Goal: Task Accomplishment & Management: Manage account settings

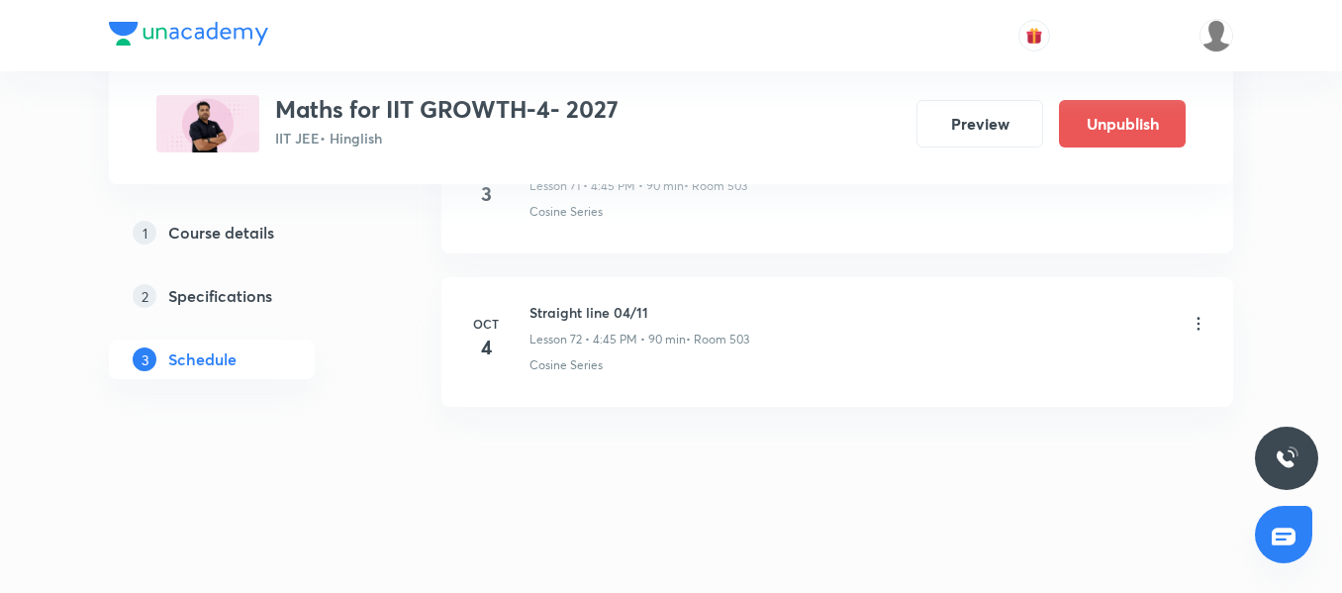
scroll to position [11843, 0]
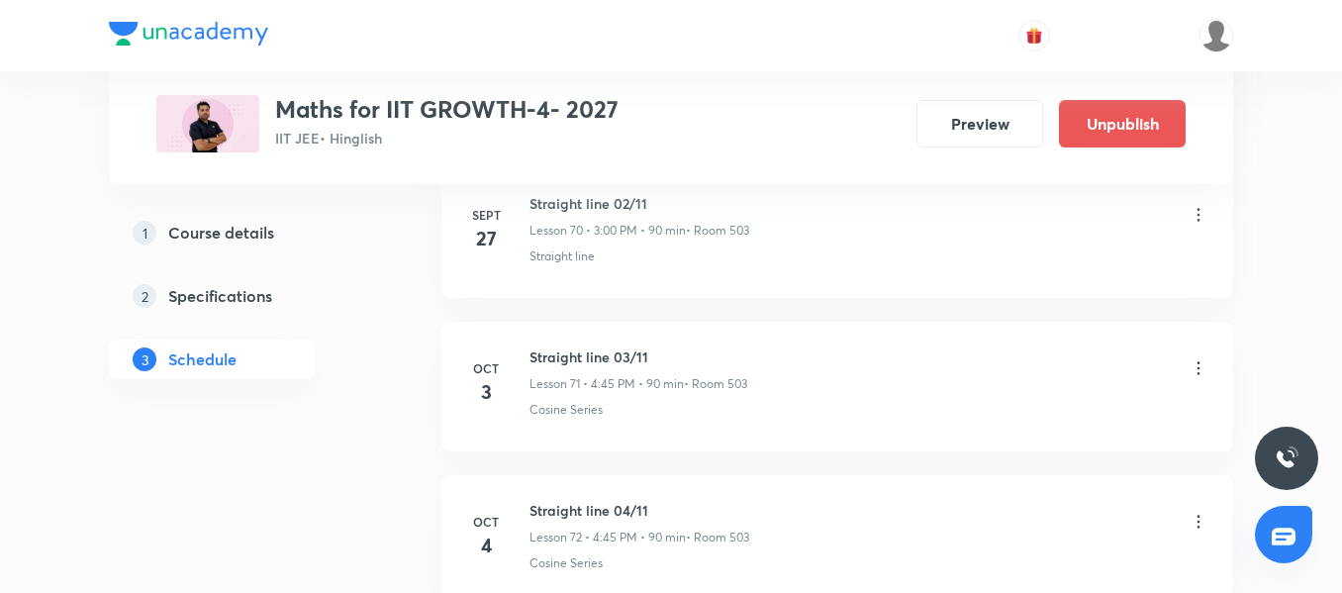
click at [653, 451] on li "Oct 3 Straight line 03/11 Lesson 71 • 4:45 PM • 90 min • Room 503 Cosine Series" at bounding box center [836, 387] width 791 height 130
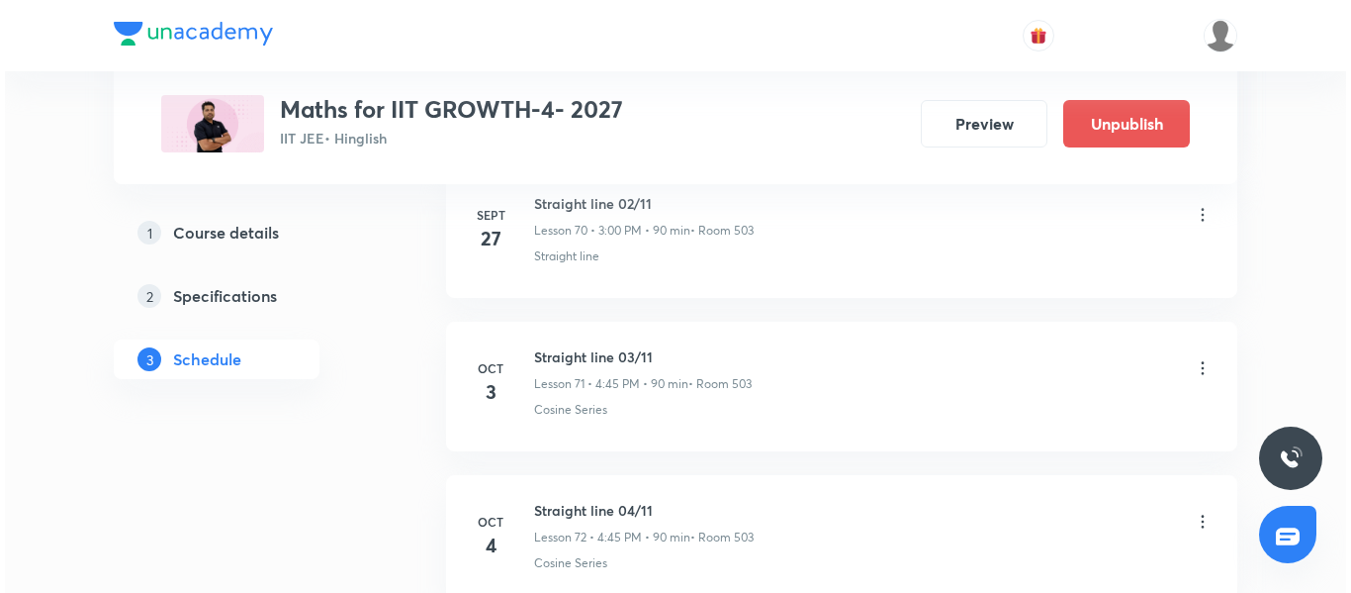
scroll to position [12040, 0]
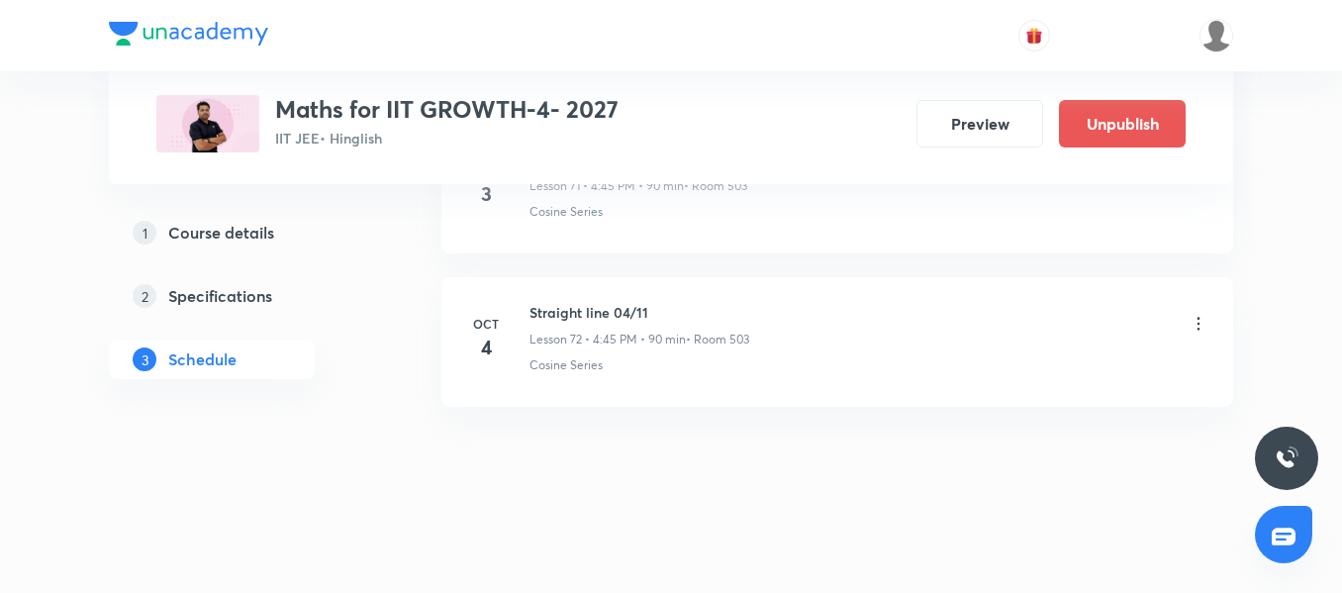
click at [1205, 320] on icon at bounding box center [1198, 324] width 20 height 20
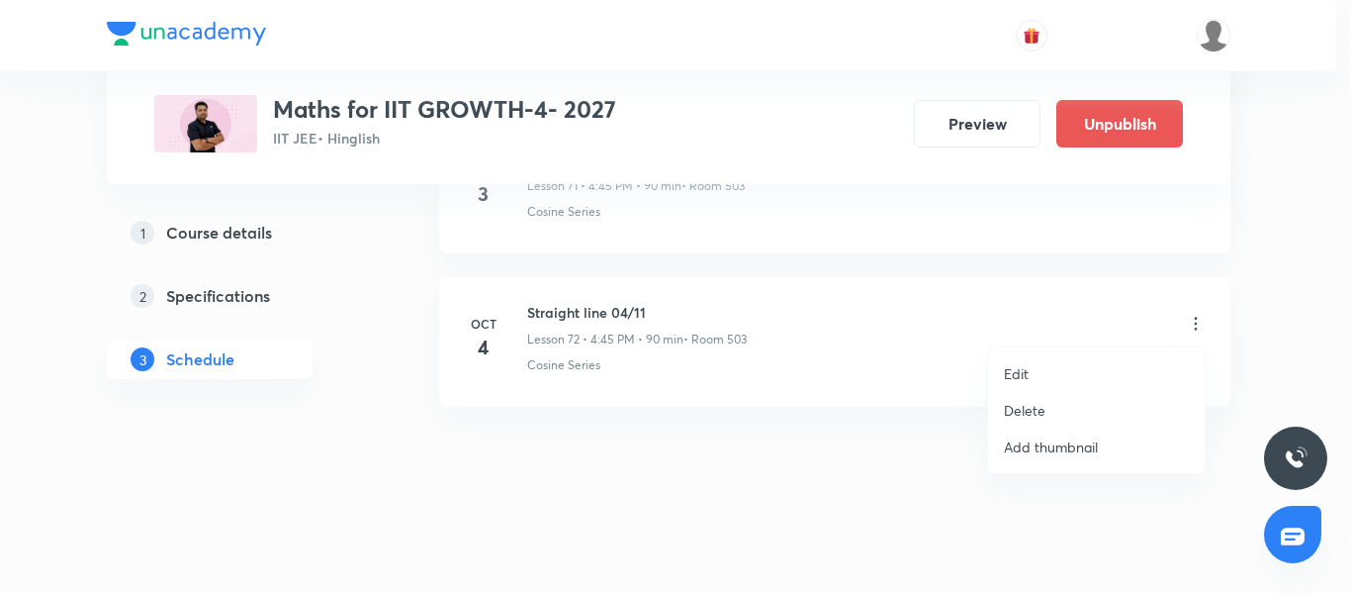
click at [1049, 377] on li "Edit" at bounding box center [1096, 373] width 217 height 37
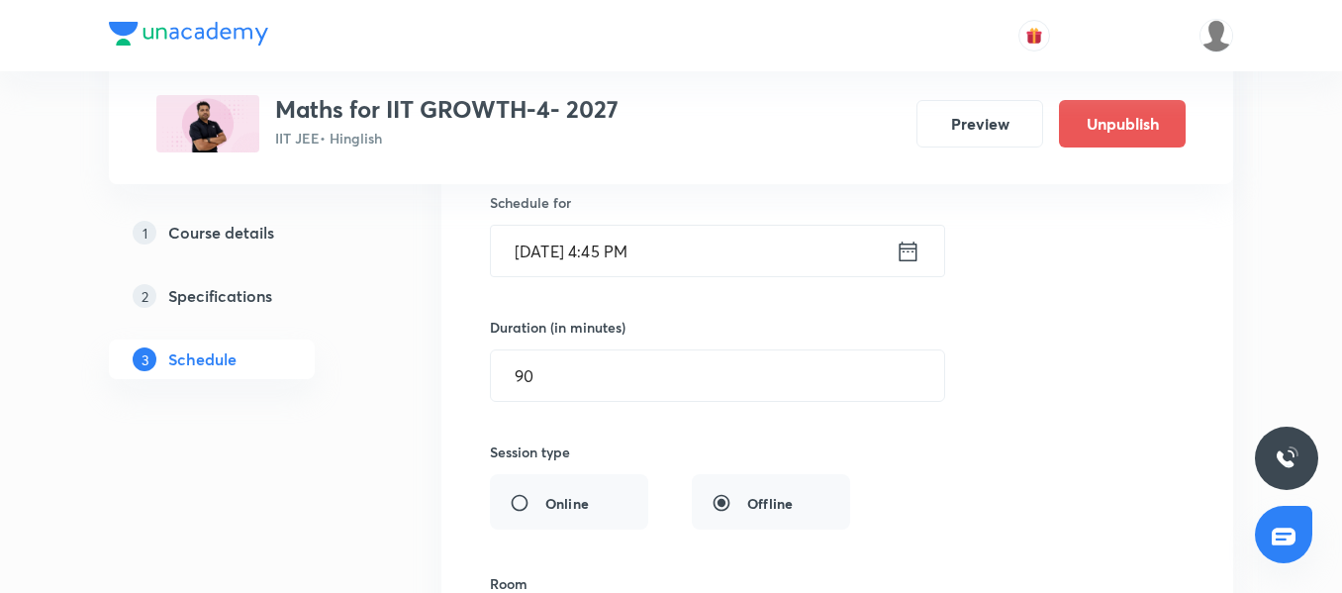
scroll to position [11298, 0]
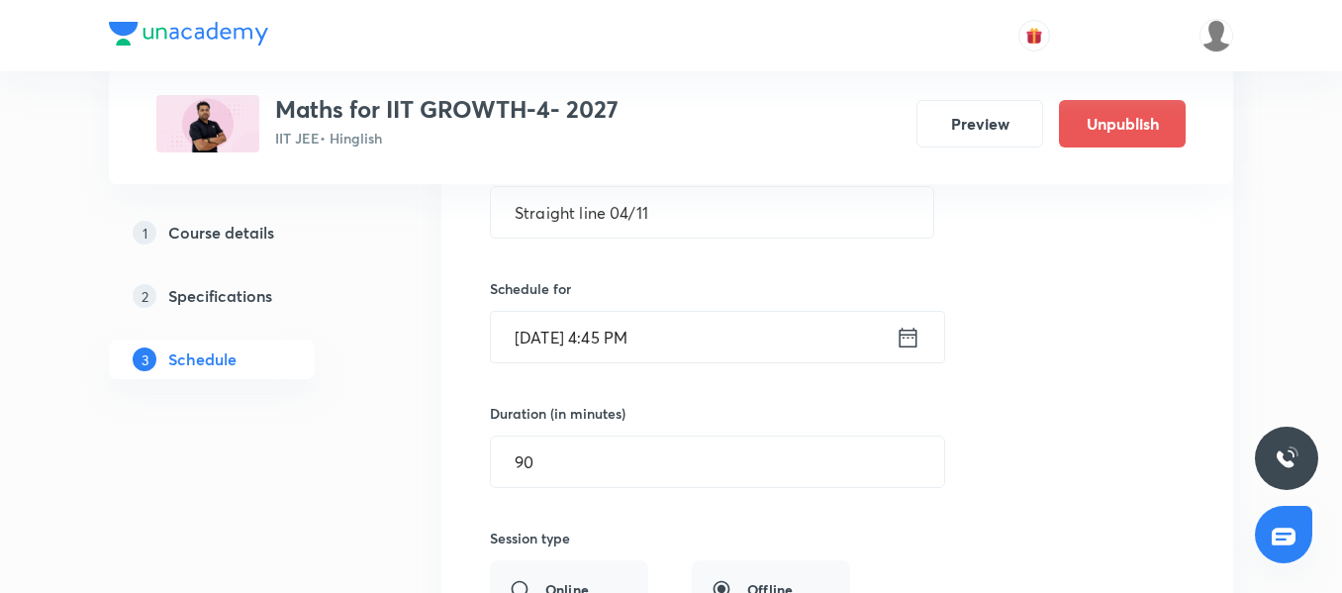
click at [749, 338] on input "[DATE] 4:45 PM" at bounding box center [693, 337] width 405 height 50
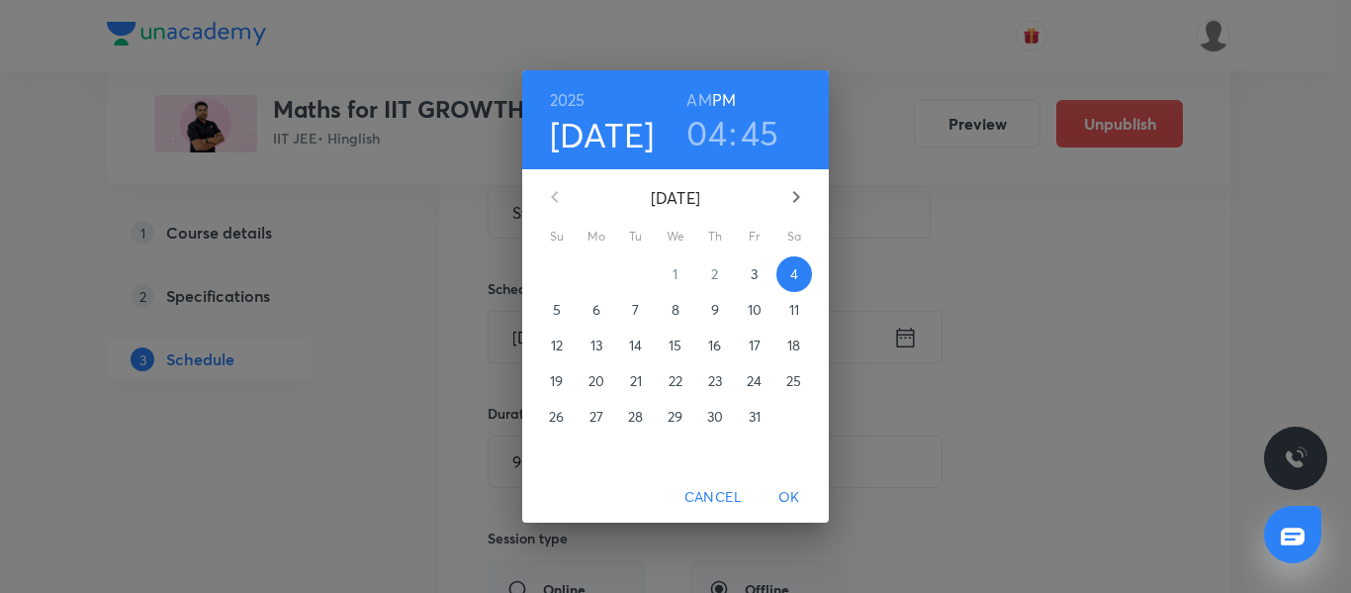
click at [728, 164] on div "2025 Oct 4 04 : 45 AM PM" at bounding box center [675, 119] width 307 height 99
click at [714, 139] on h3 "04" at bounding box center [707, 133] width 41 height 42
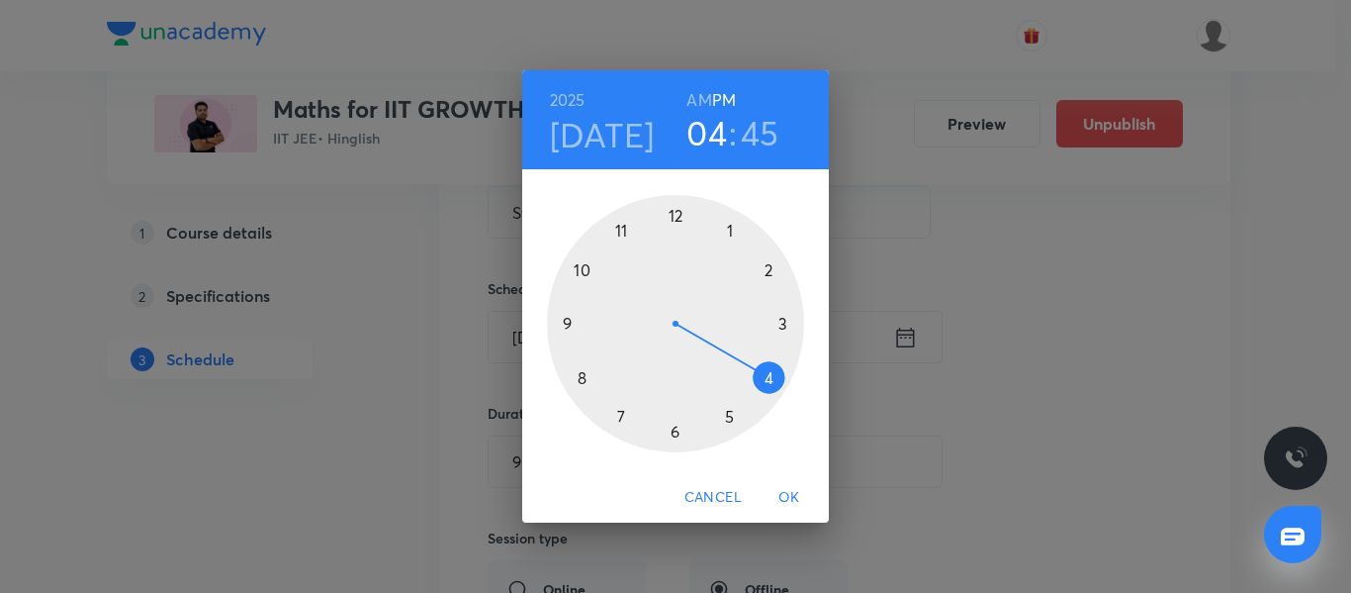
click at [785, 326] on div at bounding box center [675, 323] width 257 height 257
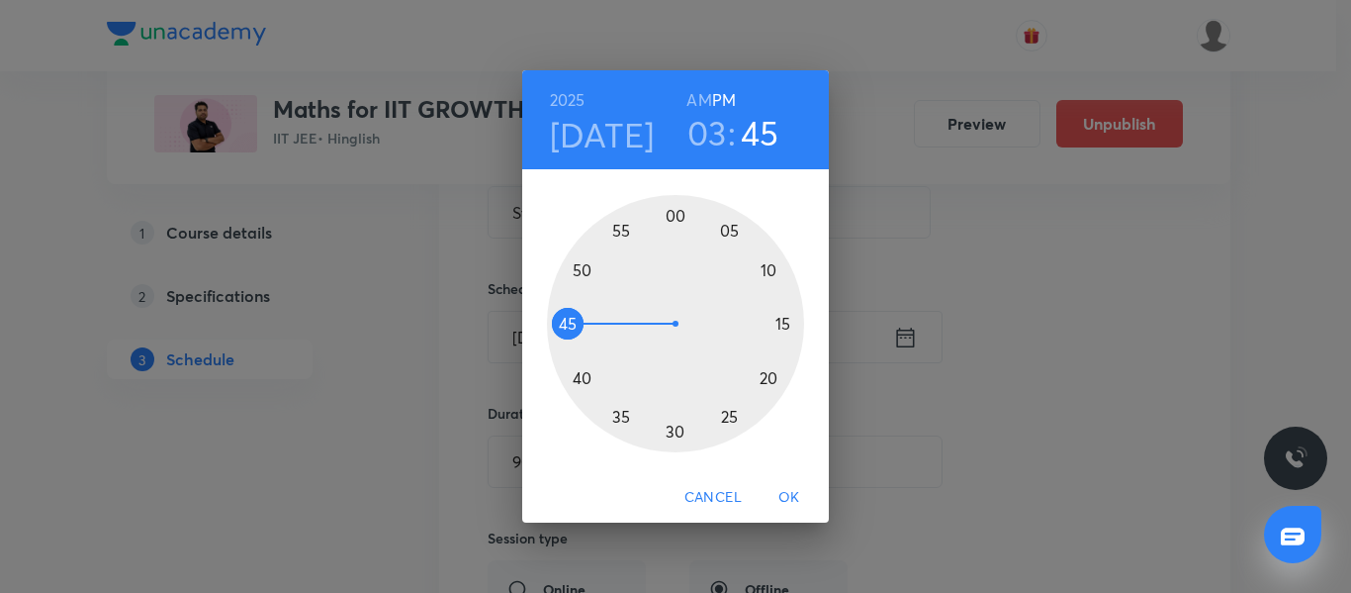
click at [675, 212] on div at bounding box center [675, 323] width 257 height 257
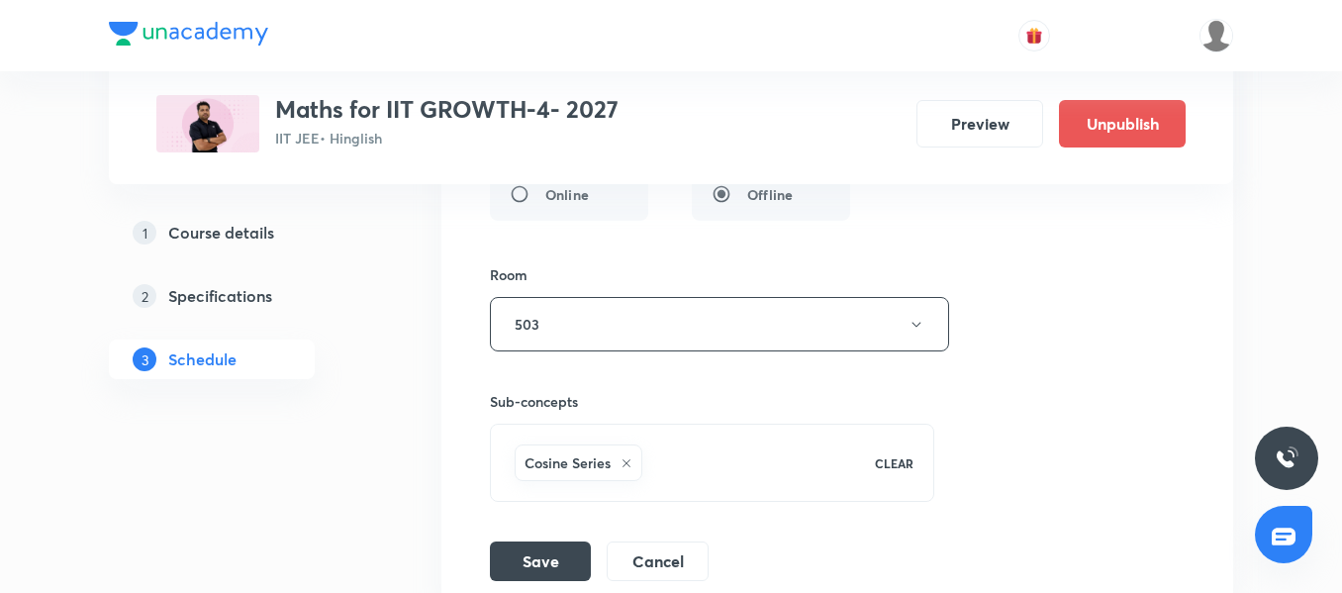
scroll to position [11694, 0]
click at [540, 534] on div "Session title 19/99 Straight line 04/11 ​ Schedule for Oct 4, 2025, 3:00 PM ​ D…" at bounding box center [837, 149] width 695 height 862
click at [540, 552] on button "Save" at bounding box center [540, 558] width 101 height 40
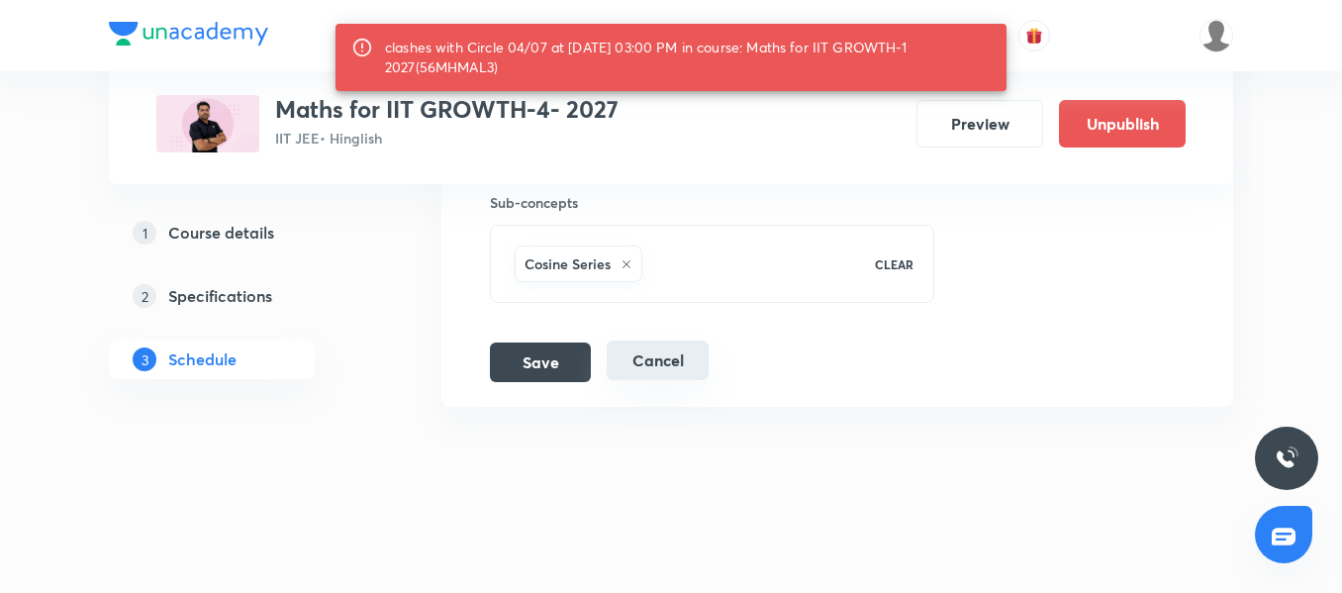
click at [663, 368] on button "Cancel" at bounding box center [657, 360] width 102 height 40
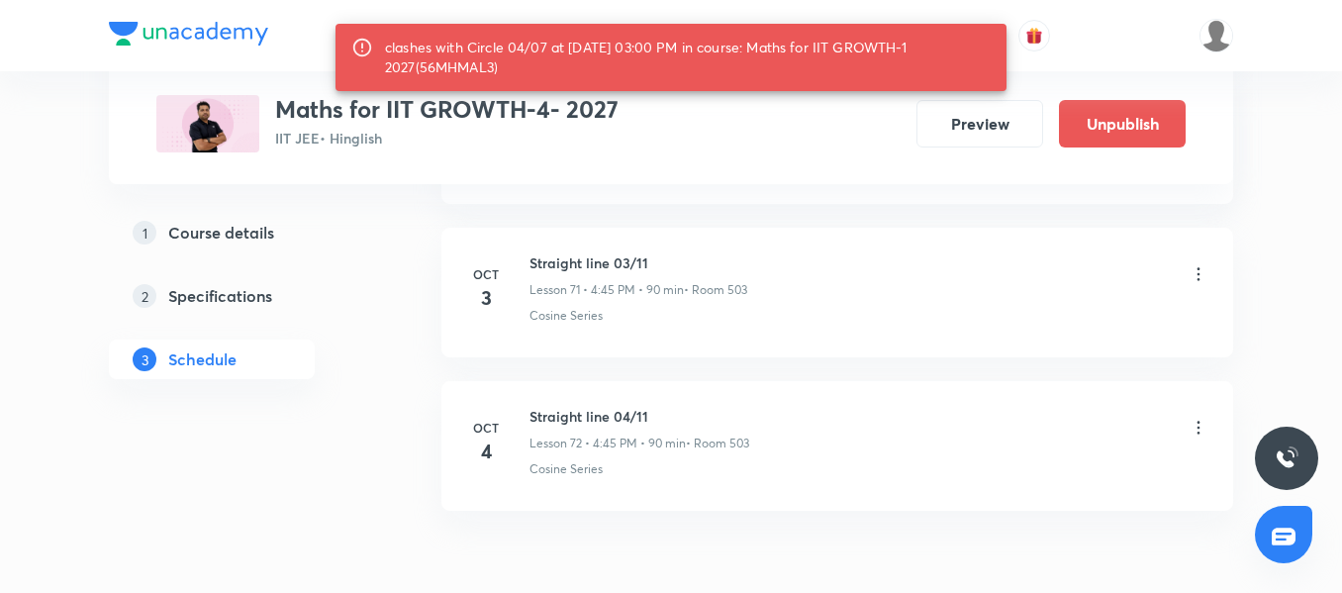
scroll to position [10933, 0]
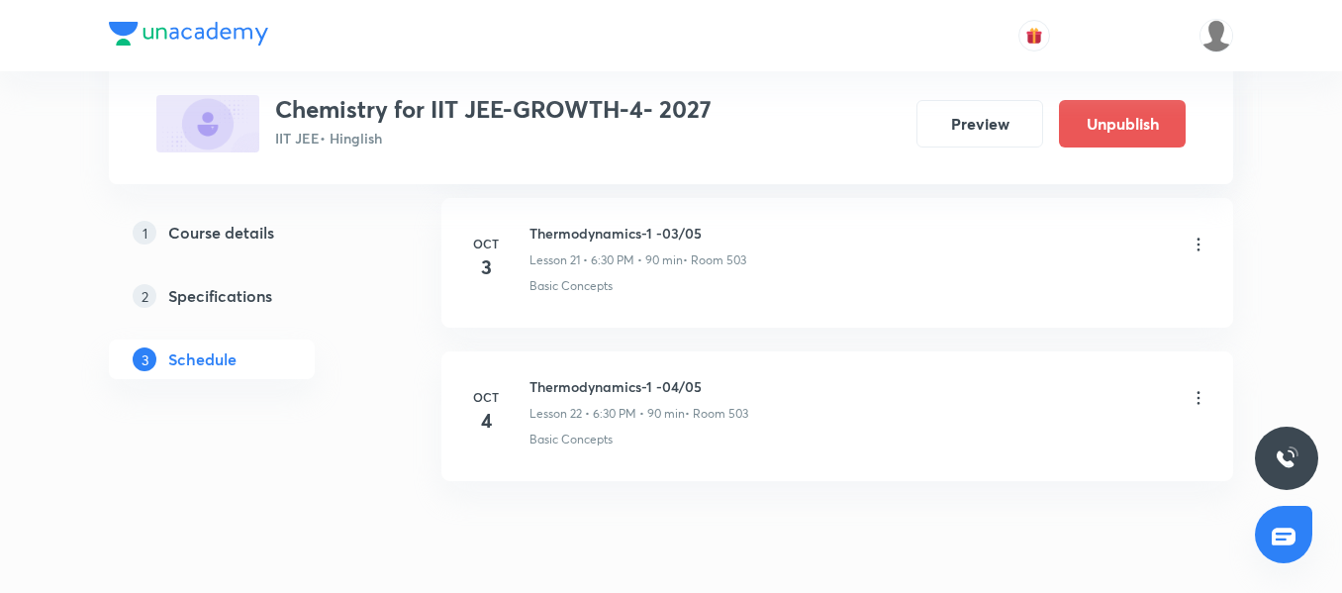
scroll to position [4369, 0]
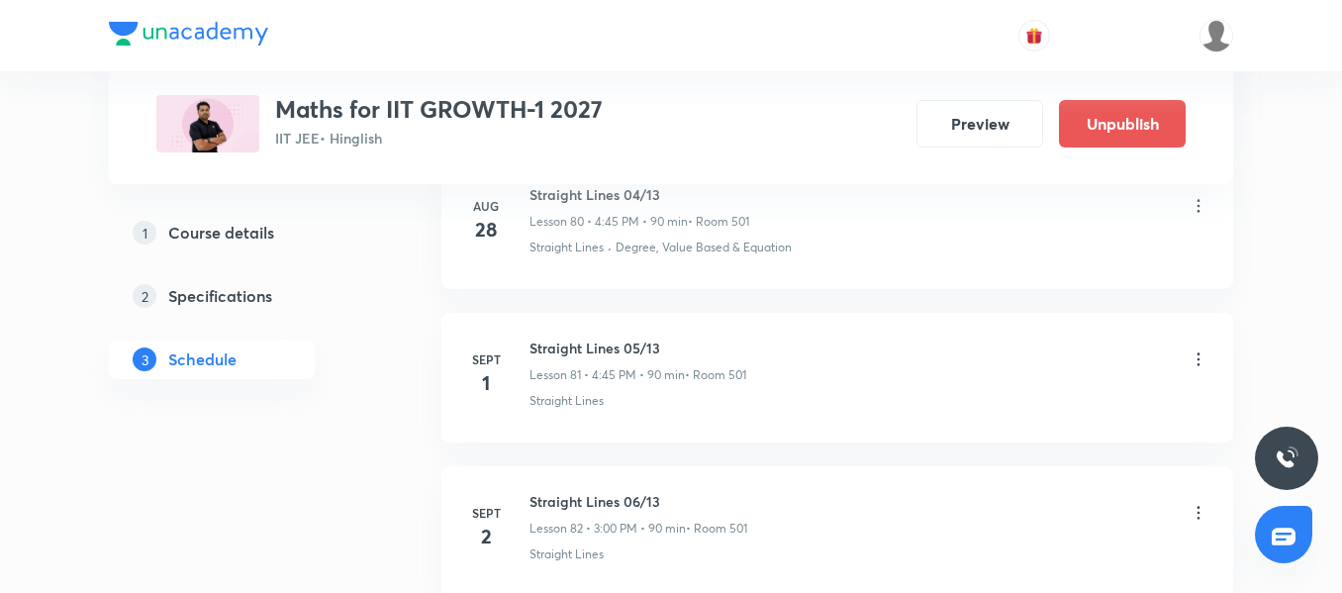
scroll to position [15414, 0]
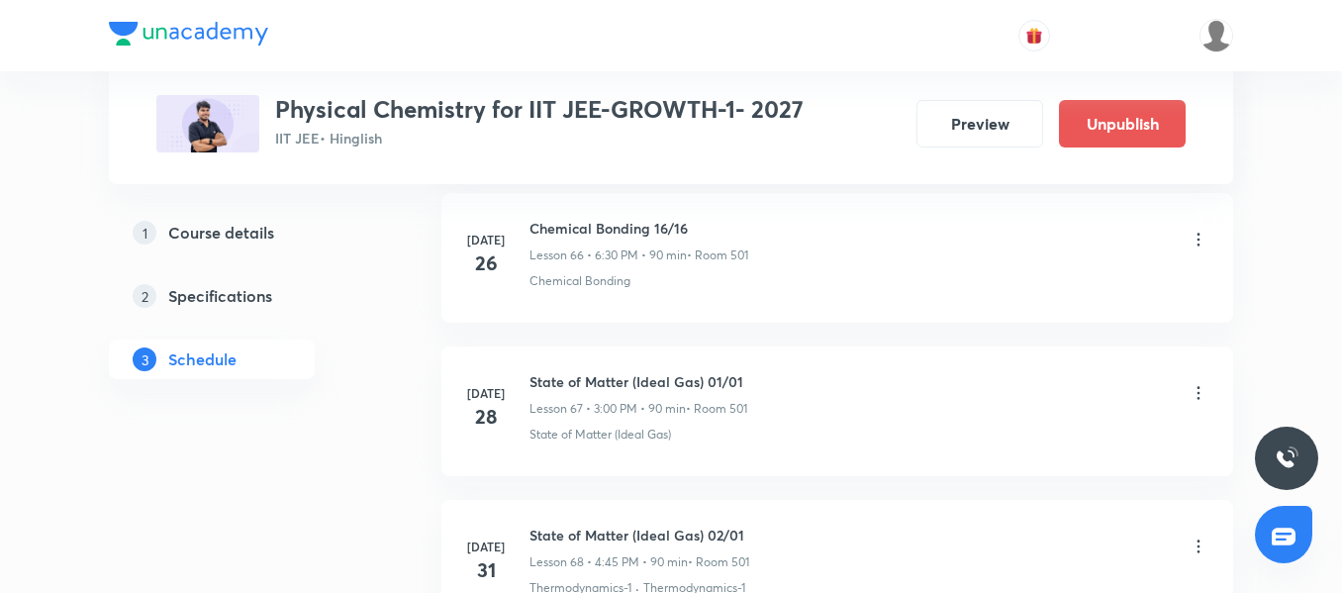
scroll to position [16640, 0]
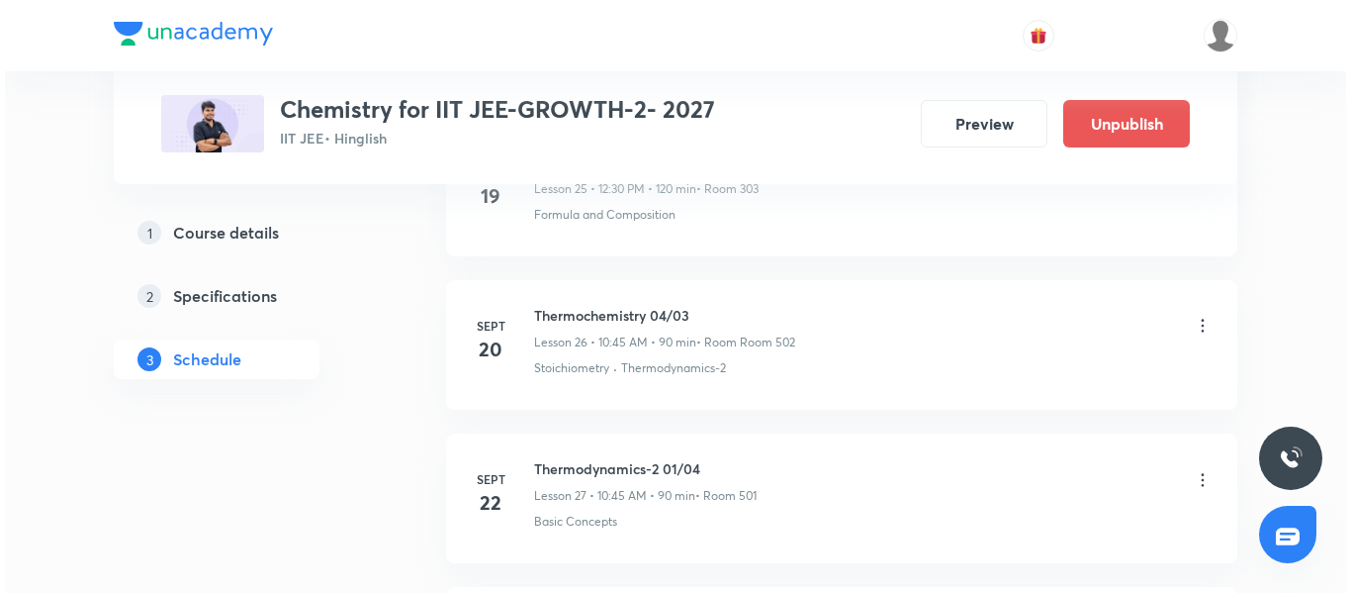
scroll to position [5904, 0]
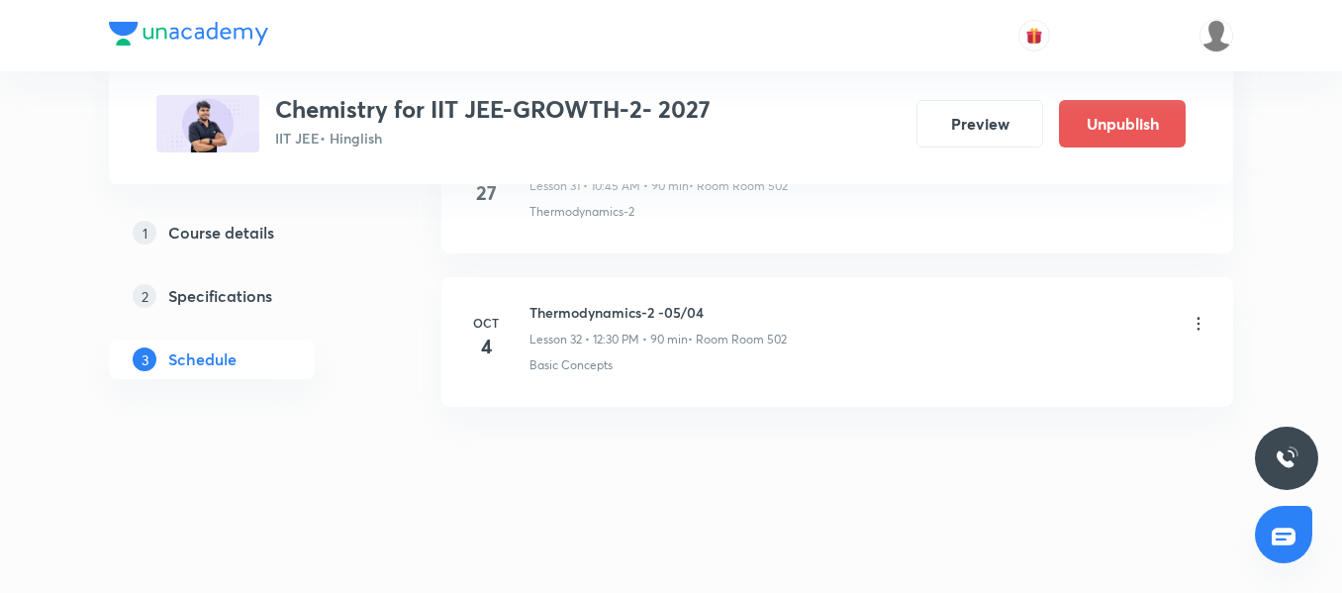
click at [1198, 323] on icon at bounding box center [1198, 323] width 3 height 13
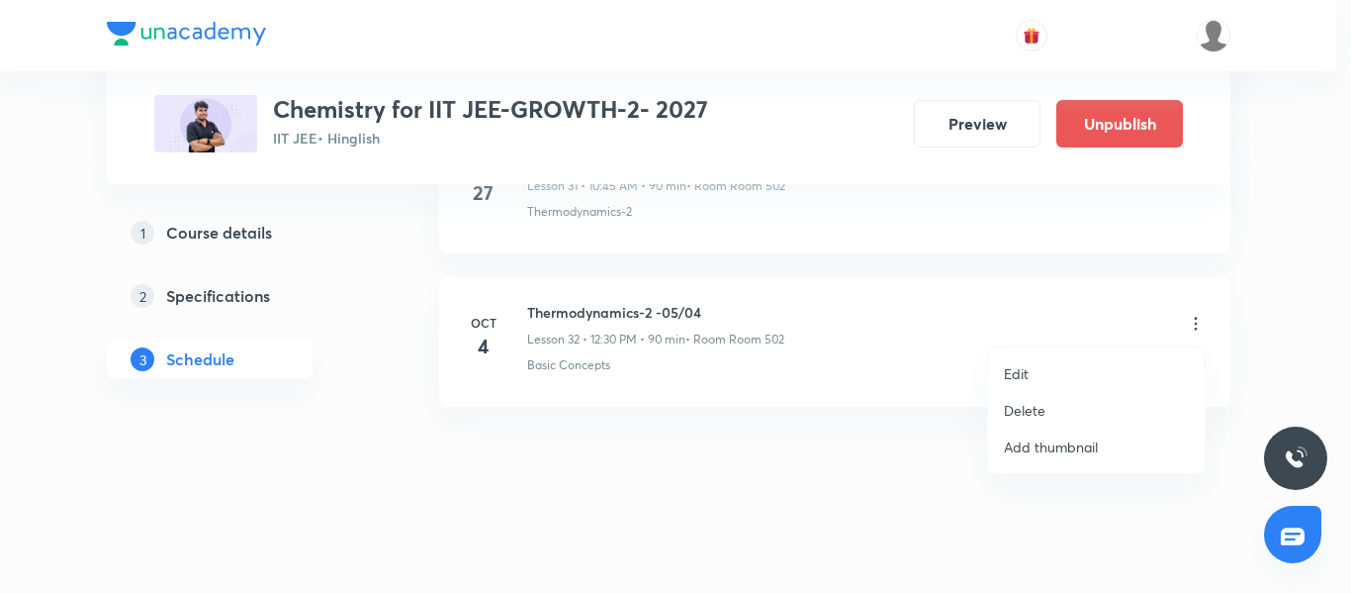
click at [1028, 374] on p "Edit" at bounding box center [1016, 373] width 25 height 21
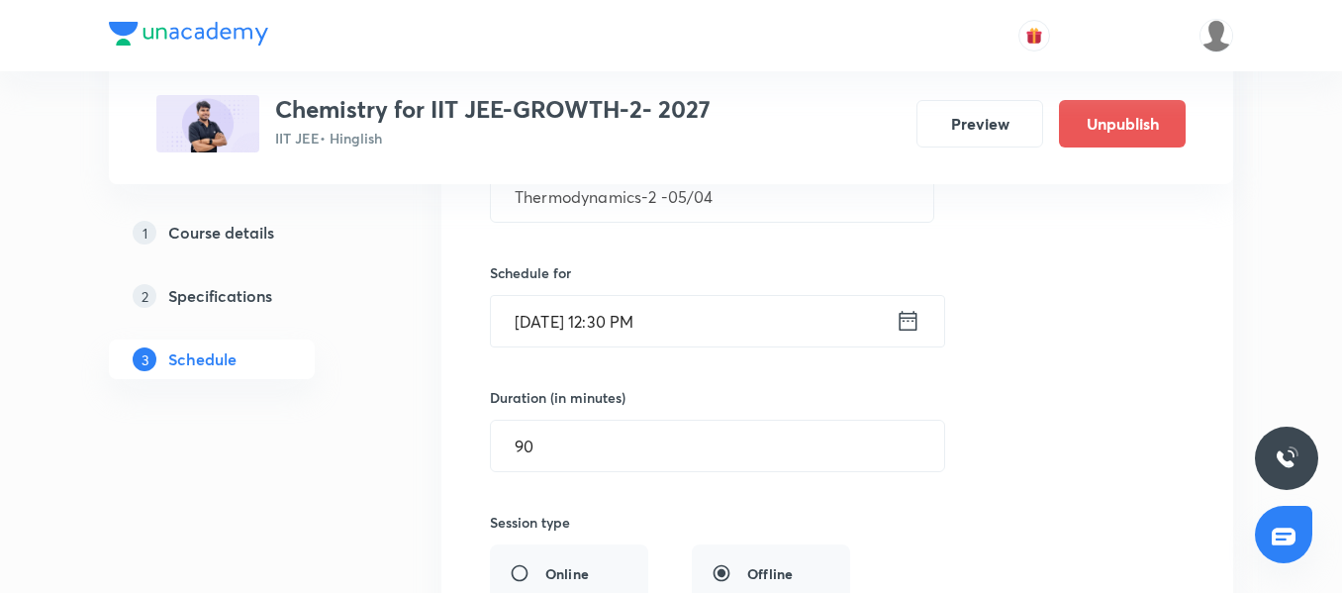
scroll to position [5162, 0]
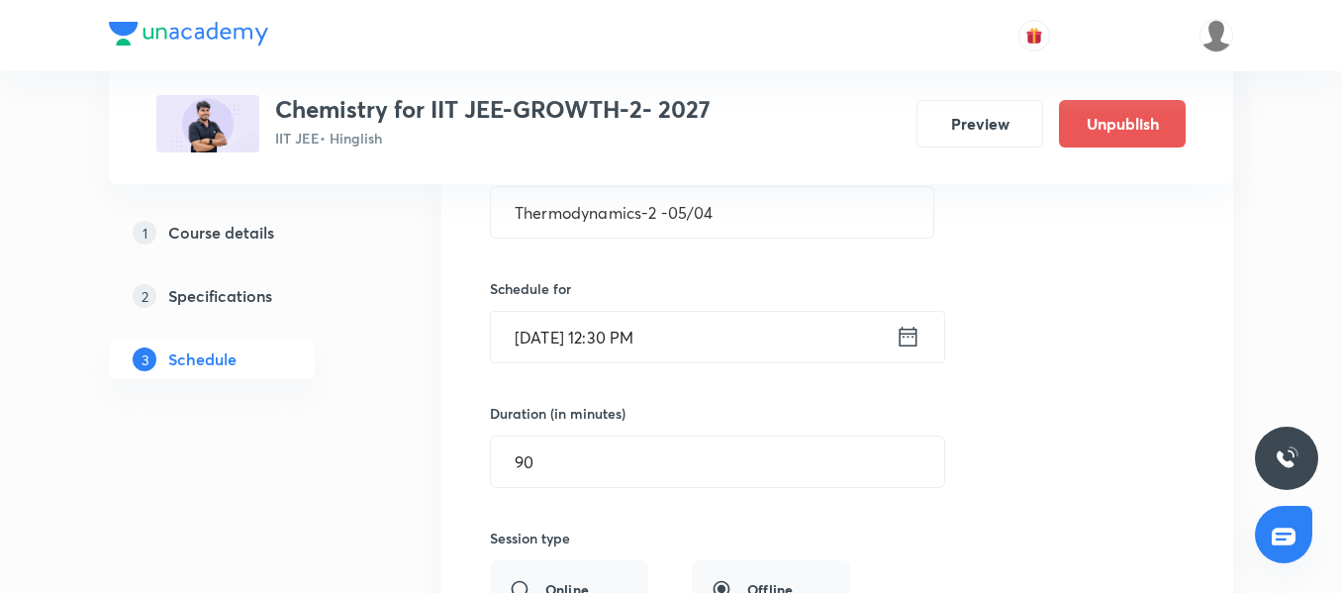
click at [724, 336] on input "Oct 4, 2025, 12:30 PM" at bounding box center [693, 337] width 405 height 50
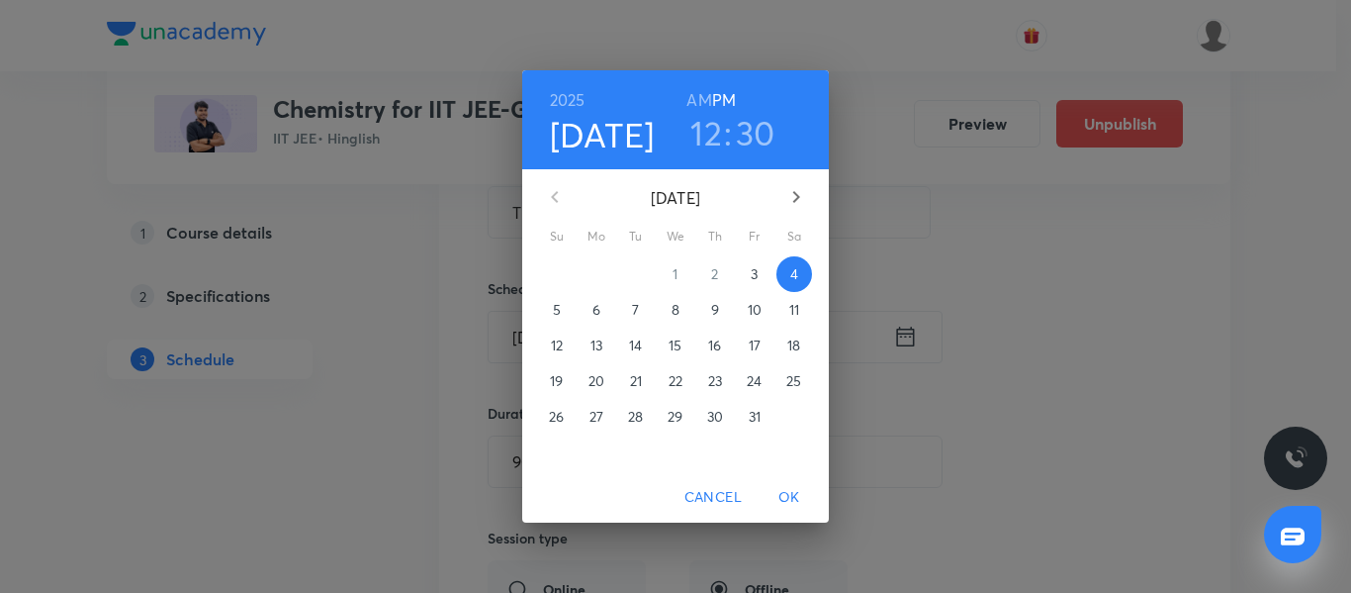
click at [709, 131] on h3 "12" at bounding box center [707, 133] width 32 height 42
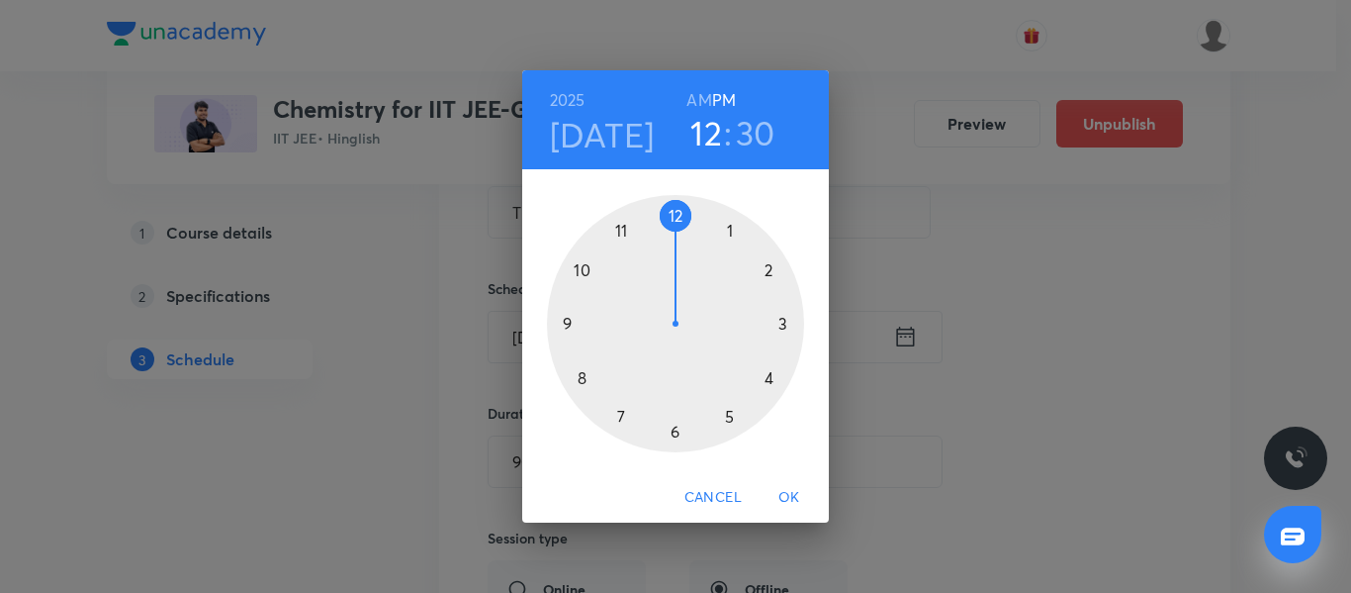
click at [581, 275] on div at bounding box center [675, 323] width 257 height 257
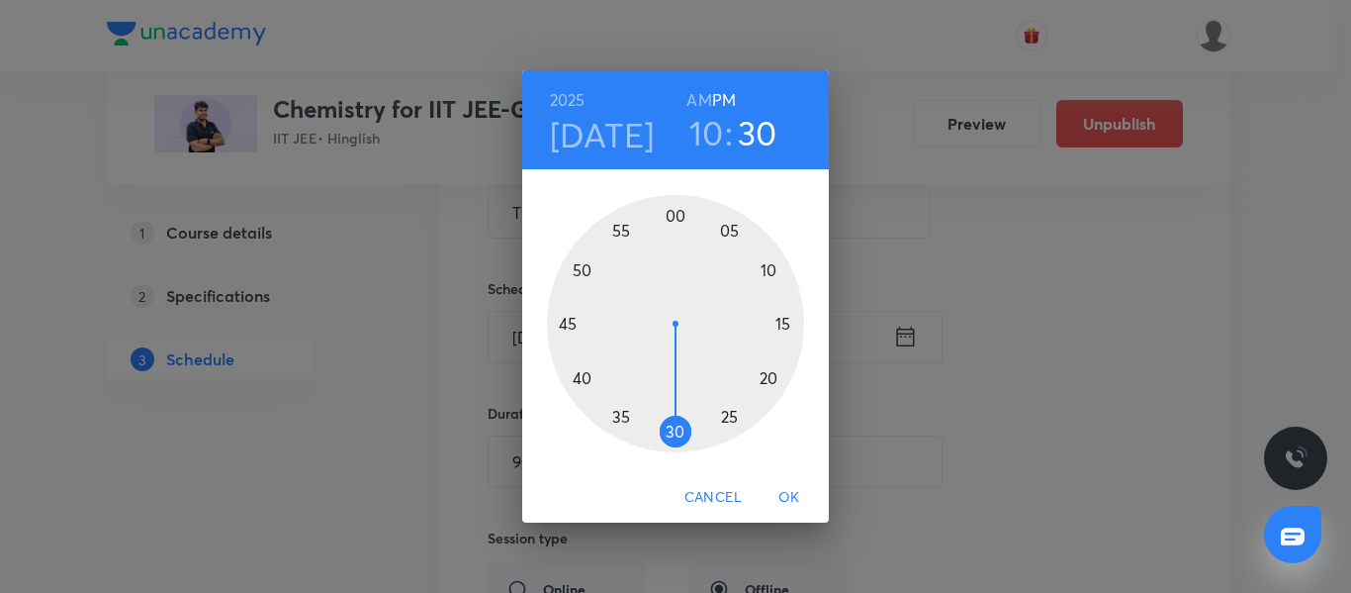
click at [696, 107] on h6 "AM" at bounding box center [699, 100] width 25 height 28
click at [569, 323] on div at bounding box center [675, 323] width 257 height 257
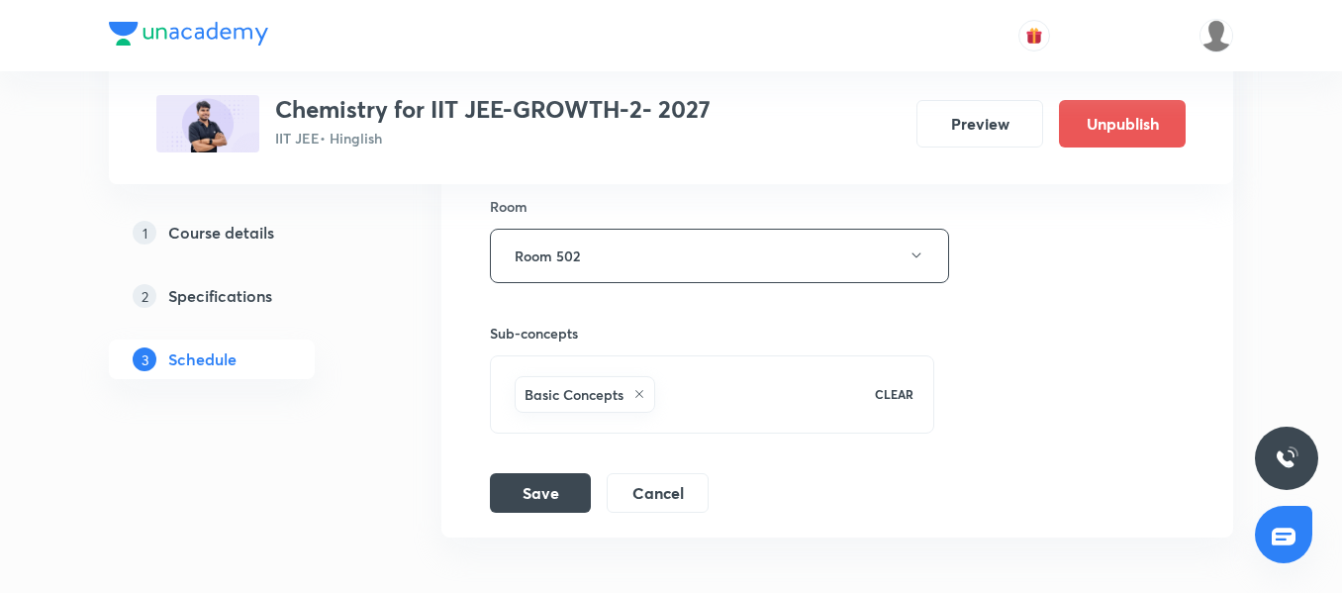
scroll to position [5756, 0]
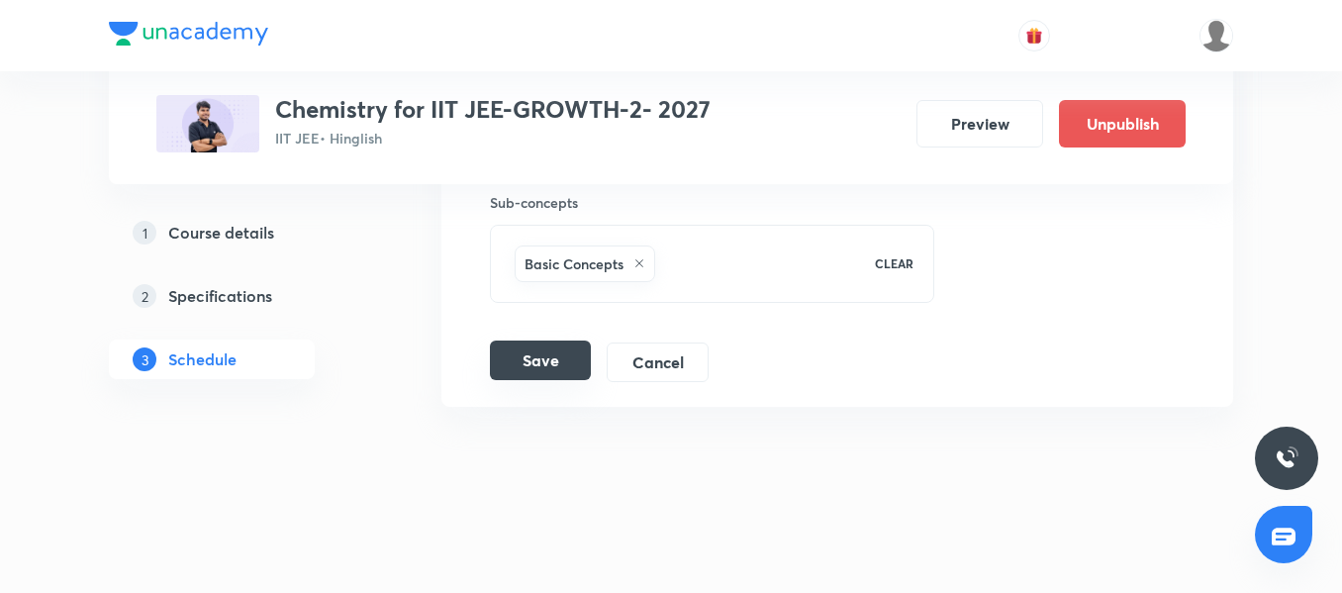
click at [529, 360] on button "Save" at bounding box center [540, 360] width 101 height 40
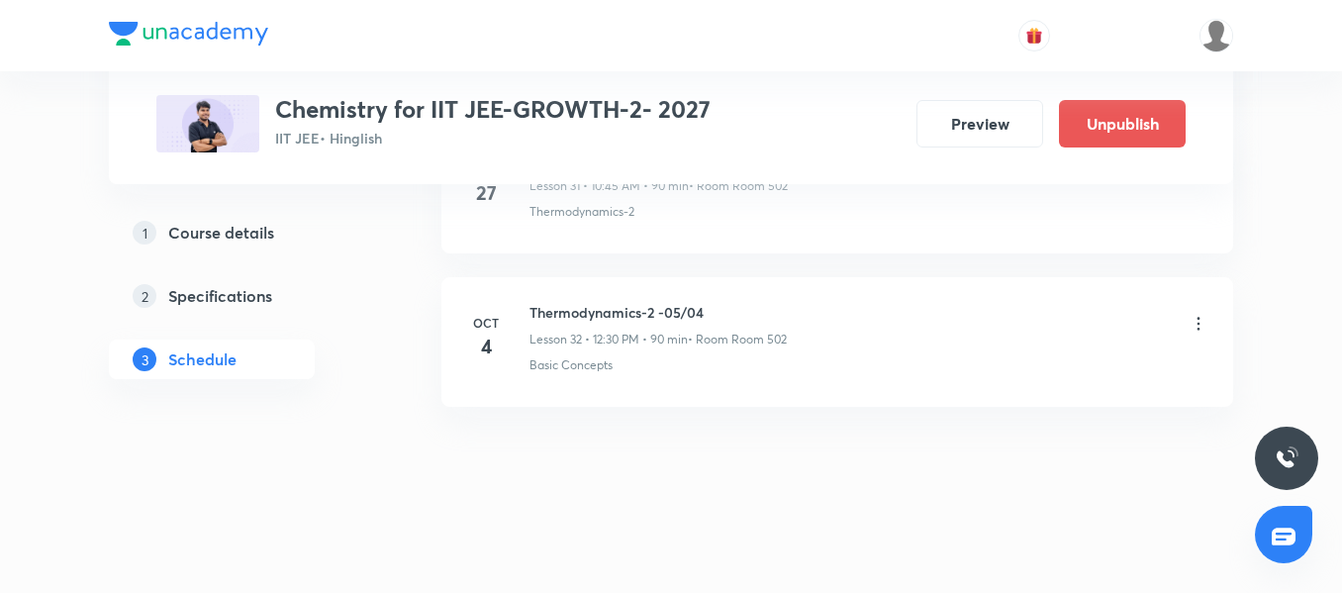
scroll to position [4995, 0]
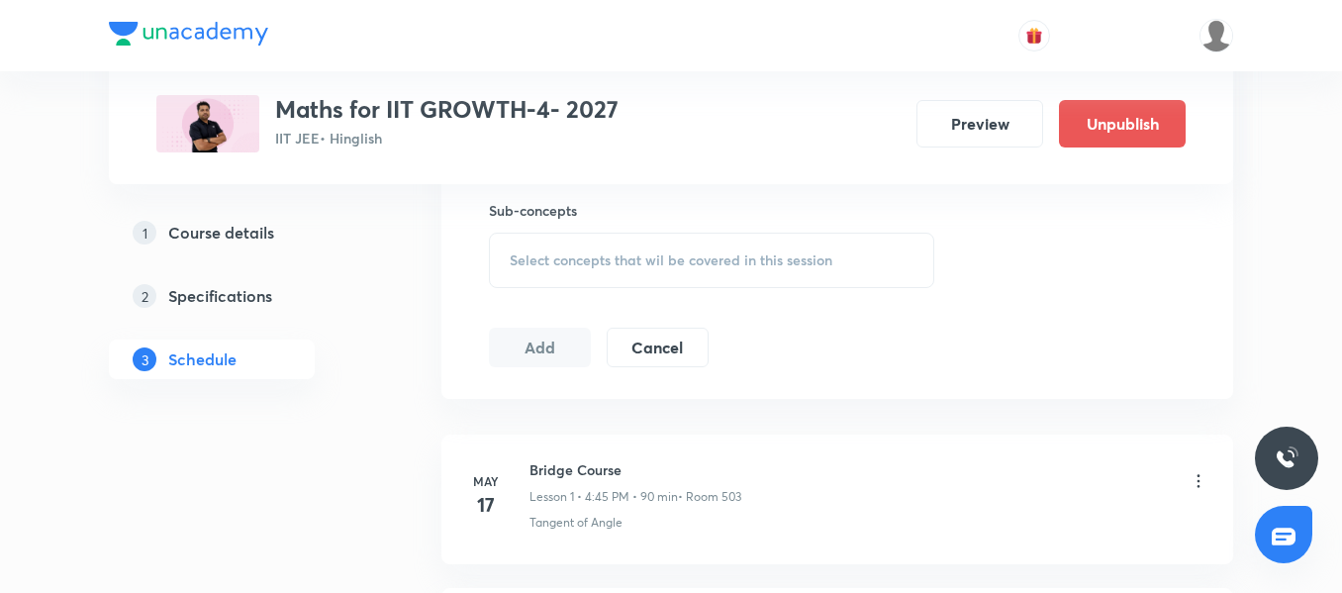
scroll to position [12040, 0]
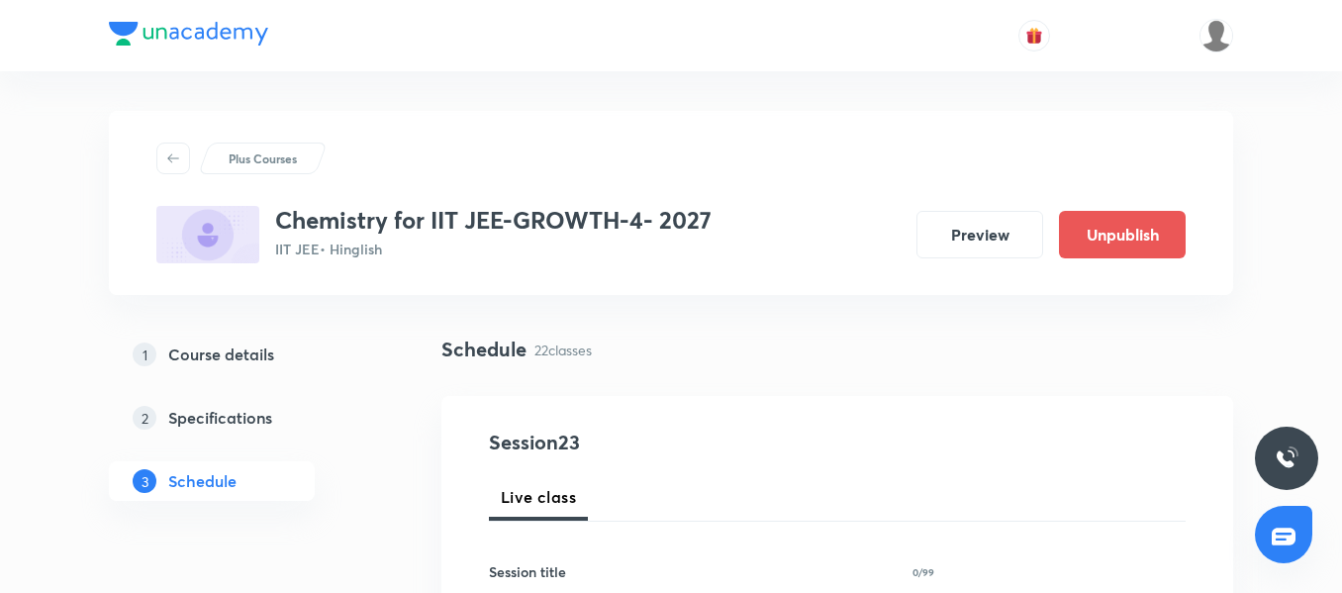
scroll to position [4369, 0]
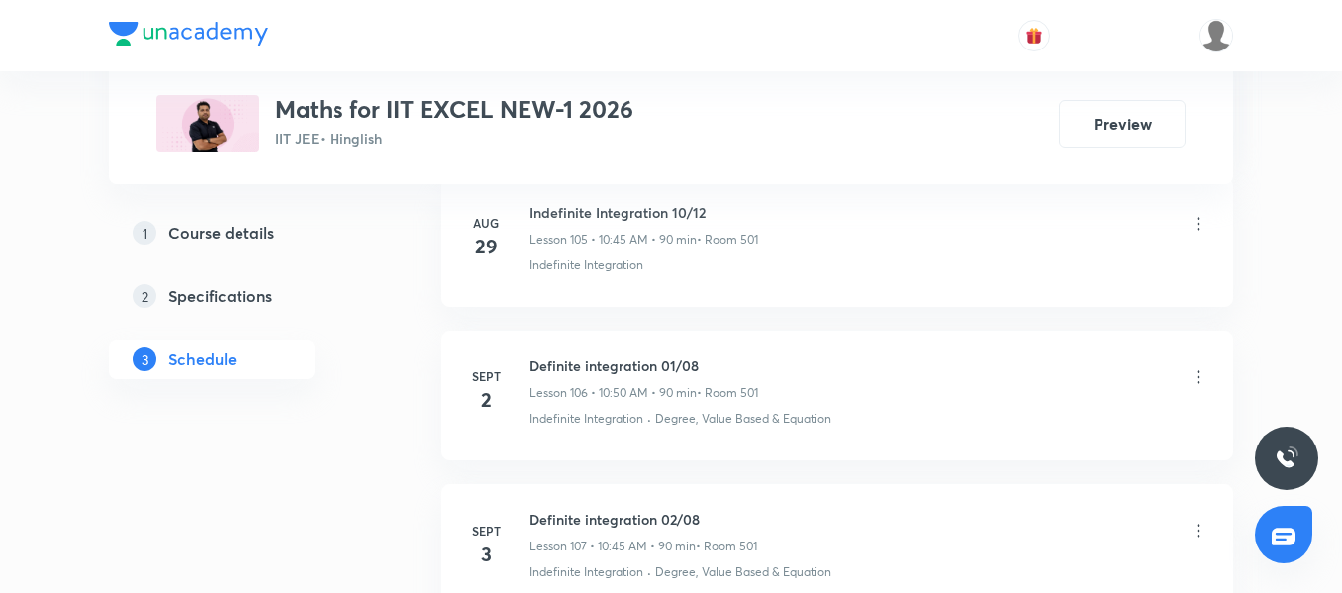
scroll to position [19860, 0]
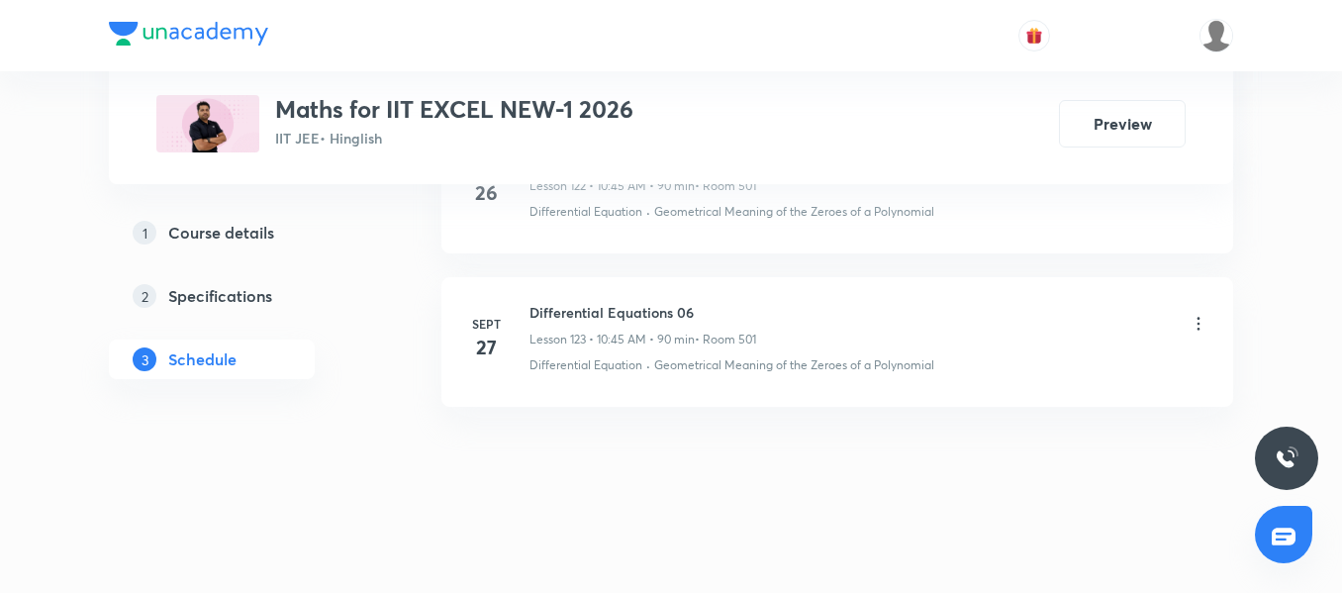
click at [586, 313] on h6 "Differential Equations 06" at bounding box center [642, 312] width 227 height 21
copy h6 "Differential Equations 06"
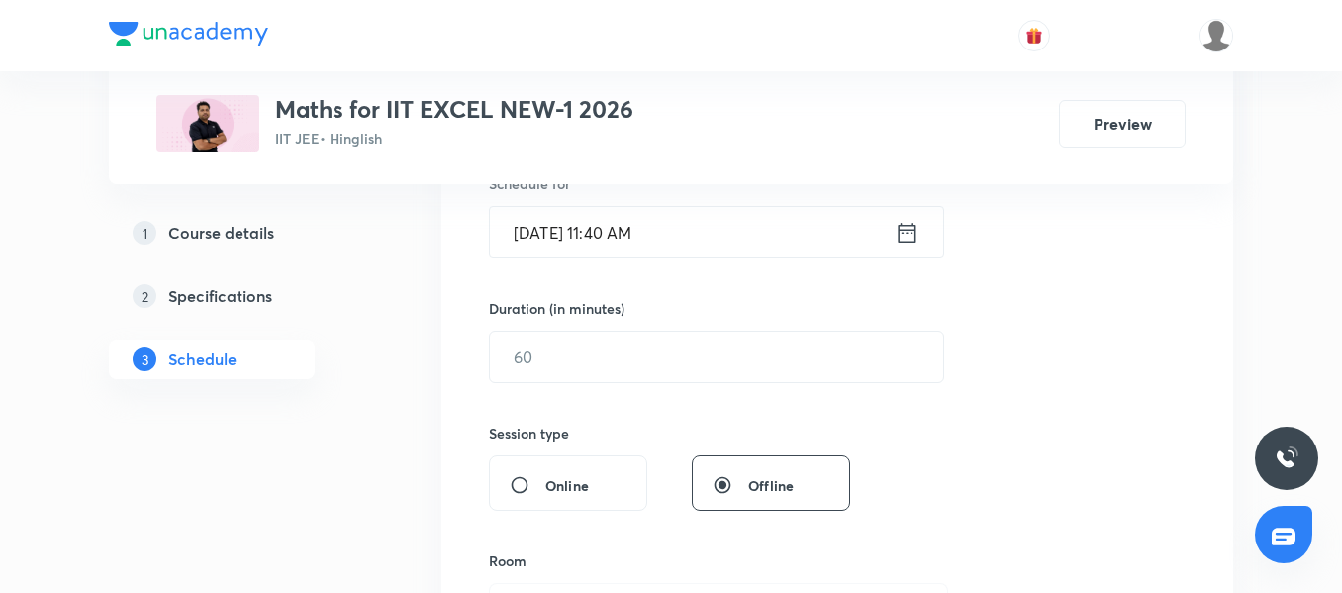
scroll to position [341, 0]
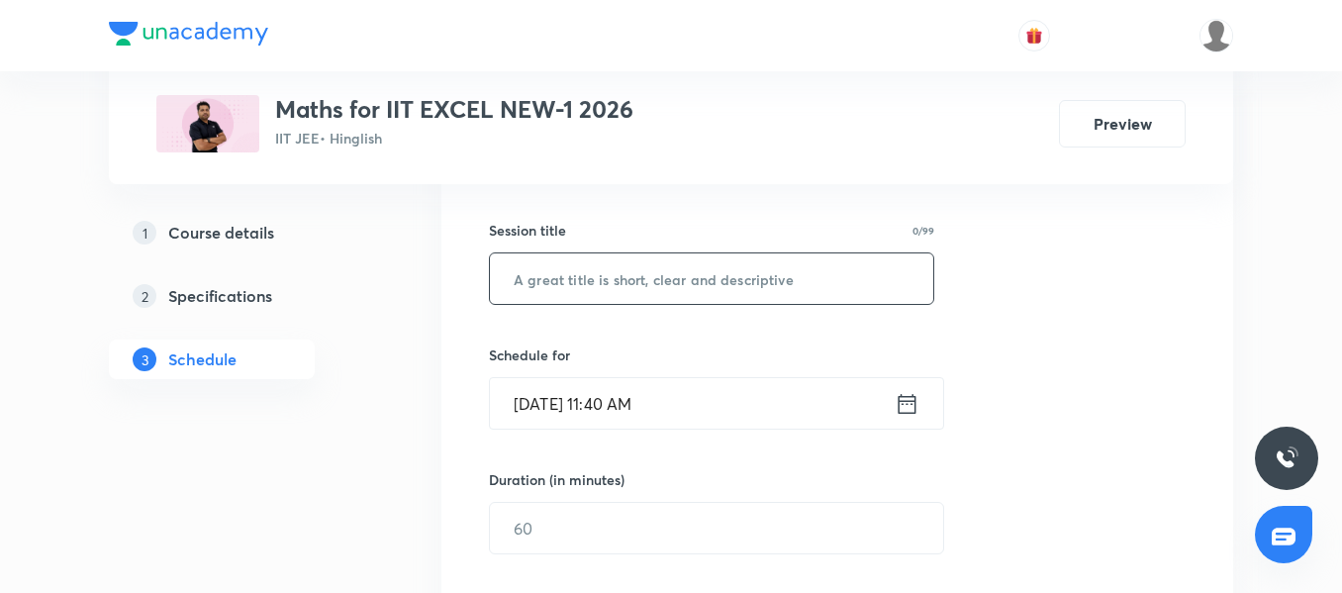
click at [544, 280] on input "text" at bounding box center [711, 278] width 443 height 50
paste input "Differential Equations 06"
type input "Differential Equations 07"
click at [708, 394] on input "Oct 3, 2025, 11:40 AM" at bounding box center [692, 403] width 405 height 50
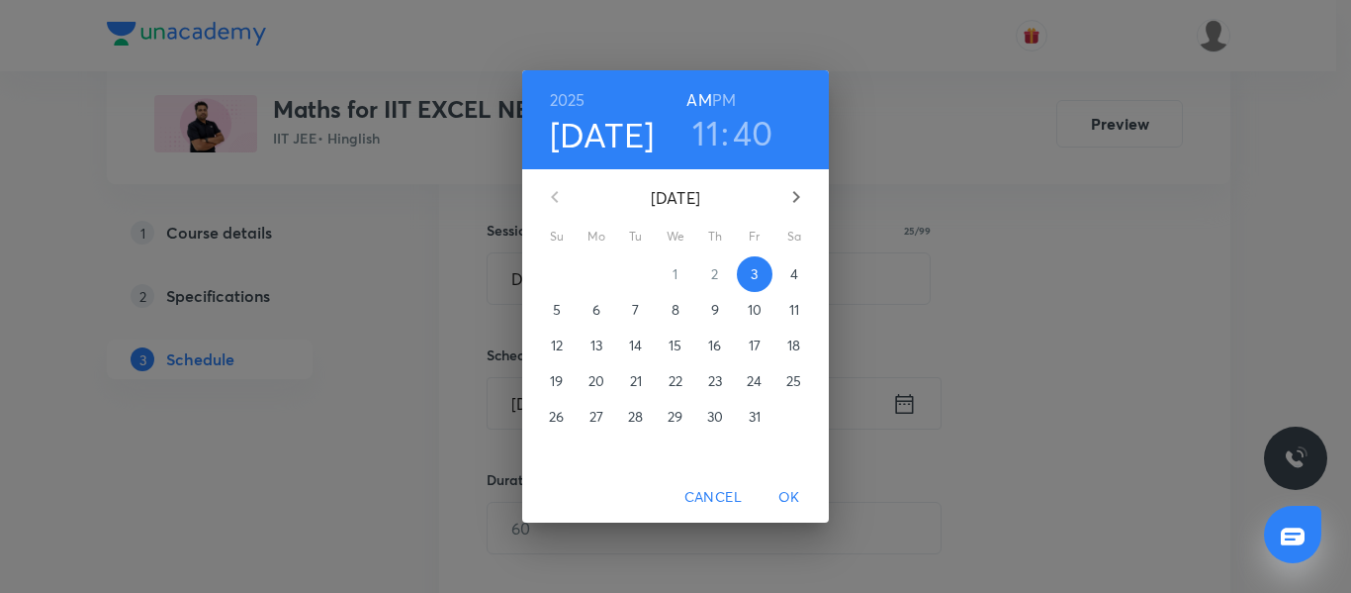
click at [788, 275] on span "4" at bounding box center [795, 274] width 36 height 20
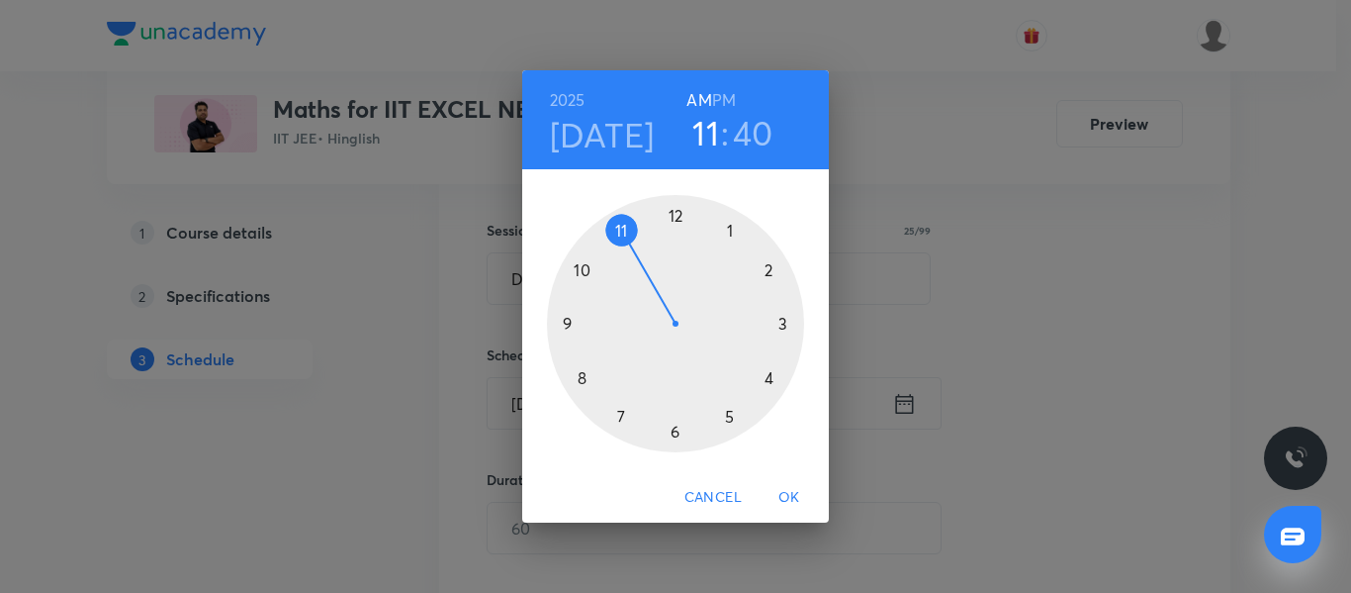
click at [582, 272] on div at bounding box center [675, 323] width 257 height 257
click at [571, 320] on div at bounding box center [675, 323] width 257 height 257
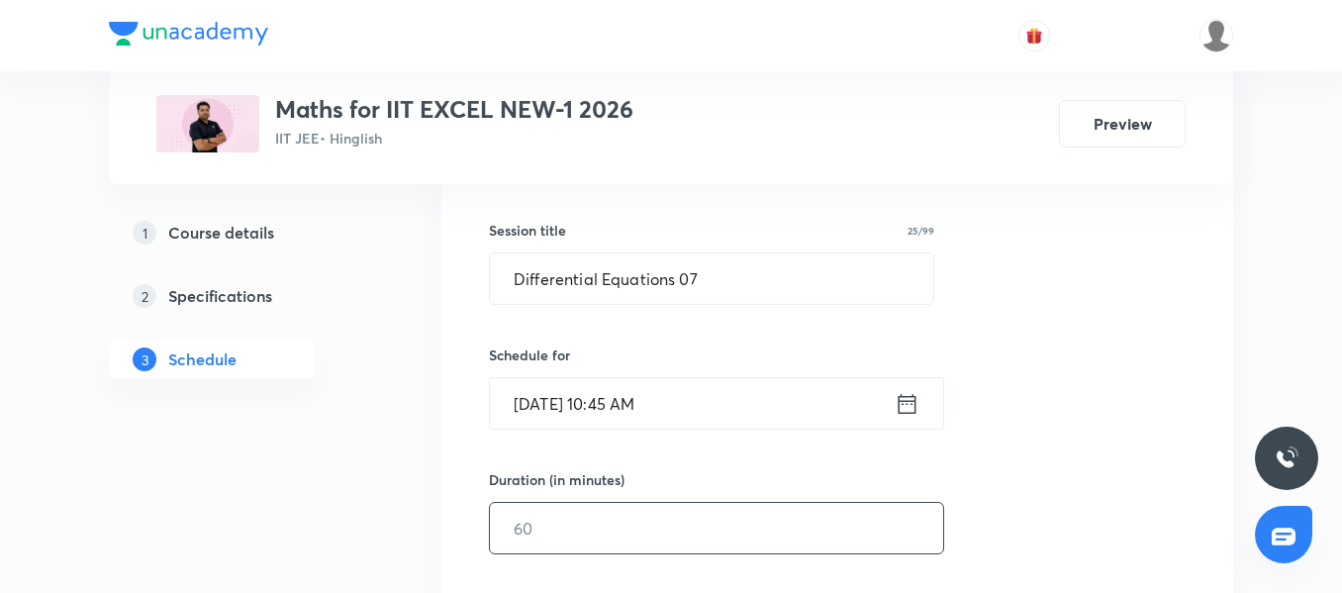
click at [514, 518] on input "text" at bounding box center [716, 528] width 453 height 50
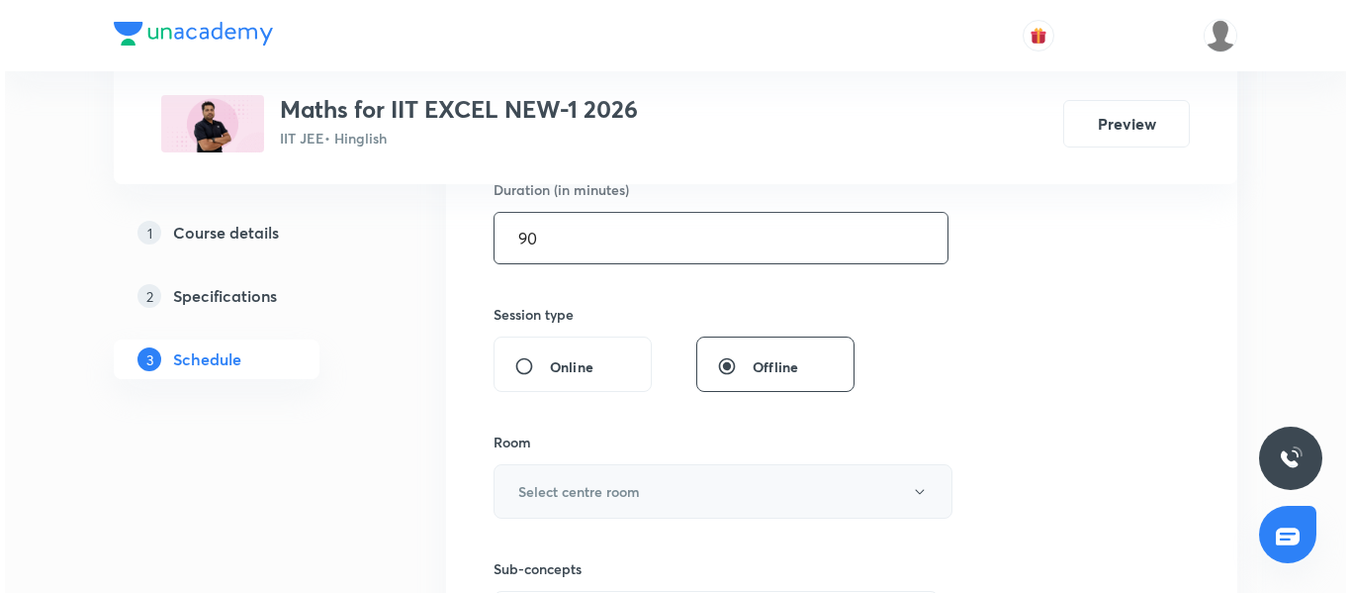
scroll to position [638, 0]
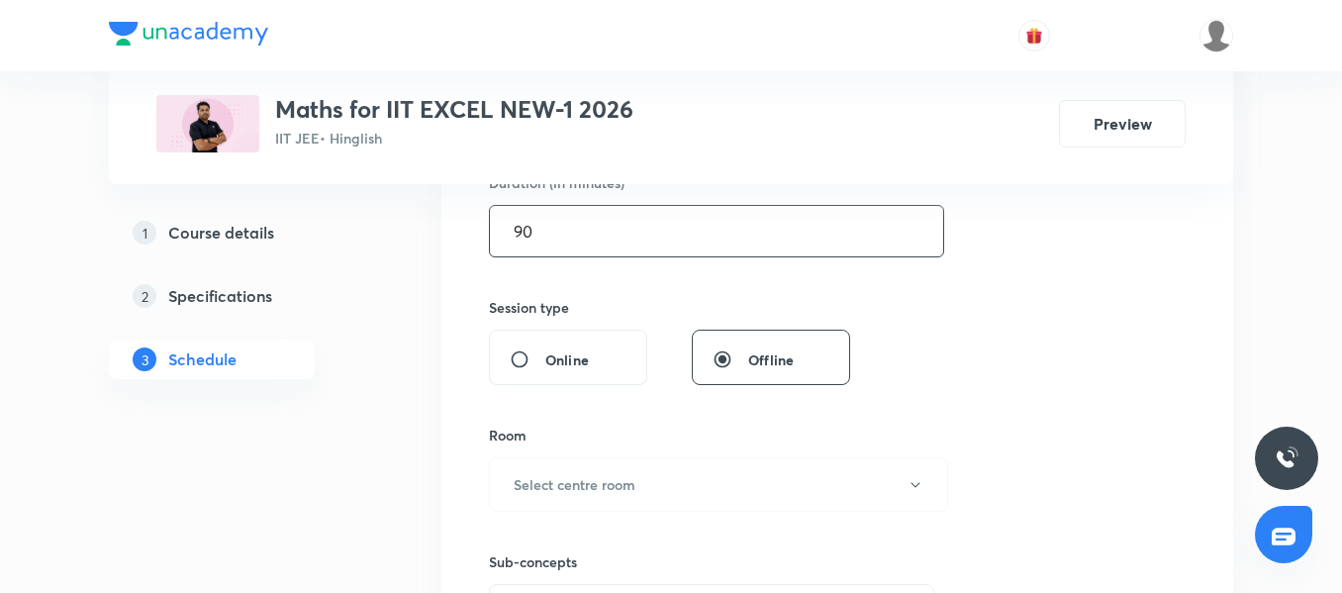
type input "90"
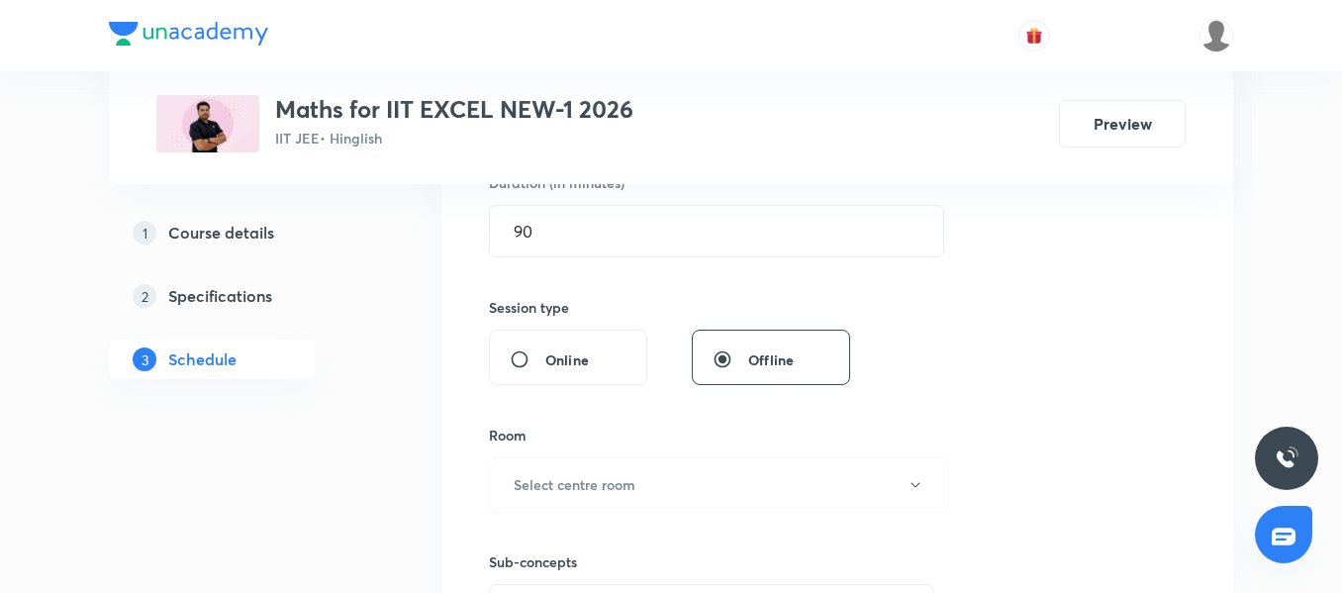
click at [532, 516] on div "Sub-concepts Select concepts that wil be covered in this session" at bounding box center [711, 575] width 445 height 128
click at [570, 480] on h6 "Select centre room" at bounding box center [574, 484] width 122 height 21
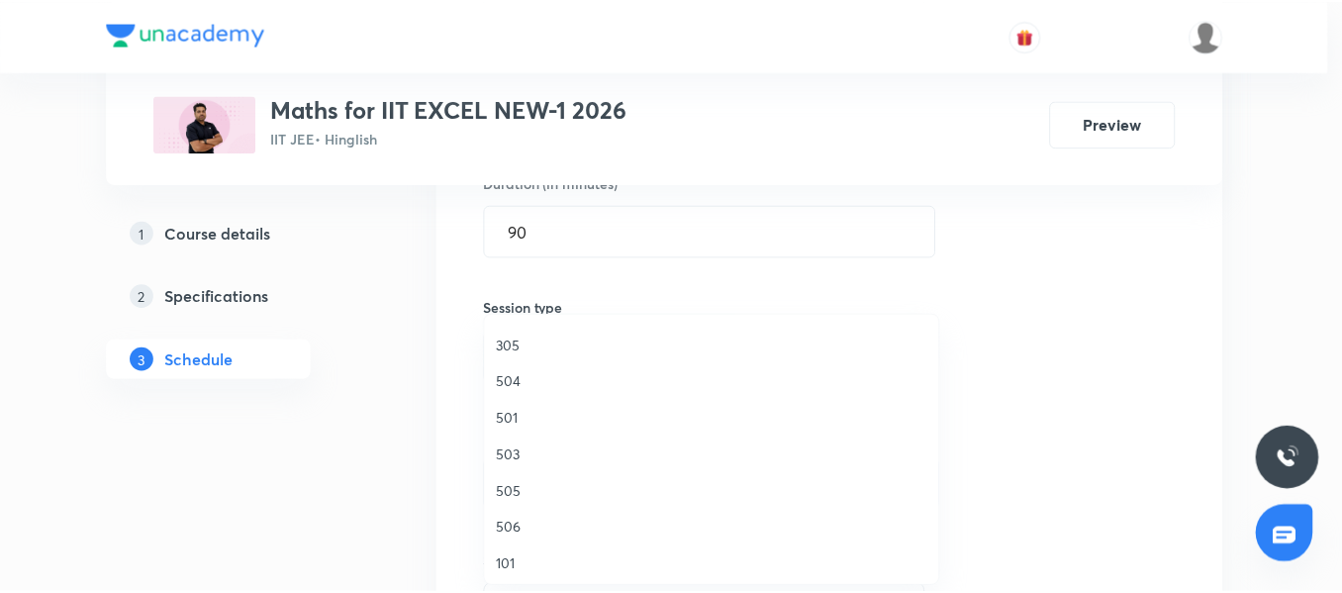
scroll to position [297, 0]
click at [539, 419] on span "501" at bounding box center [716, 410] width 433 height 21
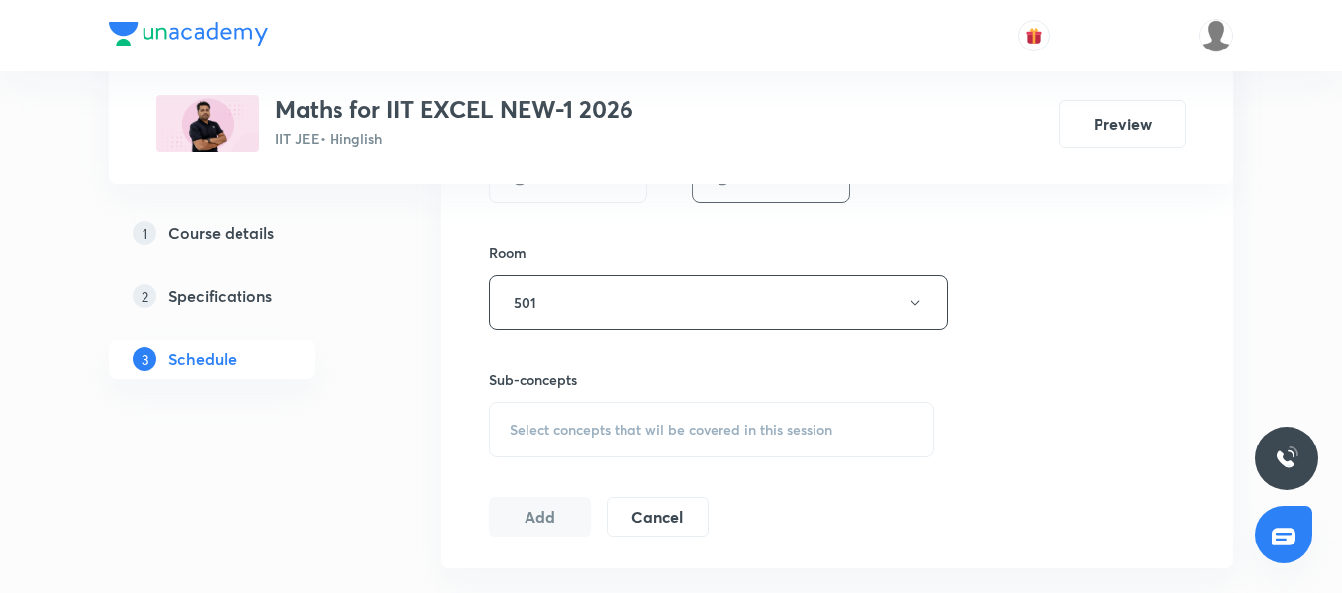
scroll to position [836, 0]
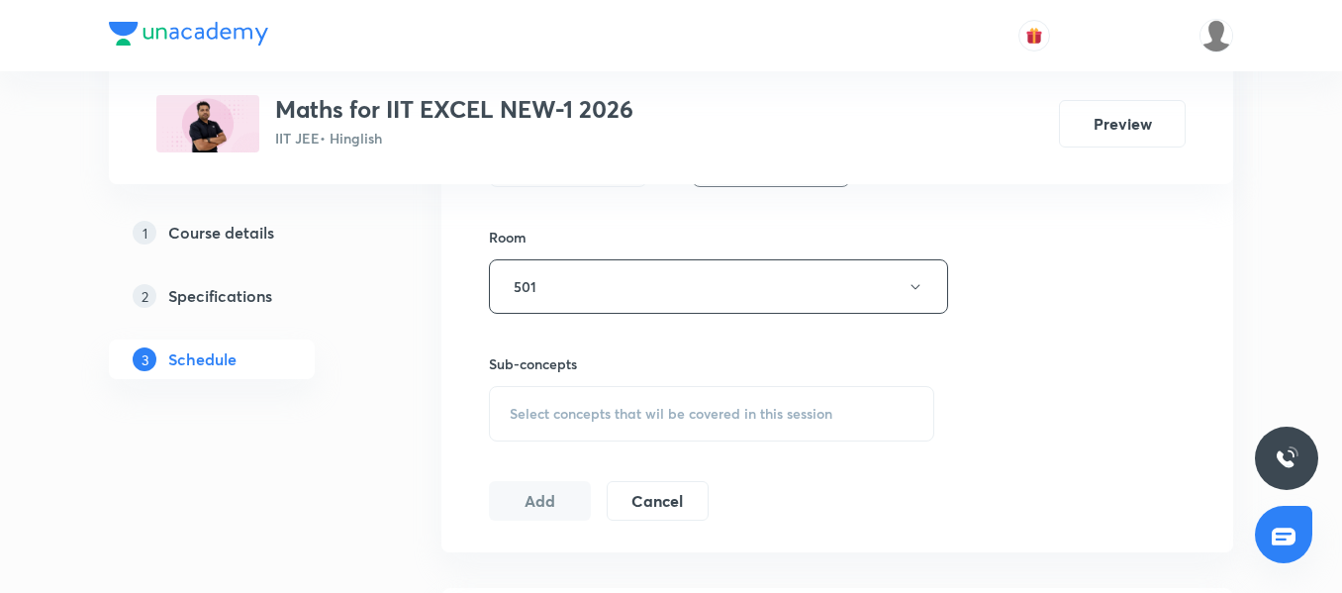
click at [583, 419] on span "Select concepts that wil be covered in this session" at bounding box center [671, 414] width 323 height 16
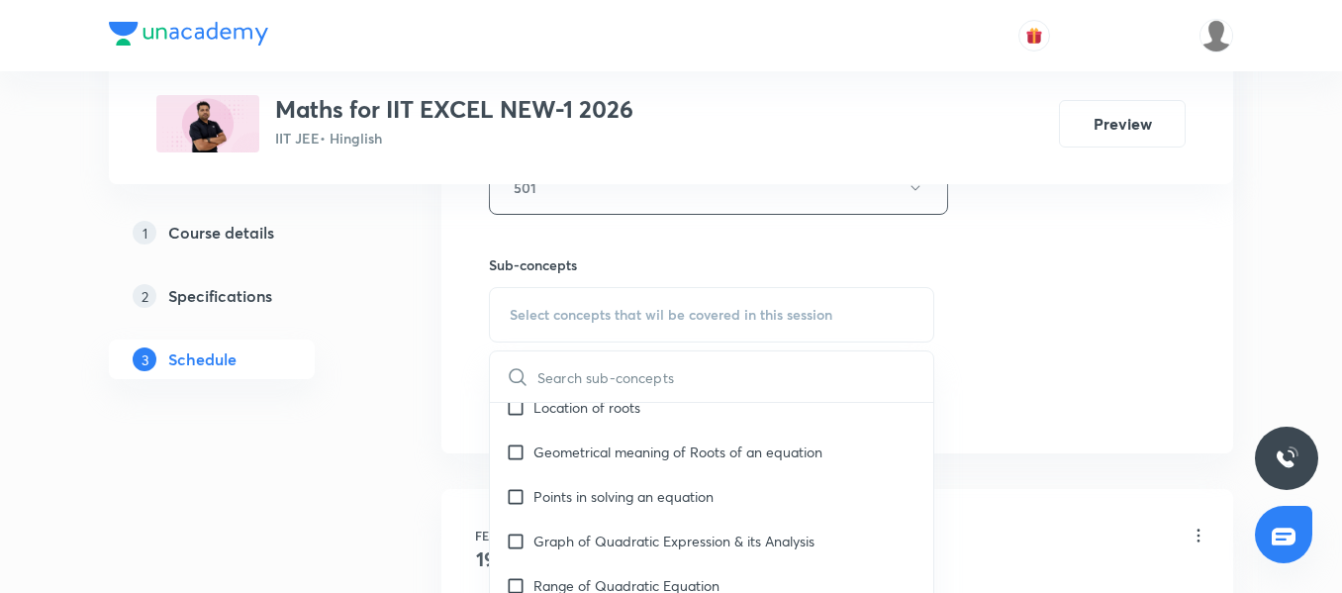
scroll to position [198, 0]
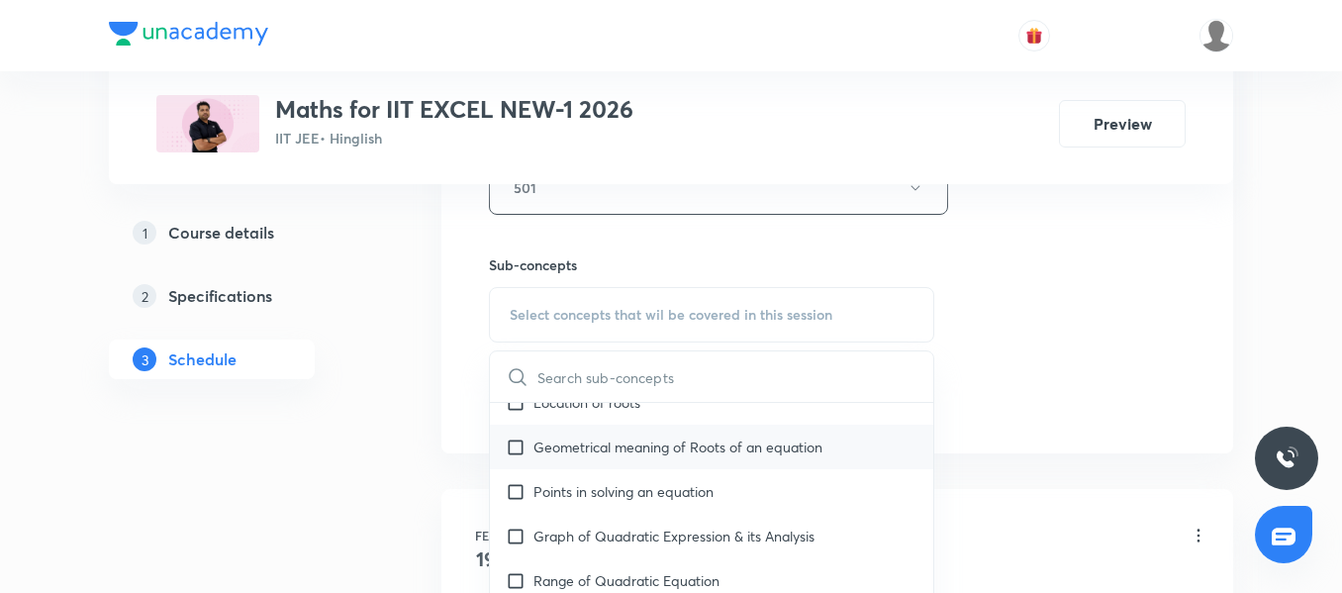
click at [625, 467] on div "Geometrical meaning of Roots of an equation" at bounding box center [711, 446] width 443 height 45
checkbox input "true"
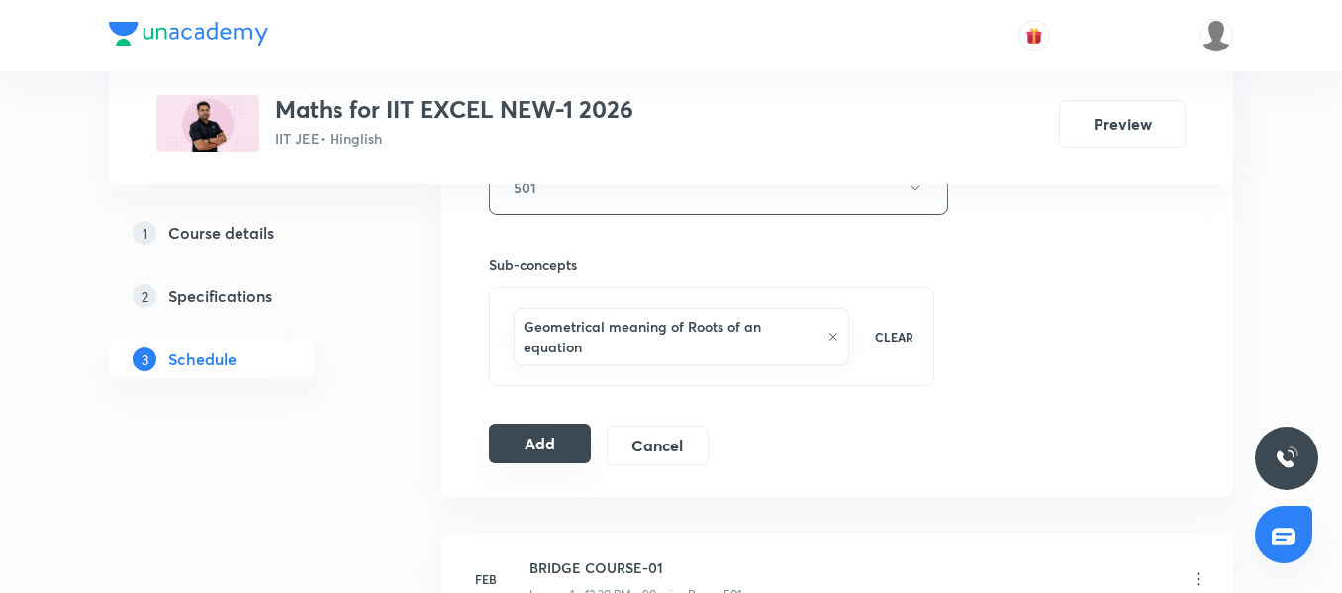
click at [527, 430] on button "Add" at bounding box center [540, 443] width 102 height 40
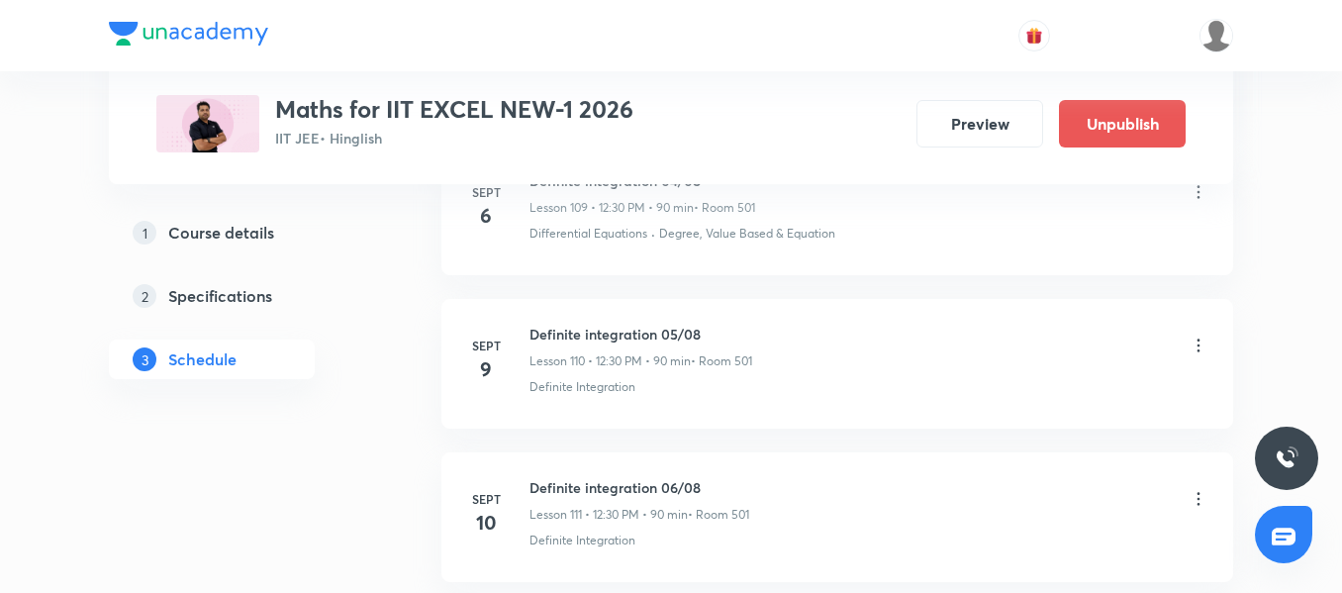
scroll to position [19104, 0]
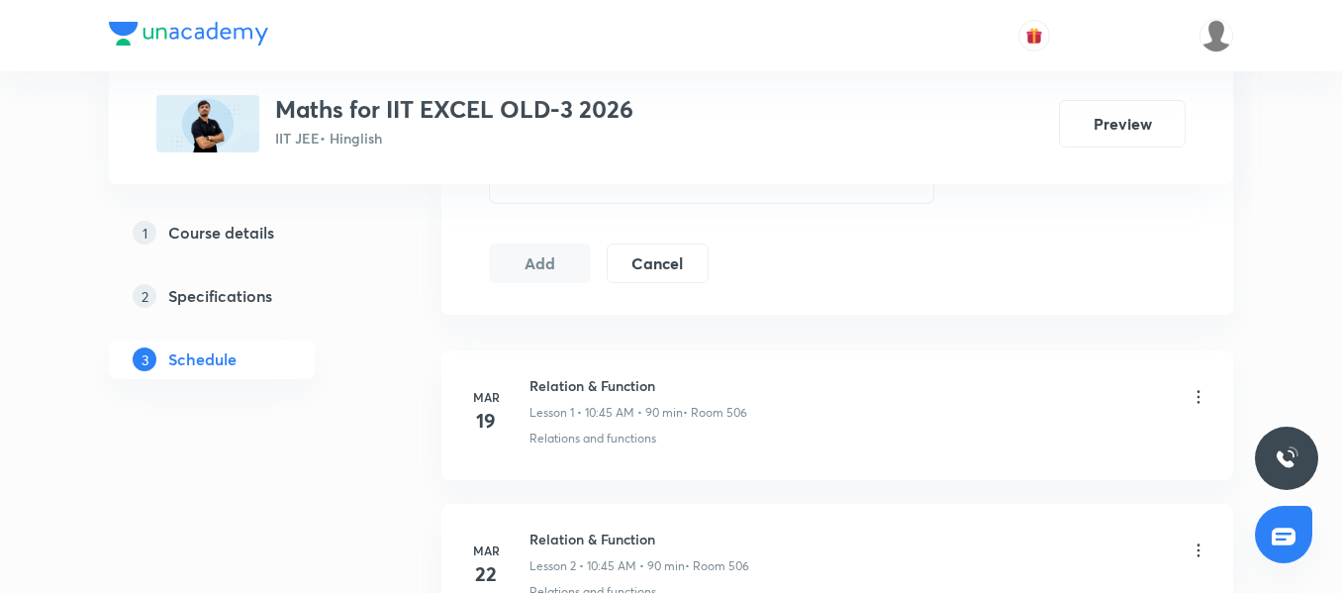
scroll to position [1088, 0]
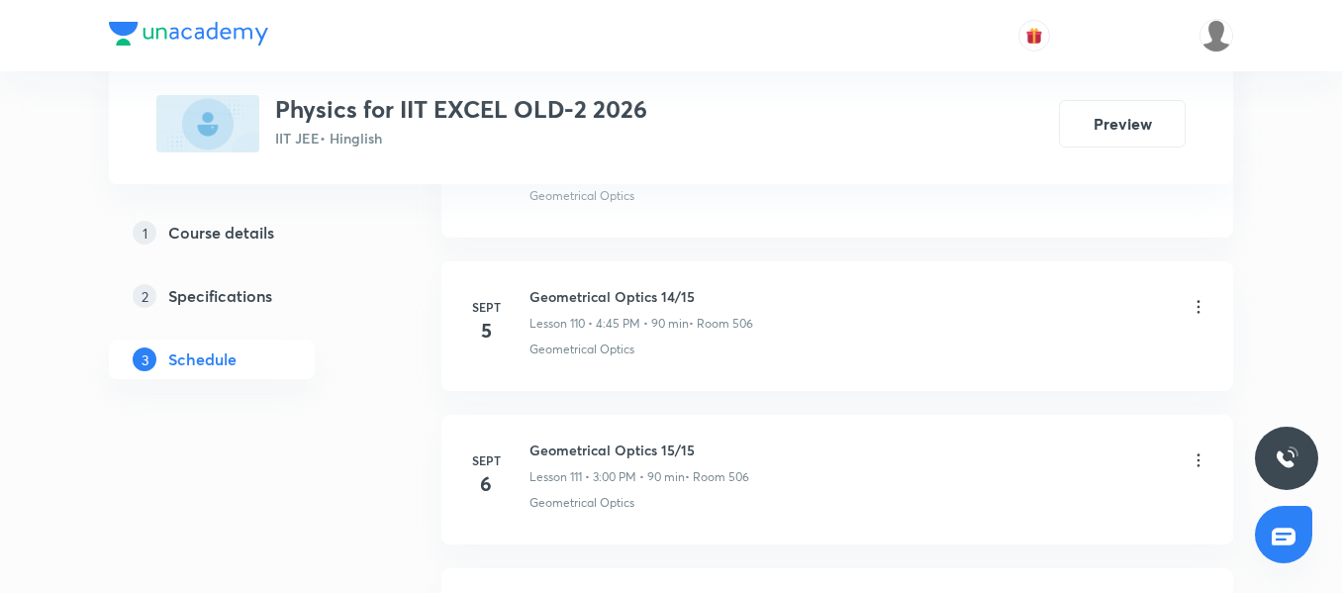
scroll to position [19858, 0]
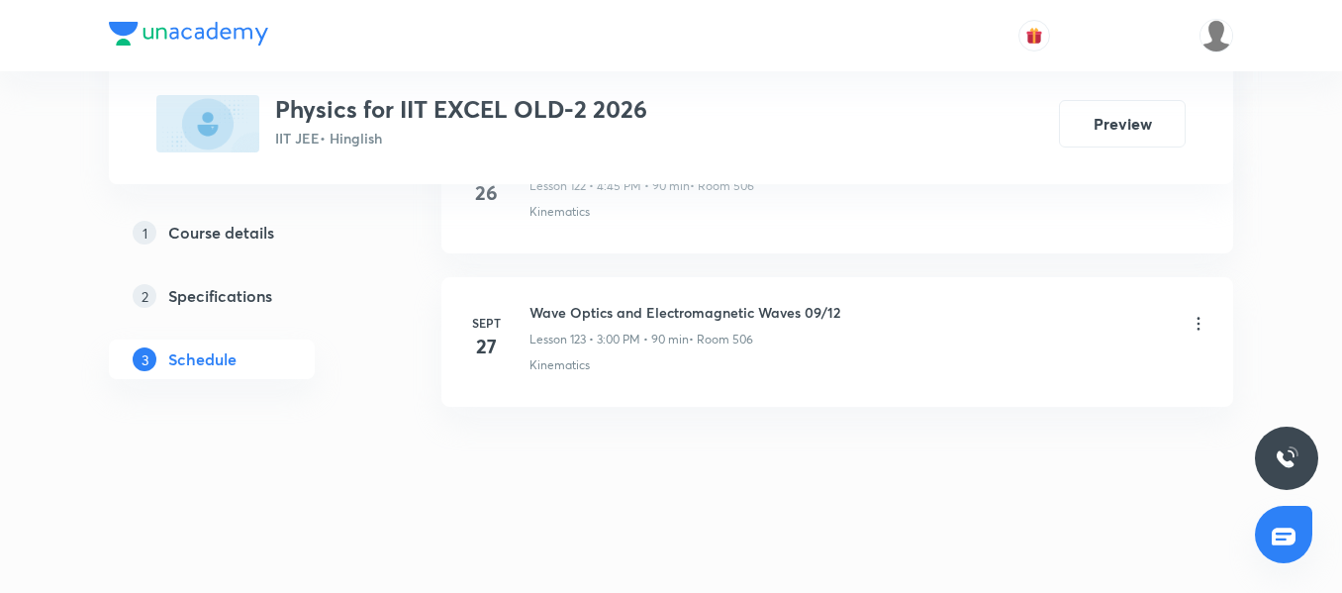
click at [563, 305] on h6 "Wave Optics and Electromagnetic Waves 09/12" at bounding box center [684, 312] width 311 height 21
copy h6 "Wave Optics and Electromagnetic Waves 09/12"
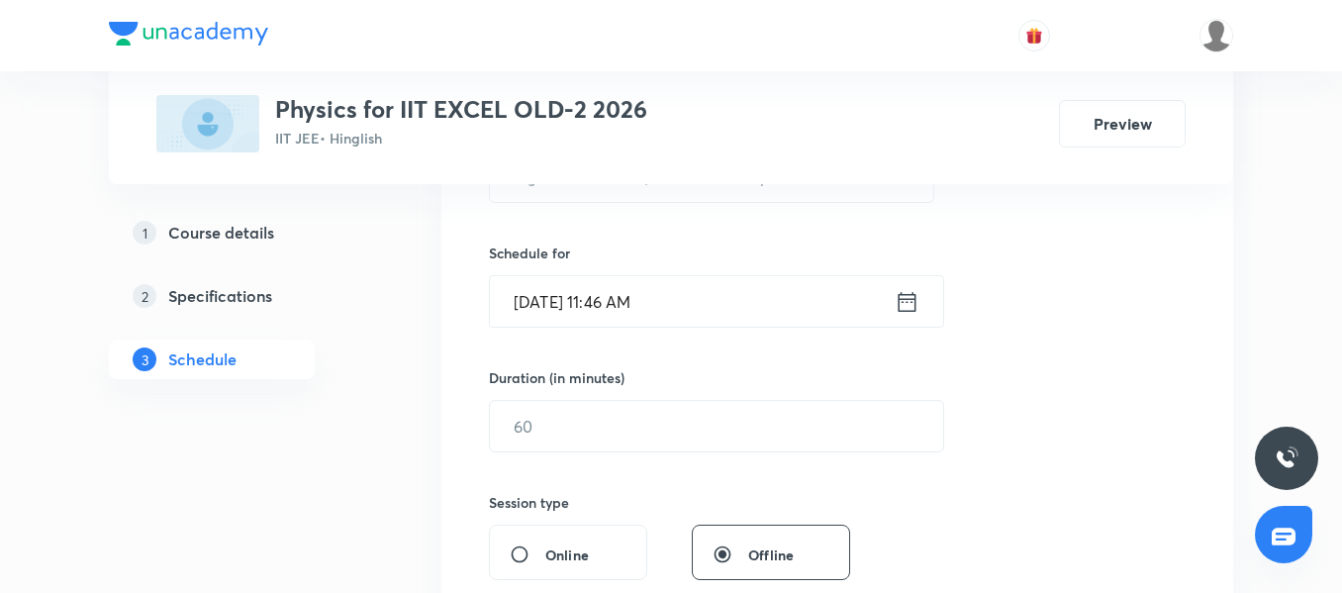
scroll to position [267, 0]
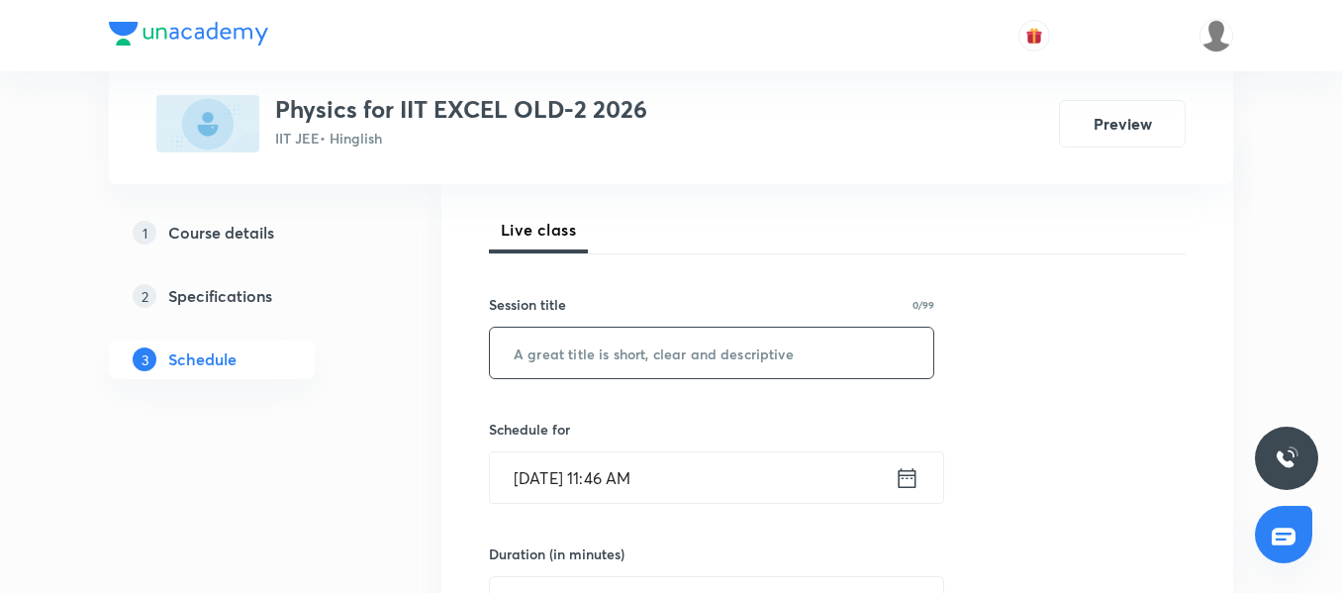
click at [593, 358] on input "text" at bounding box center [711, 352] width 443 height 50
paste input "Wave Optics and Electromagnetic Waves 09/12"
click at [847, 349] on input "Wave Optics and Electromagnetic Waves 09/12" at bounding box center [711, 352] width 443 height 50
type input "Wave Optics and Electromagnetic Waves 10/12"
click at [730, 480] on input "[DATE] 11:46 AM" at bounding box center [692, 477] width 405 height 50
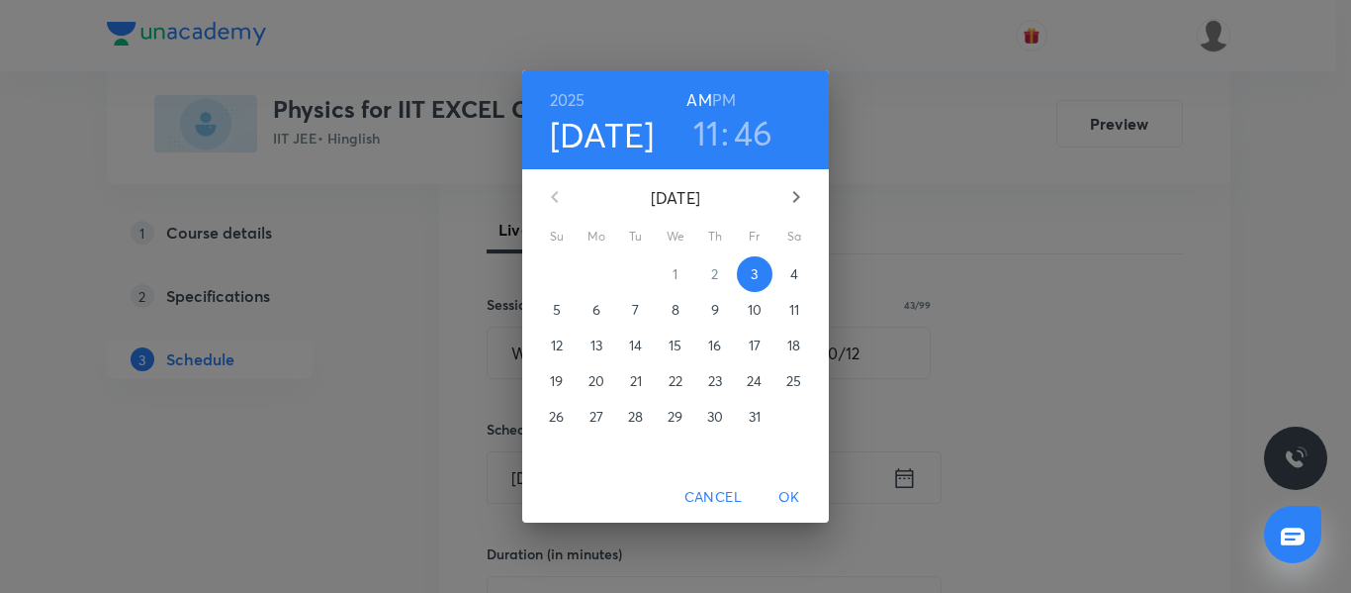
click at [793, 277] on p "4" at bounding box center [794, 274] width 8 height 20
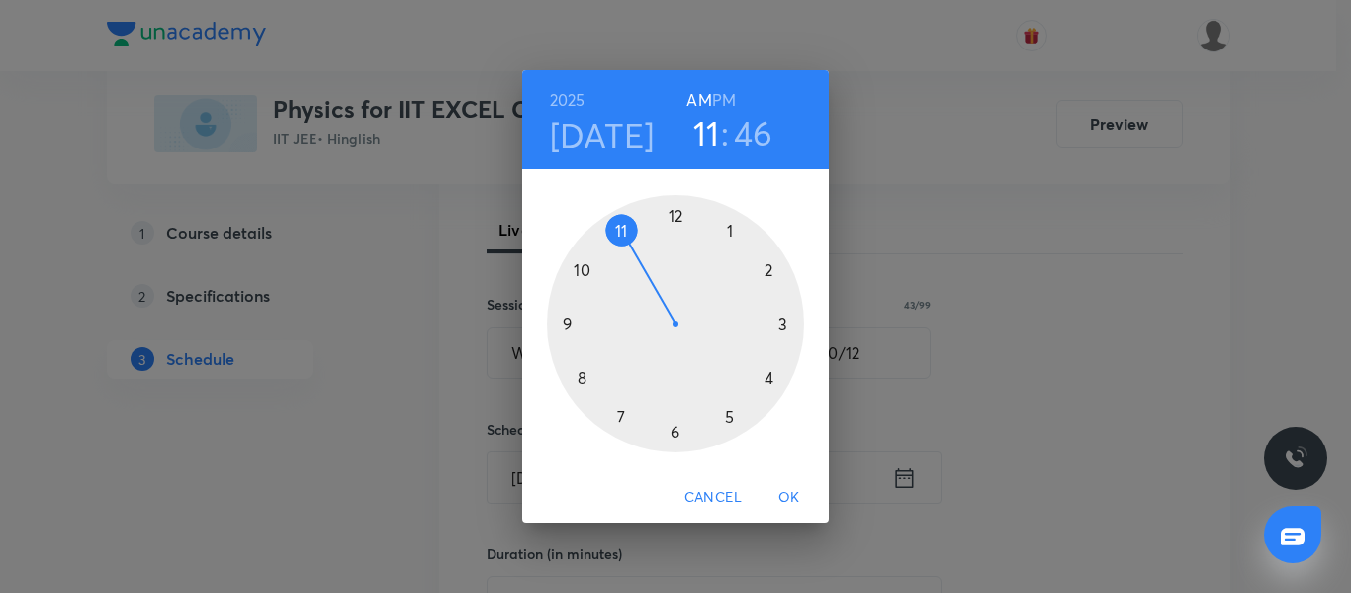
click at [768, 380] on div at bounding box center [675, 323] width 257 height 257
click at [568, 321] on div at bounding box center [675, 323] width 257 height 257
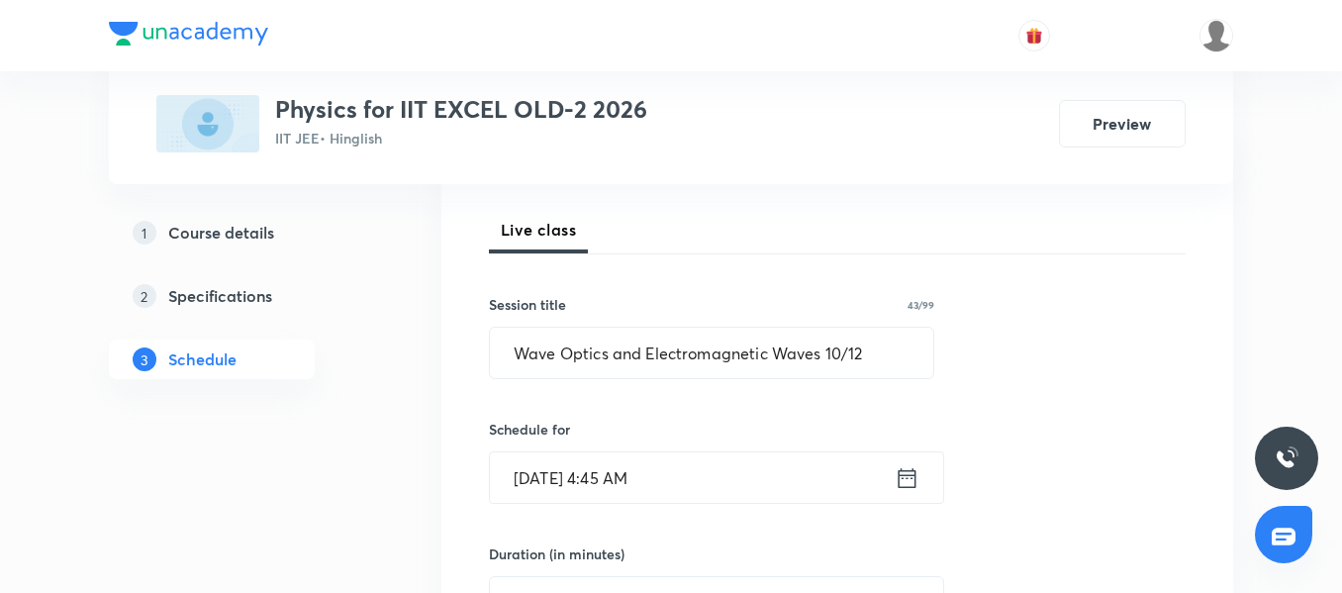
click at [709, 484] on input "Oct 4, 2025, 4:45 AM" at bounding box center [692, 477] width 405 height 50
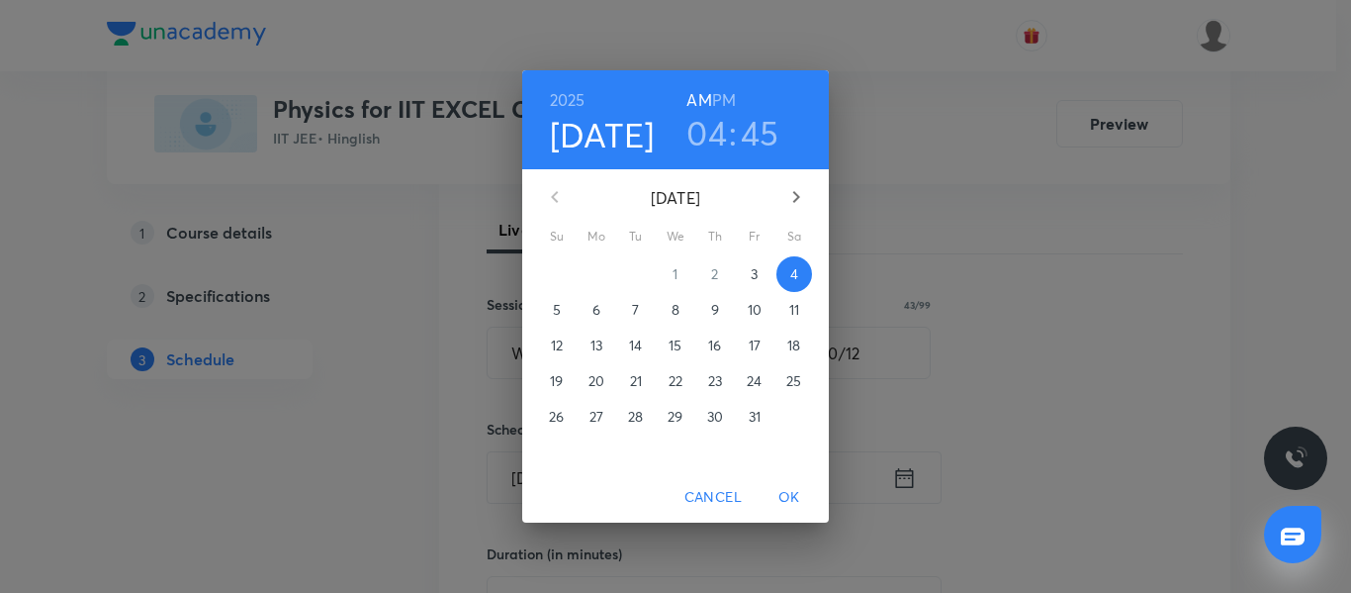
click at [718, 90] on h6 "PM" at bounding box center [724, 100] width 24 height 28
click at [790, 496] on span "OK" at bounding box center [789, 497] width 47 height 25
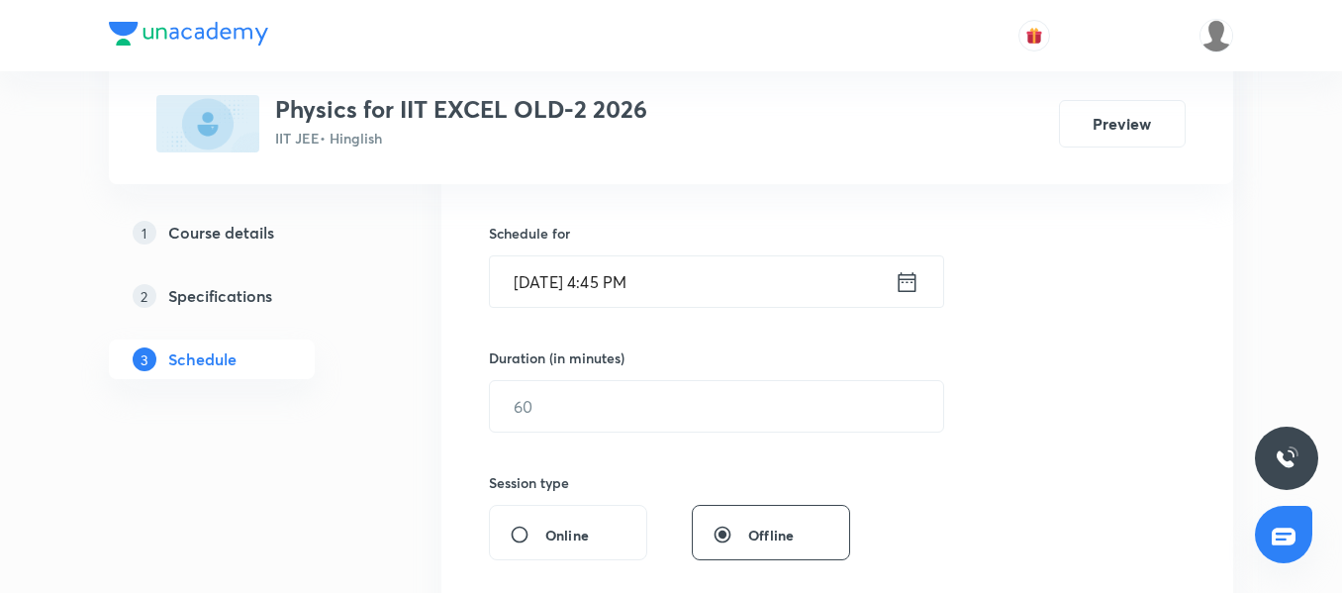
scroll to position [465, 0]
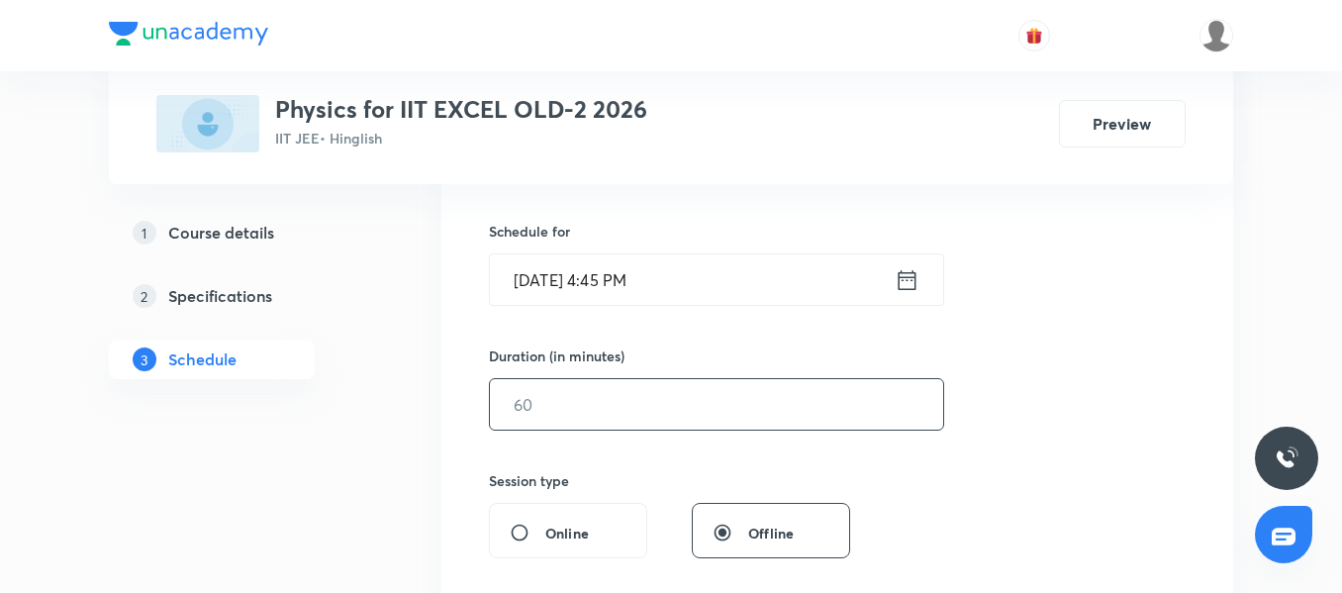
click at [587, 386] on input "text" at bounding box center [716, 404] width 453 height 50
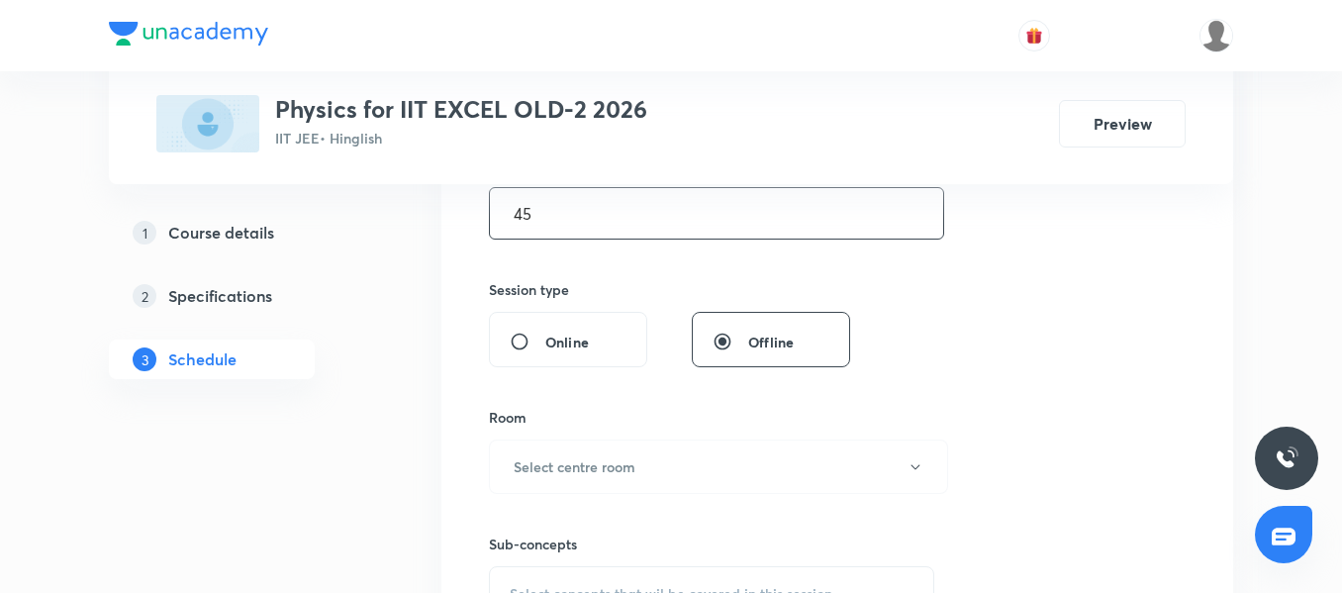
scroll to position [663, 0]
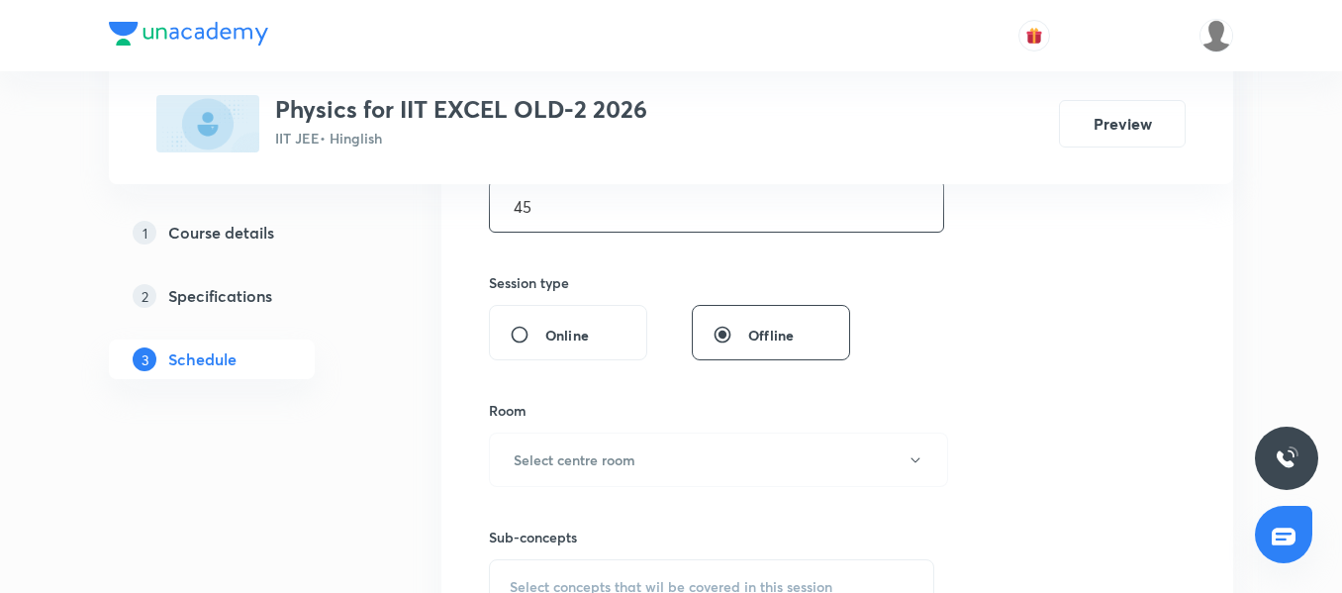
drag, startPoint x: 524, startPoint y: 212, endPoint x: 496, endPoint y: 204, distance: 29.8
click at [496, 204] on input "45" at bounding box center [716, 206] width 453 height 50
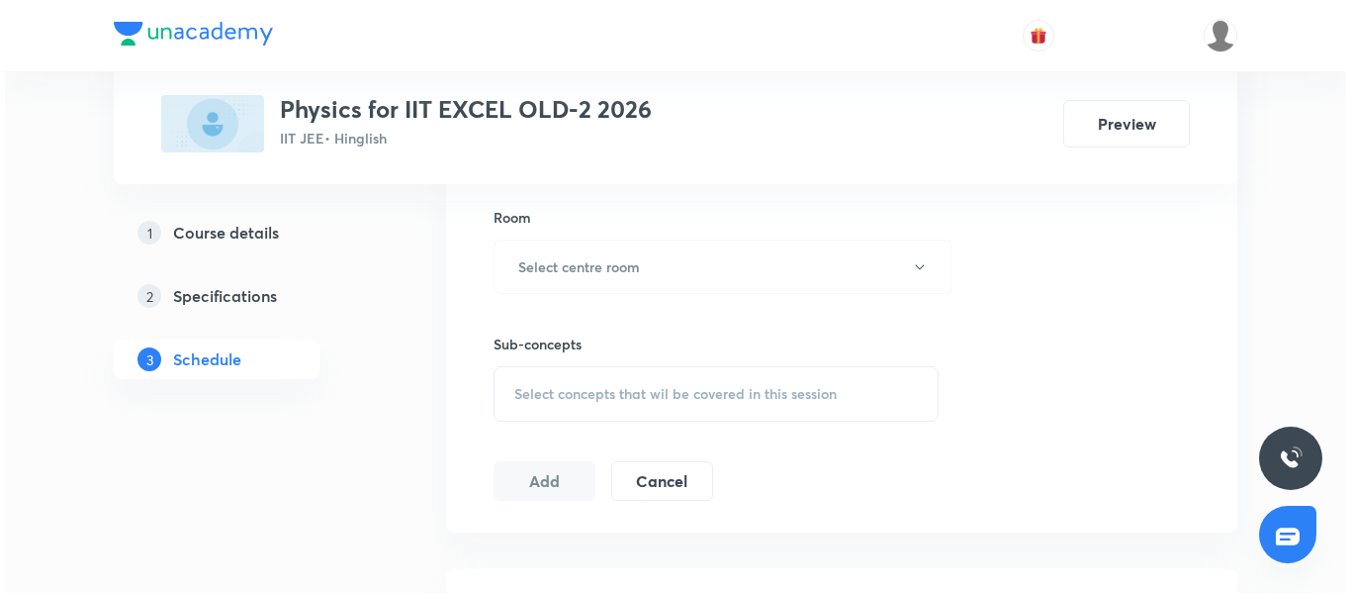
scroll to position [861, 0]
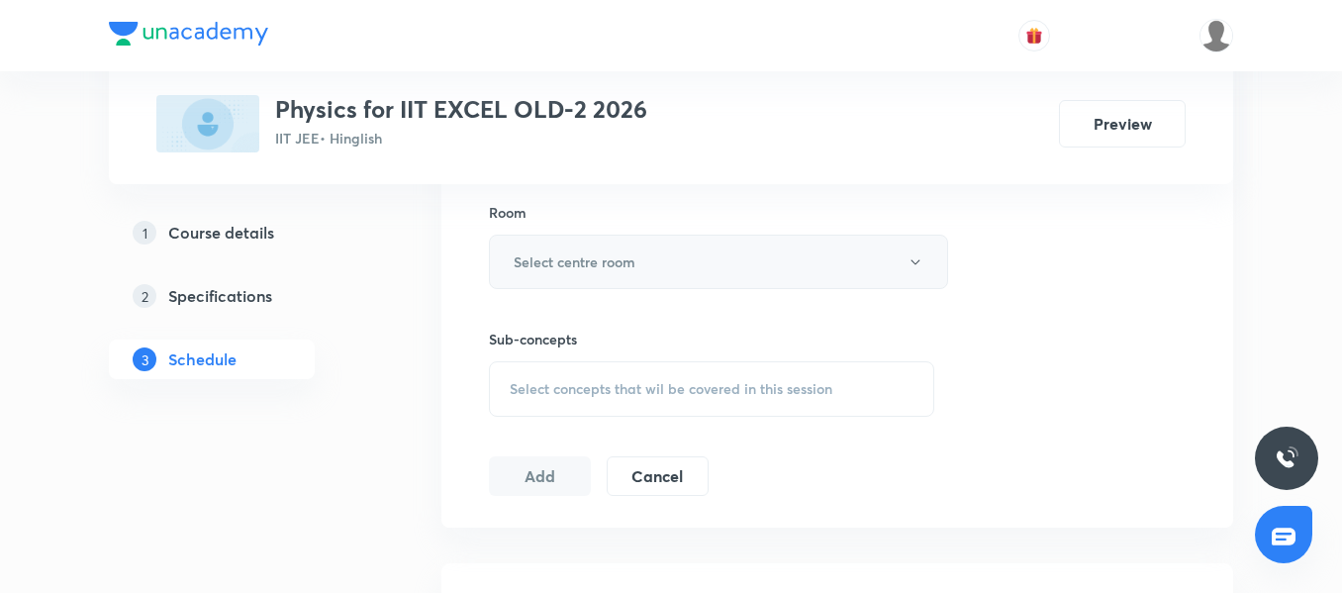
type input "90"
click at [605, 285] on button "Select centre room" at bounding box center [718, 261] width 459 height 54
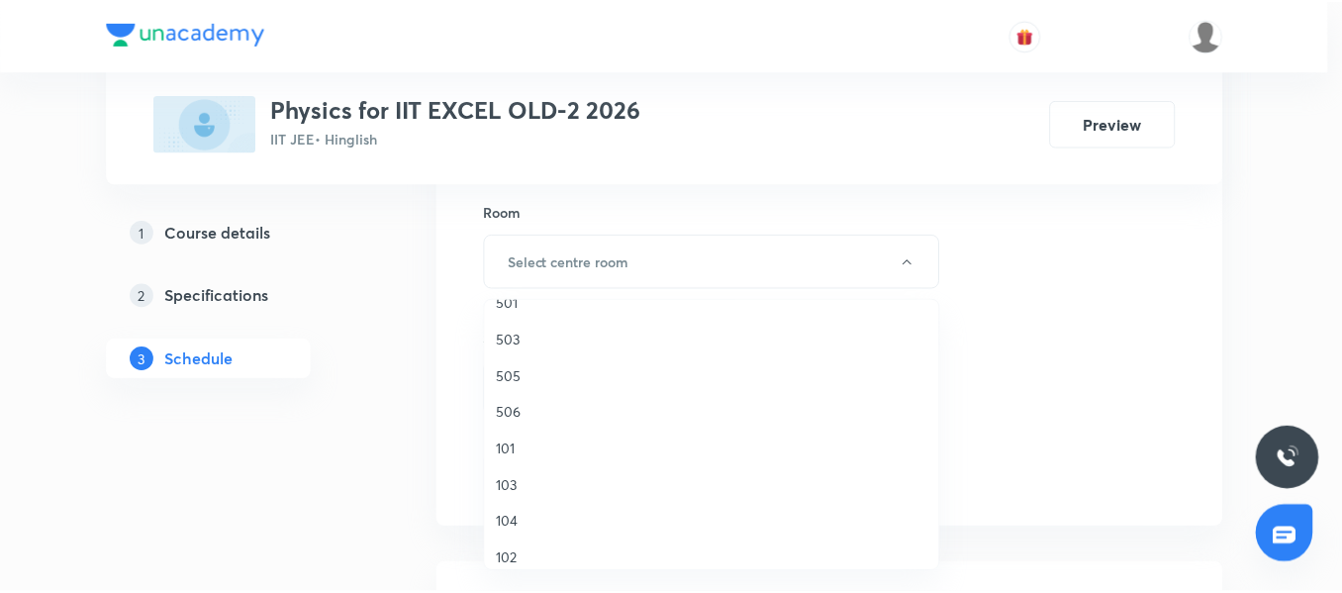
scroll to position [396, 0]
click at [519, 402] on span "506" at bounding box center [716, 406] width 433 height 21
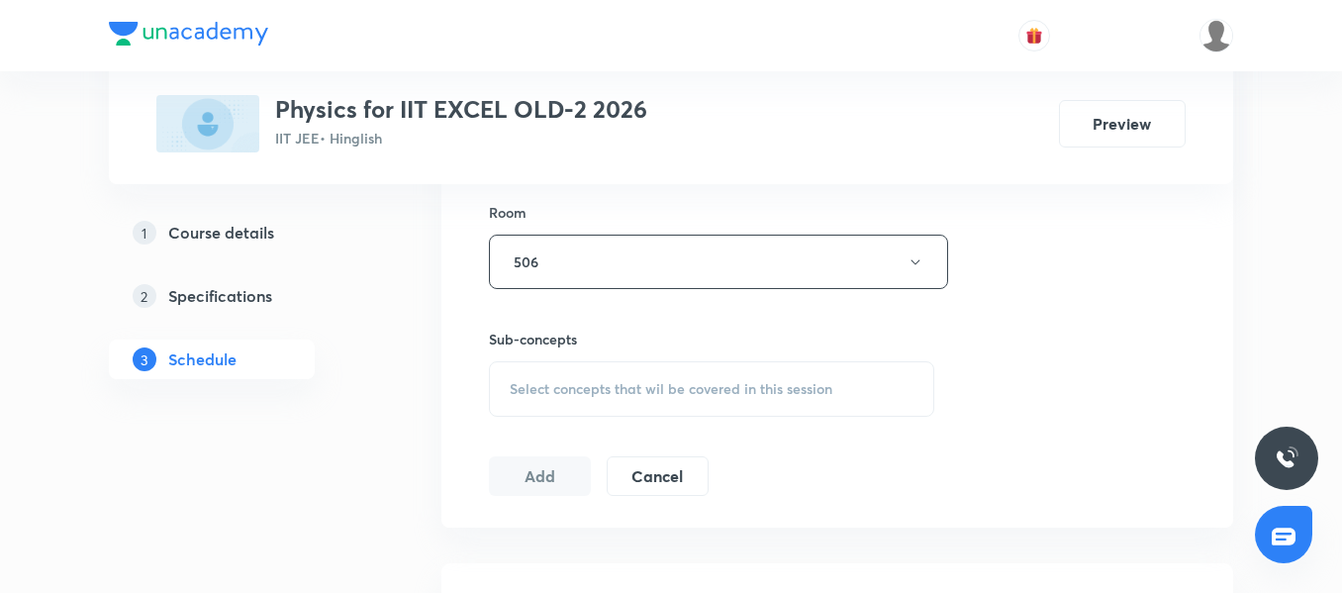
click at [605, 386] on span "Select concepts that wil be covered in this session" at bounding box center [671, 389] width 323 height 16
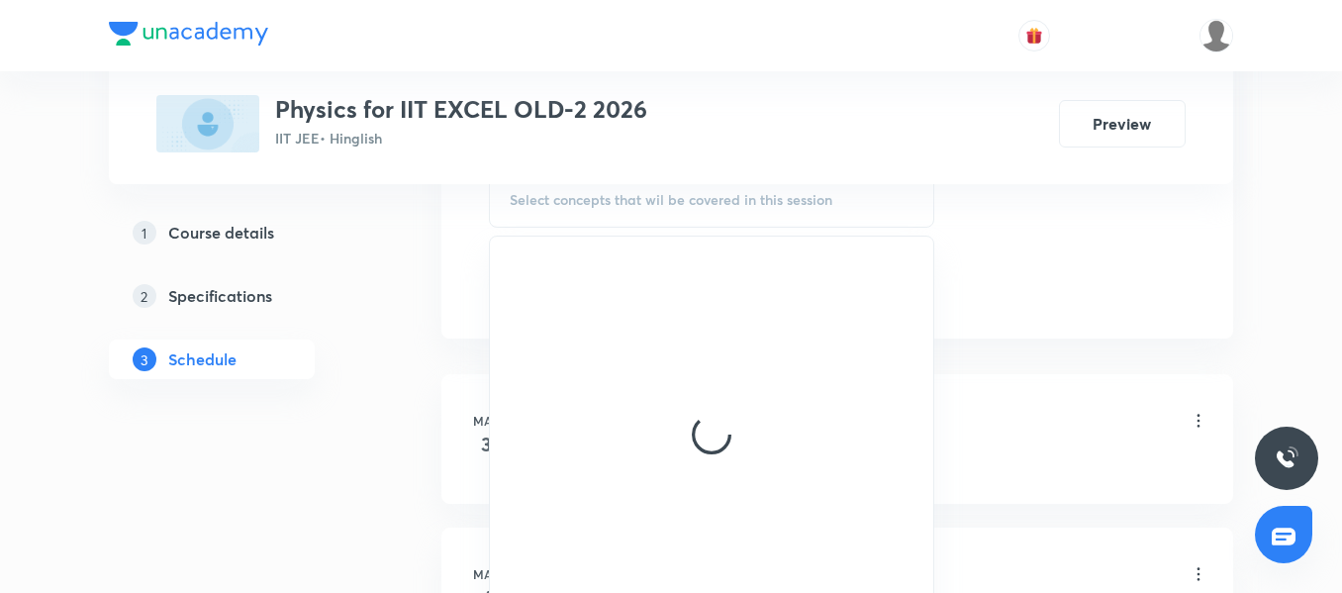
scroll to position [1059, 0]
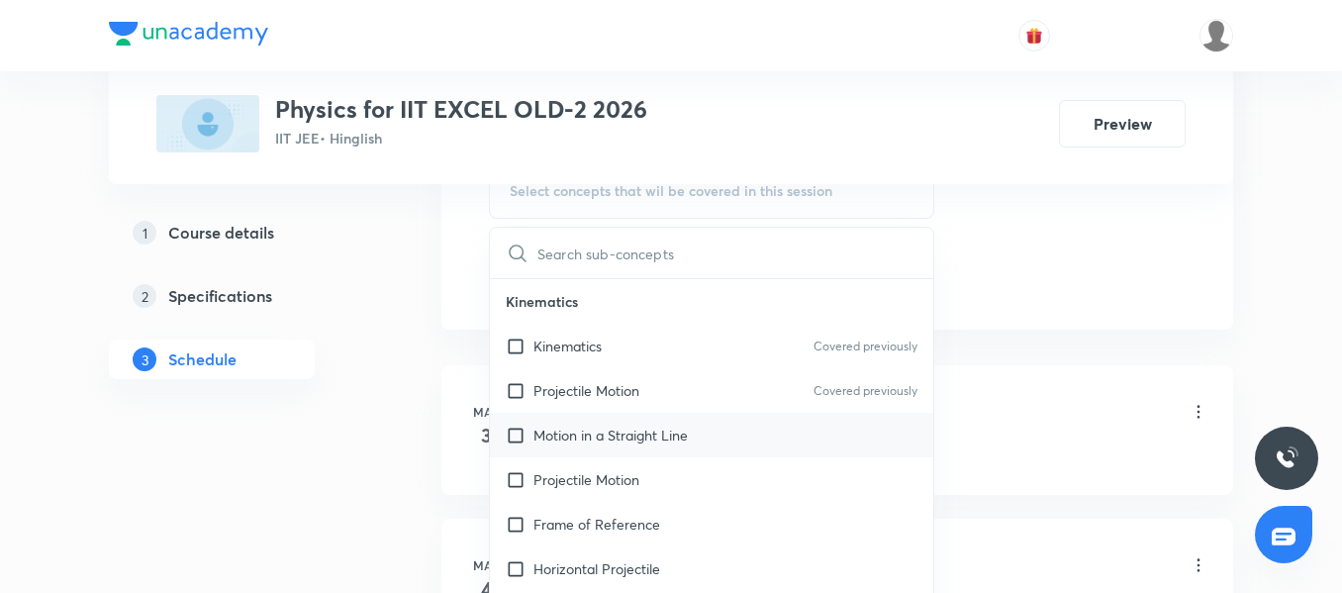
click at [618, 430] on p "Motion in a Straight Line" at bounding box center [610, 434] width 154 height 21
checkbox input "true"
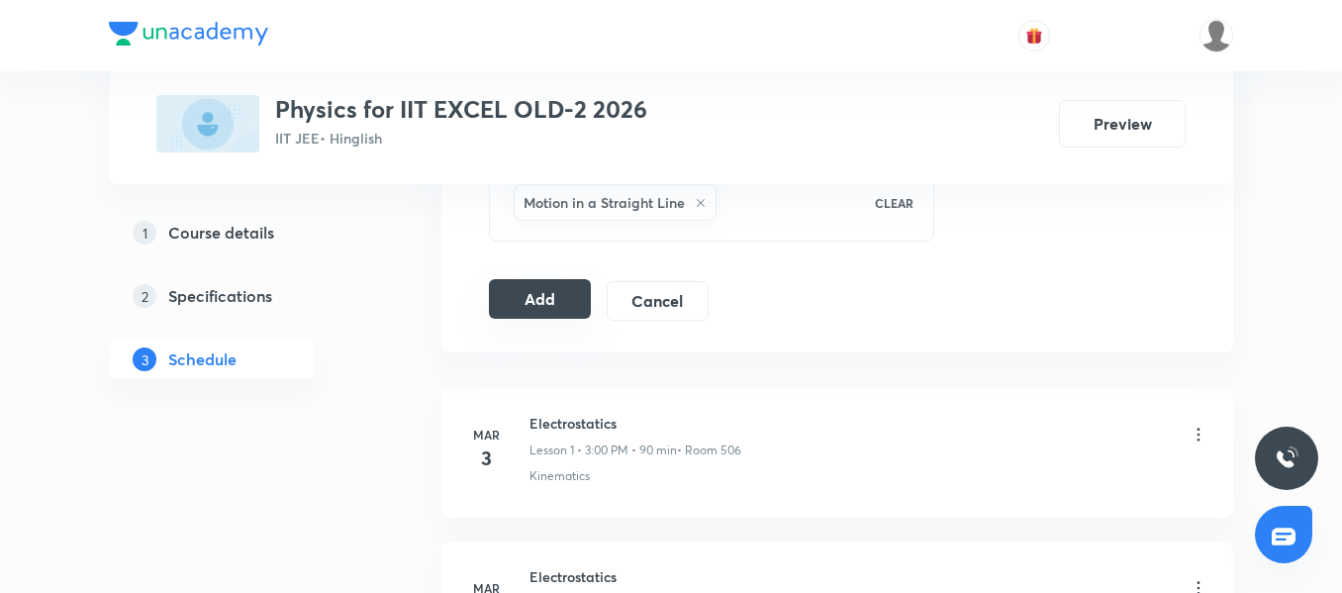
click at [542, 307] on button "Add" at bounding box center [540, 299] width 102 height 40
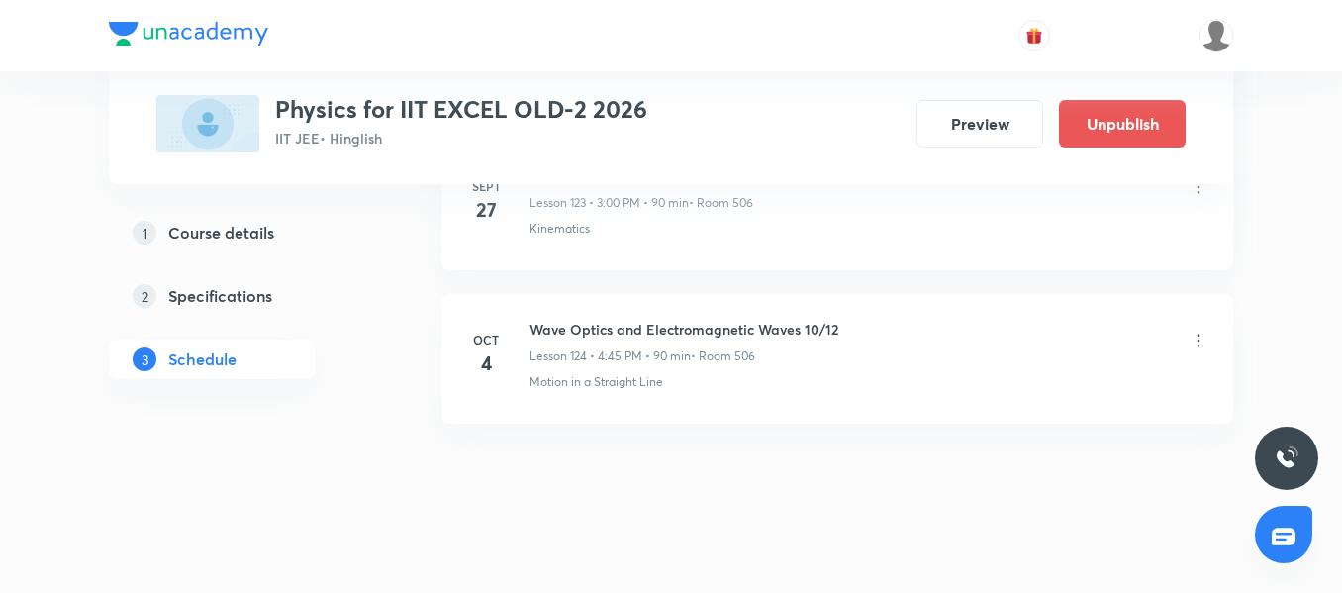
scroll to position [19103, 0]
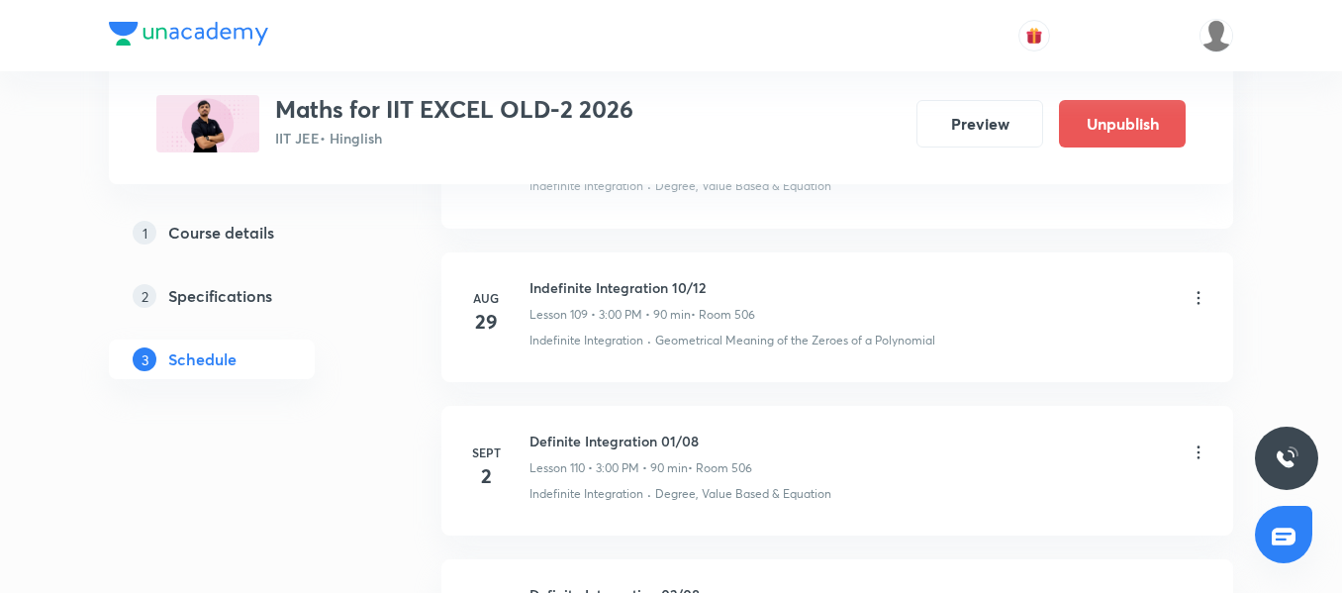
scroll to position [20320, 0]
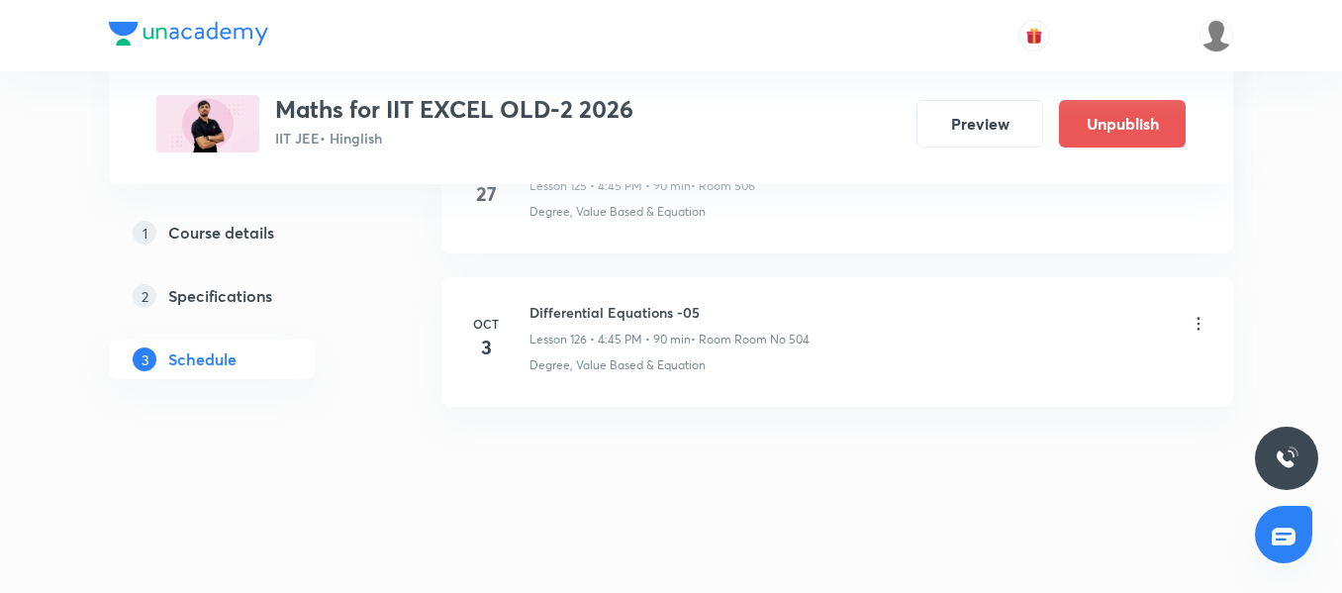
click at [560, 301] on li "Oct 3 Differential Equations -05 Lesson 126 • 4:45 PM • 90 min • Room Room No 5…" at bounding box center [836, 342] width 791 height 130
copy h6 "Differential Equations -05"
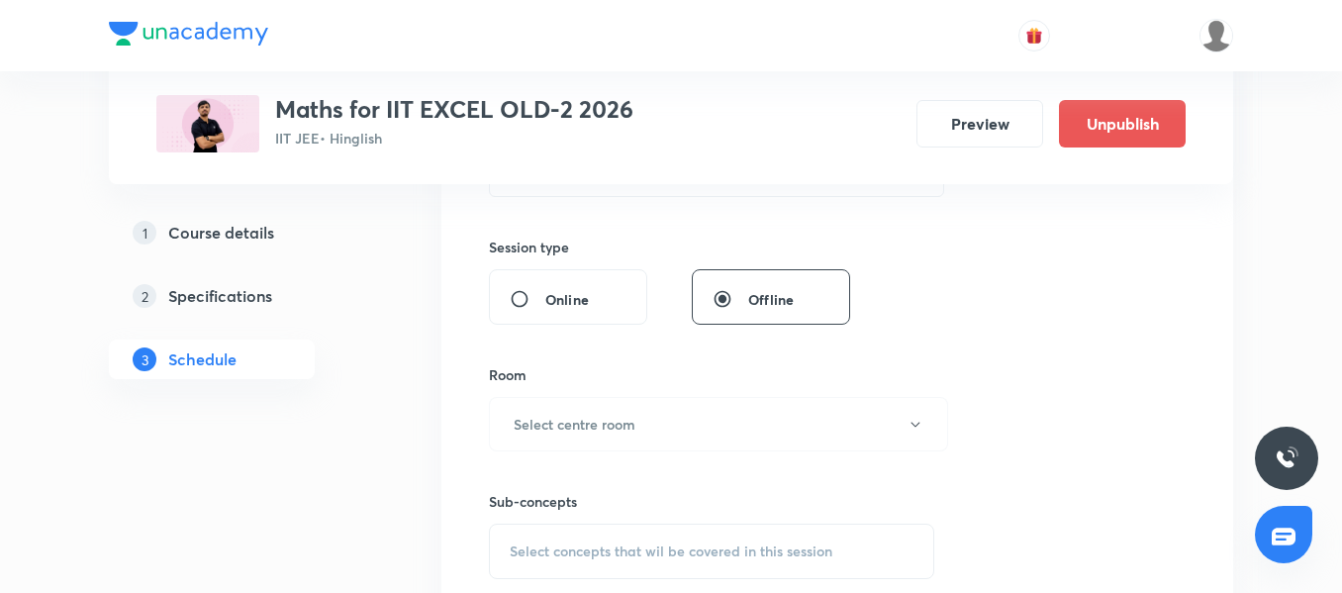
scroll to position [244, 0]
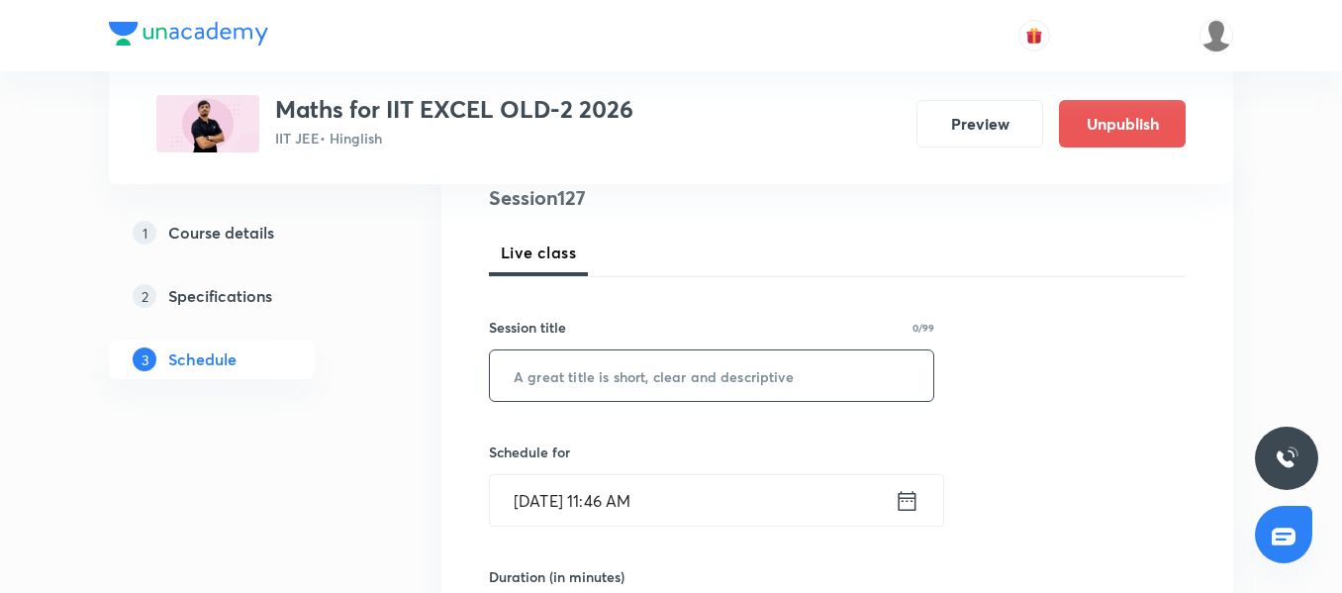
click at [649, 375] on input "text" at bounding box center [711, 375] width 443 height 50
paste input "Differential Equations -05"
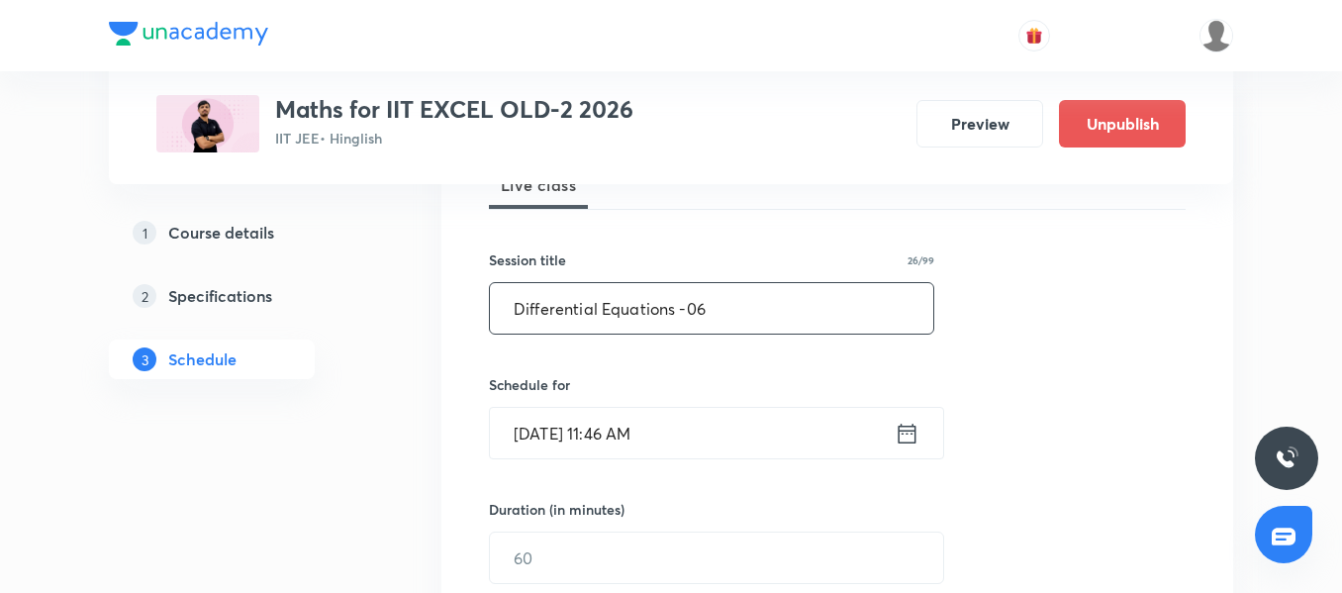
scroll to position [343, 0]
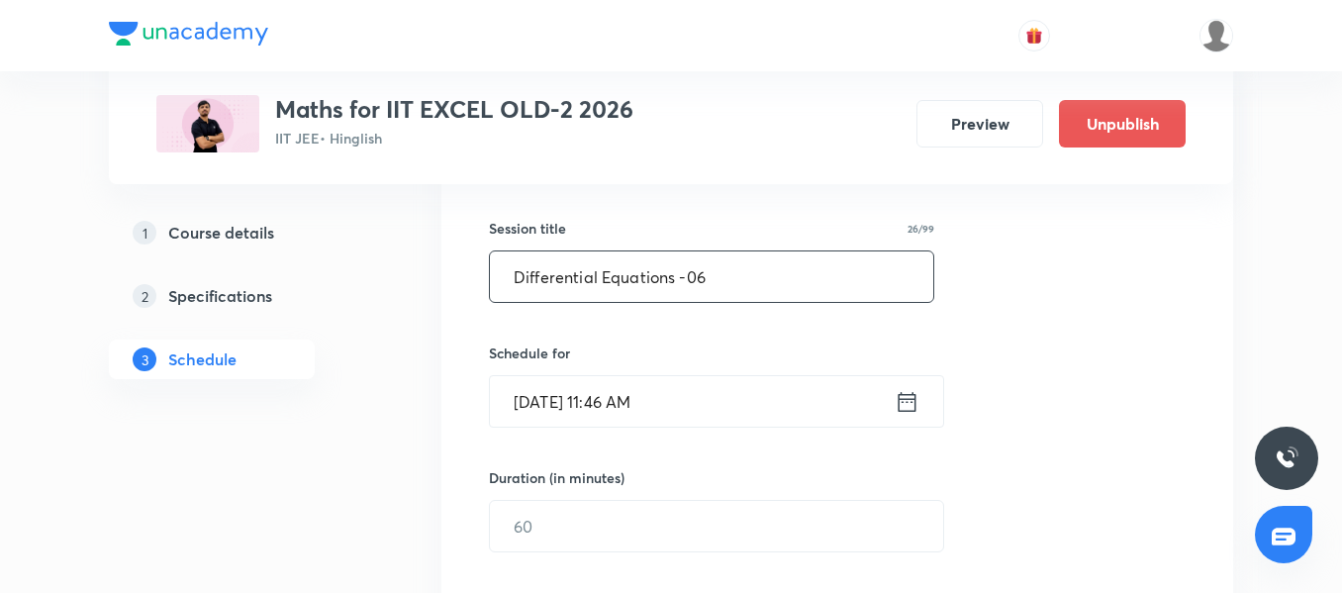
type input "Differential Equations -06"
click at [706, 416] on input "[DATE] 11:46 AM" at bounding box center [692, 401] width 405 height 50
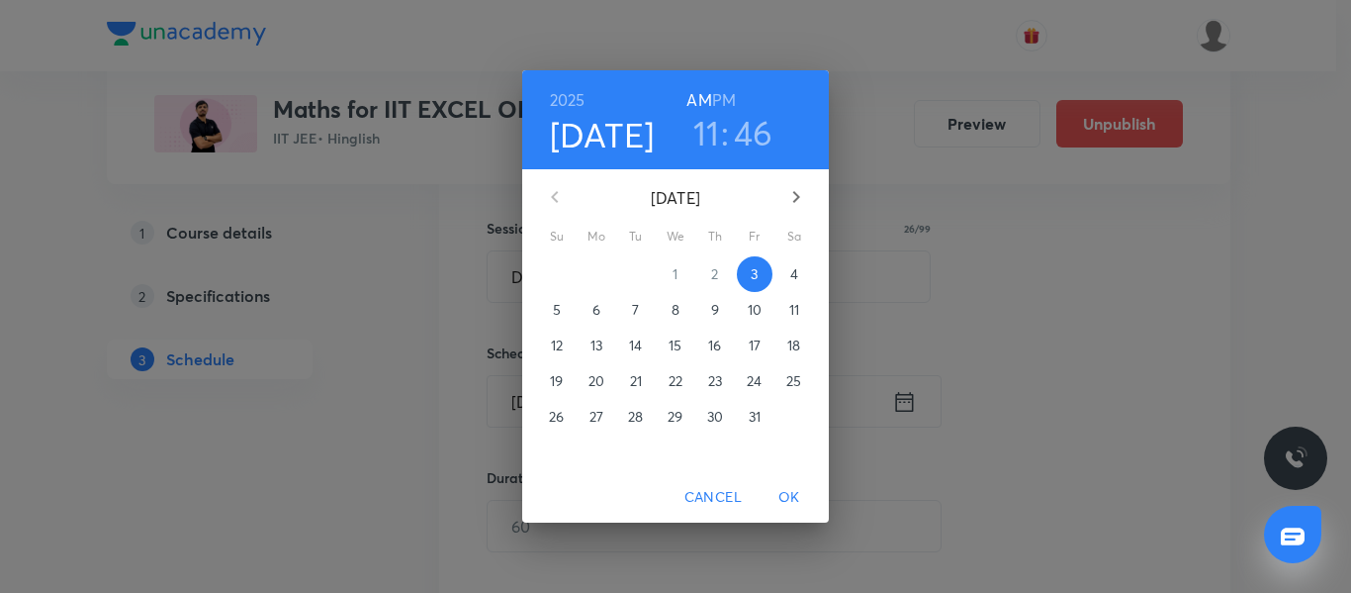
click at [798, 274] on p "4" at bounding box center [794, 274] width 8 height 20
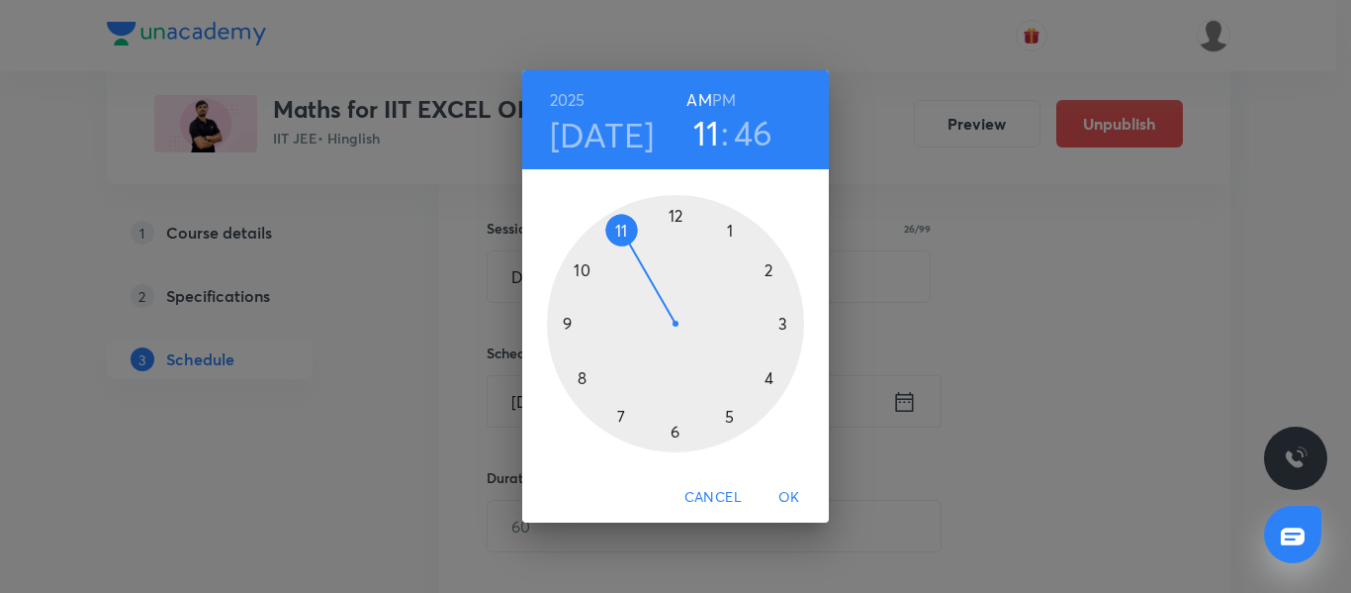
click at [784, 324] on div at bounding box center [675, 323] width 257 height 257
click at [733, 90] on h6 "PM" at bounding box center [724, 100] width 24 height 28
click at [678, 218] on div at bounding box center [675, 323] width 257 height 257
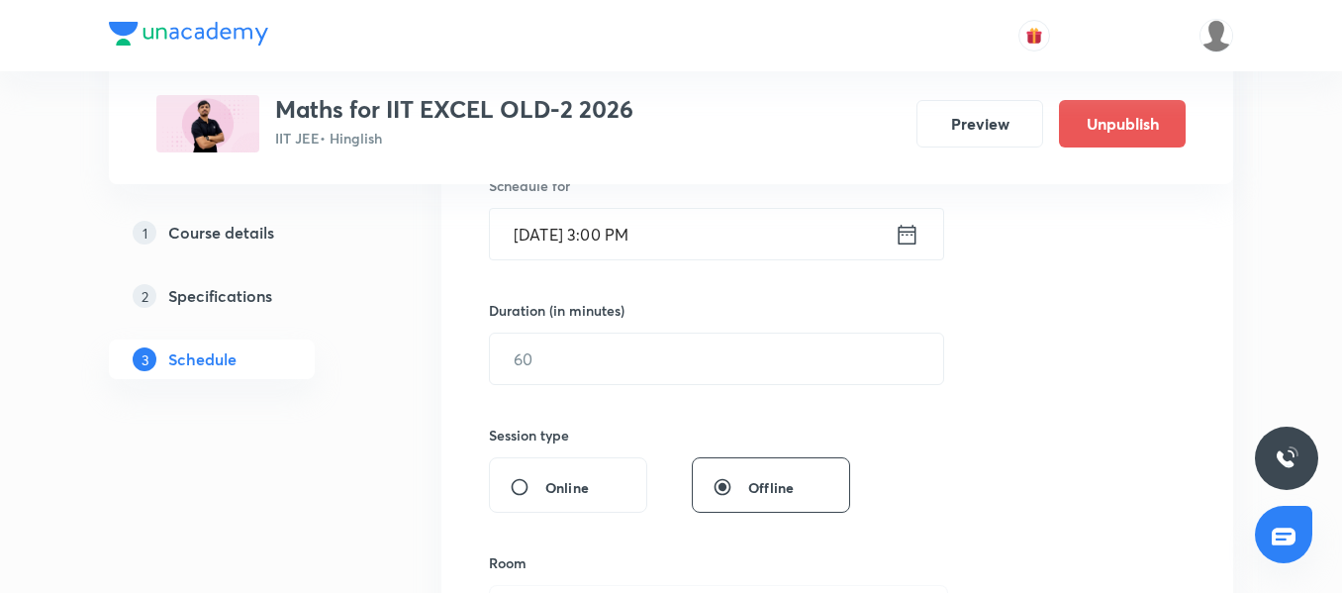
scroll to position [541, 0]
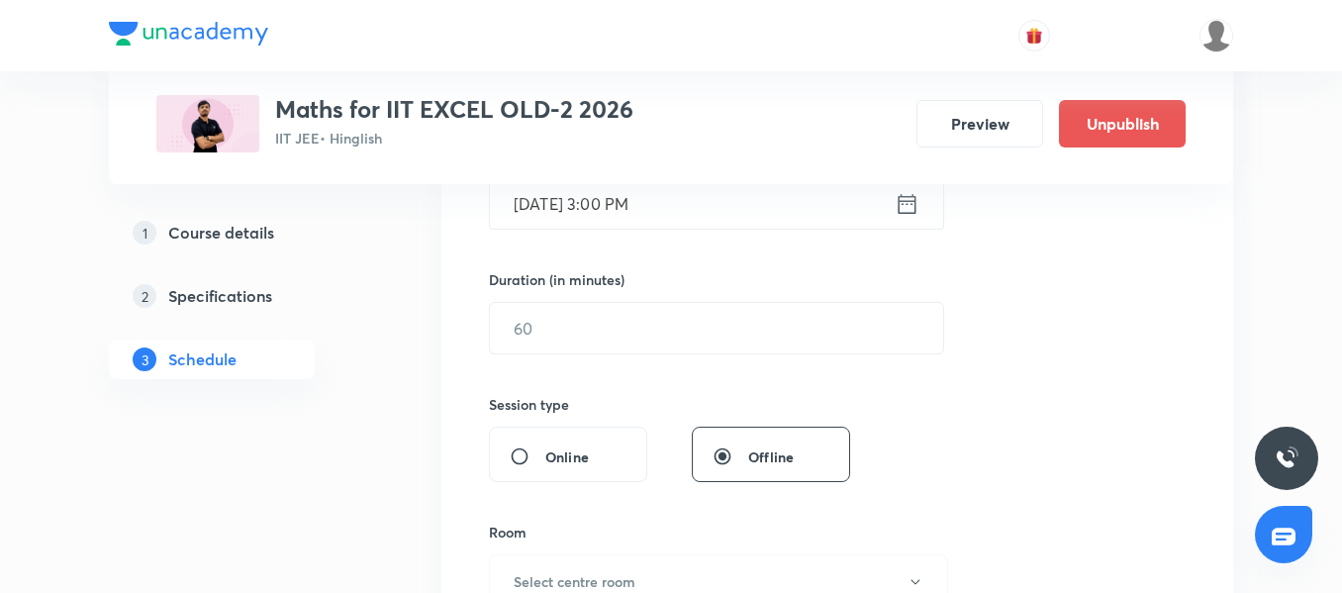
click at [547, 299] on div "Duration (in minutes) ​" at bounding box center [669, 311] width 361 height 85
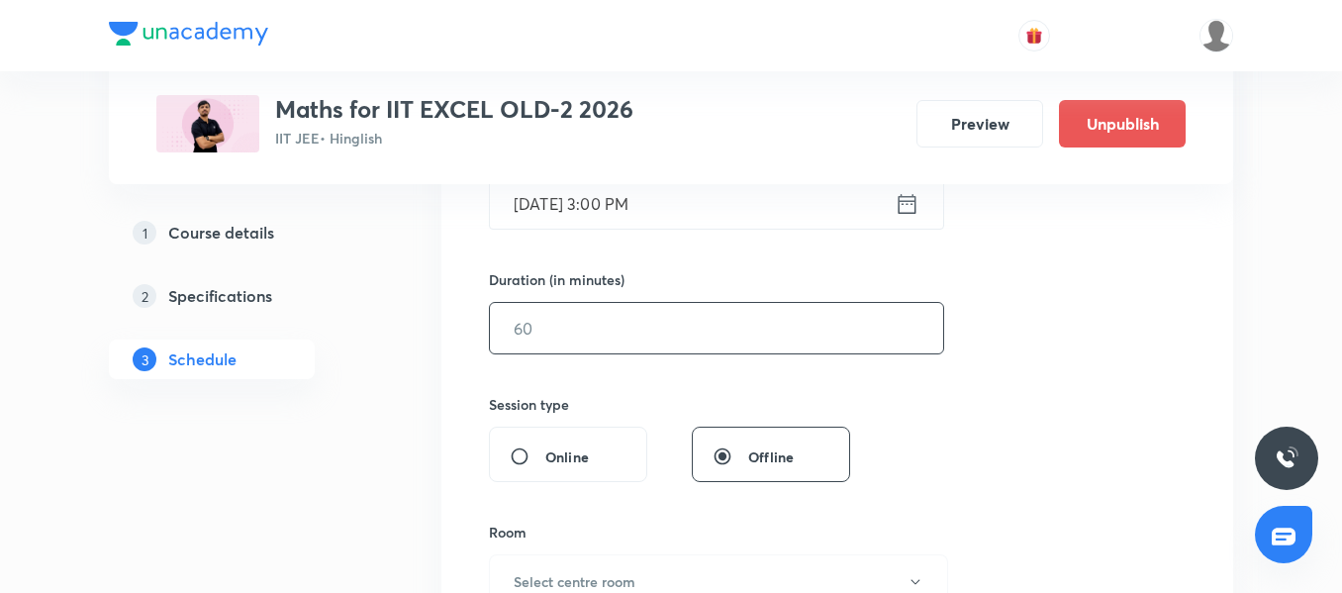
click at [561, 343] on input "text" at bounding box center [716, 328] width 453 height 50
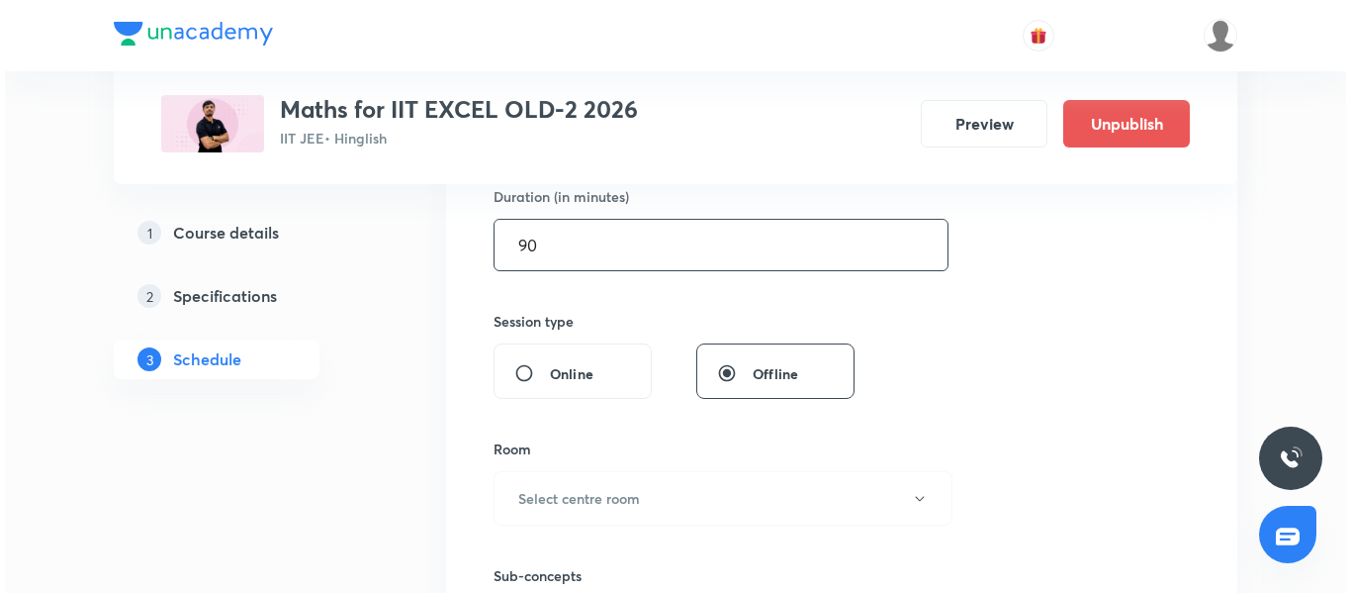
scroll to position [739, 0]
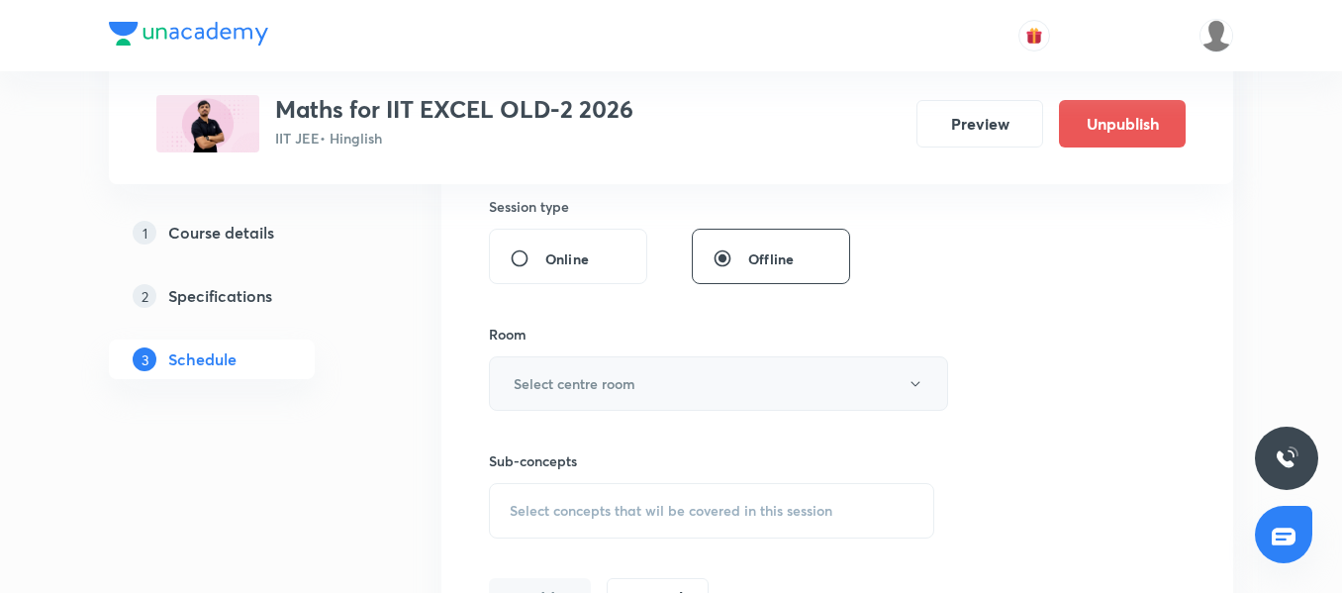
type input "90"
click at [656, 378] on button "Select centre room" at bounding box center [718, 383] width 459 height 54
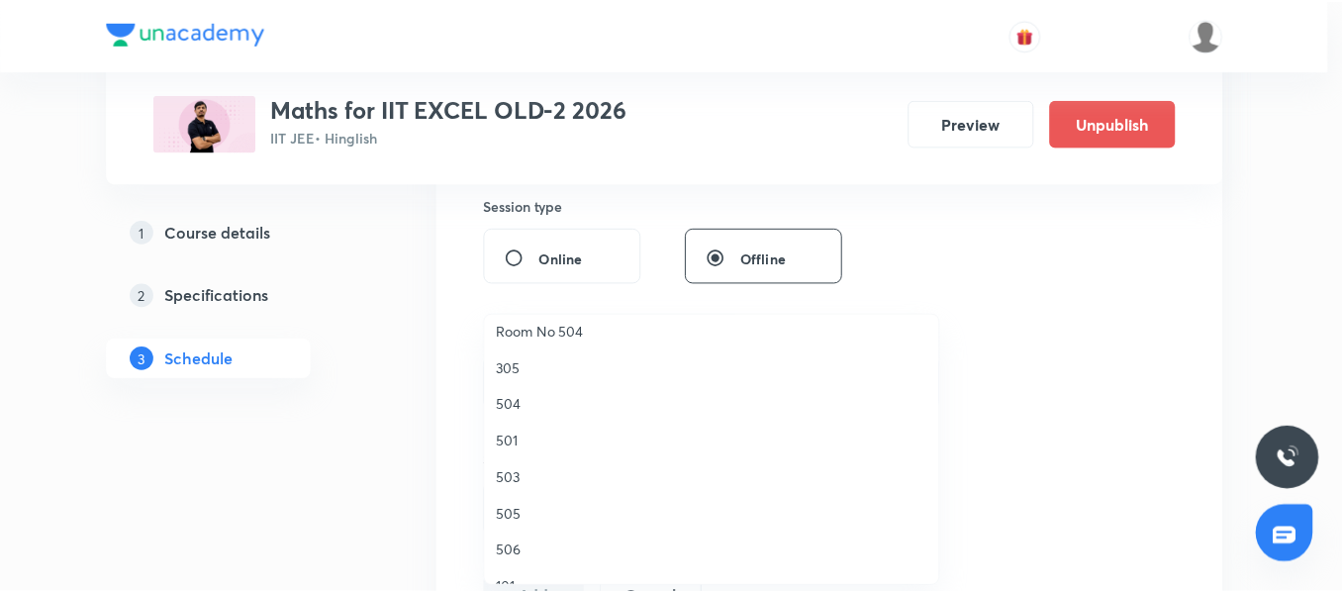
scroll to position [297, 0]
click at [559, 514] on span "506" at bounding box center [716, 520] width 433 height 21
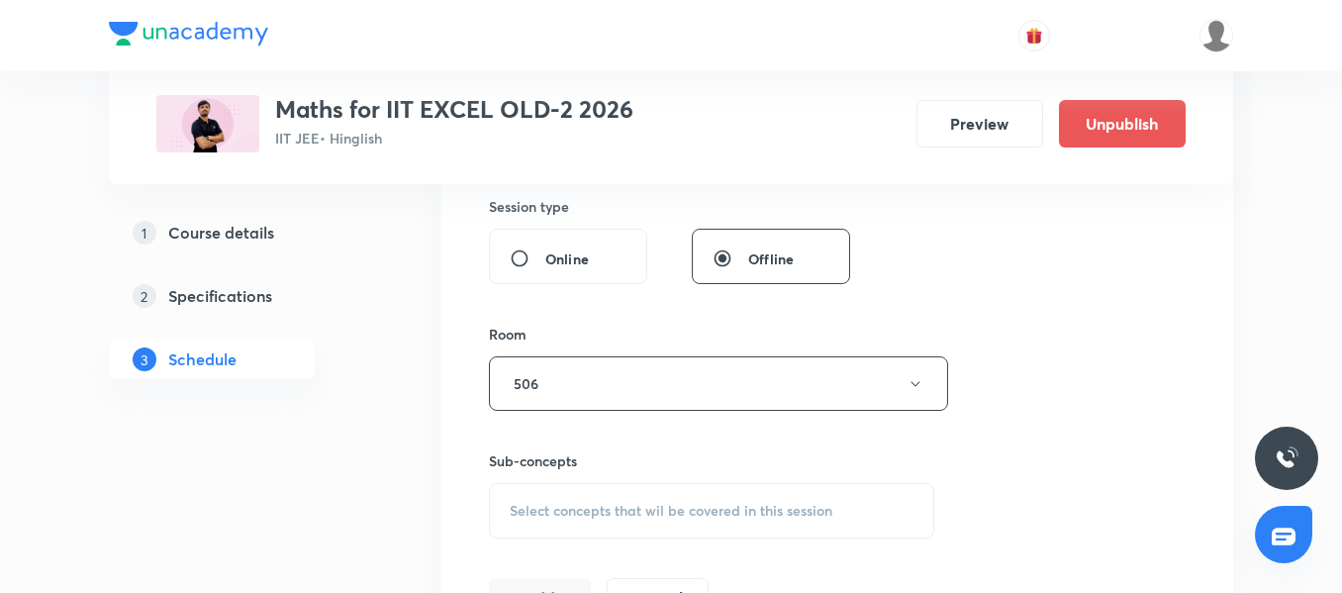
scroll to position [838, 0]
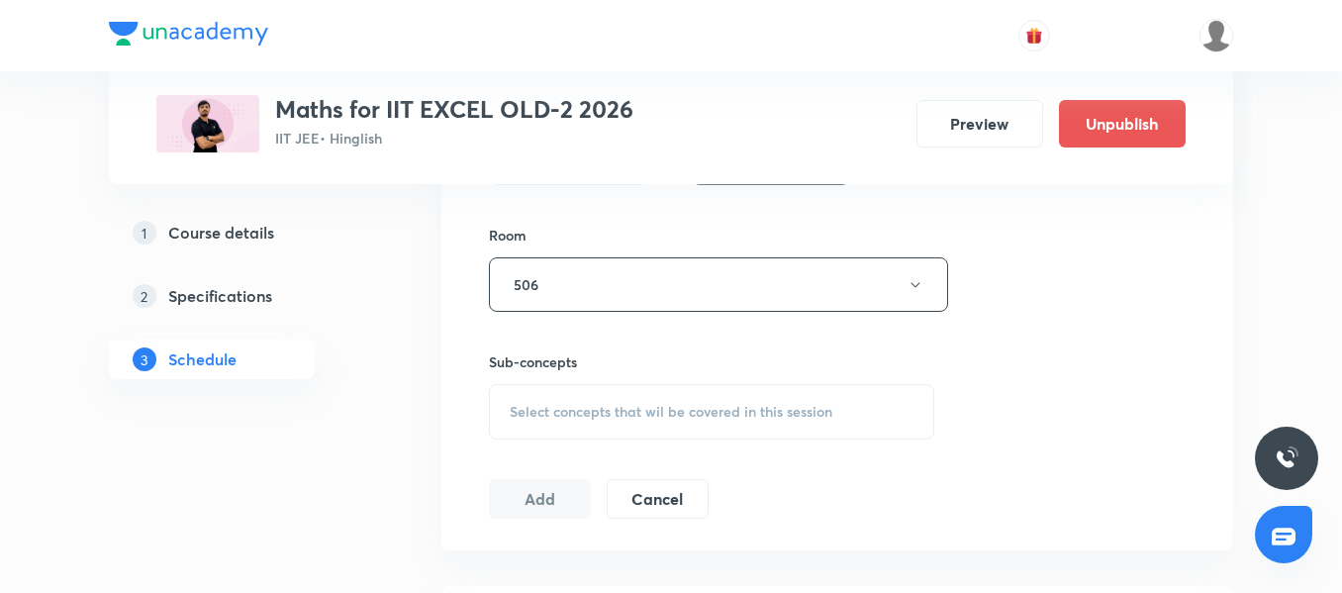
click at [561, 404] on span "Select concepts that wil be covered in this session" at bounding box center [671, 412] width 323 height 16
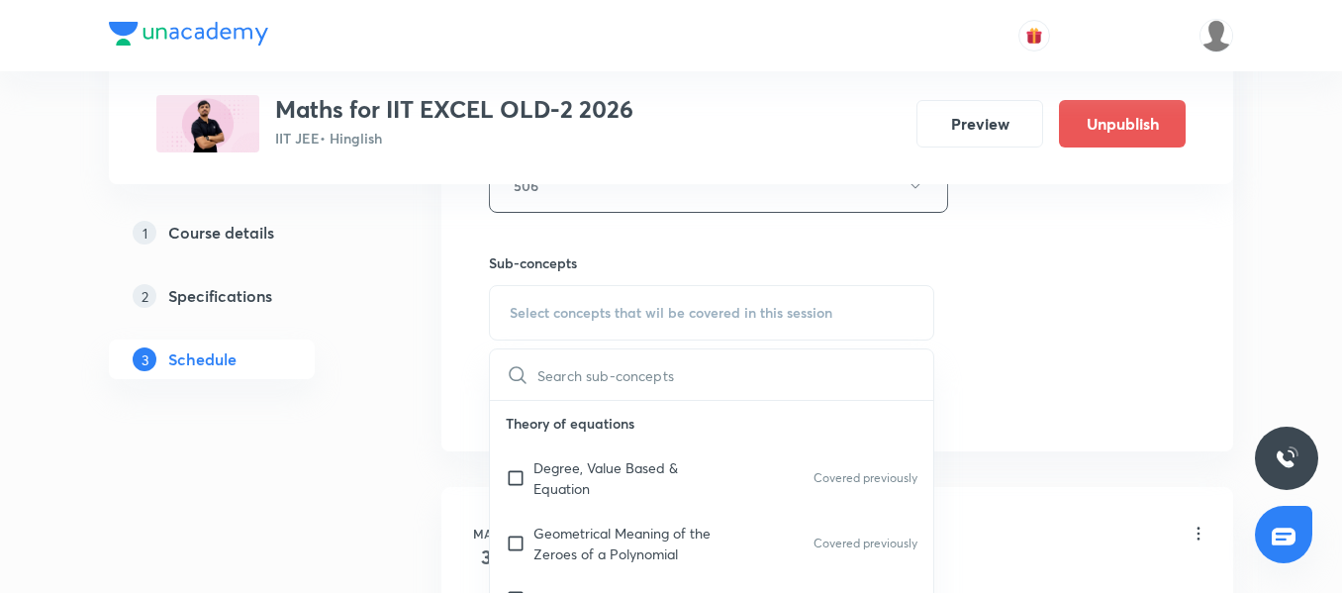
scroll to position [99, 0]
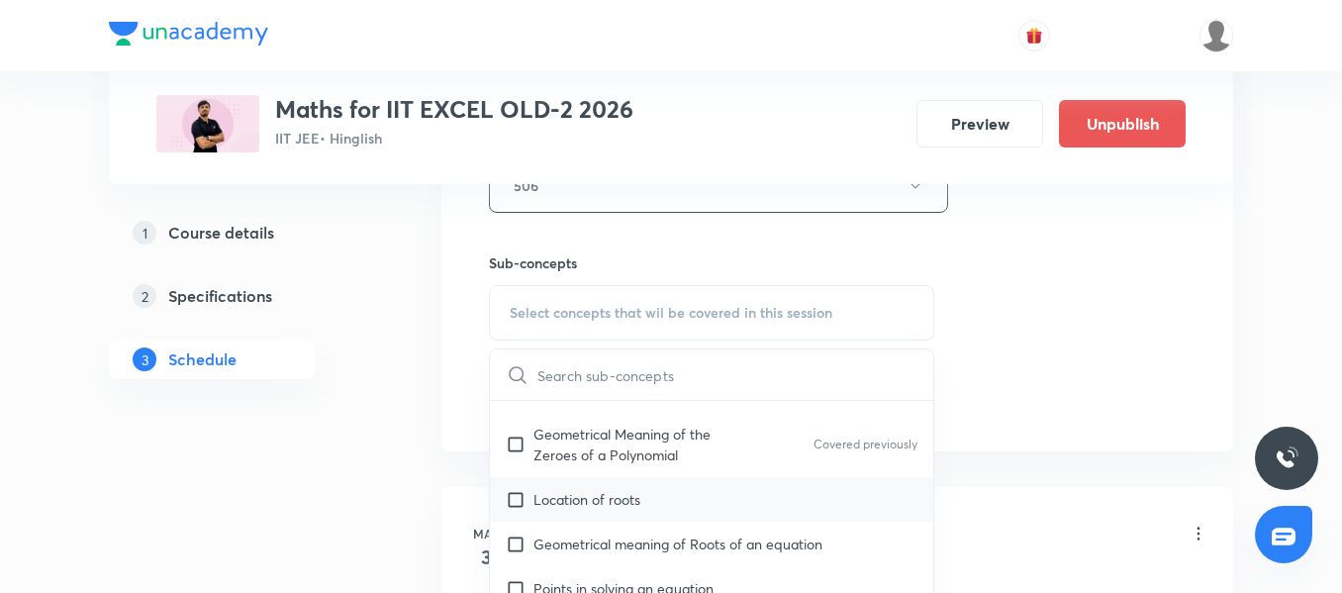
click at [565, 497] on p "Location of roots" at bounding box center [586, 499] width 107 height 21
checkbox input "true"
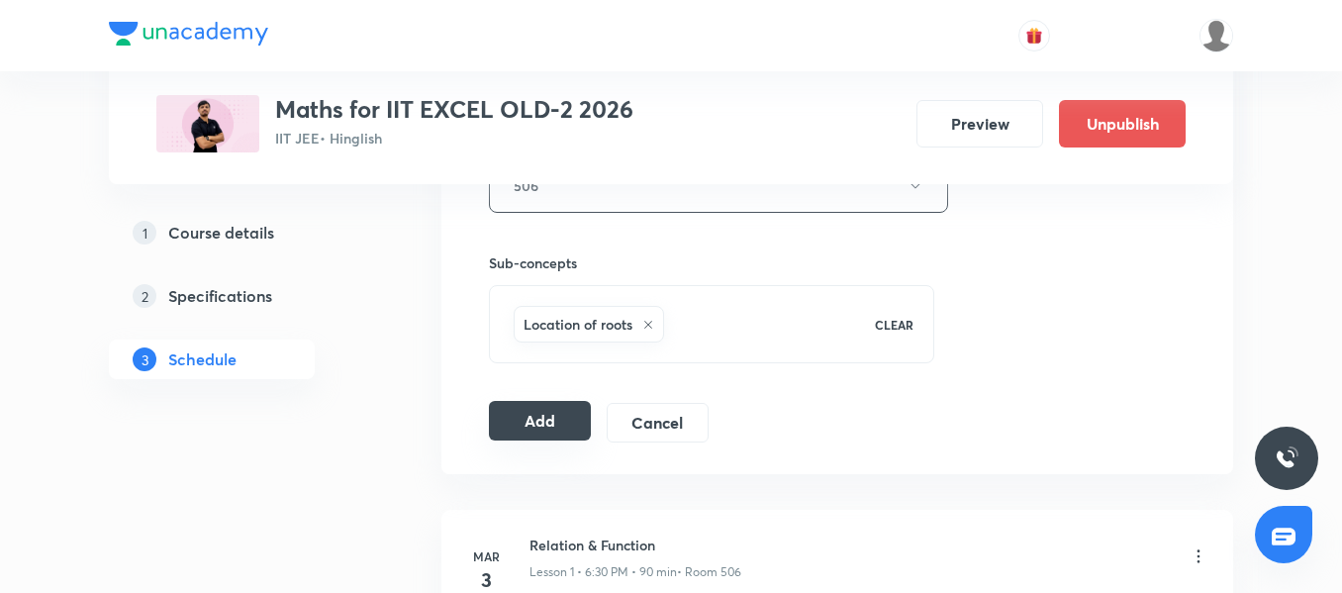
click at [508, 411] on button "Add" at bounding box center [540, 421] width 102 height 40
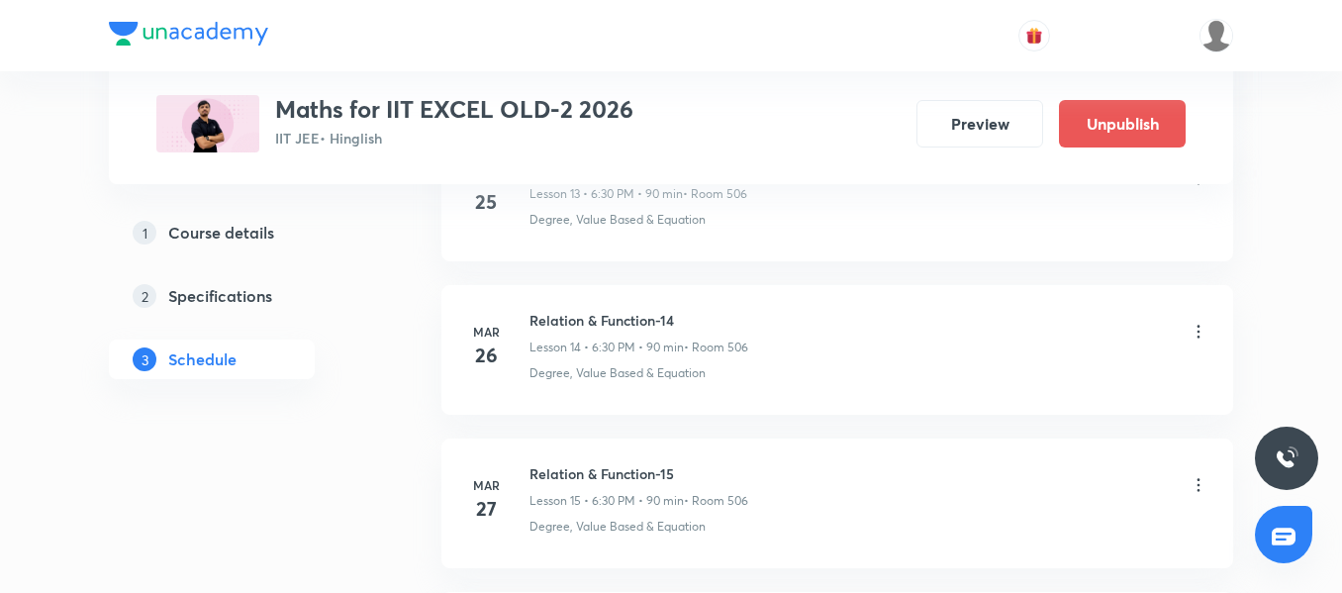
scroll to position [19565, 0]
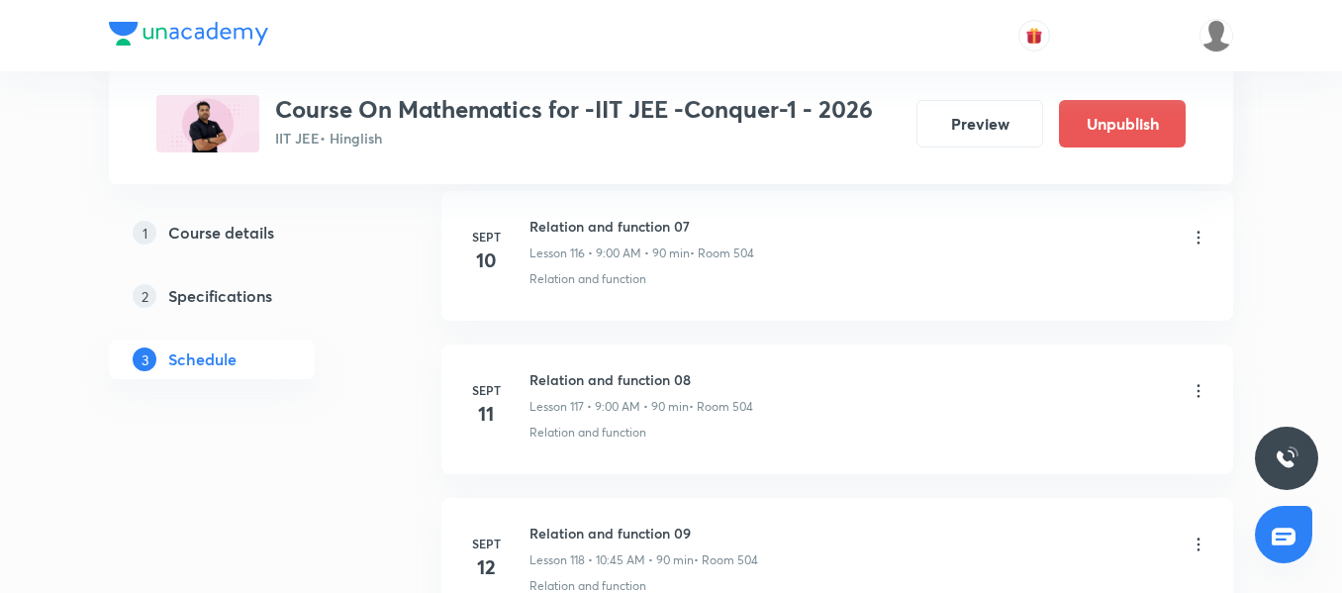
scroll to position [21242, 0]
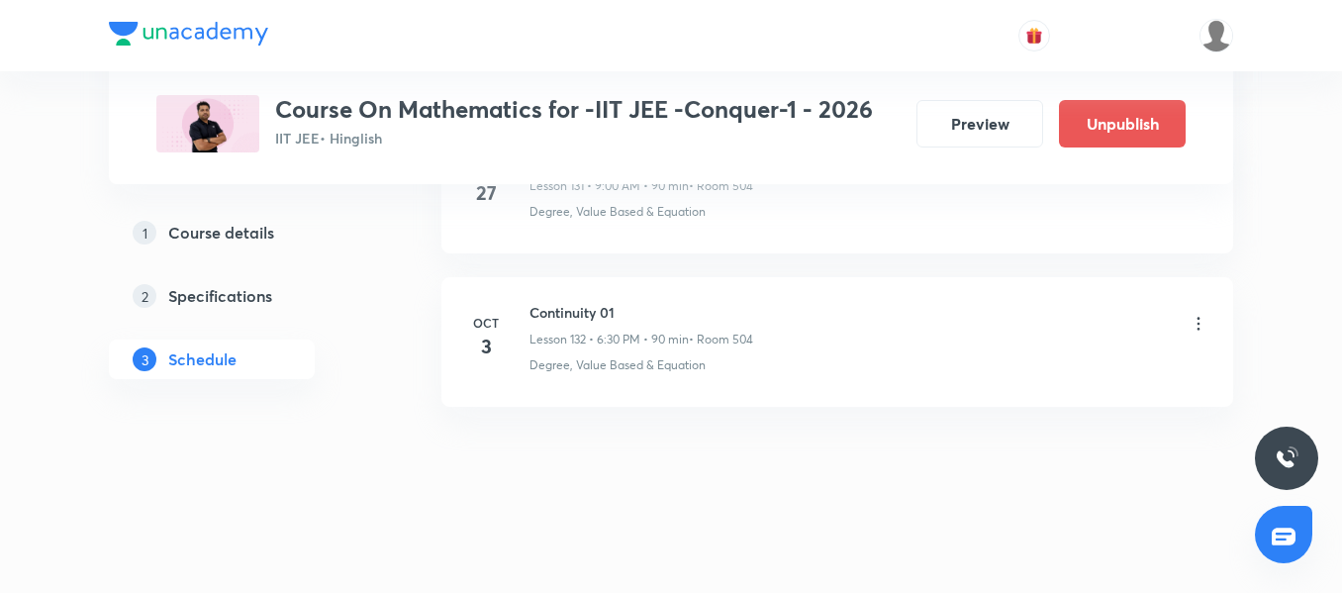
click at [586, 323] on div "Continuity 01 Lesson 132 • 6:30 PM • 90 min • Room 504" at bounding box center [641, 325] width 224 height 46
click at [585, 313] on h6 "Continuity 01" at bounding box center [641, 312] width 224 height 21
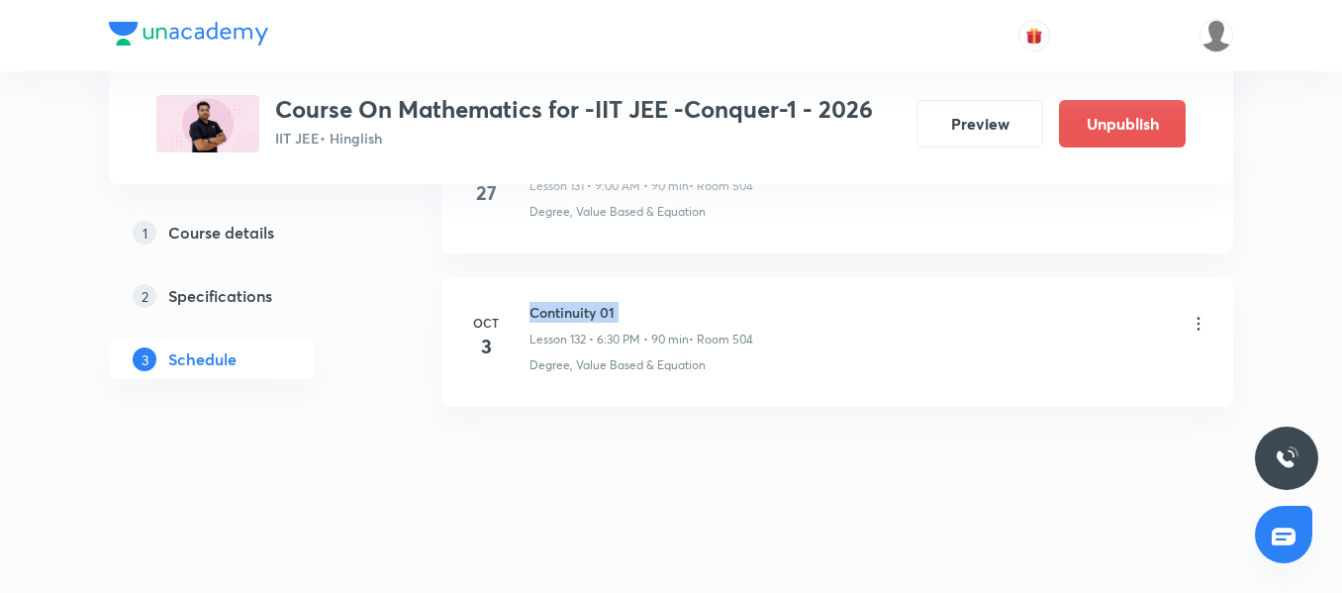
click at [585, 313] on h6 "Continuity 01" at bounding box center [641, 312] width 224 height 21
copy h6 "Continuity 01"
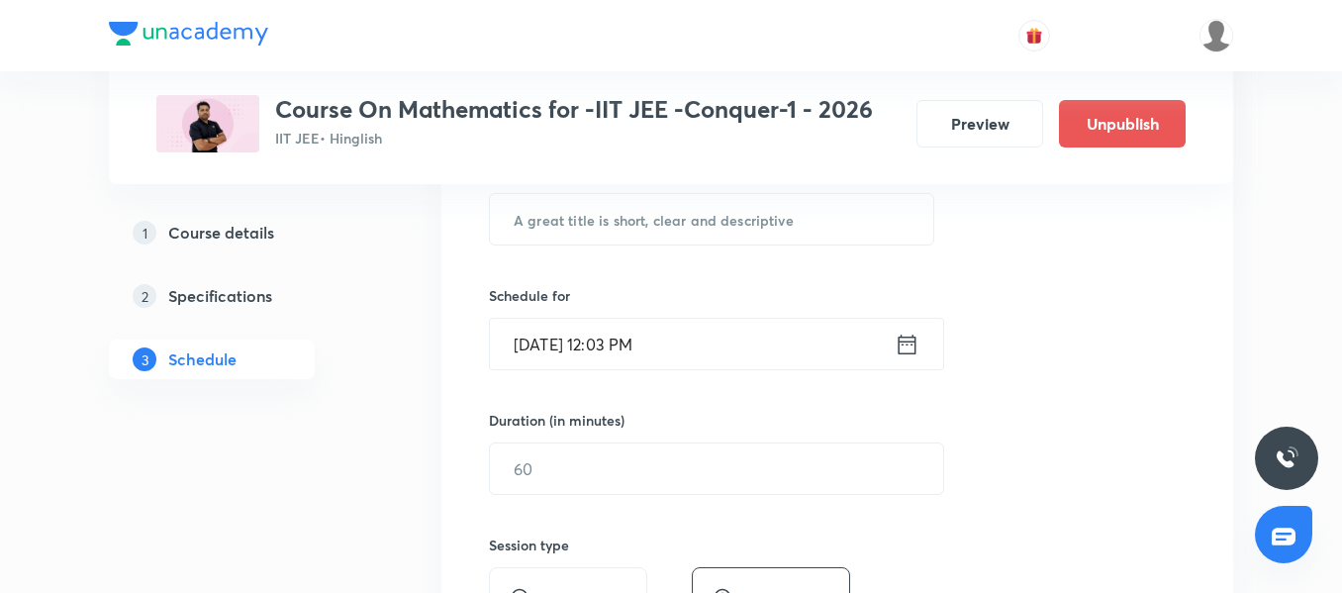
scroll to position [328, 0]
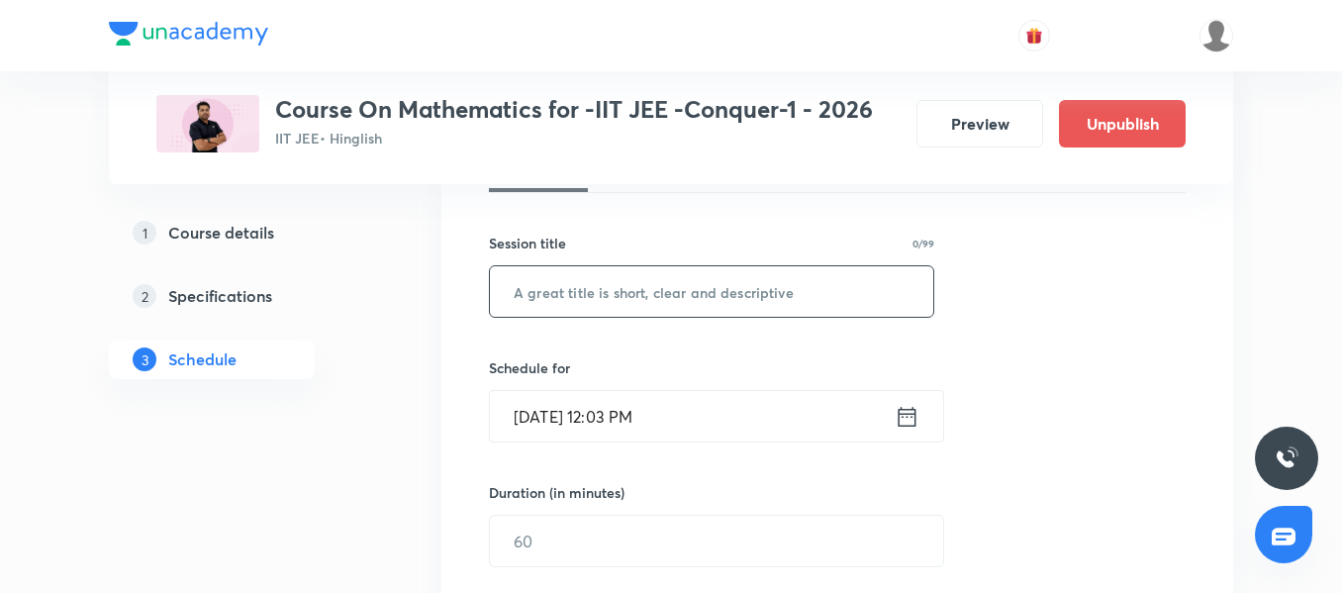
click at [622, 283] on input "text" at bounding box center [711, 291] width 443 height 50
paste input "Continuity 01"
type input "Continuity 02"
click at [729, 408] on input "[DATE] 12:03 PM" at bounding box center [692, 416] width 405 height 50
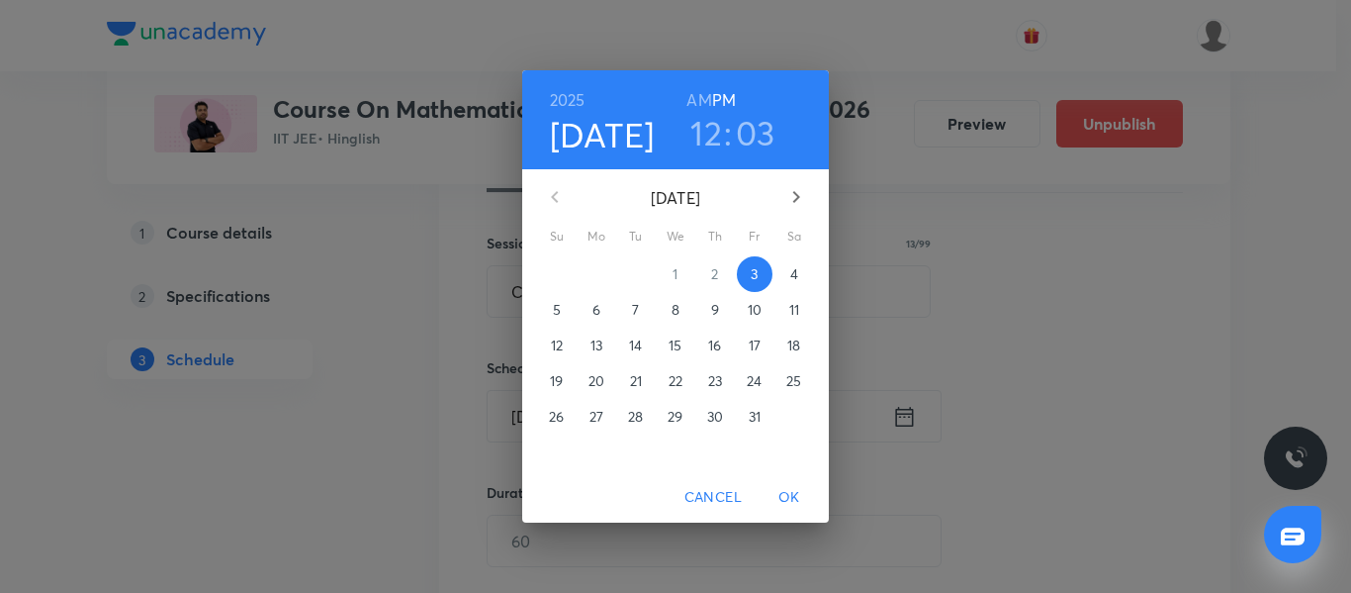
click at [794, 275] on p "4" at bounding box center [794, 274] width 8 height 20
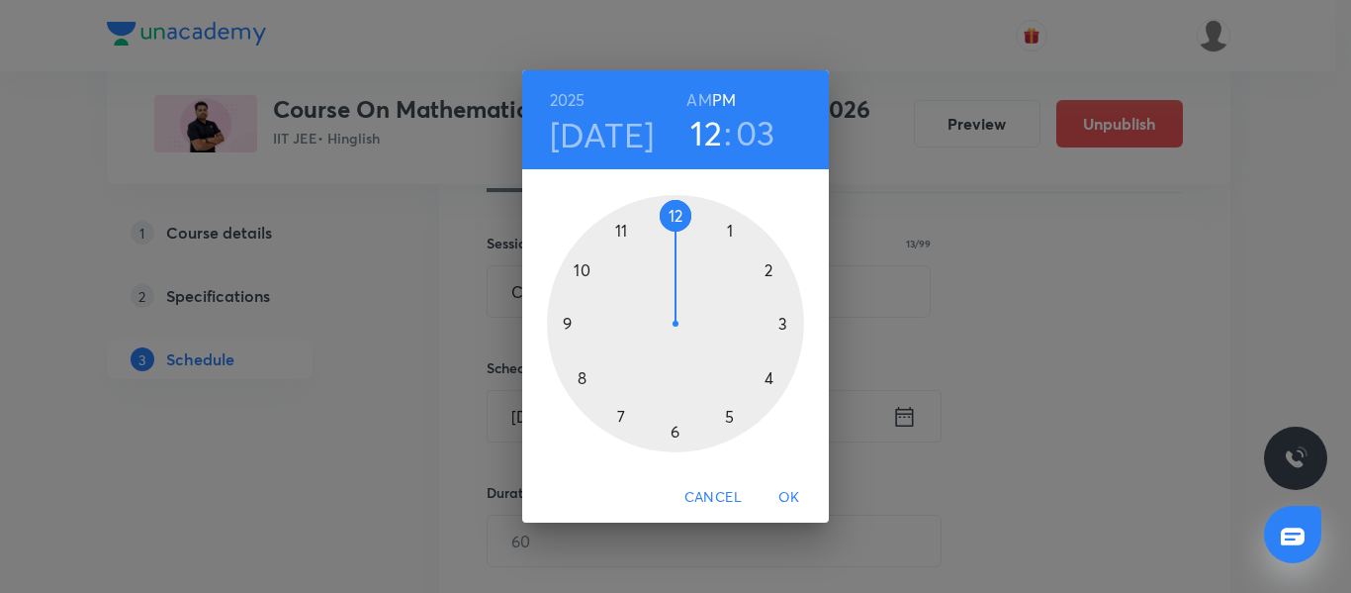
click at [565, 325] on div at bounding box center [675, 323] width 257 height 257
click at [698, 100] on h6 "AM" at bounding box center [699, 100] width 25 height 28
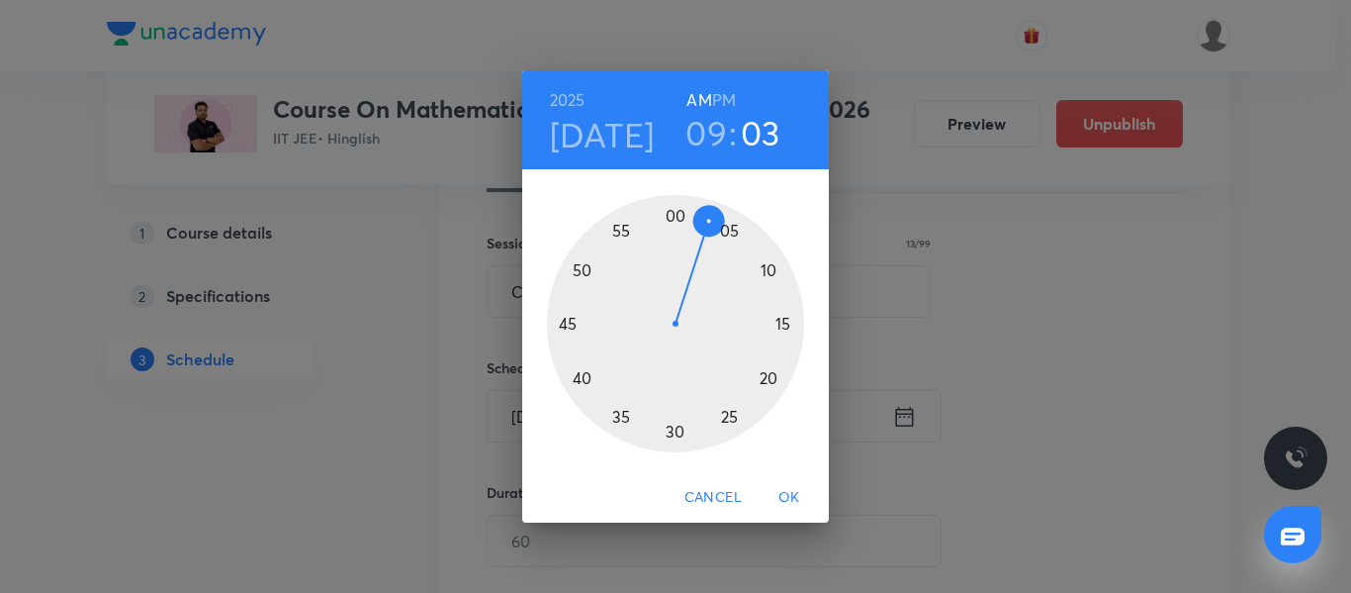
click at [675, 216] on div at bounding box center [675, 323] width 257 height 257
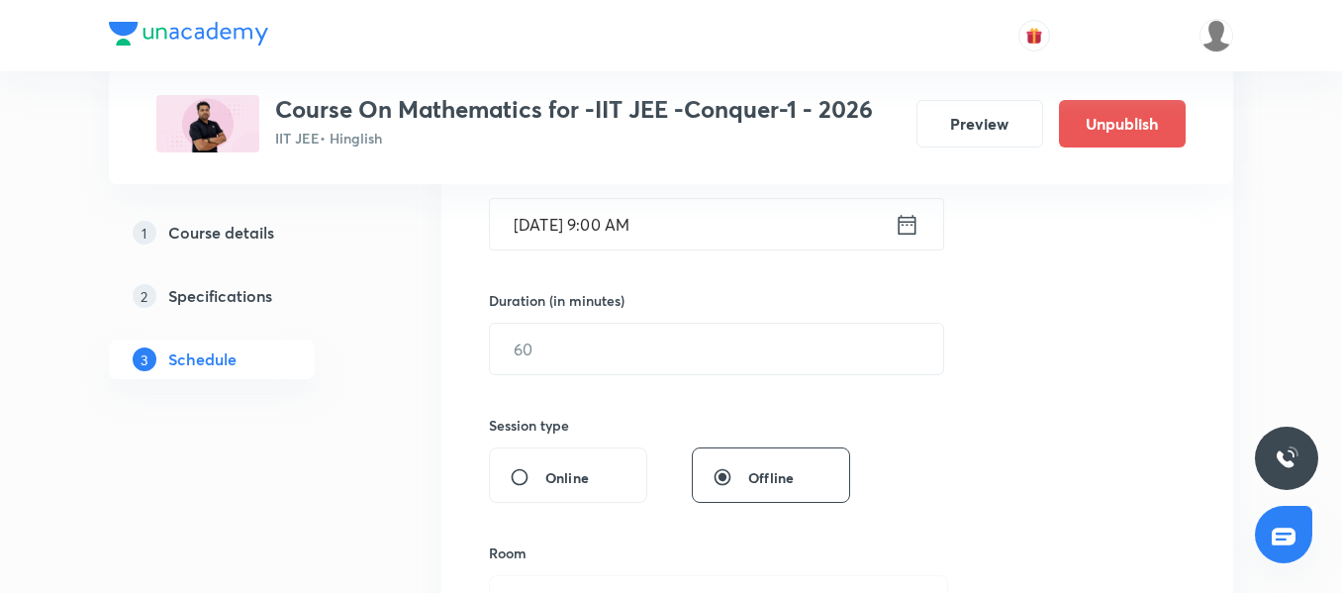
scroll to position [526, 0]
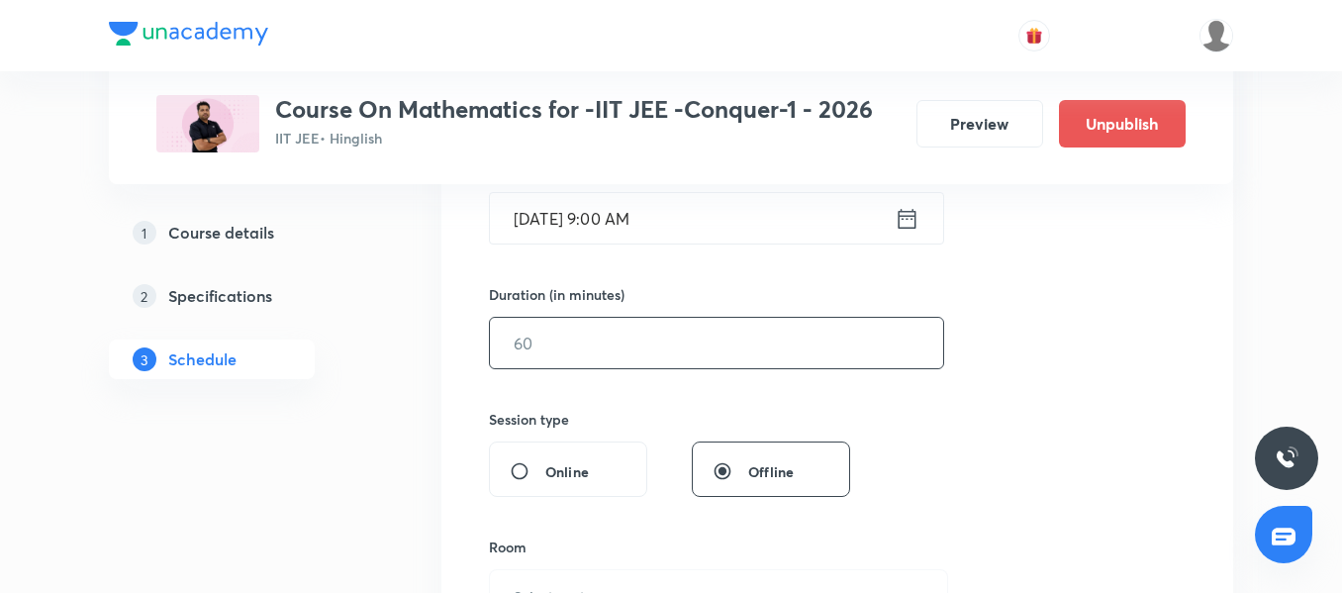
click at [532, 350] on input "text" at bounding box center [716, 343] width 453 height 50
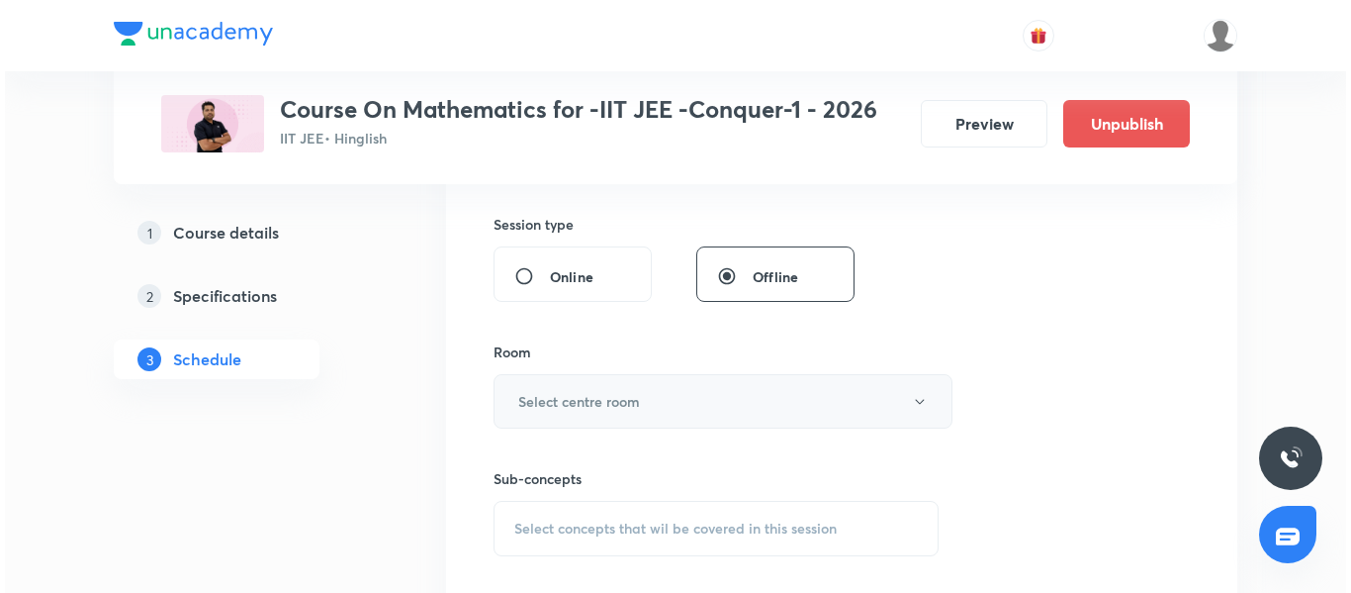
scroll to position [724, 0]
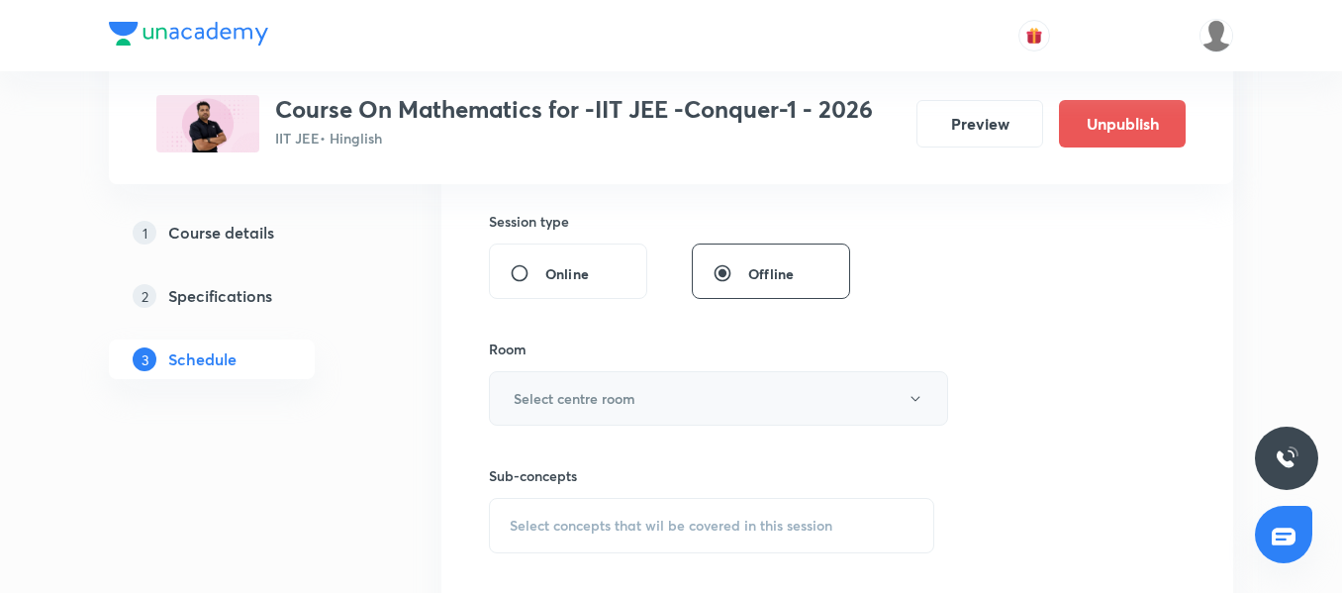
type input "90"
click at [620, 386] on button "Select centre room" at bounding box center [718, 398] width 459 height 54
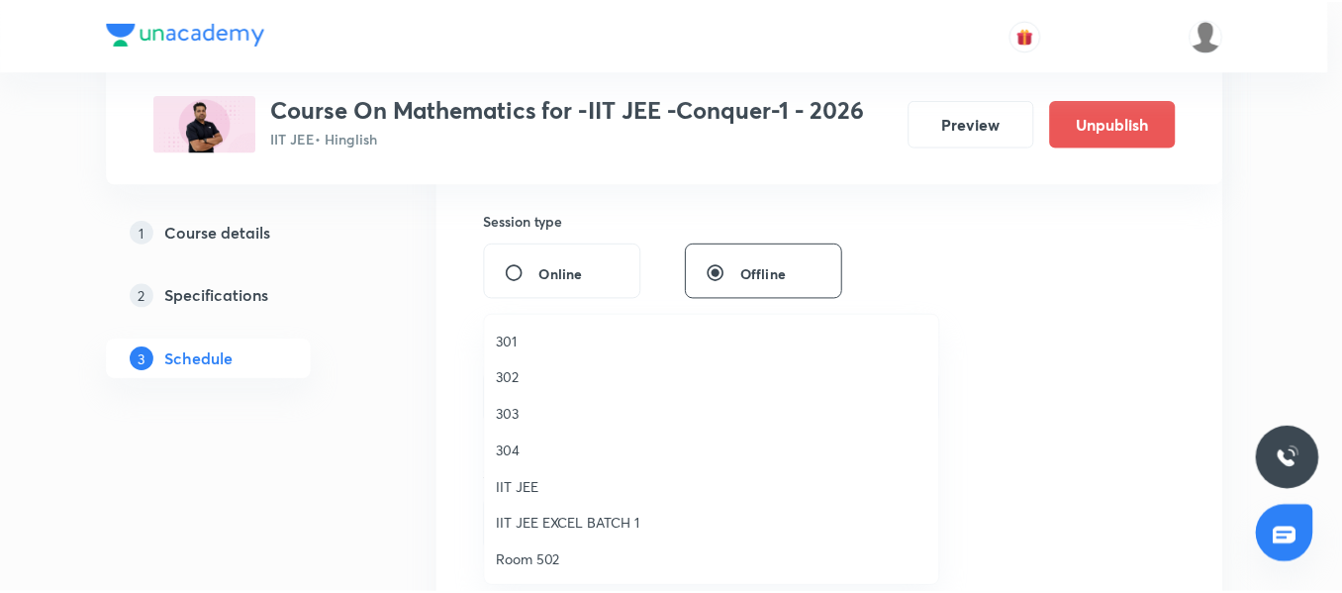
scroll to position [99, 0]
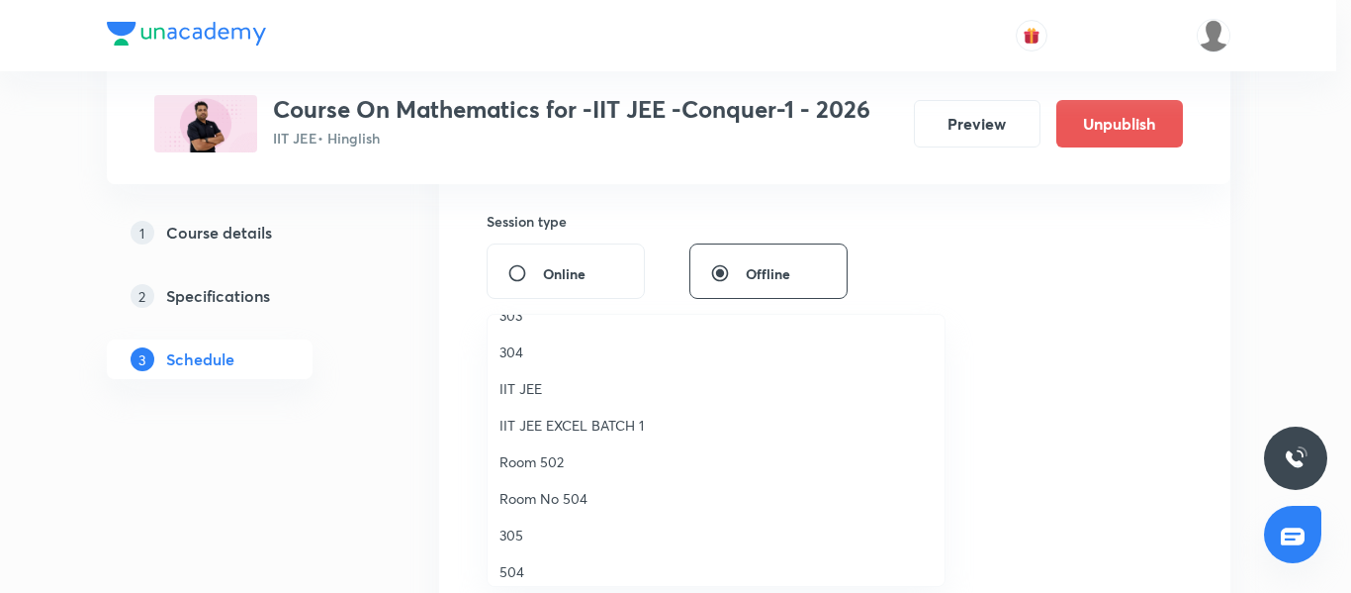
click at [553, 504] on span "Room No 504" at bounding box center [716, 498] width 433 height 21
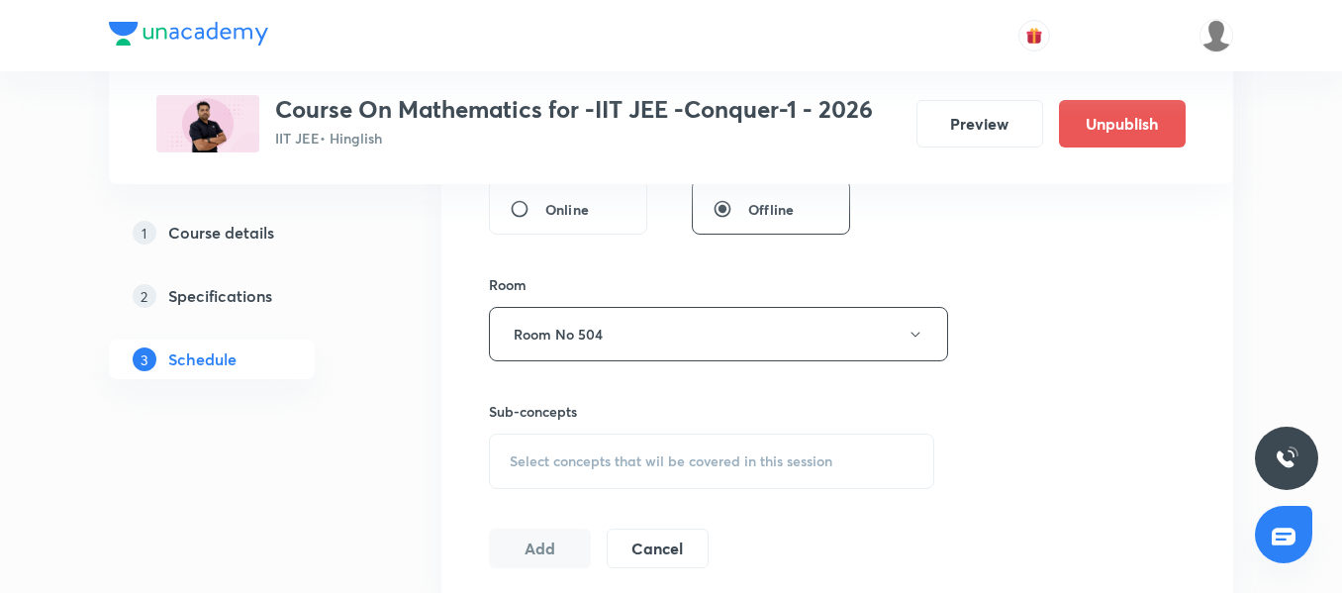
scroll to position [823, 0]
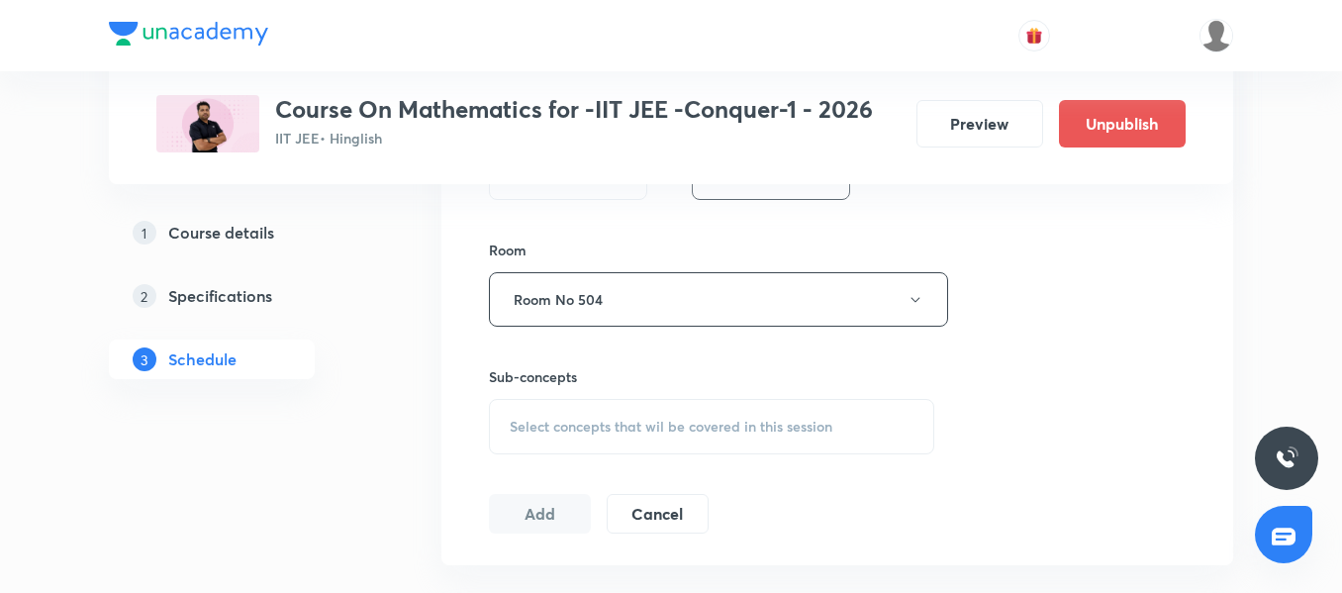
click at [558, 424] on span "Select concepts that wil be covered in this session" at bounding box center [671, 426] width 323 height 16
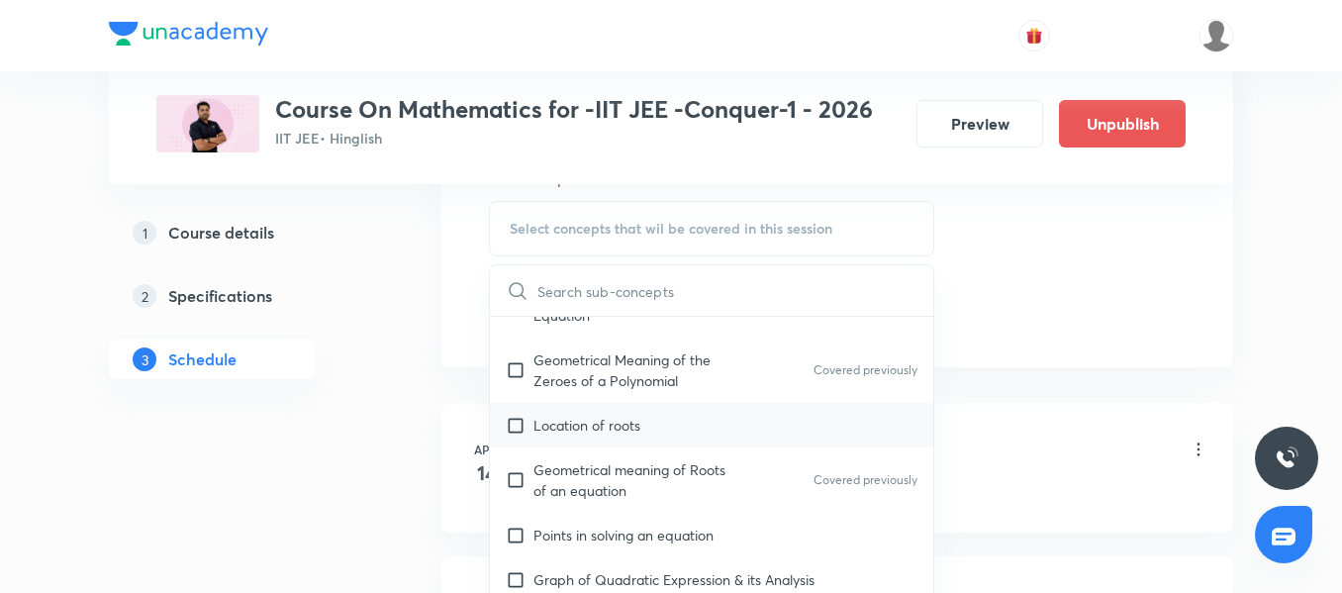
scroll to position [198, 0]
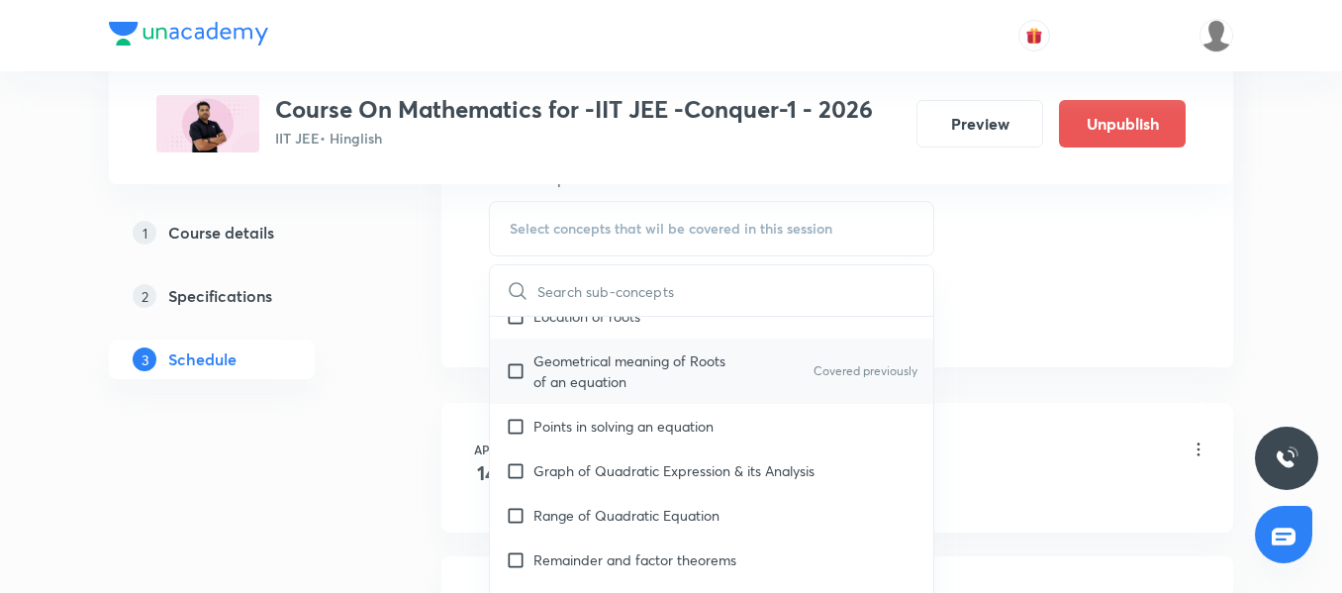
click at [619, 418] on p "Points in solving an equation" at bounding box center [623, 426] width 180 height 21
checkbox input "true"
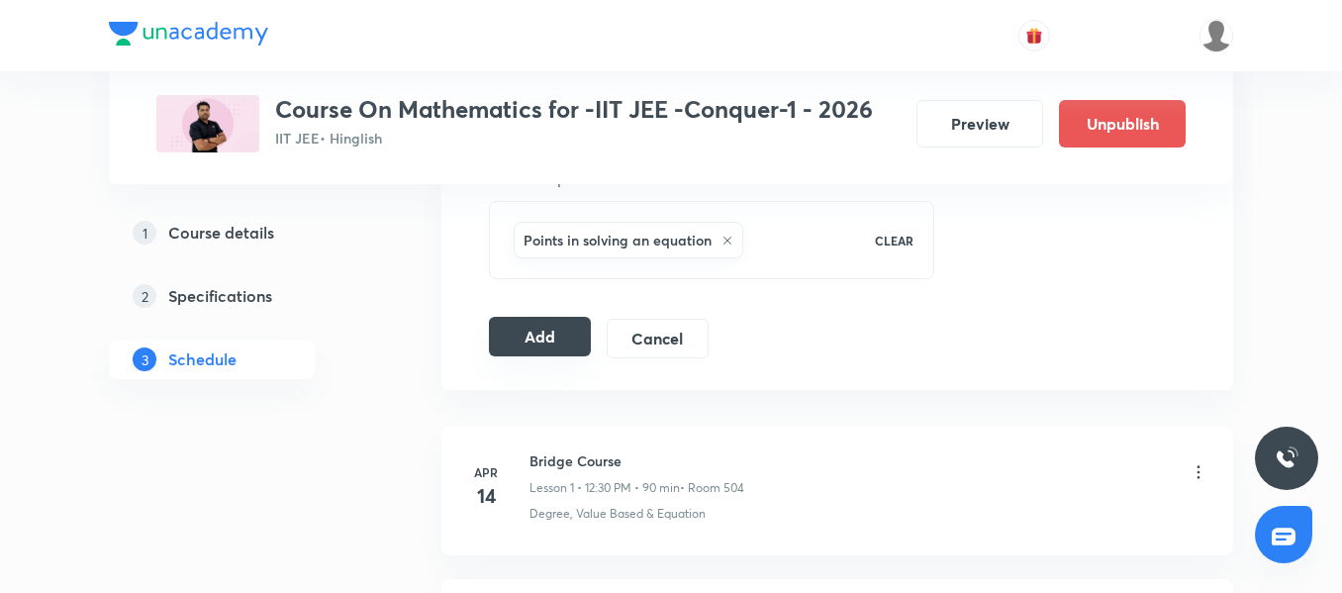
click at [529, 349] on button "Add" at bounding box center [540, 337] width 102 height 40
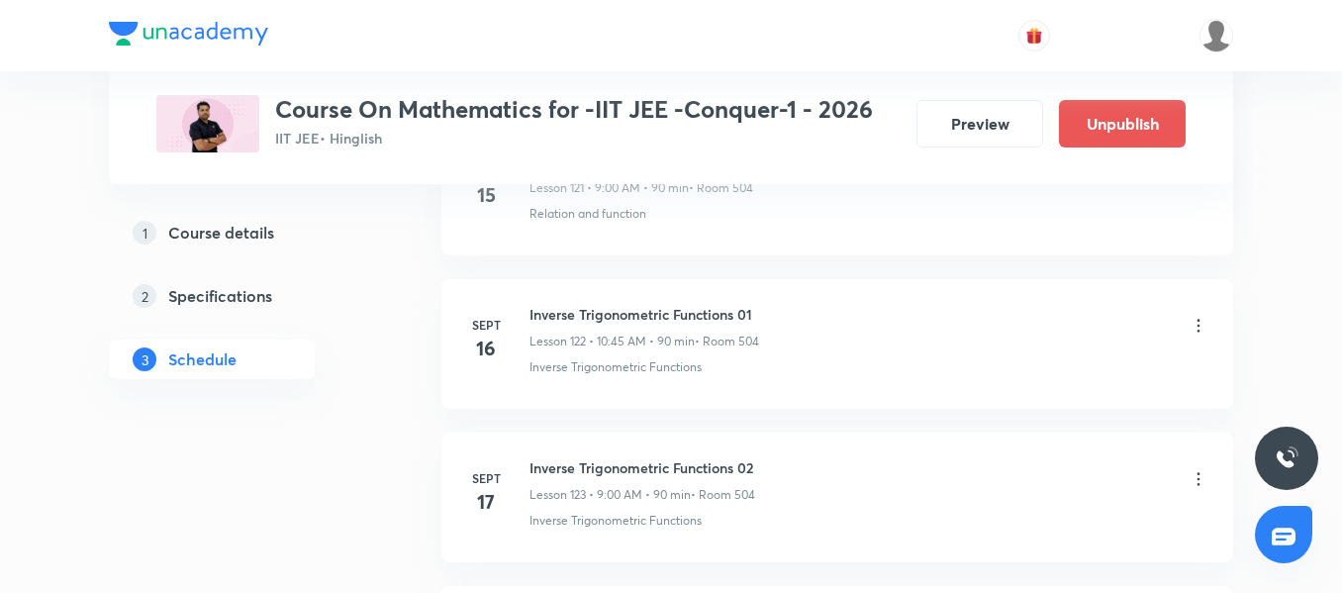
scroll to position [20486, 0]
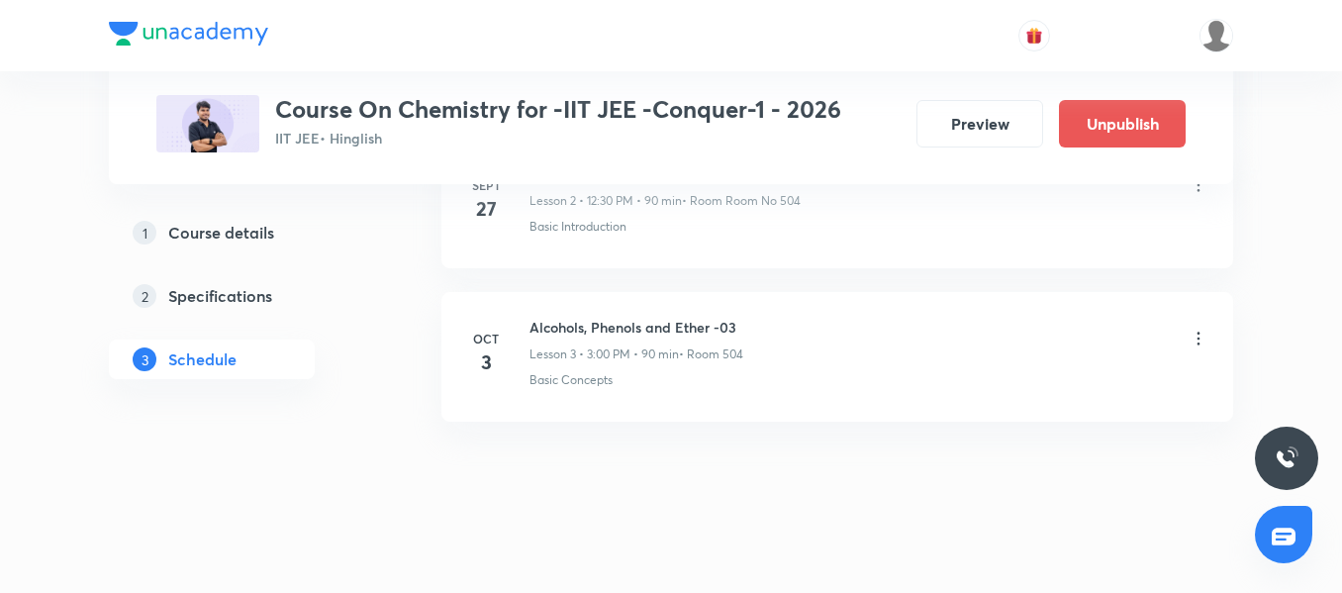
scroll to position [1453, 0]
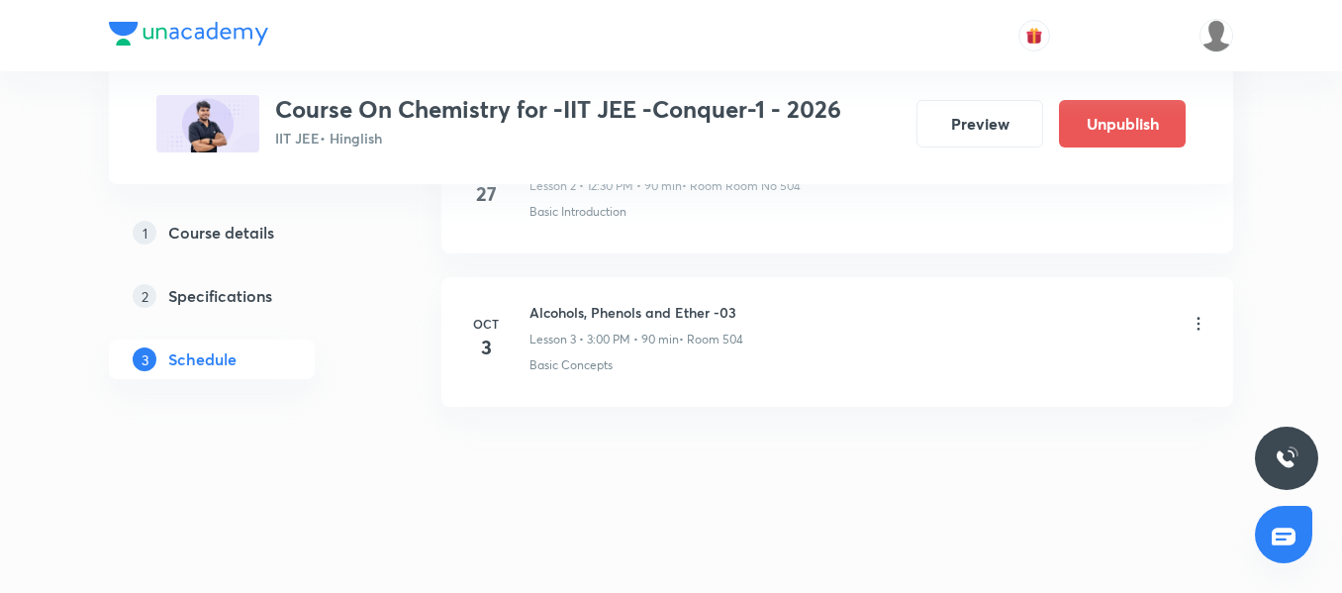
click at [557, 319] on h6 "Alcohols, Phenols and Ether -03" at bounding box center [636, 312] width 214 height 21
copy h6 "Alcohols, Phenols and Ether -03"
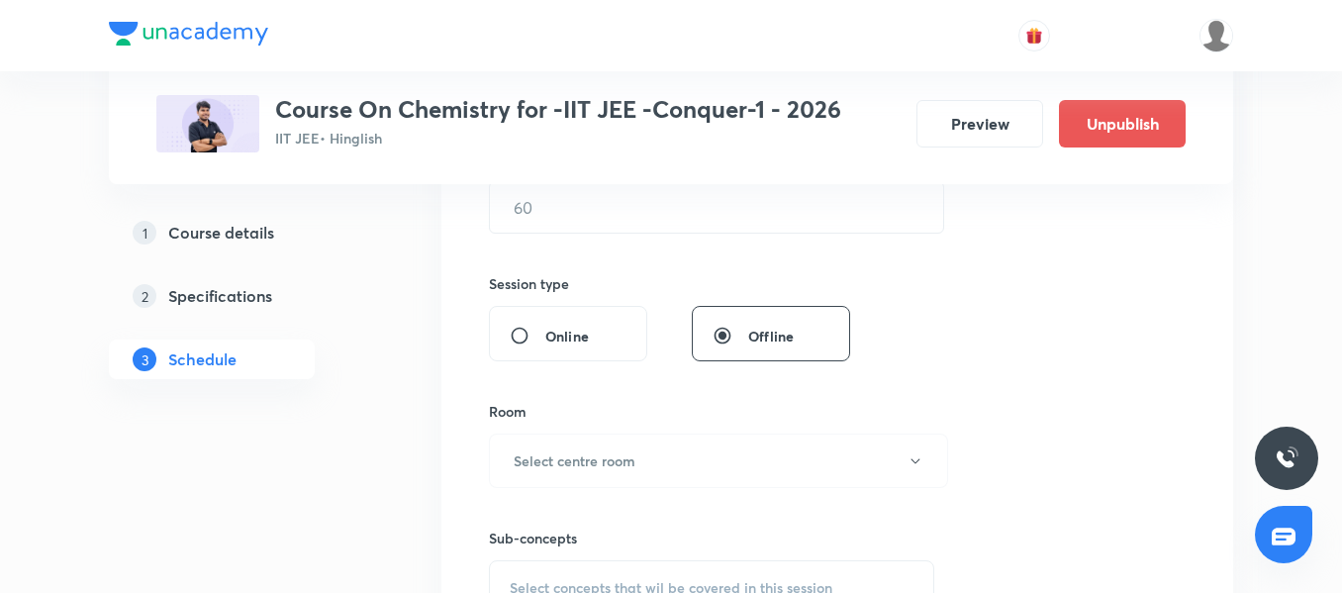
scroll to position [365, 0]
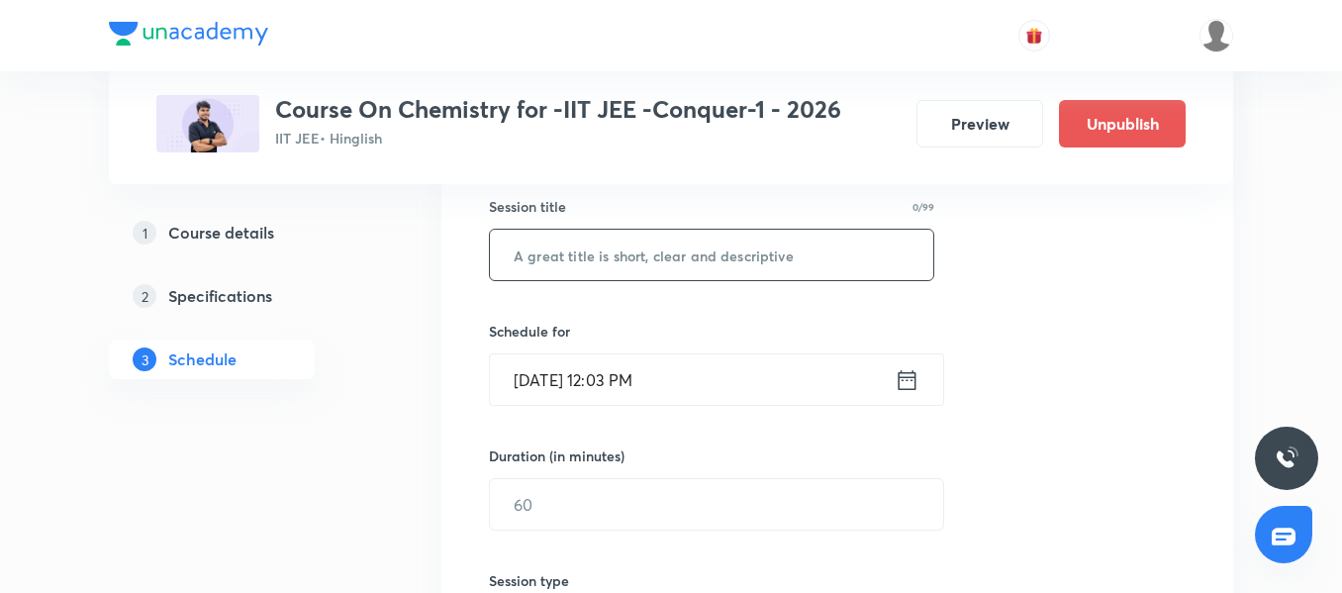
click at [587, 232] on input "text" at bounding box center [711, 255] width 443 height 50
paste input "Alcohols, Phenols and Ether -03"
type input "Alcohols, Phenols and Ether -04"
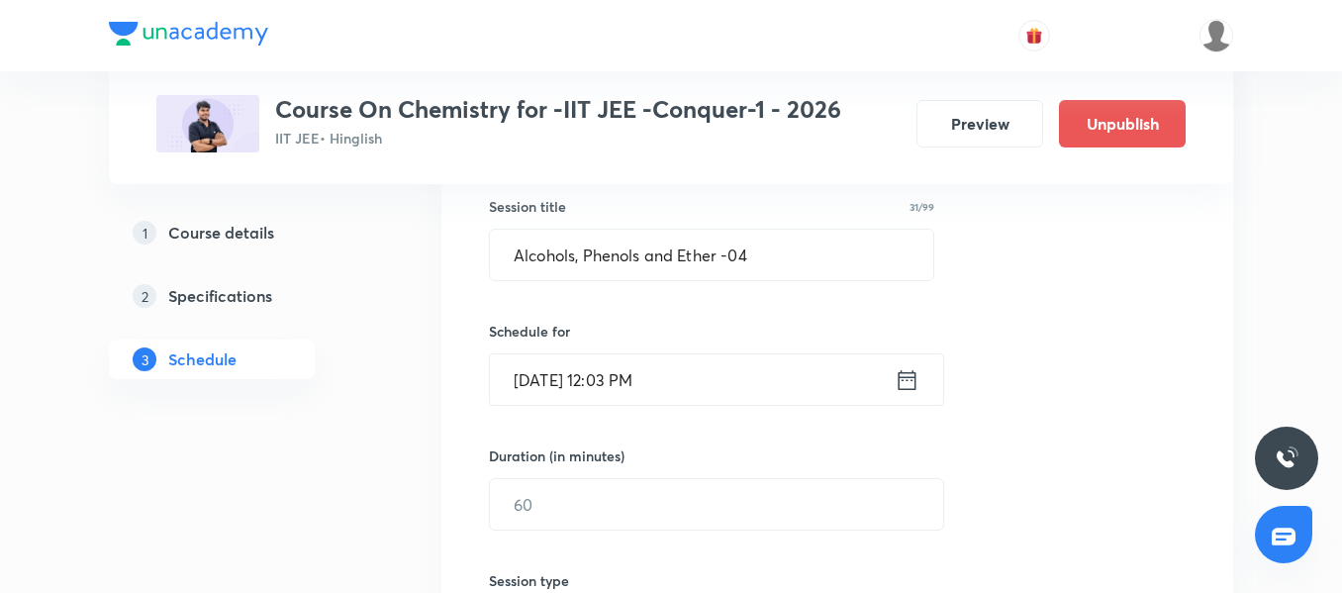
click at [748, 397] on input "[DATE] 12:03 PM" at bounding box center [692, 379] width 405 height 50
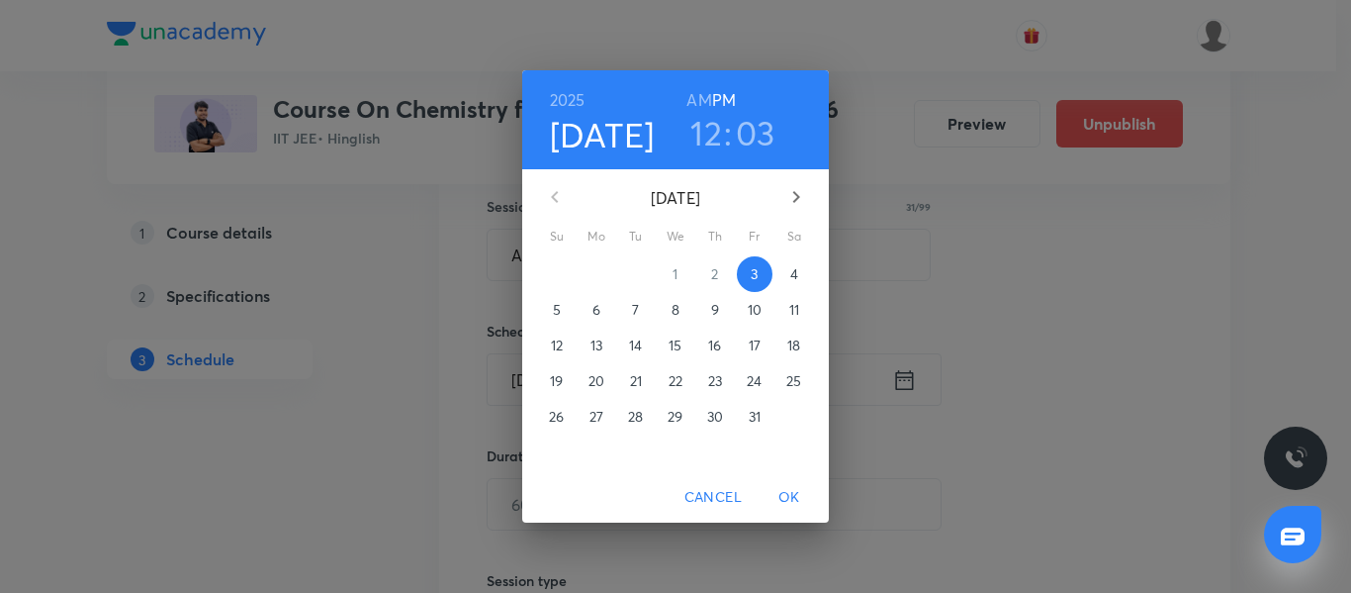
click at [795, 293] on button "11" at bounding box center [795, 310] width 36 height 36
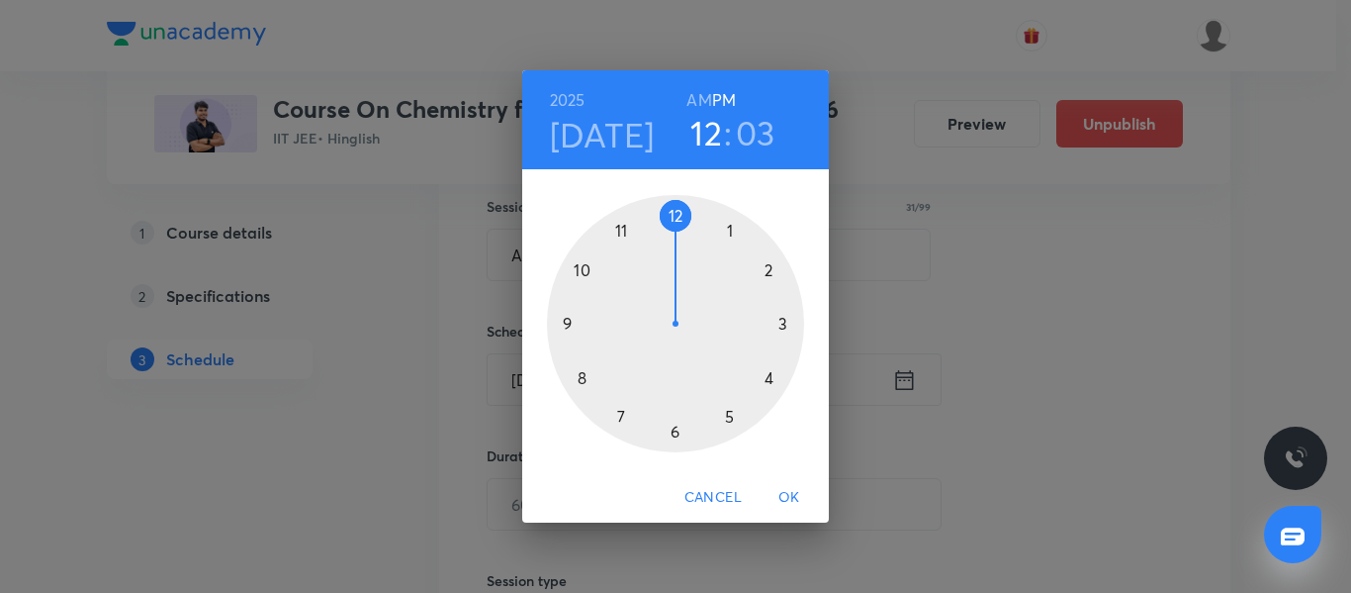
click at [577, 284] on div at bounding box center [675, 323] width 257 height 257
click at [626, 158] on div "[DATE] 10 : 03 AM PM" at bounding box center [675, 119] width 307 height 99
click at [628, 142] on h4 "[DATE]" at bounding box center [602, 135] width 105 height 42
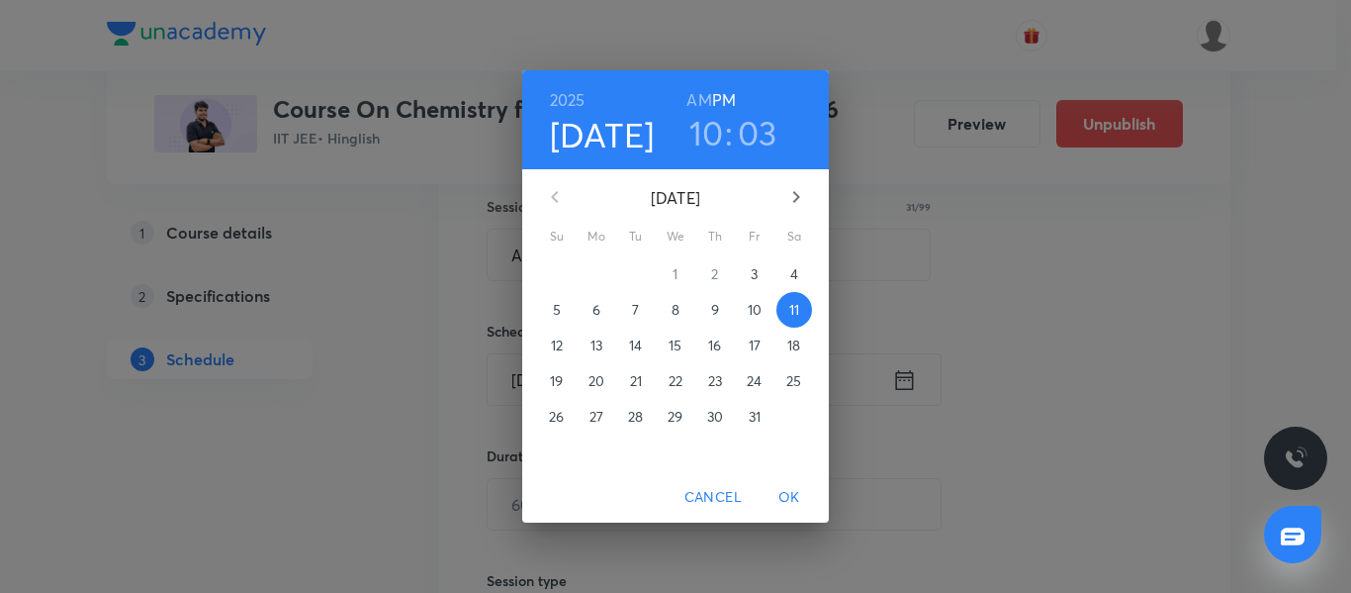
click at [790, 272] on p "4" at bounding box center [794, 274] width 8 height 20
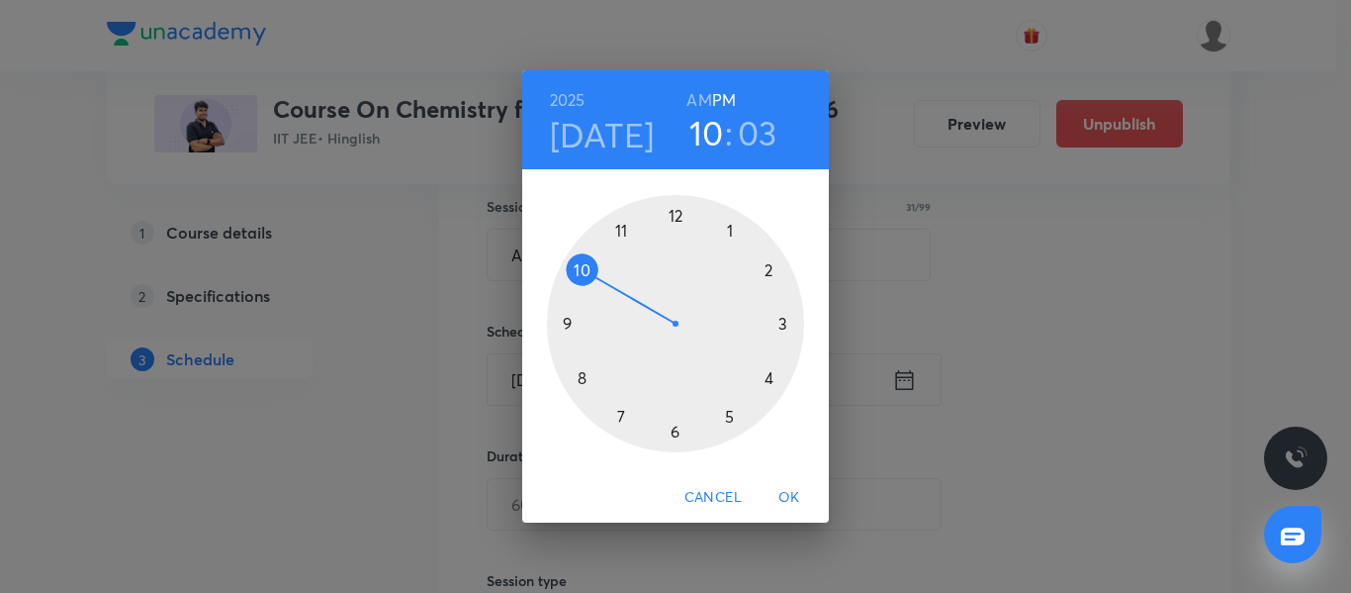
click at [673, 218] on div at bounding box center [675, 323] width 257 height 257
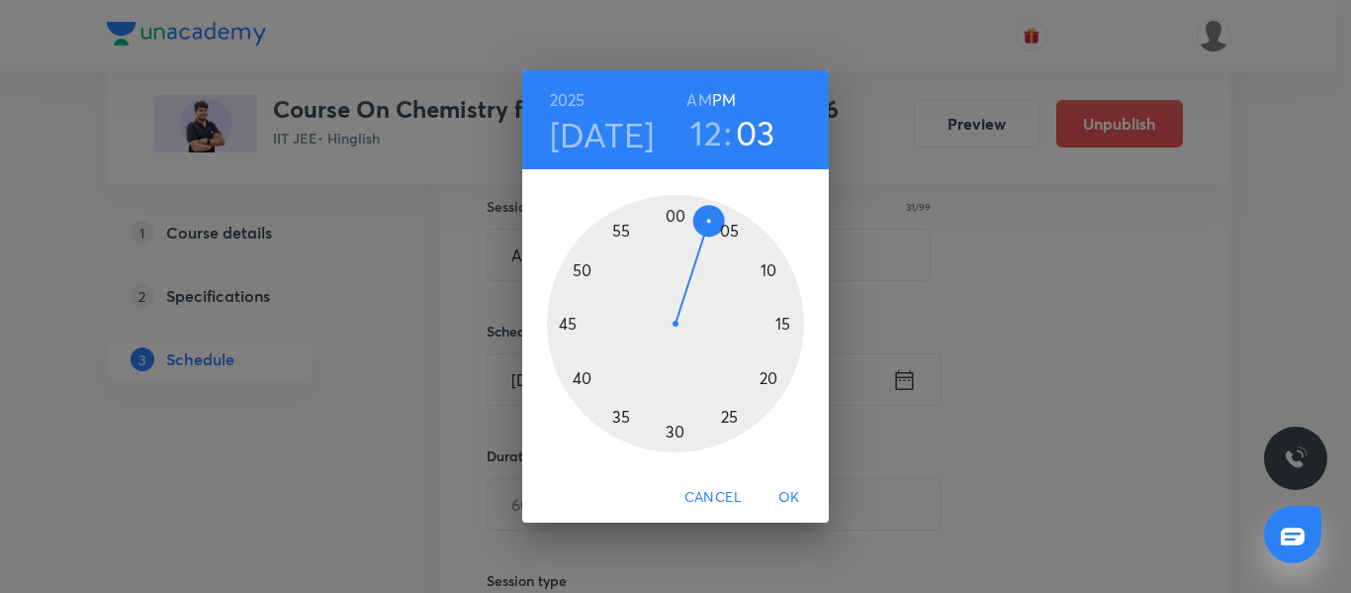
click at [678, 435] on div at bounding box center [675, 323] width 257 height 257
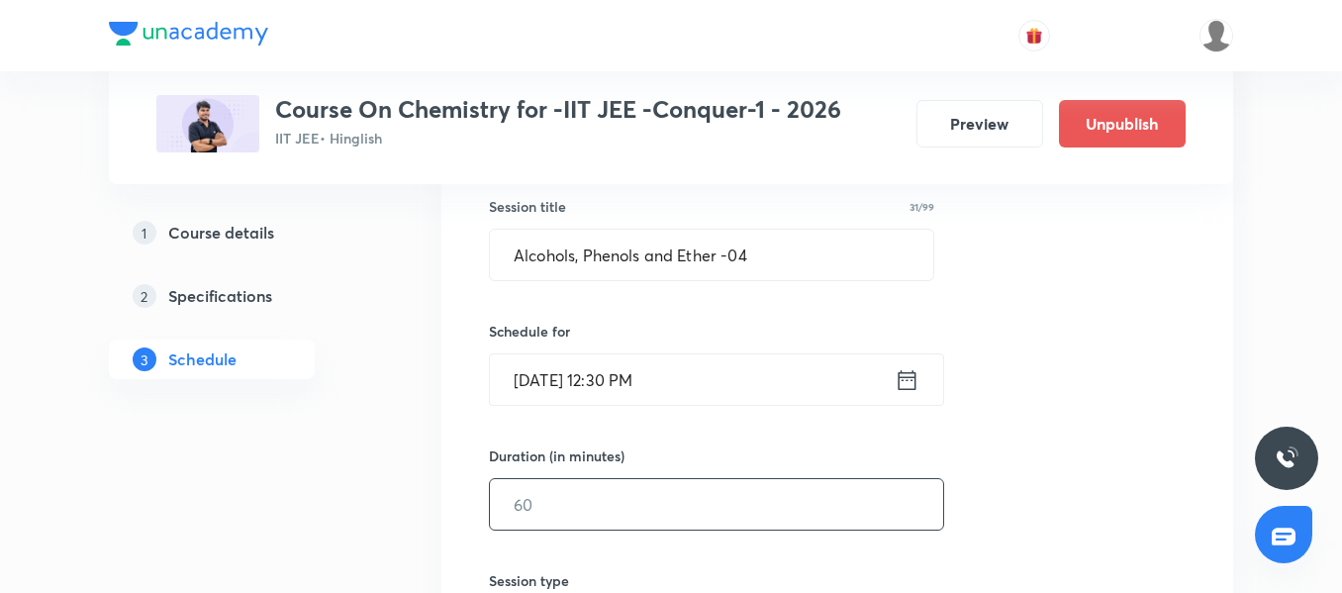
click at [566, 483] on input "text" at bounding box center [716, 504] width 453 height 50
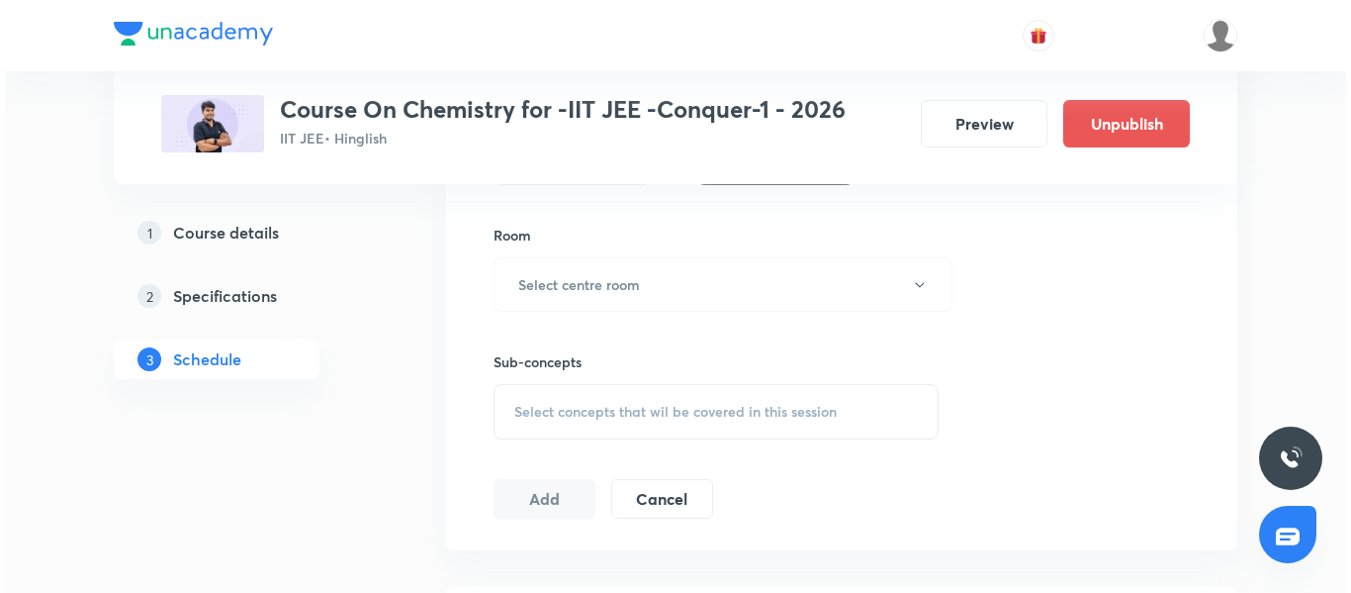
scroll to position [860, 0]
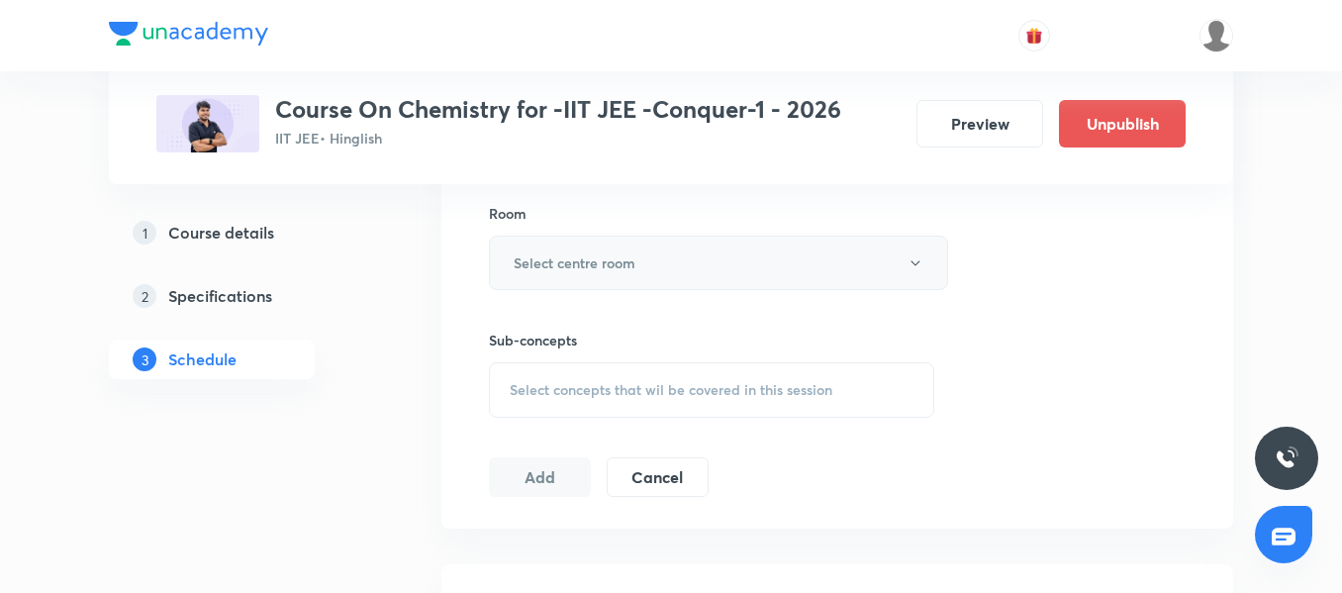
type input "90"
click at [622, 242] on button "Select centre room" at bounding box center [718, 262] width 459 height 54
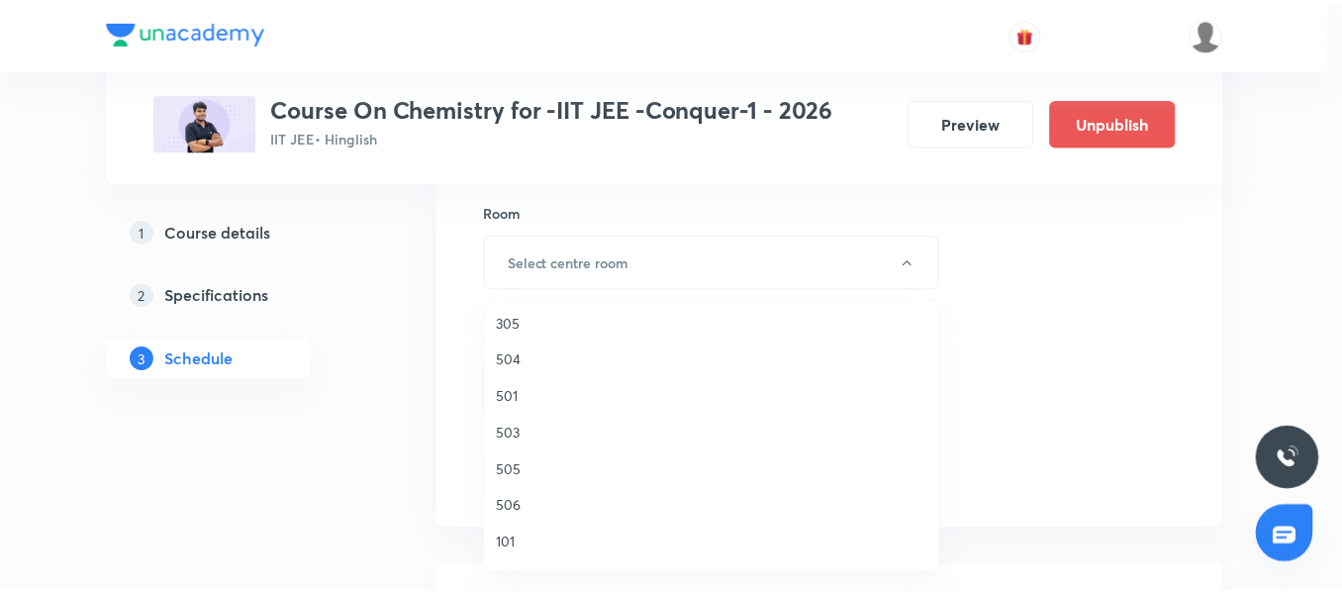
scroll to position [99, 0]
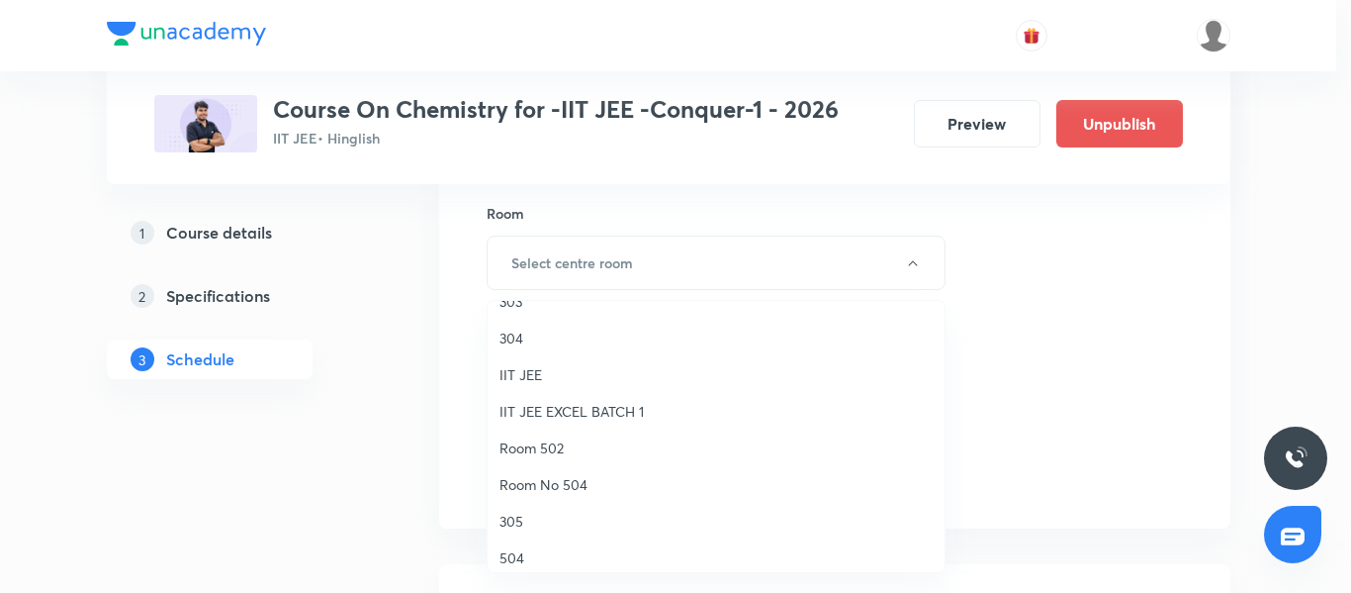
click at [590, 485] on span "Room No 504" at bounding box center [716, 484] width 433 height 21
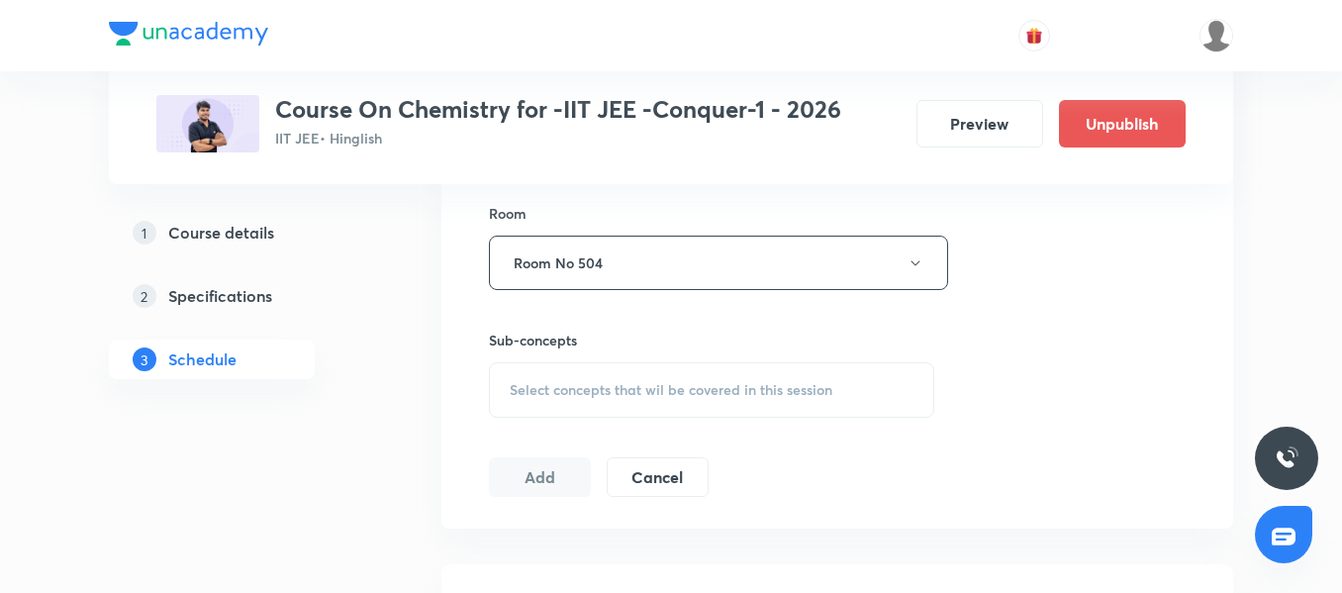
click at [586, 397] on span "Select concepts that wil be covered in this session" at bounding box center [671, 390] width 323 height 16
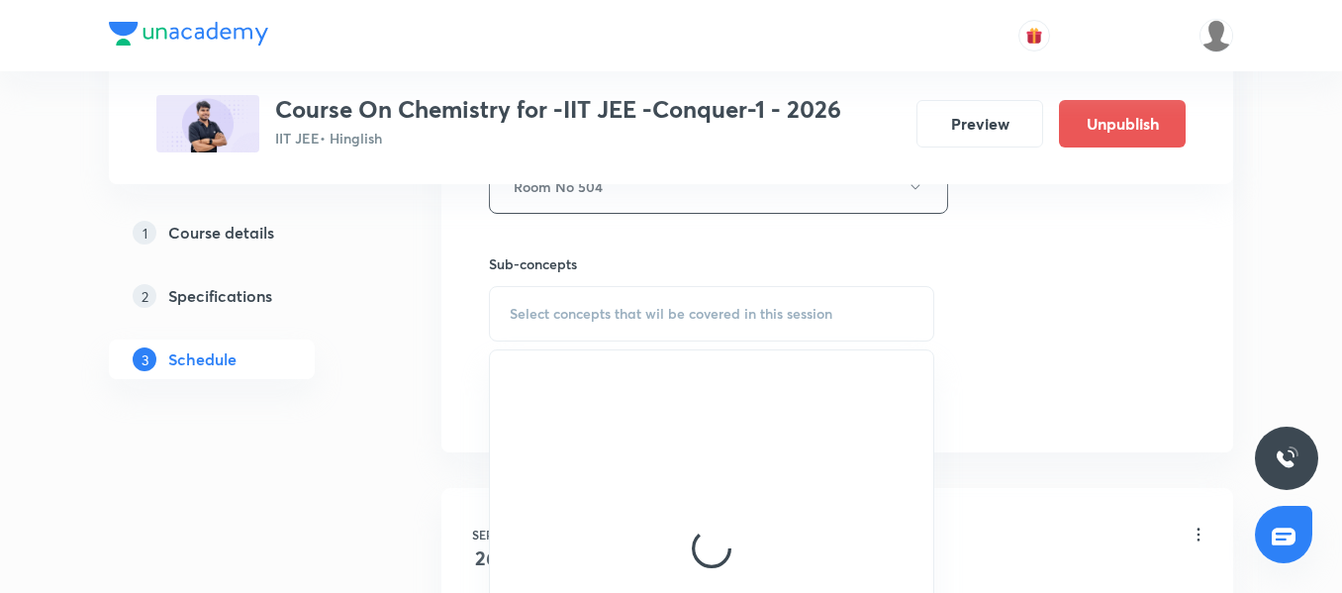
scroll to position [959, 0]
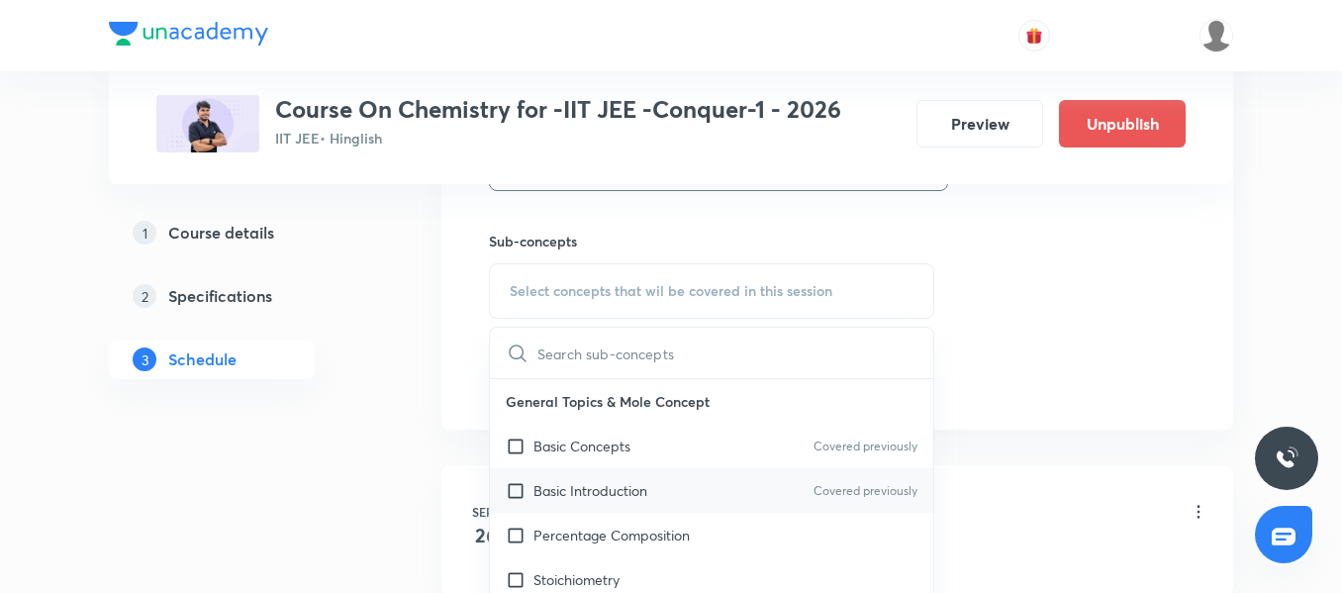
click at [625, 494] on p "Basic Introduction" at bounding box center [590, 490] width 114 height 21
checkbox input "true"
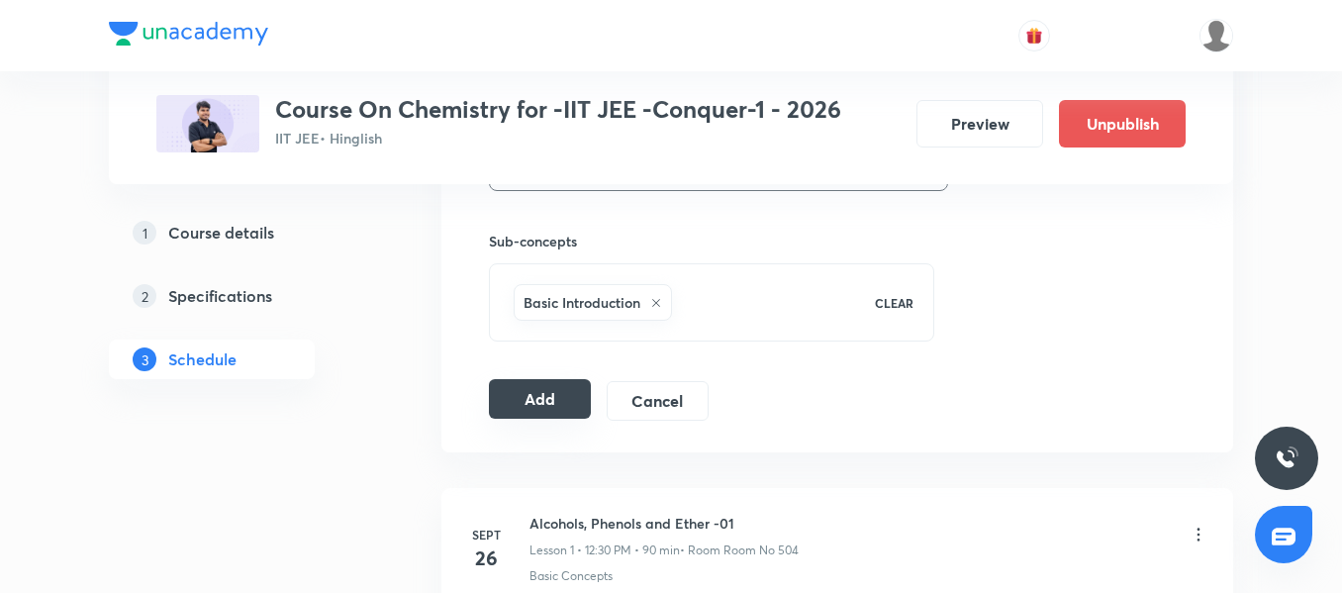
click at [515, 409] on button "Add" at bounding box center [540, 399] width 102 height 40
click at [516, 405] on button "Add" at bounding box center [540, 399] width 102 height 40
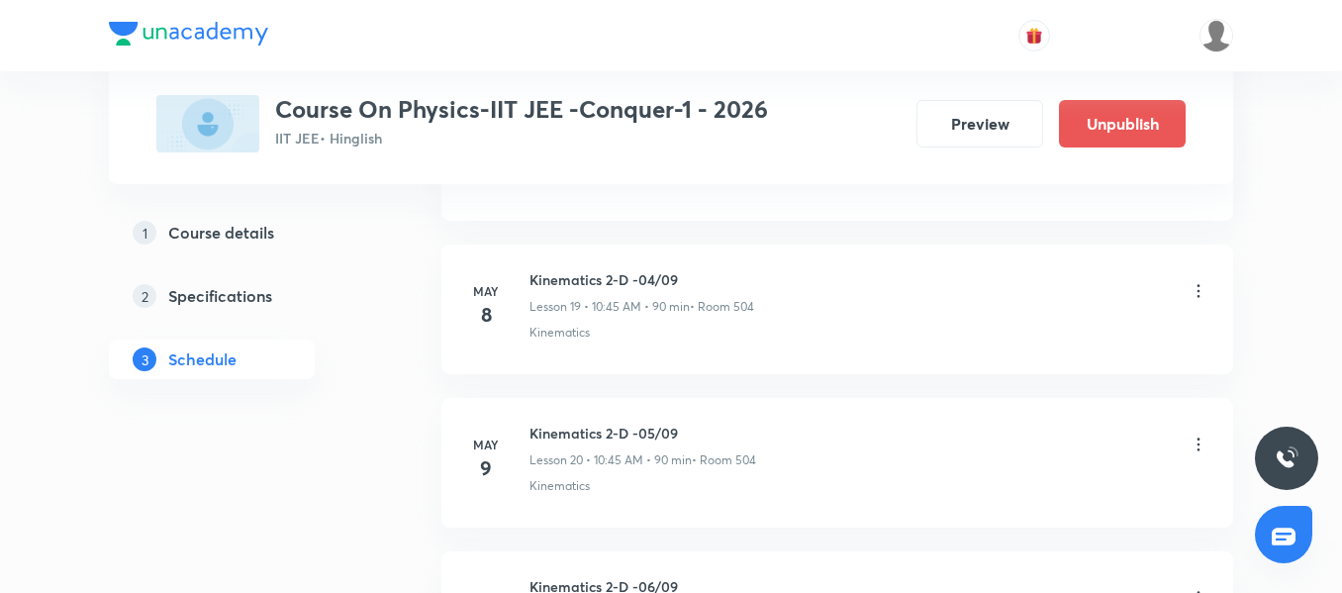
scroll to position [22781, 0]
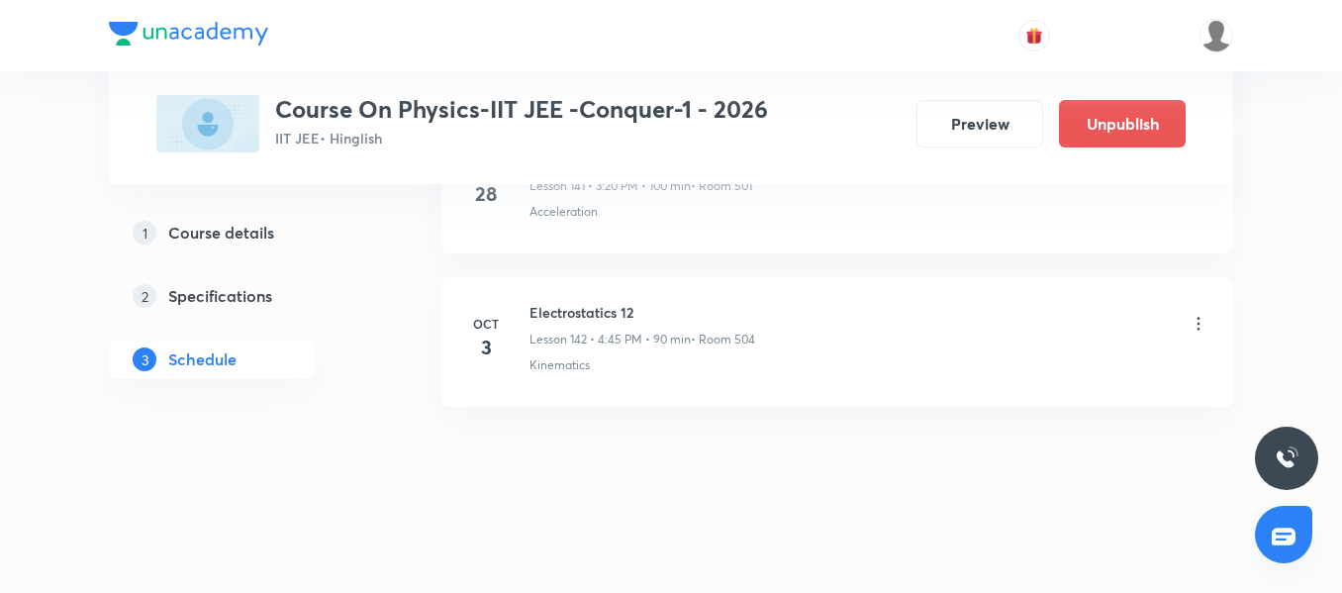
click at [568, 307] on h6 "Electrostatics 12" at bounding box center [642, 312] width 226 height 21
copy h6 "Electrostatics 12"
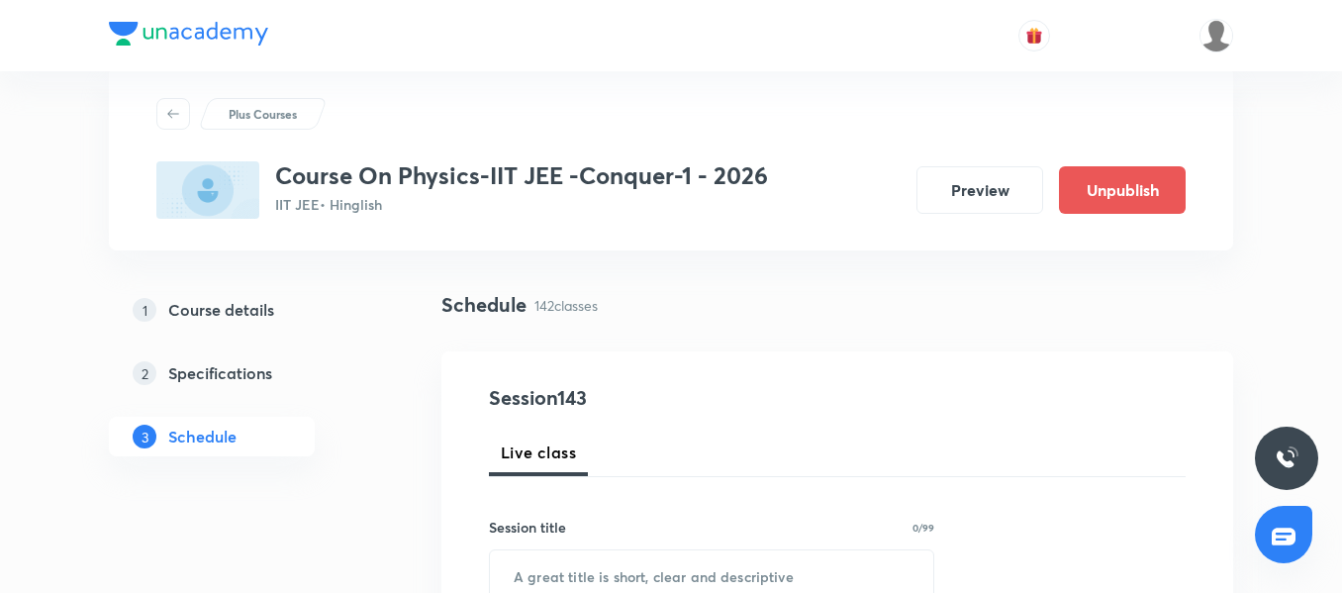
scroll to position [138, 0]
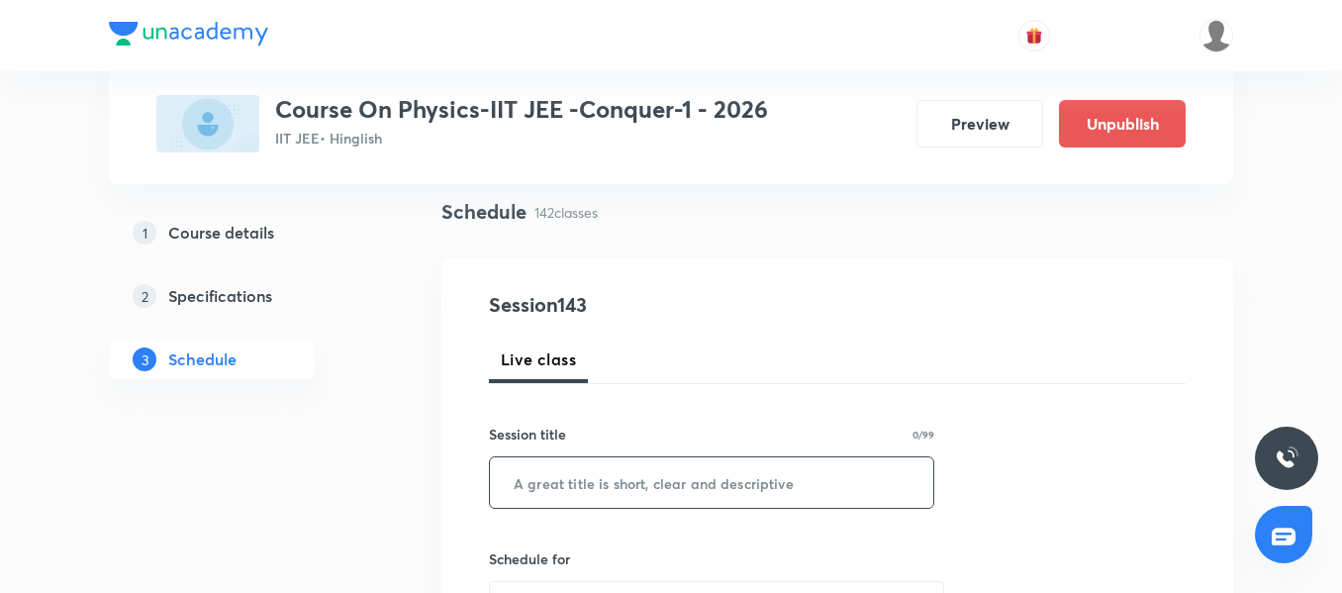
click at [503, 488] on input "text" at bounding box center [711, 482] width 443 height 50
paste input "Electrostatics 12"
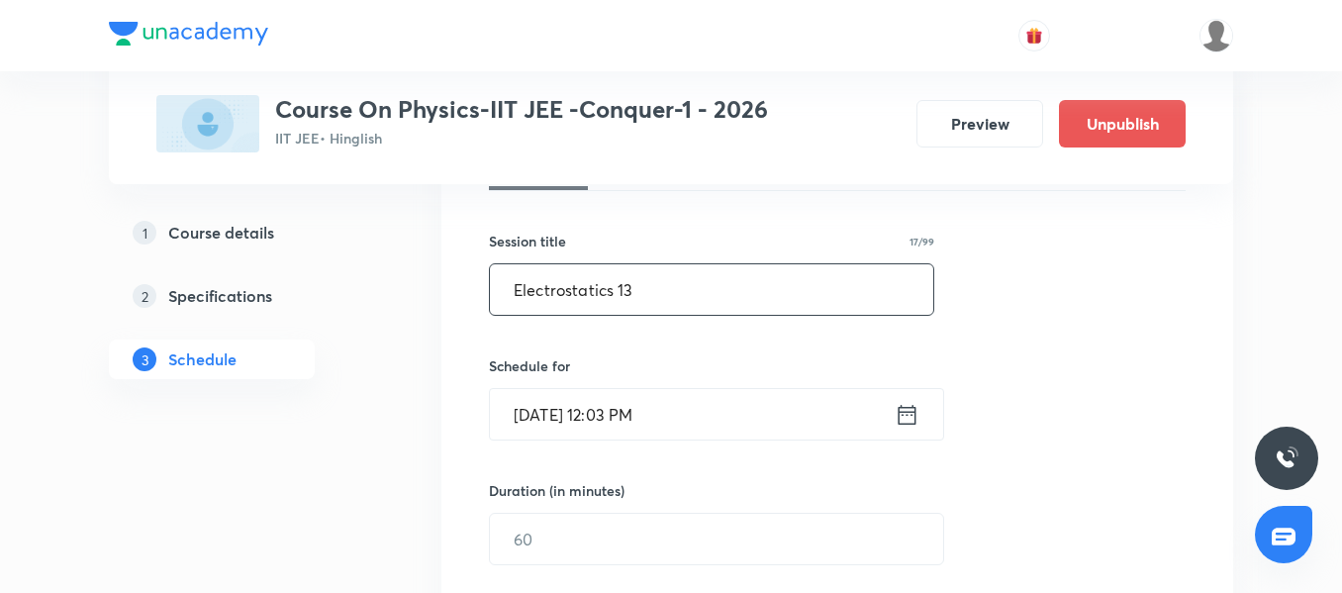
scroll to position [335, 0]
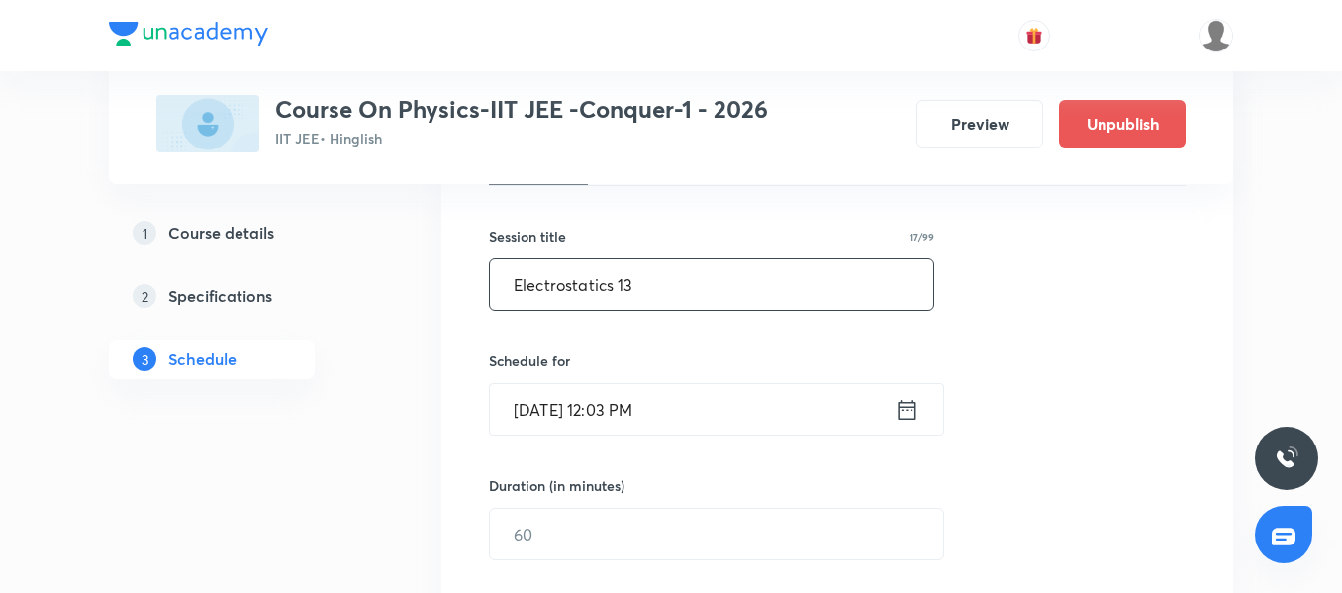
type input "Electrostatics 13"
click at [717, 407] on input "[DATE] 12:03 PM" at bounding box center [692, 409] width 405 height 50
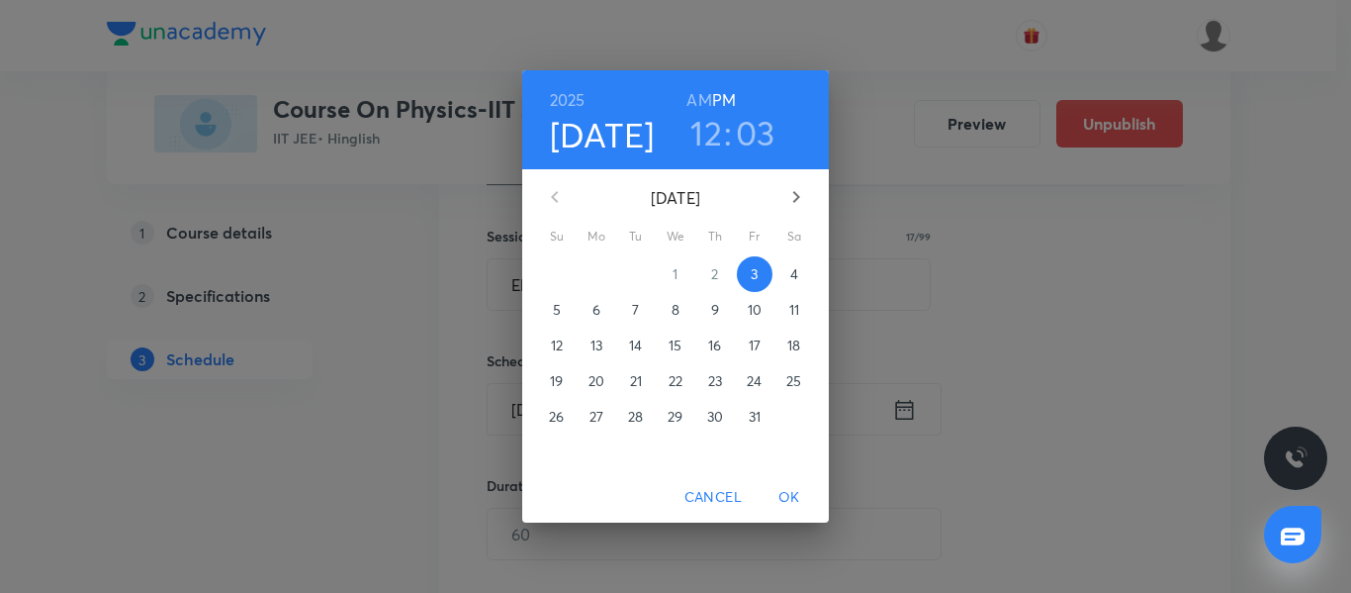
click at [790, 275] on p "4" at bounding box center [794, 274] width 8 height 20
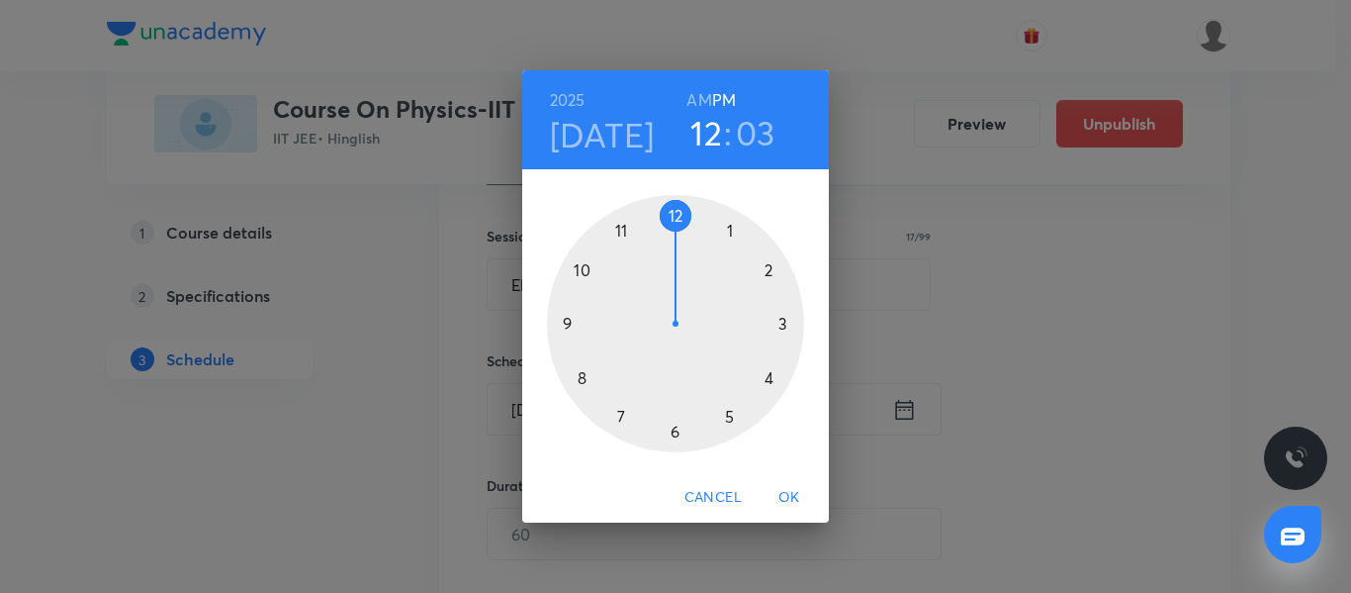
click at [588, 275] on div at bounding box center [675, 323] width 257 height 257
click at [697, 103] on h6 "AM" at bounding box center [699, 100] width 25 height 28
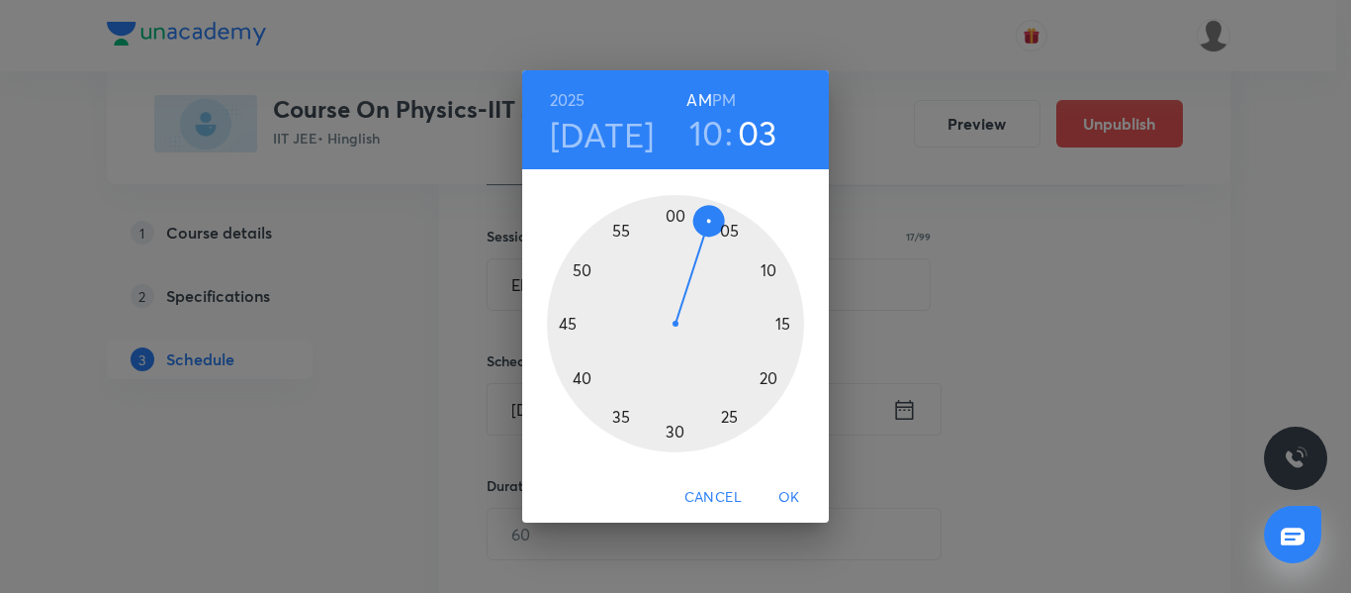
click at [567, 323] on div at bounding box center [675, 323] width 257 height 257
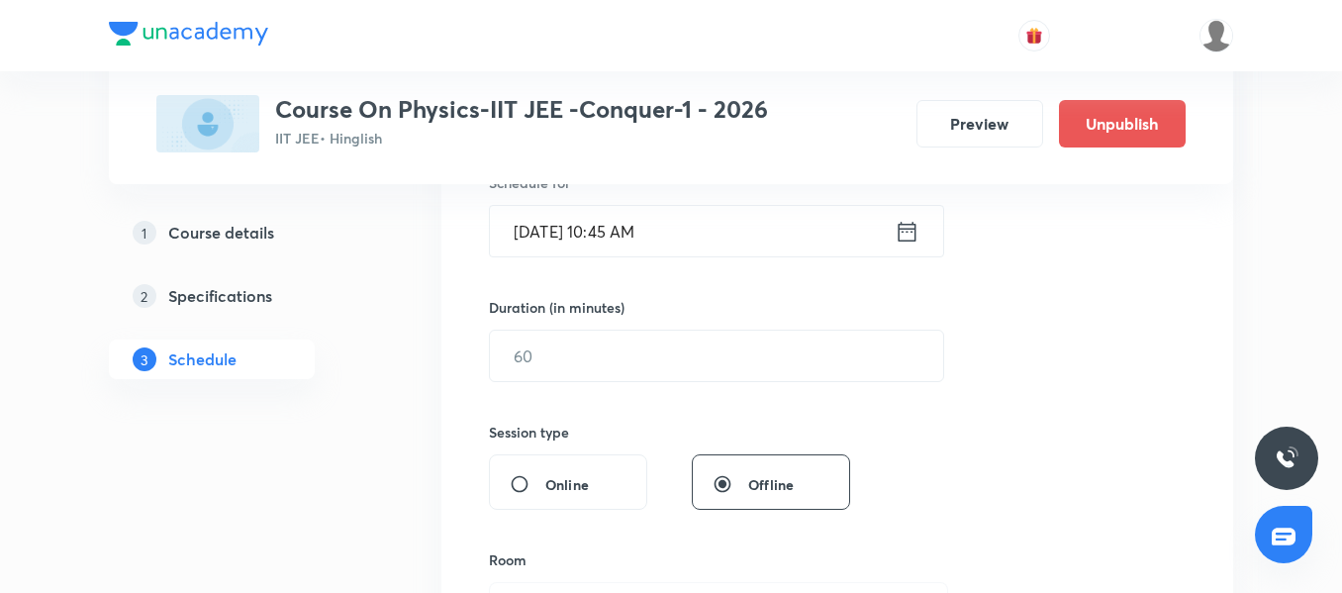
scroll to position [533, 0]
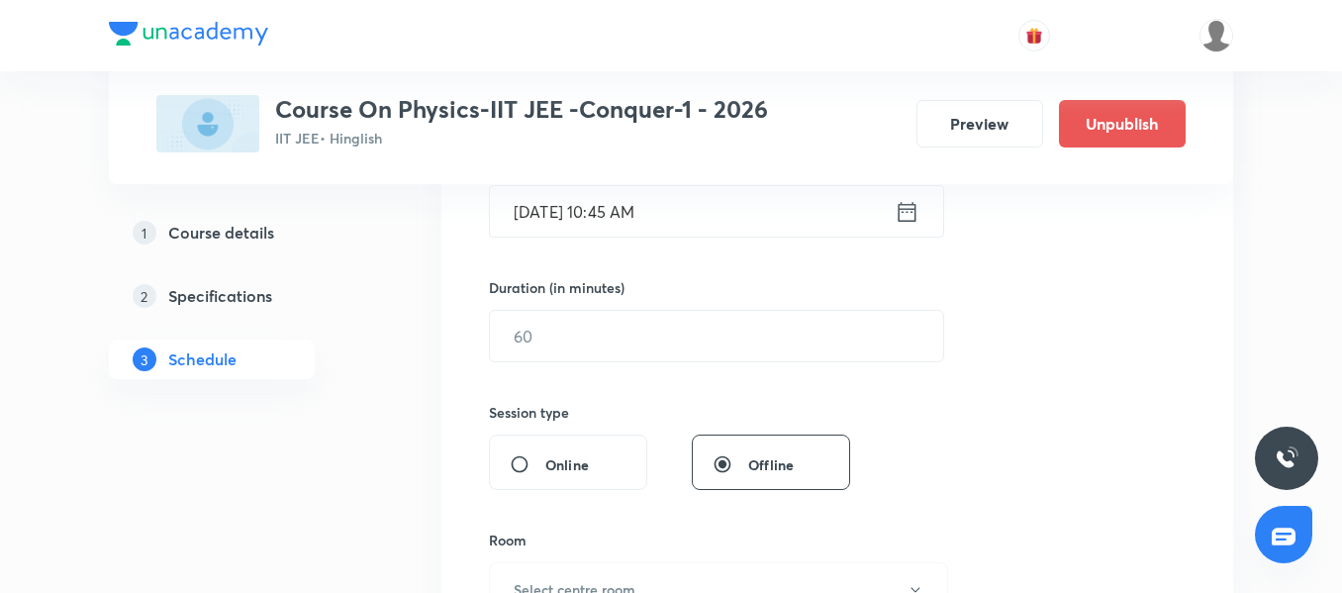
click at [510, 307] on div "Duration (in minutes) ​" at bounding box center [669, 319] width 361 height 85
click at [529, 332] on input "text" at bounding box center [716, 336] width 453 height 50
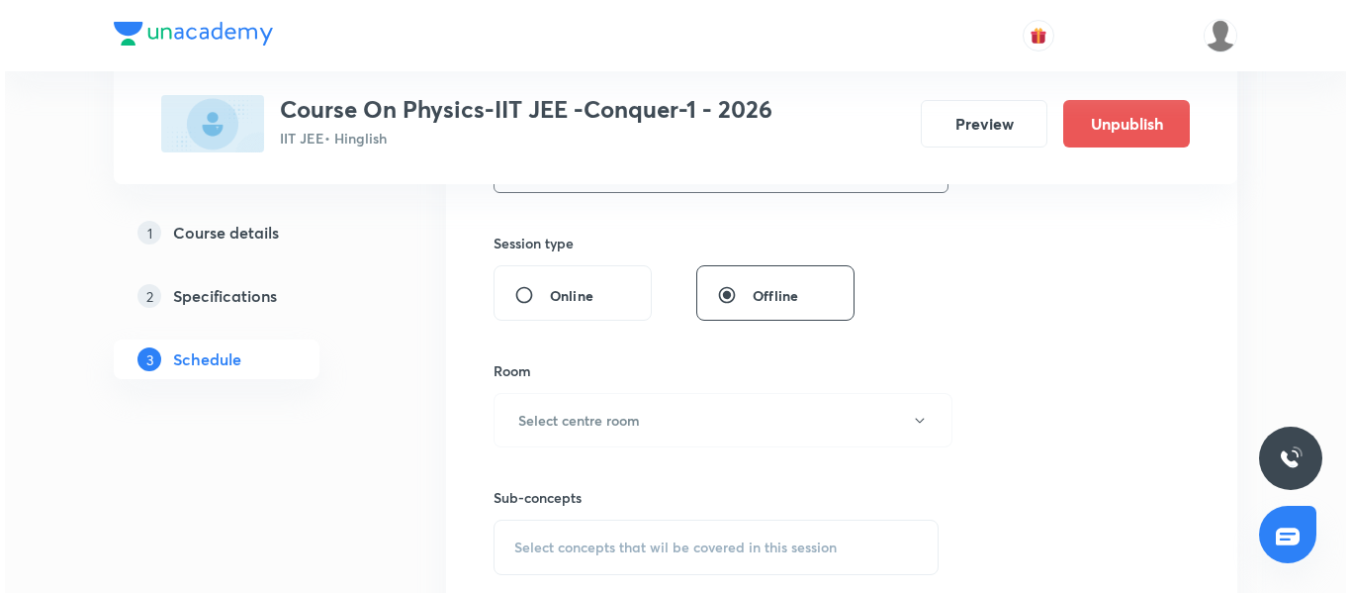
scroll to position [731, 0]
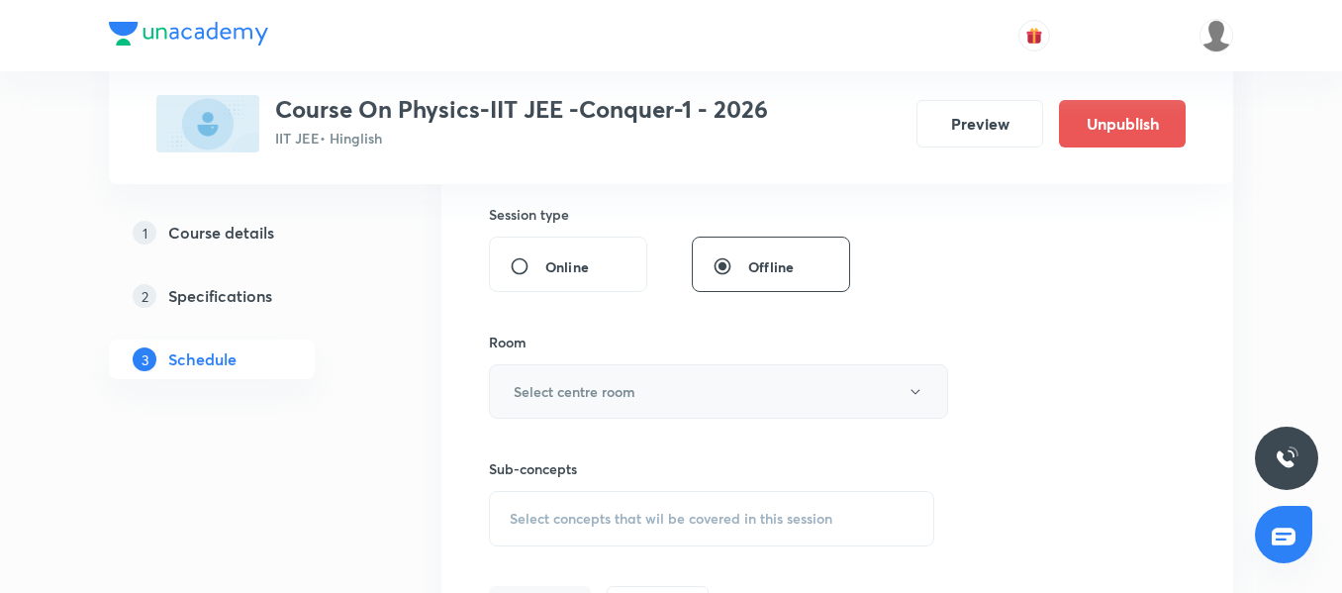
type input "90"
click at [597, 394] on h6 "Select centre room" at bounding box center [574, 391] width 122 height 21
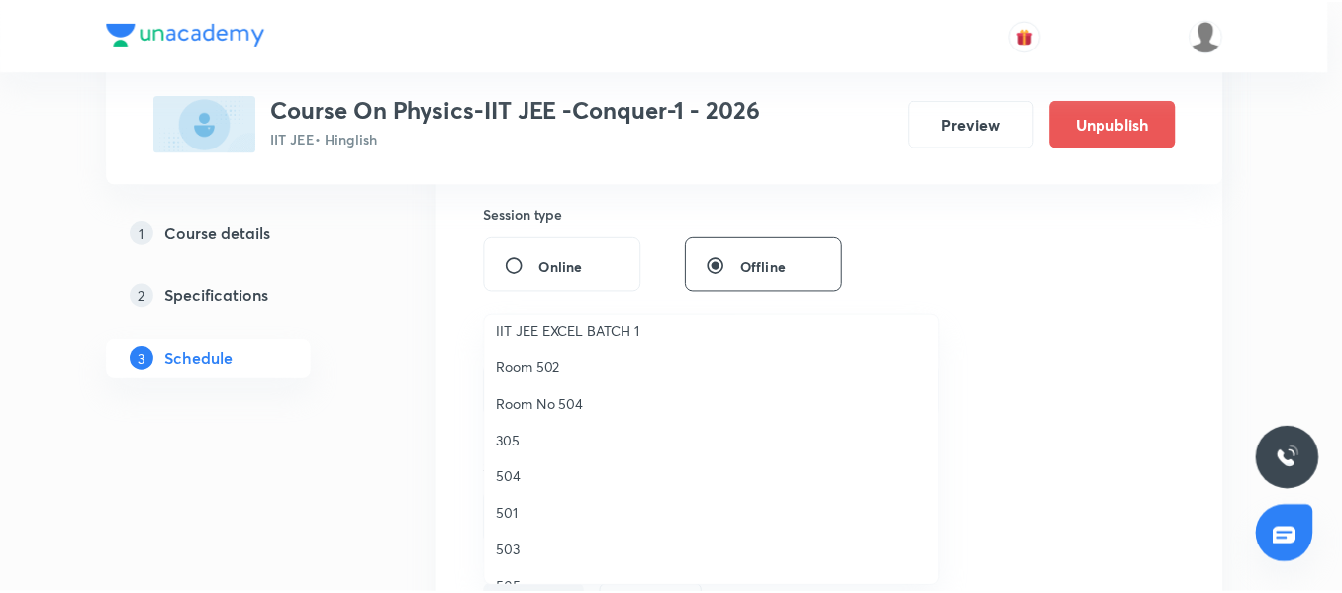
scroll to position [198, 0]
click at [545, 384] on li "Room No 504" at bounding box center [716, 399] width 457 height 37
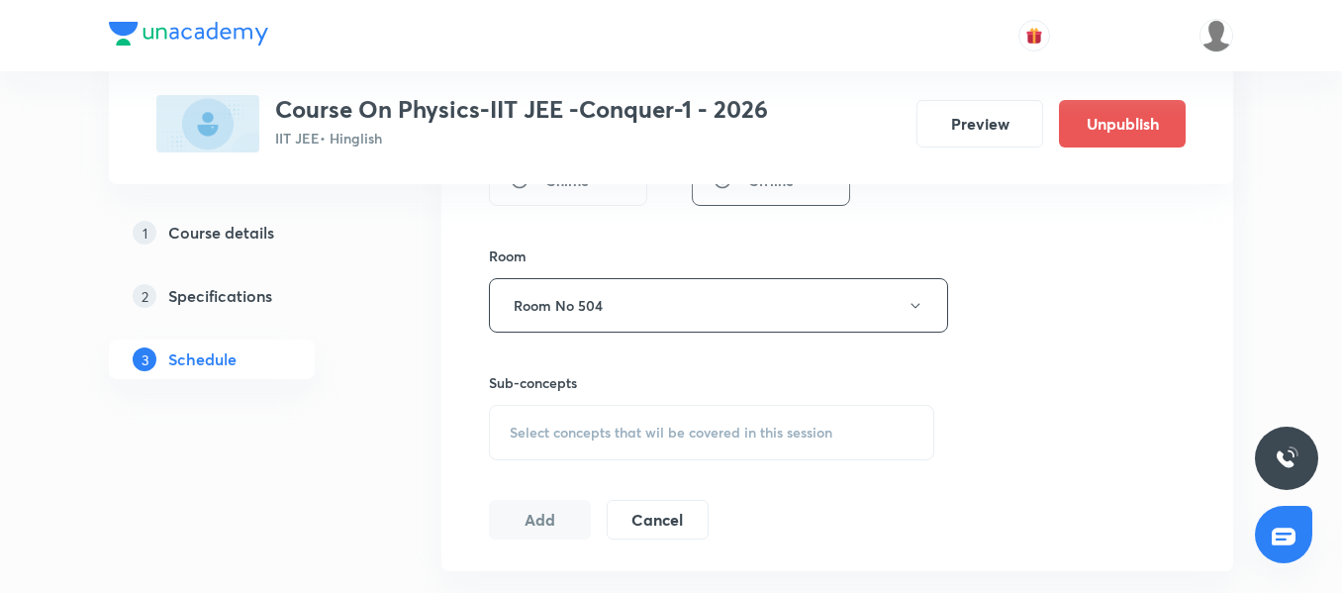
scroll to position [929, 0]
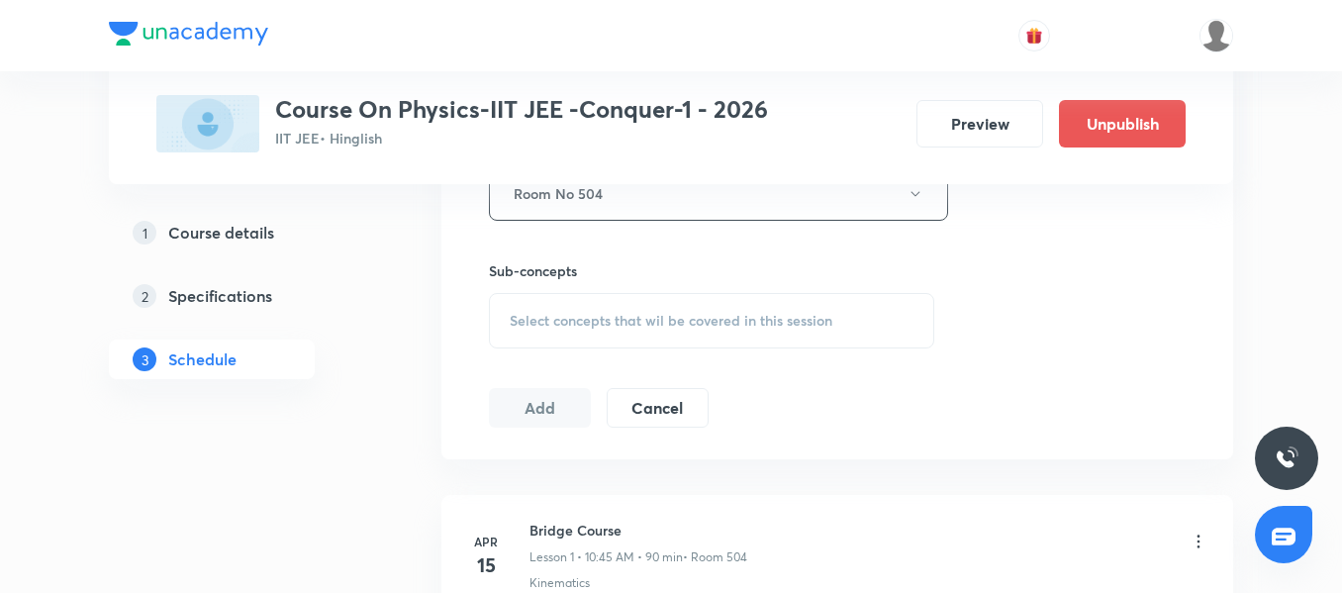
click at [543, 331] on div "Select concepts that wil be covered in this session" at bounding box center [711, 320] width 445 height 55
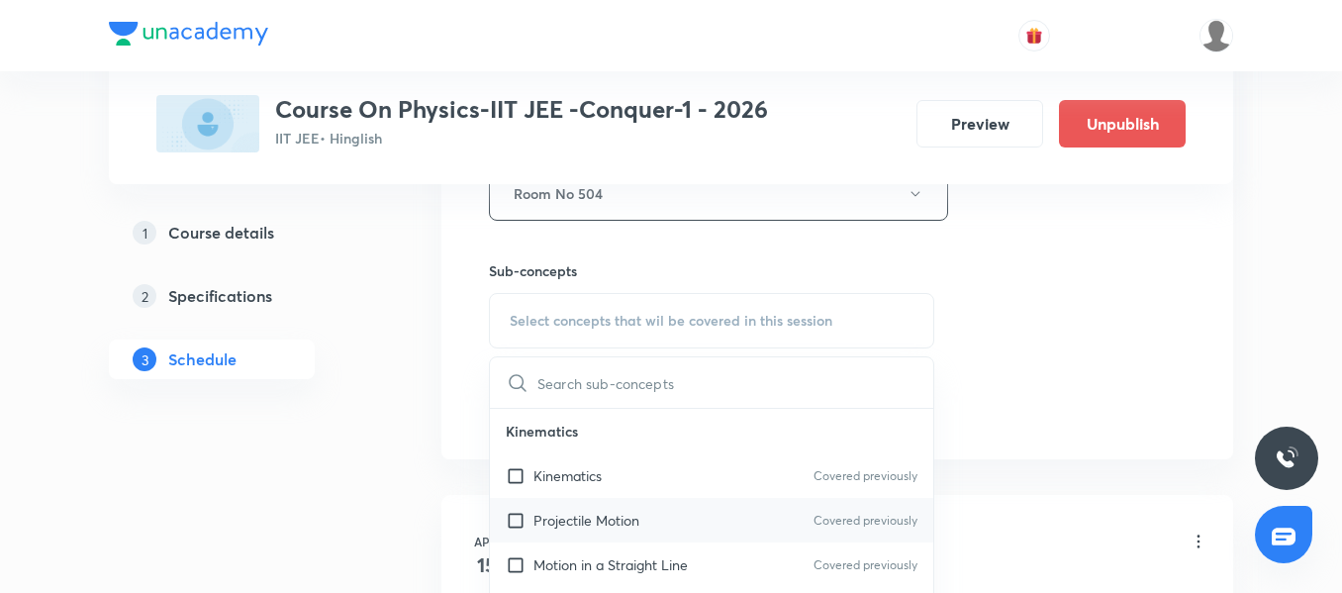
click at [582, 510] on p "Projectile Motion" at bounding box center [586, 520] width 106 height 21
checkbox input "true"
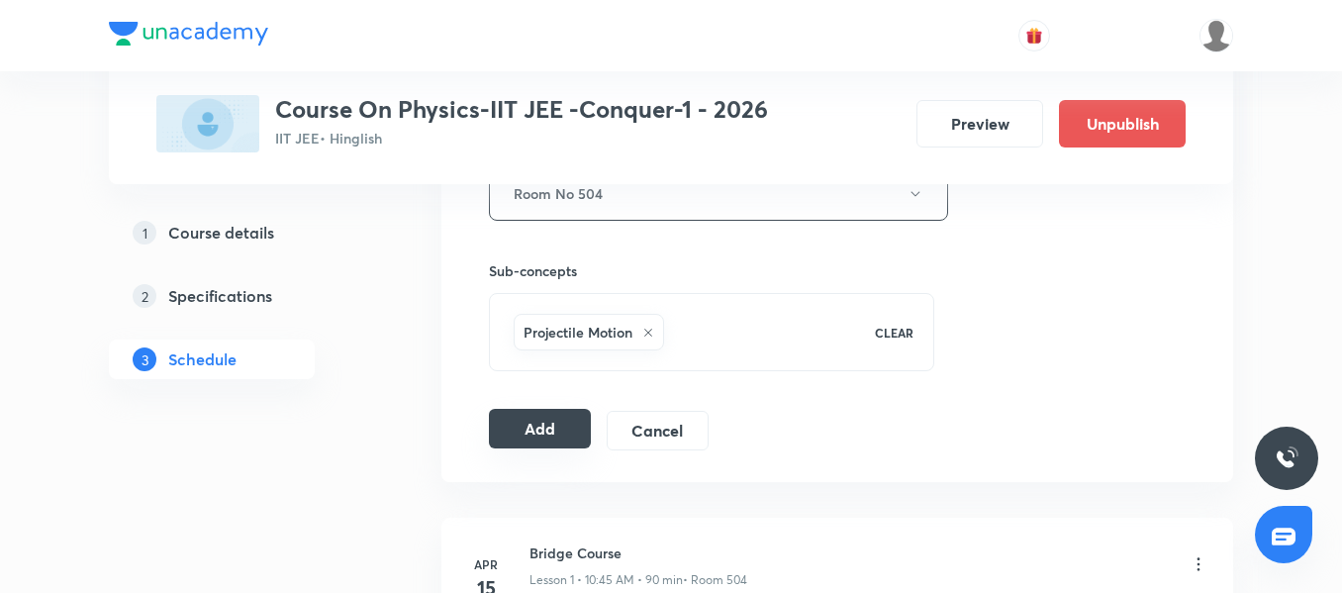
click at [559, 416] on button "Add" at bounding box center [540, 429] width 102 height 40
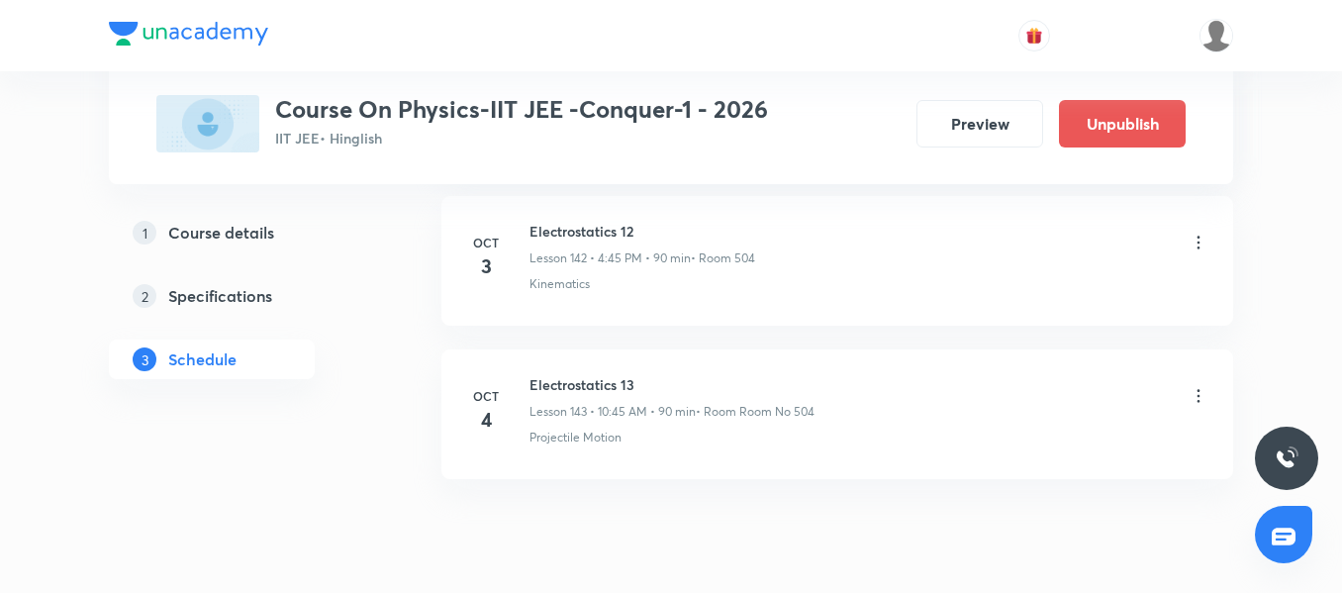
scroll to position [22025, 0]
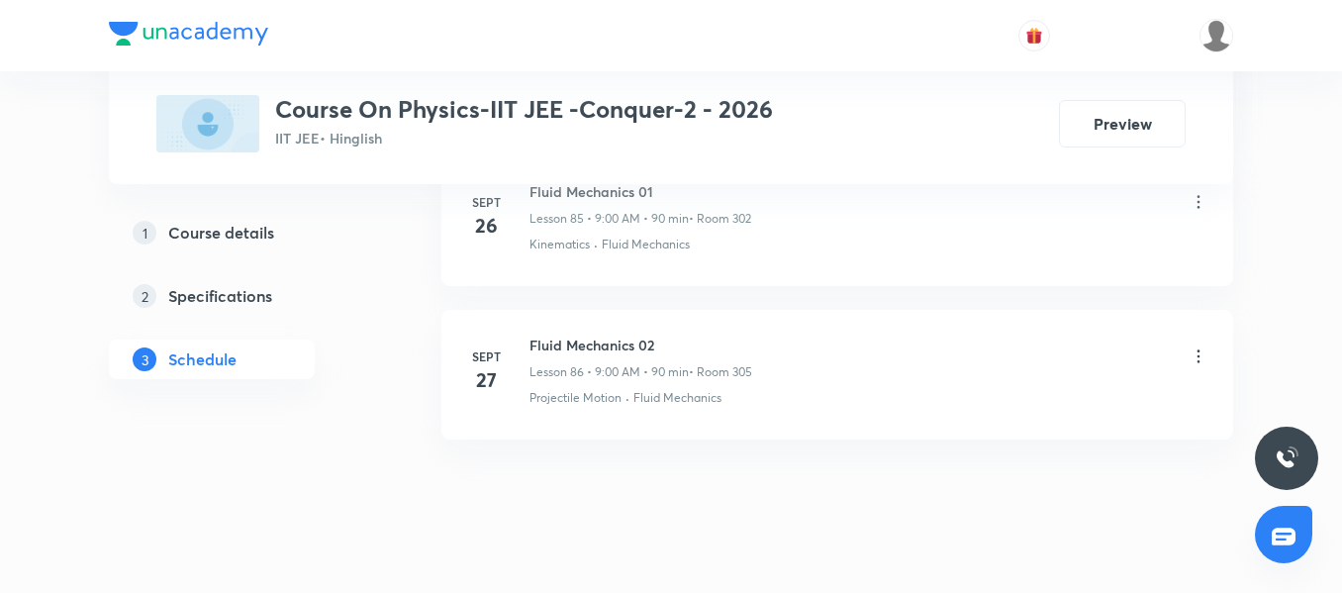
scroll to position [14192, 0]
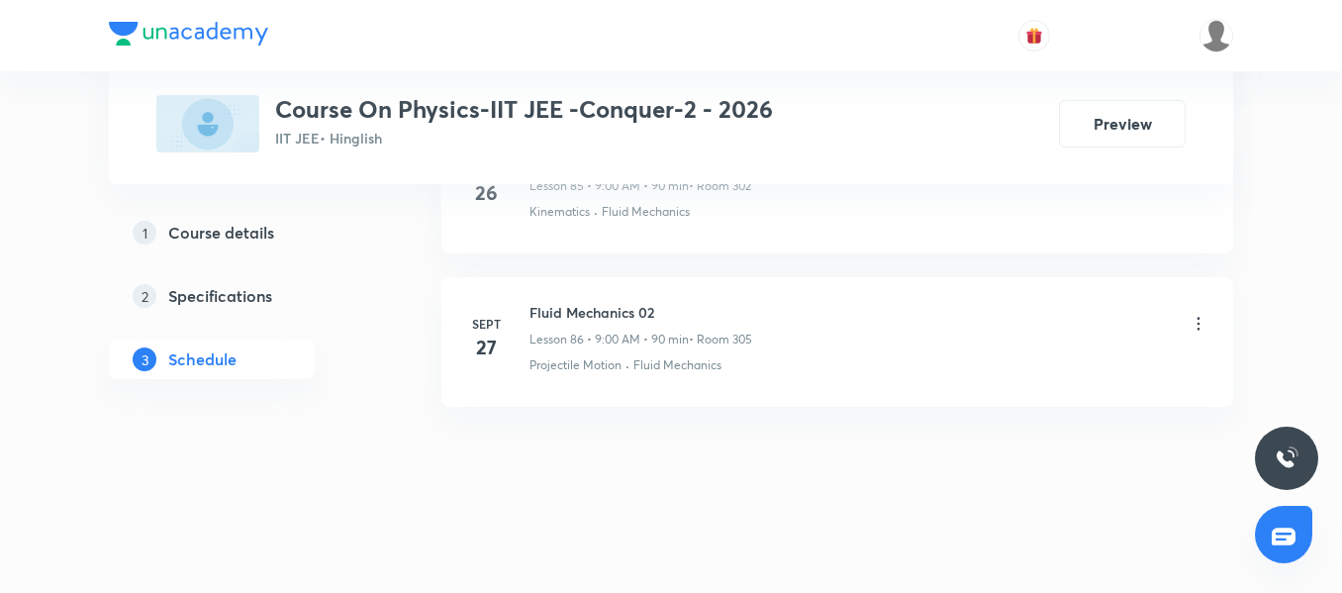
click at [571, 292] on li "Sept 27 Fluid Mechanics 02 Lesson 86 • 9:00 AM • 90 min • Room 305 Projectile M…" at bounding box center [836, 342] width 791 height 130
copy h6 "Fluid Mechanics 02"
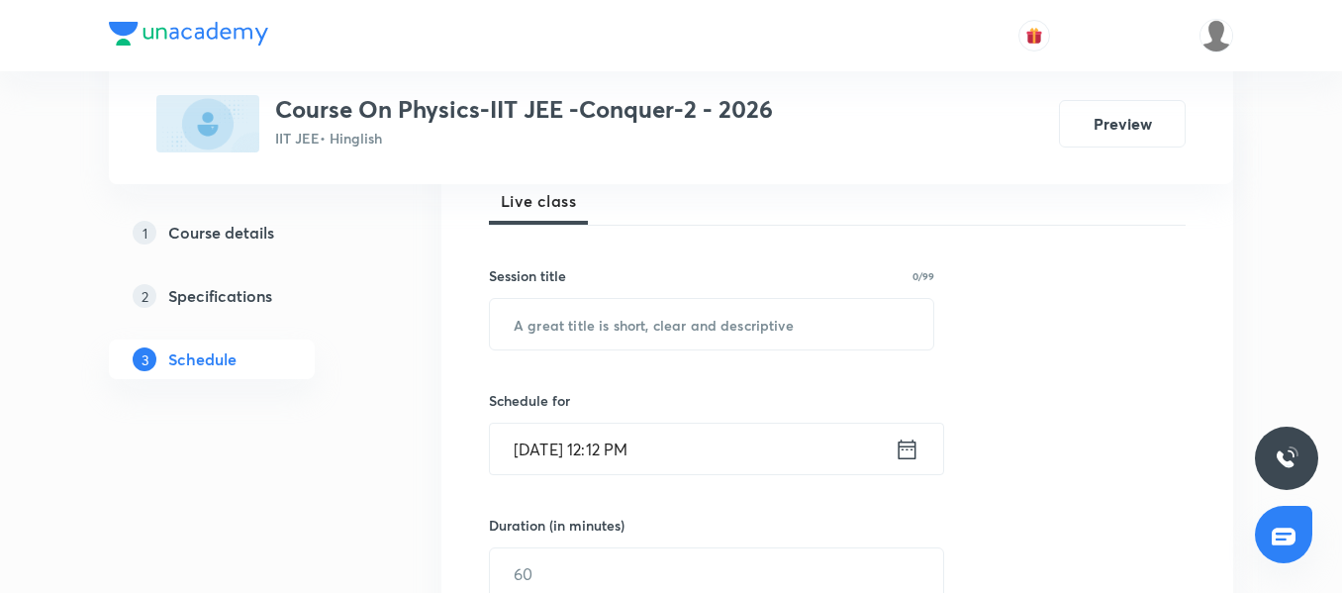
scroll to position [247, 0]
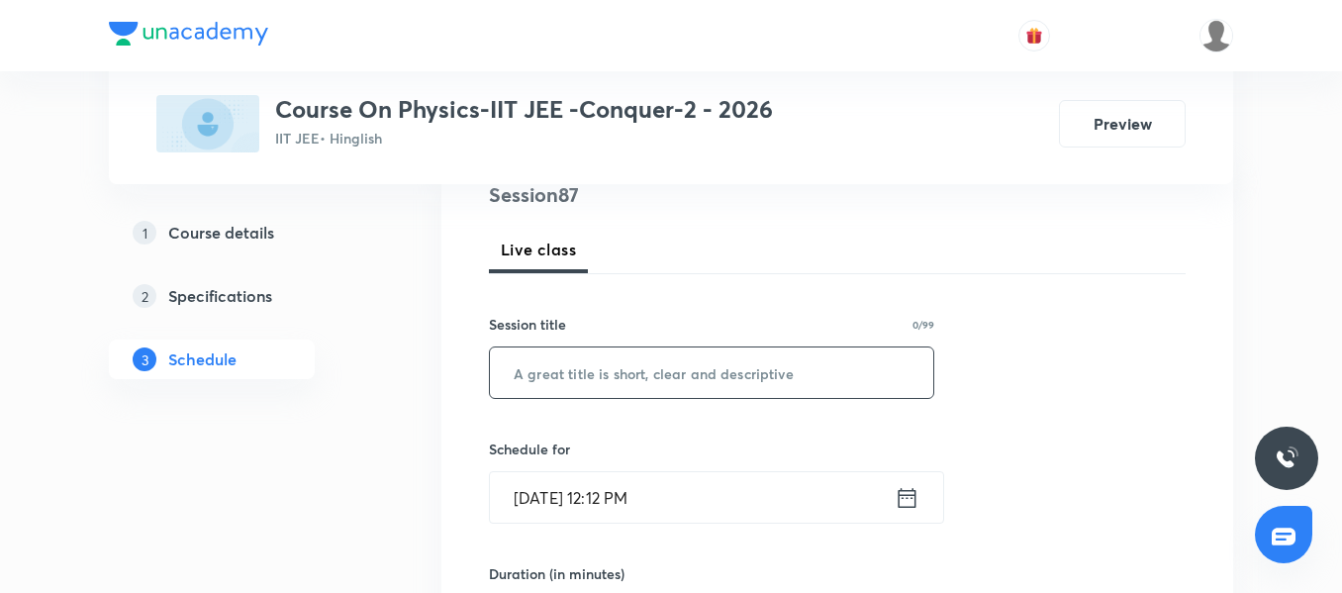
click at [723, 369] on input "text" at bounding box center [711, 372] width 443 height 50
paste input "Fluid Mechanics 02"
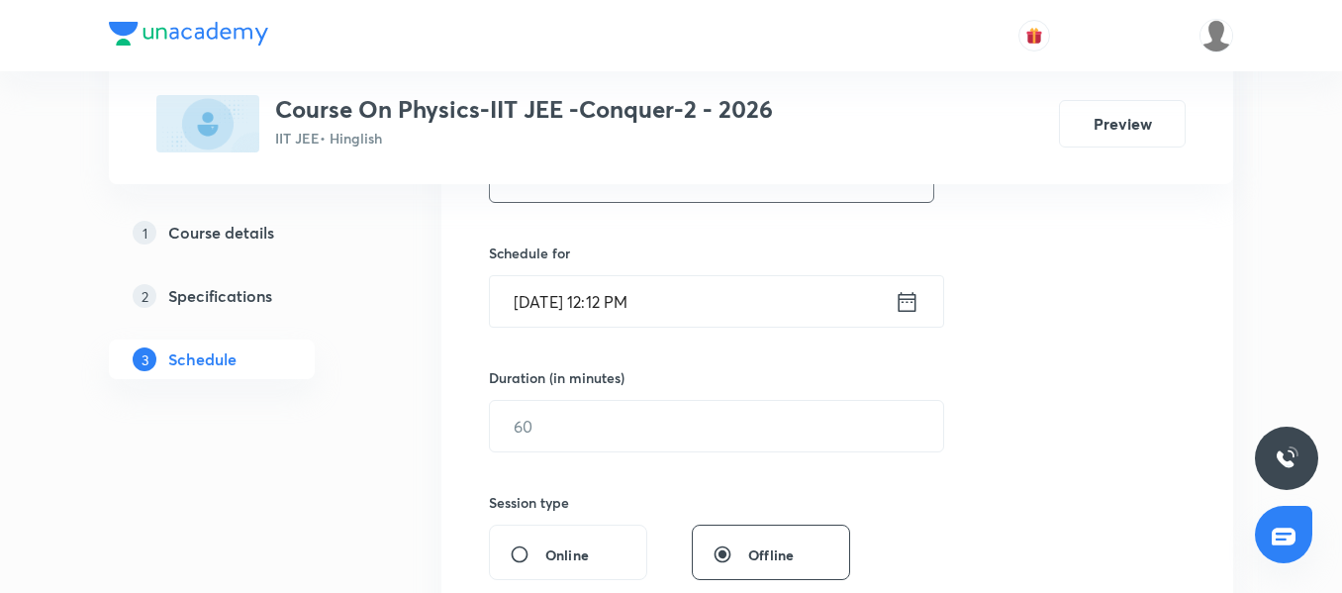
scroll to position [445, 0]
type input "Fluid Mechanics 03"
click at [734, 290] on input "Oct 3, 2025, 12:12 PM" at bounding box center [692, 299] width 405 height 50
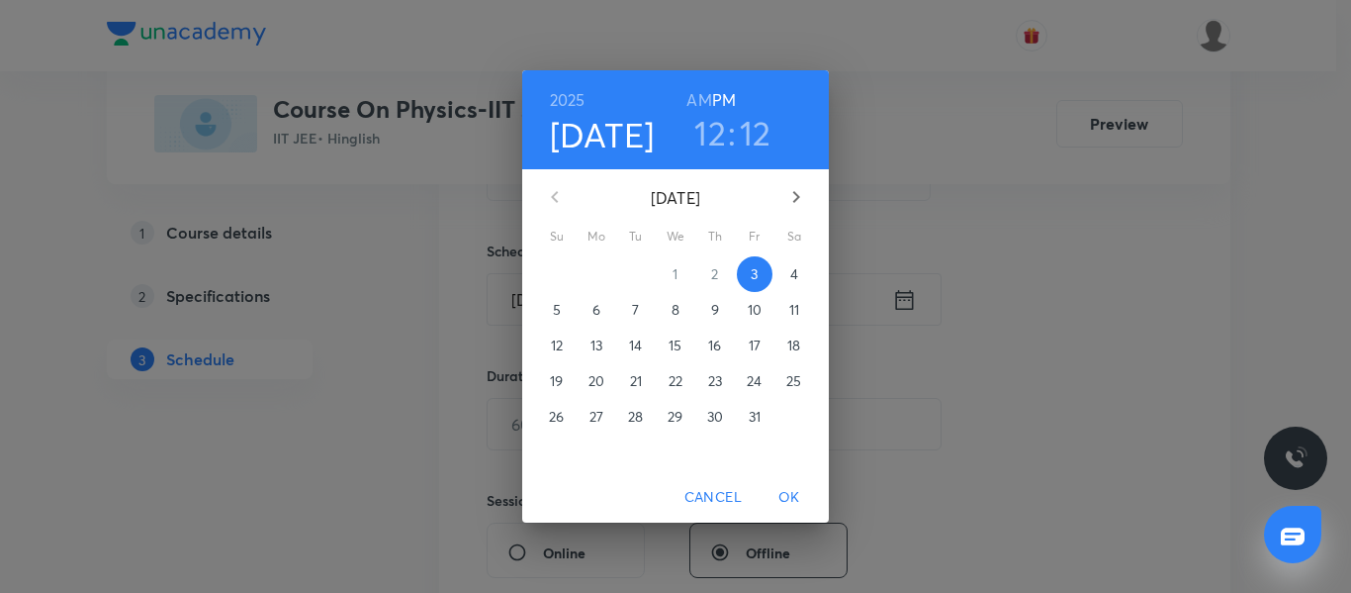
click at [791, 271] on p "4" at bounding box center [794, 274] width 8 height 20
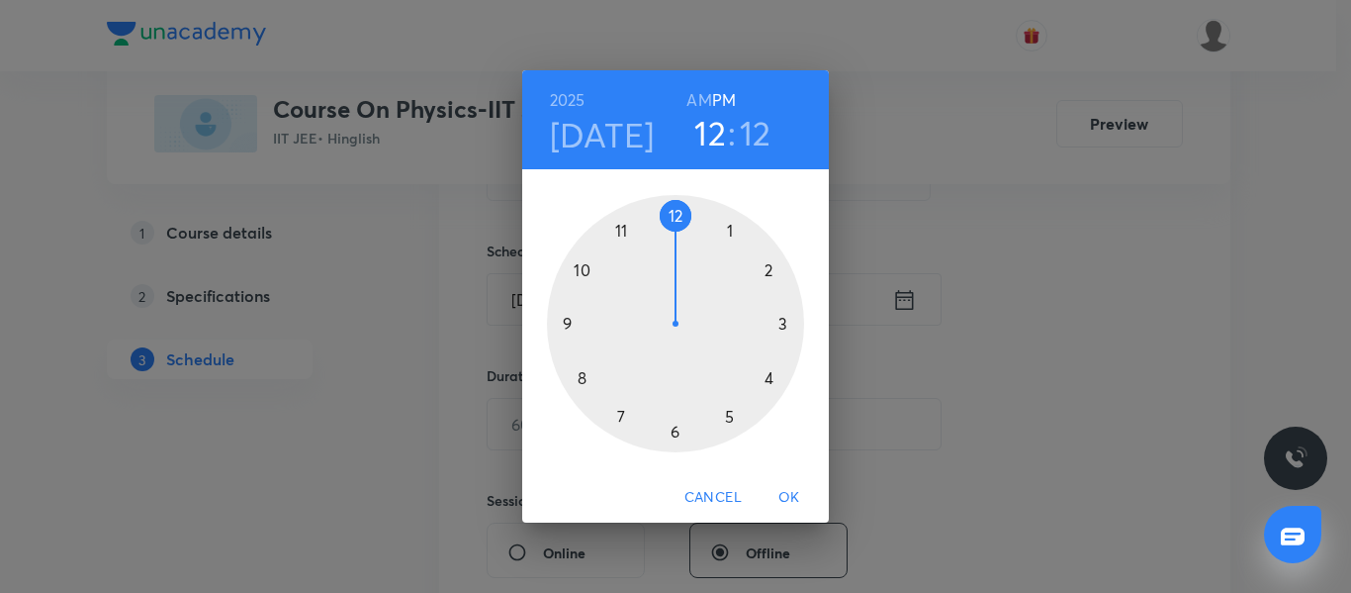
click at [569, 320] on div at bounding box center [675, 323] width 257 height 257
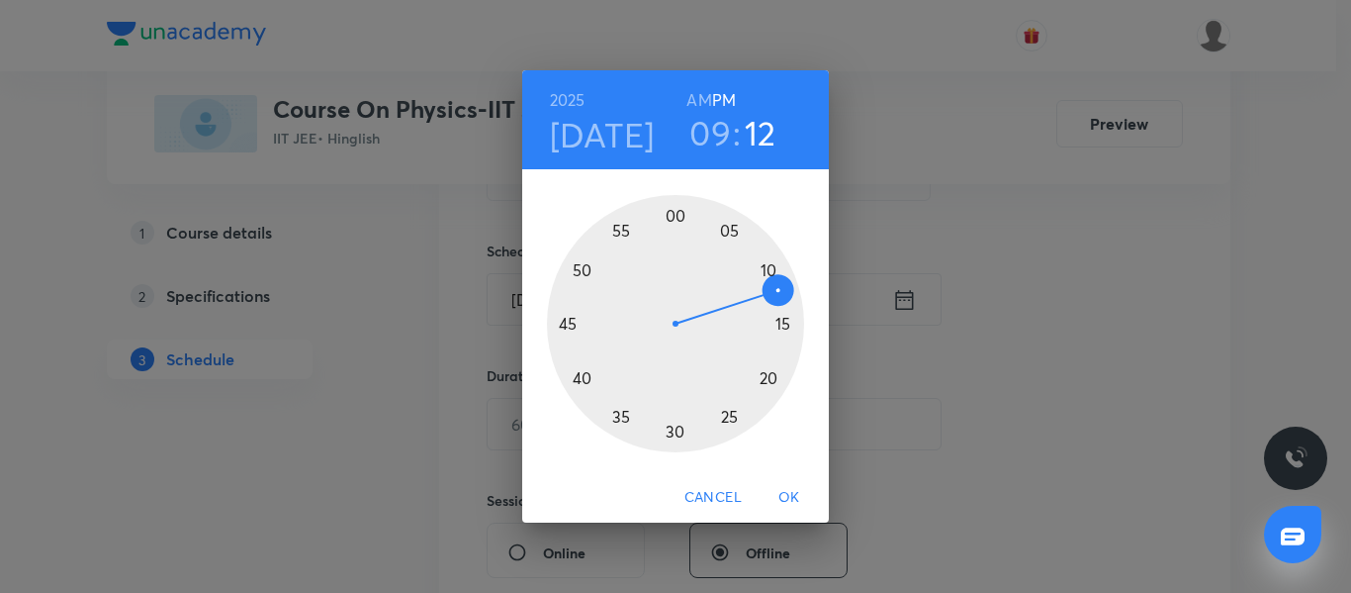
click at [698, 97] on h6 "AM" at bounding box center [699, 100] width 25 height 28
click at [677, 216] on div at bounding box center [675, 323] width 257 height 257
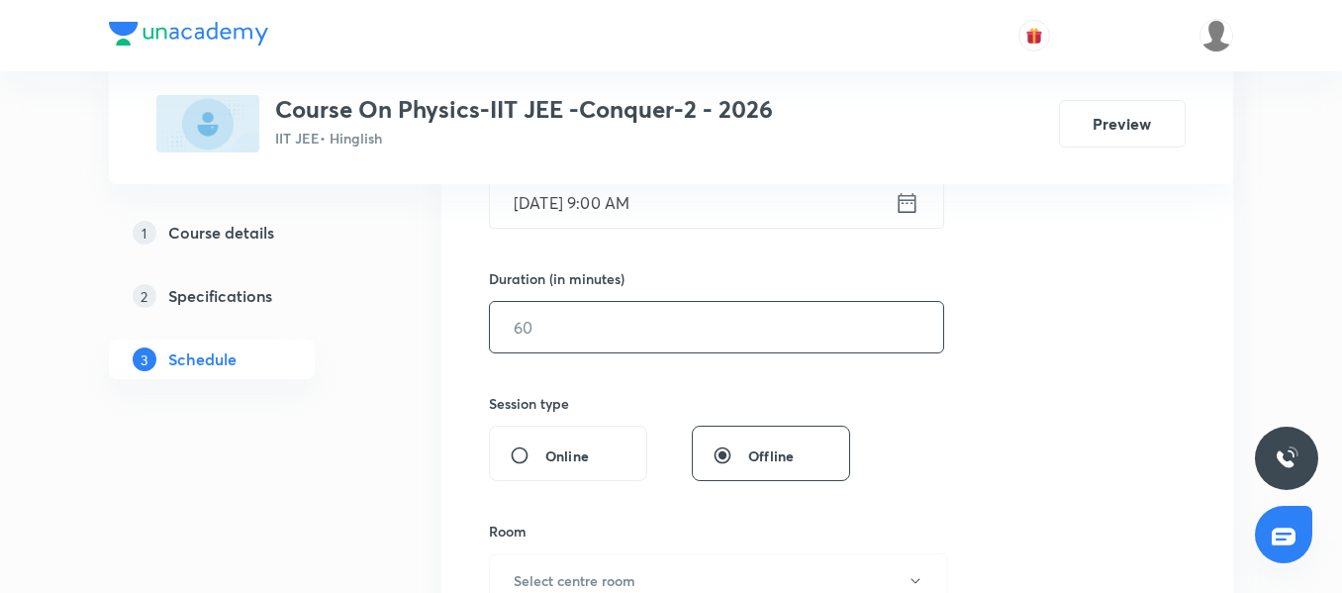
scroll to position [544, 0]
click at [559, 338] on input "text" at bounding box center [716, 325] width 453 height 50
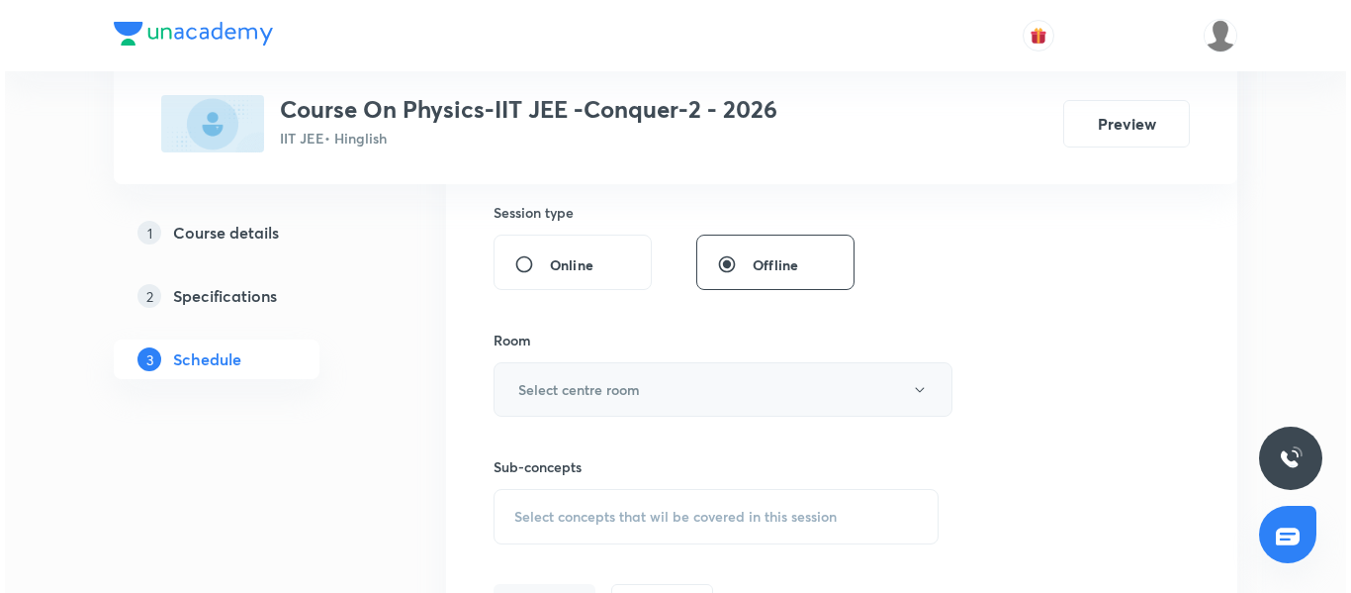
scroll to position [742, 0]
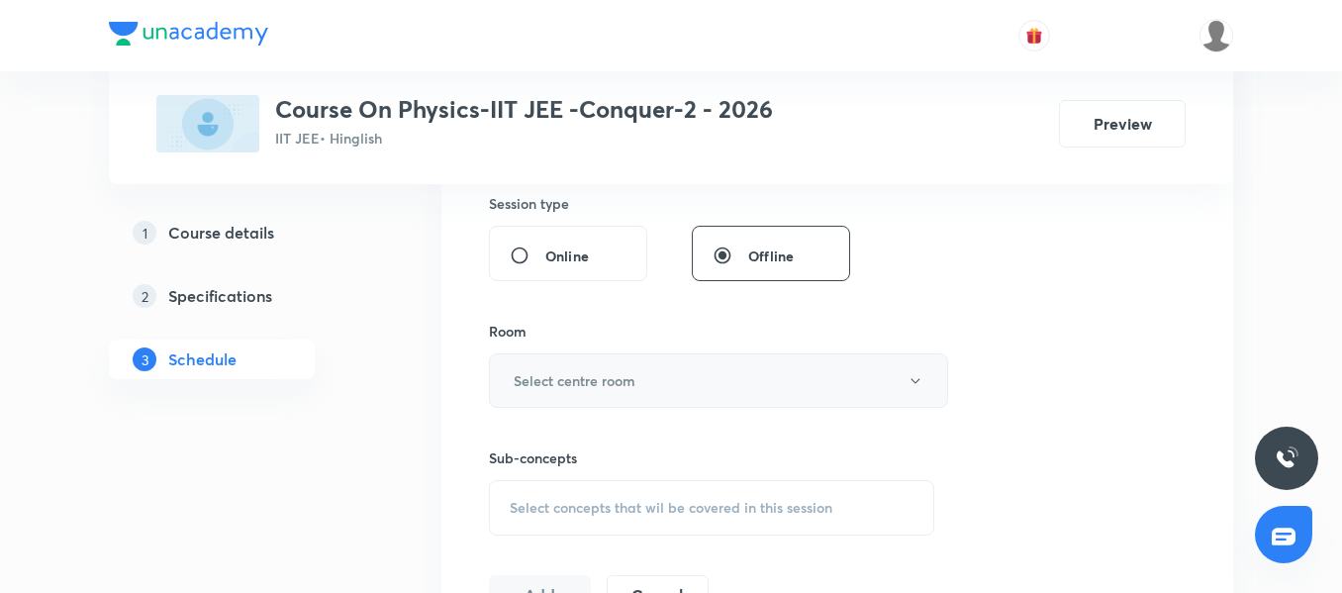
type input "90"
click at [584, 373] on h6 "Select centre room" at bounding box center [574, 380] width 122 height 21
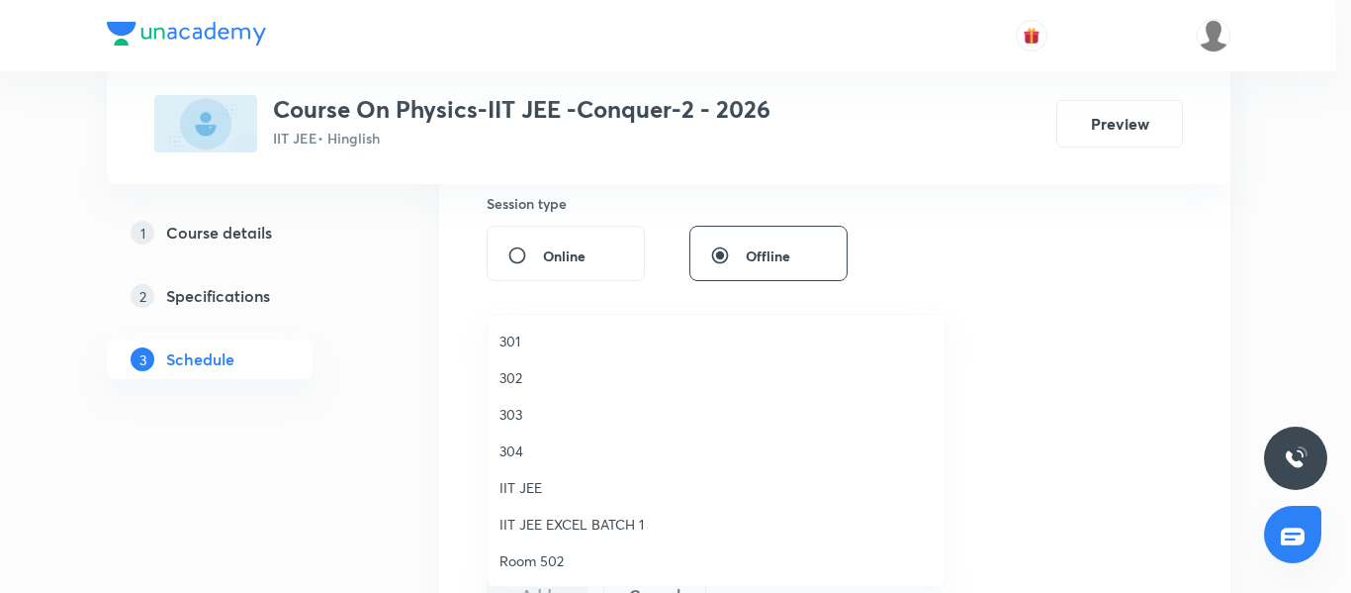
click at [590, 452] on span "304" at bounding box center [716, 450] width 433 height 21
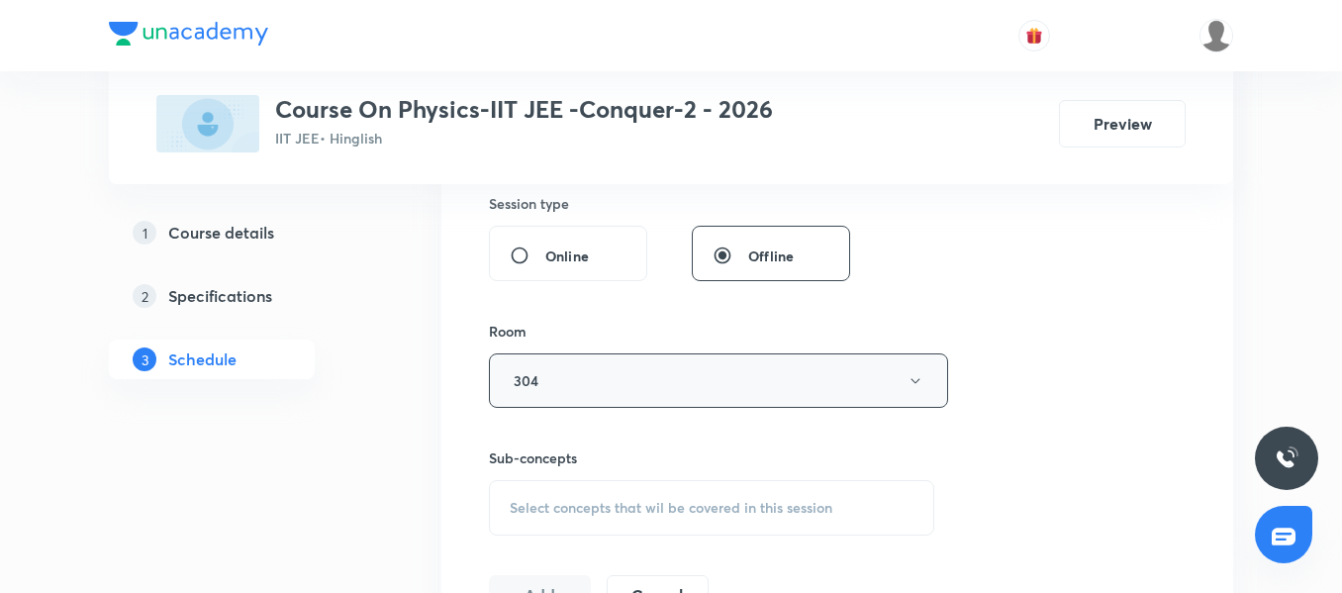
click at [615, 388] on button "304" at bounding box center [718, 380] width 459 height 54
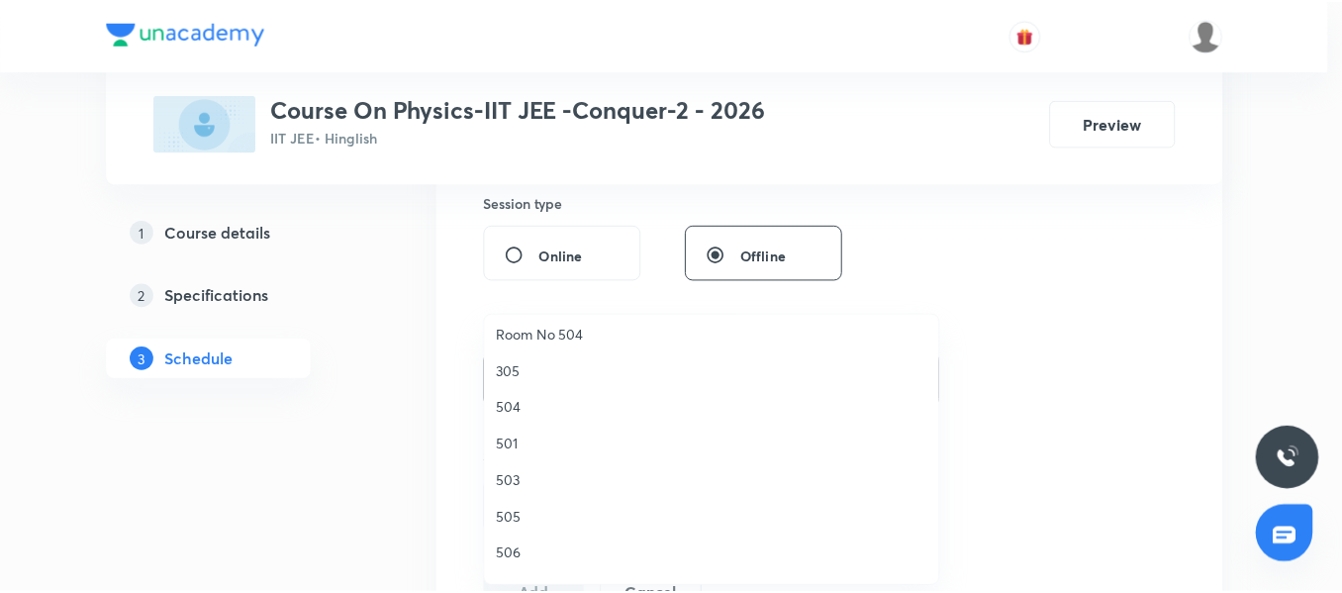
scroll to position [297, 0]
click at [528, 342] on span "305" at bounding box center [716, 336] width 433 height 21
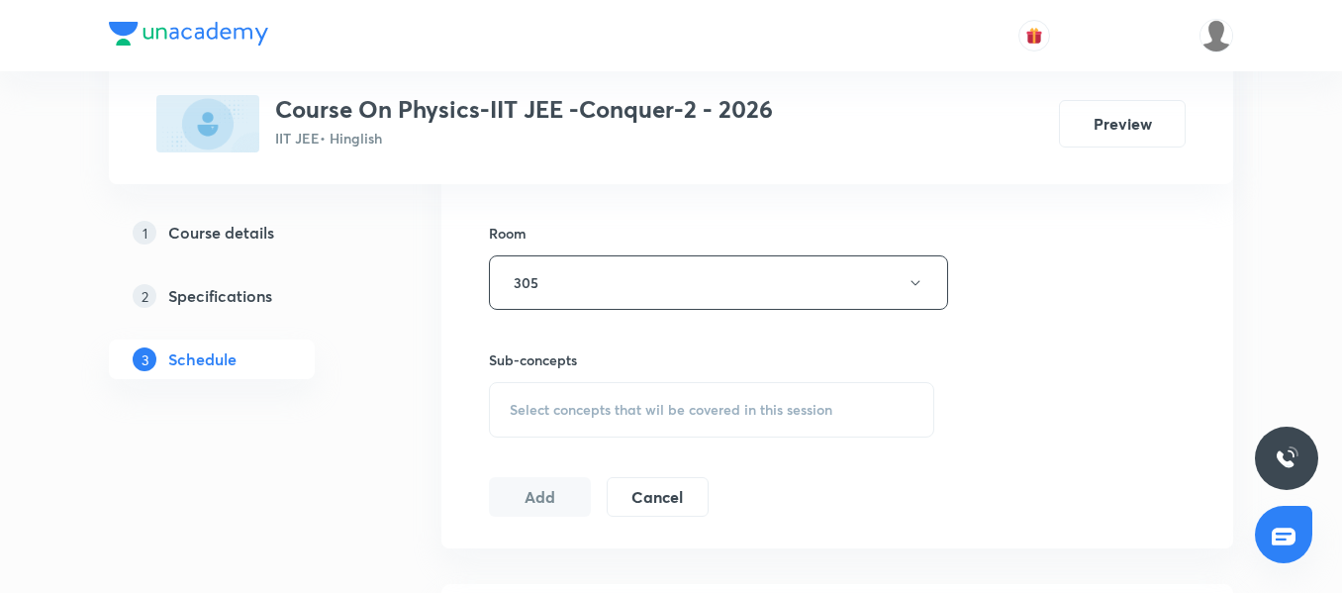
scroll to position [841, 0]
click at [621, 405] on span "Select concepts that wil be covered in this session" at bounding box center [671, 409] width 323 height 16
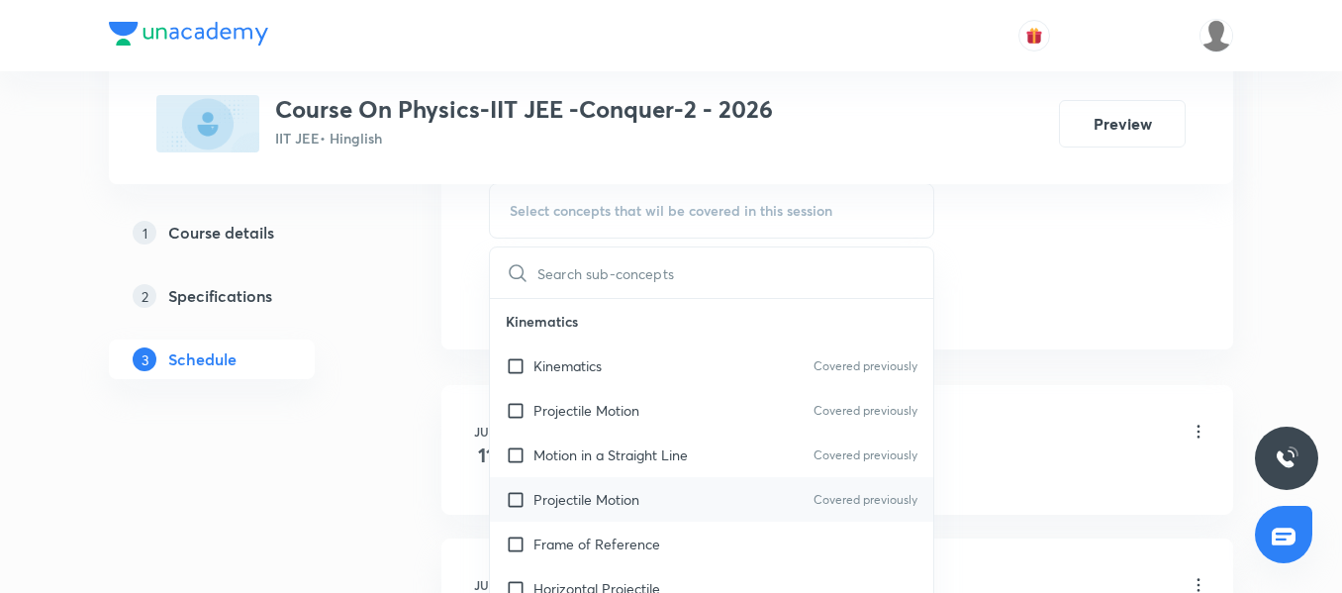
scroll to position [99, 0]
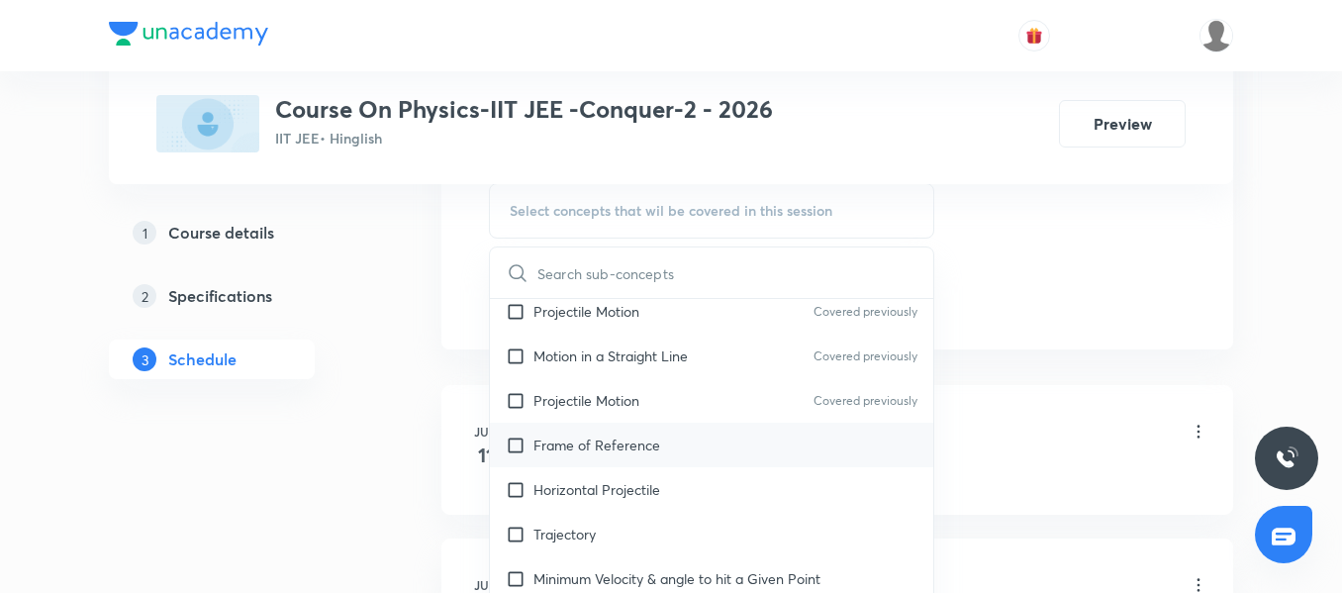
click at [630, 461] on div "Frame of Reference" at bounding box center [711, 444] width 443 height 45
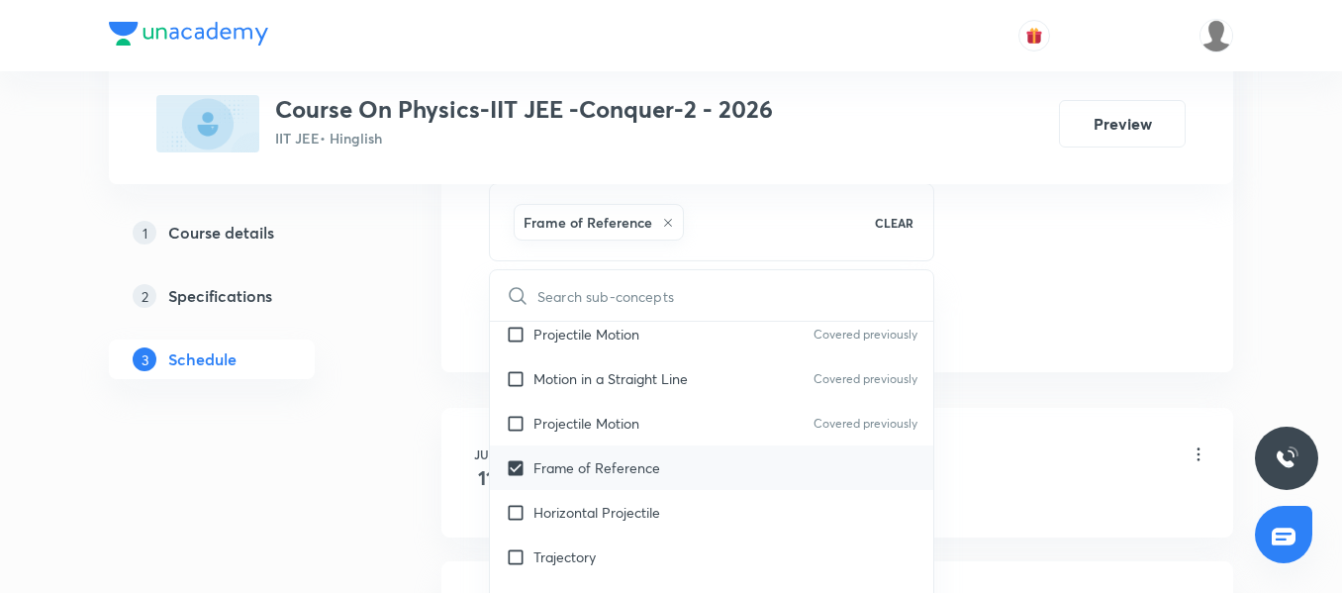
checkbox input "true"
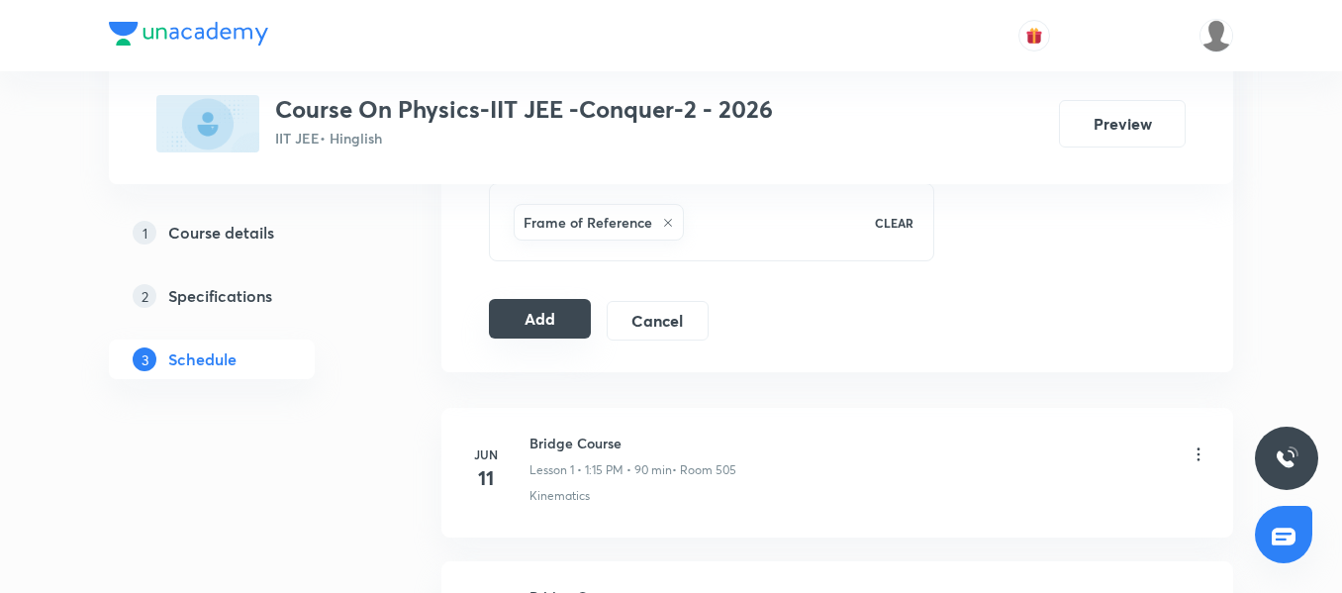
click at [541, 324] on button "Add" at bounding box center [540, 319] width 102 height 40
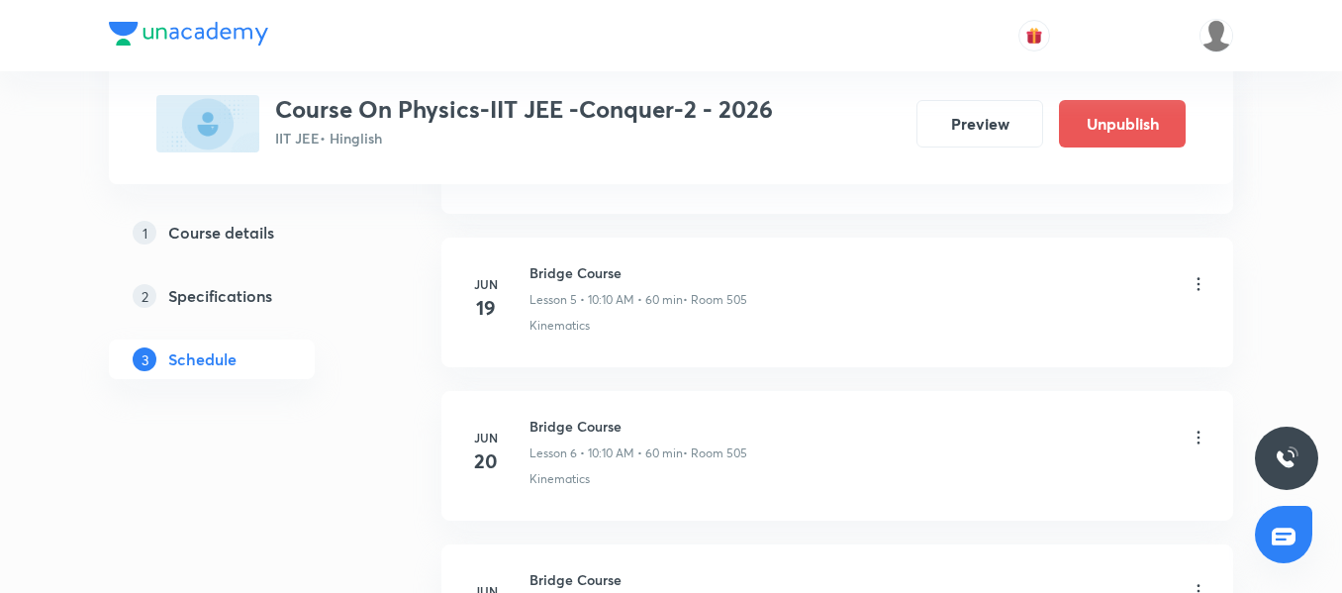
scroll to position [13436, 0]
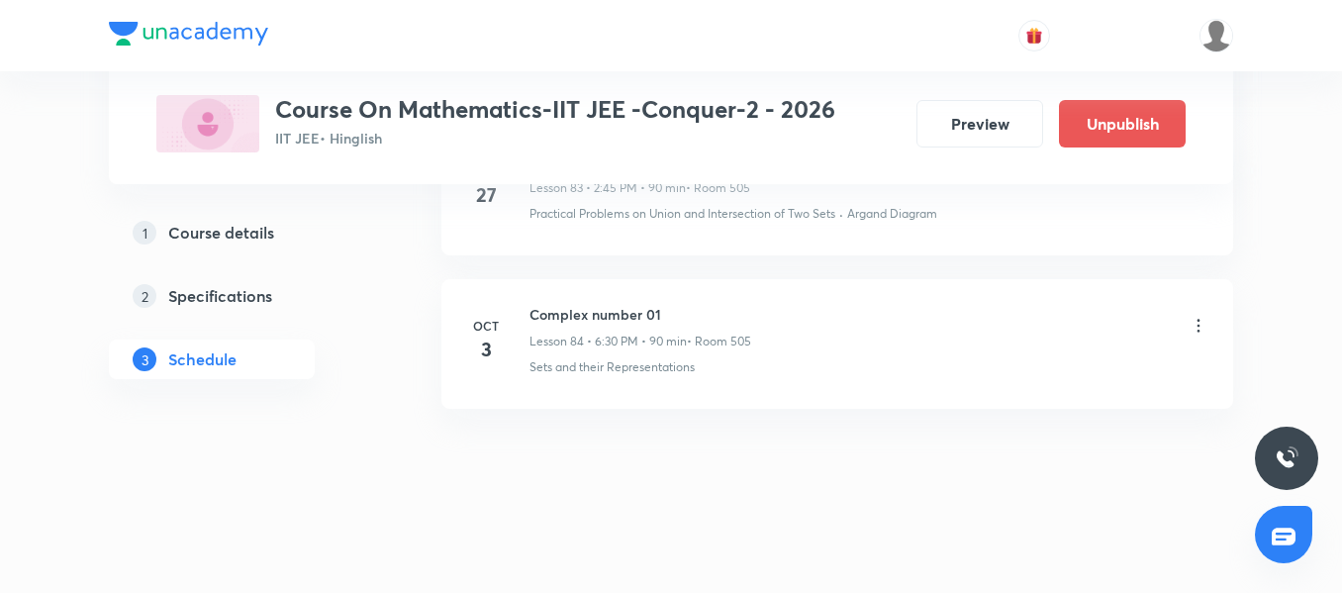
scroll to position [13885, 0]
click at [591, 296] on li "Oct 3 Complex number 01 Lesson 84 • 6:30 PM • 90 min • Room 505 Sets and their …" at bounding box center [836, 342] width 791 height 130
copy h6 "Complex number 01"
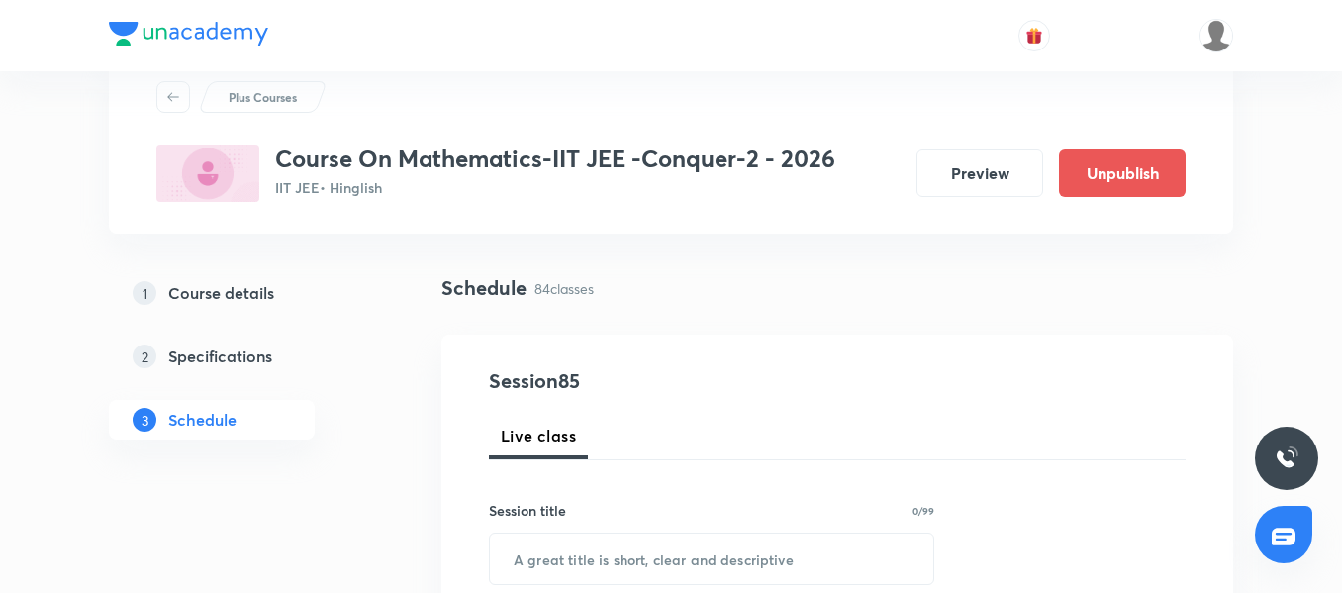
scroll to position [198, 0]
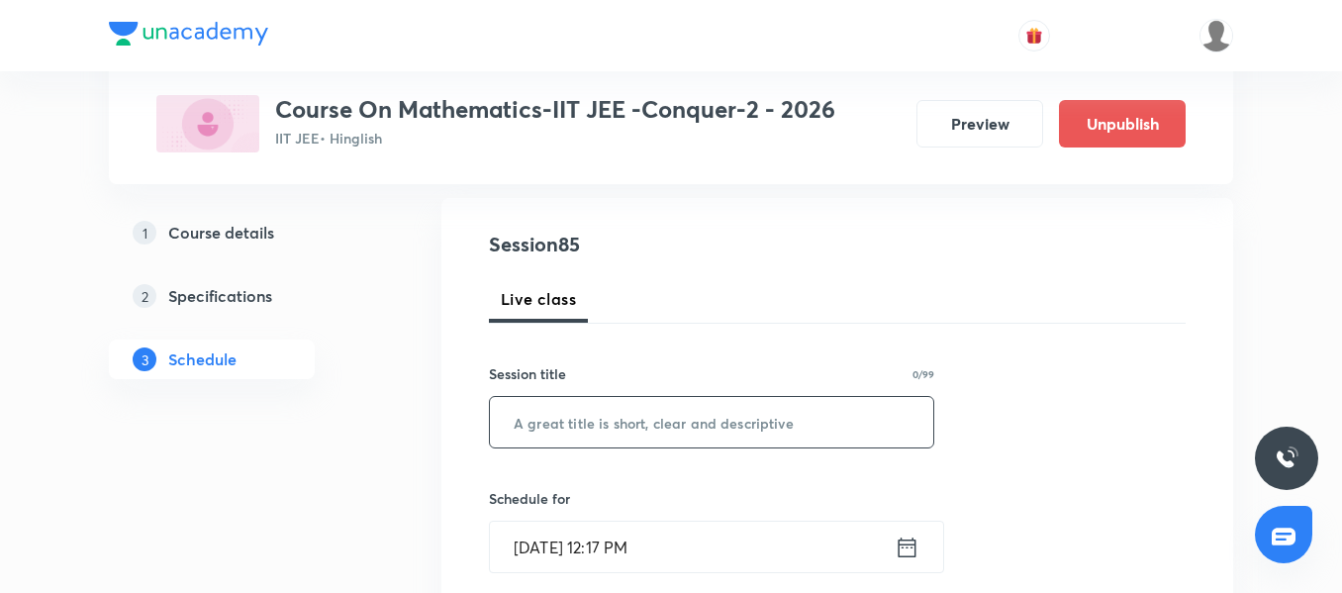
click at [591, 427] on input "text" at bounding box center [711, 422] width 443 height 50
paste input "Complex number 01"
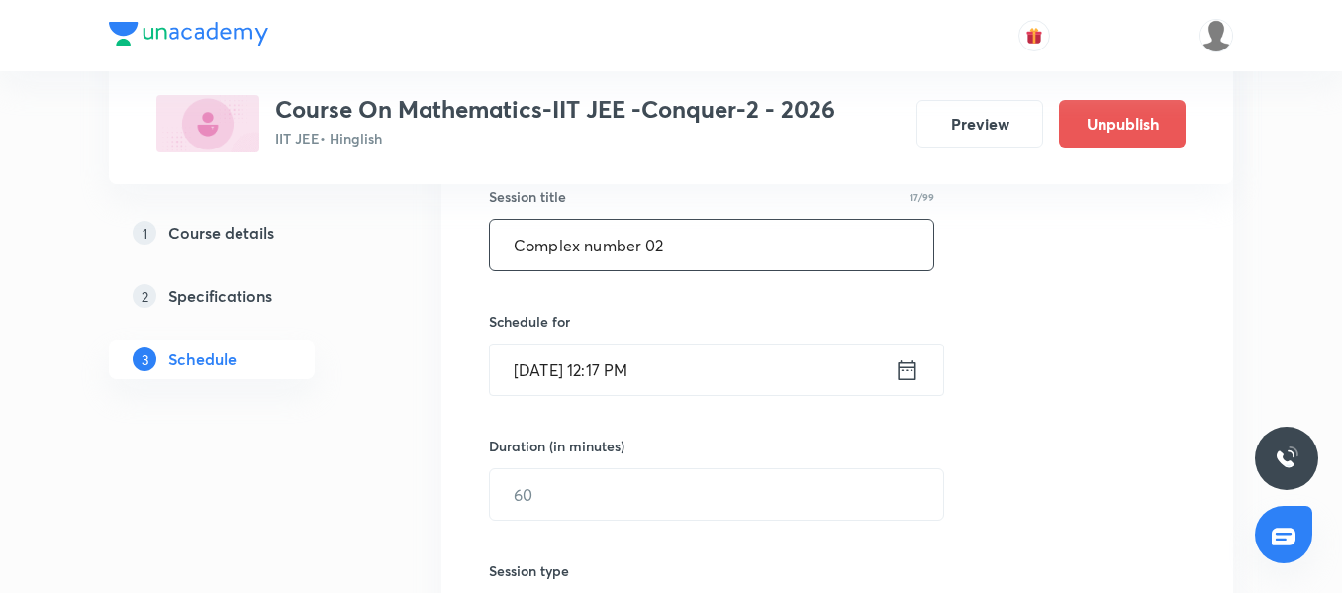
scroll to position [396, 0]
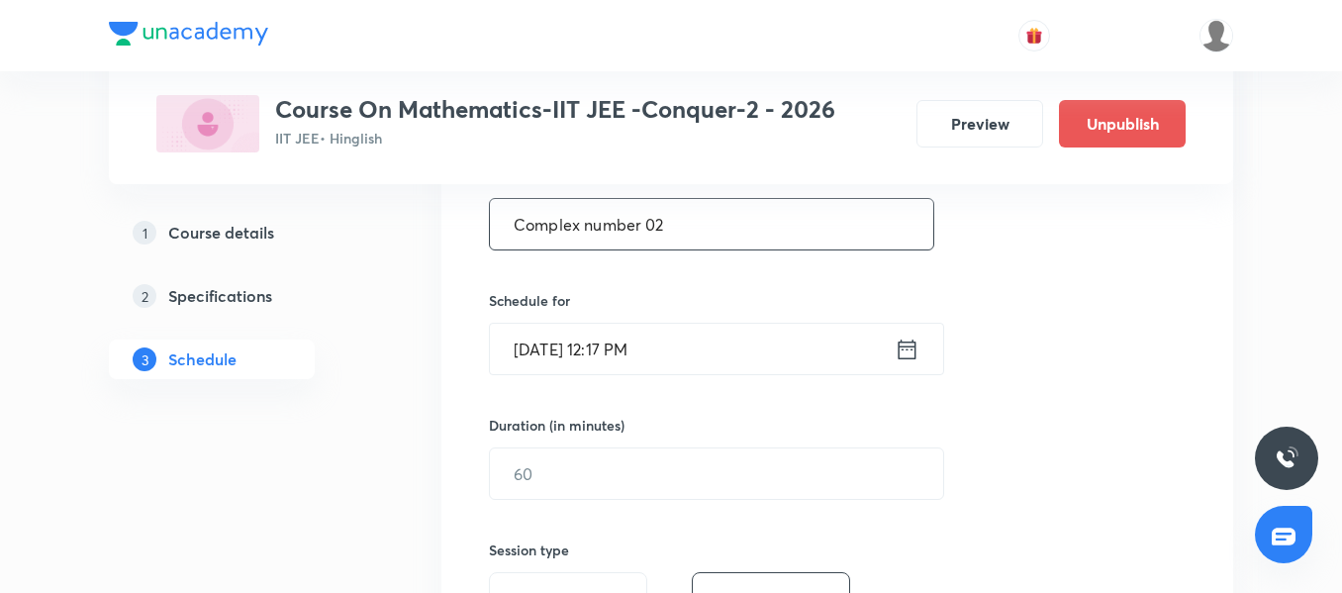
type input "Complex number 02"
click at [712, 350] on input "Oct 3, 2025, 12:17 PM" at bounding box center [692, 349] width 405 height 50
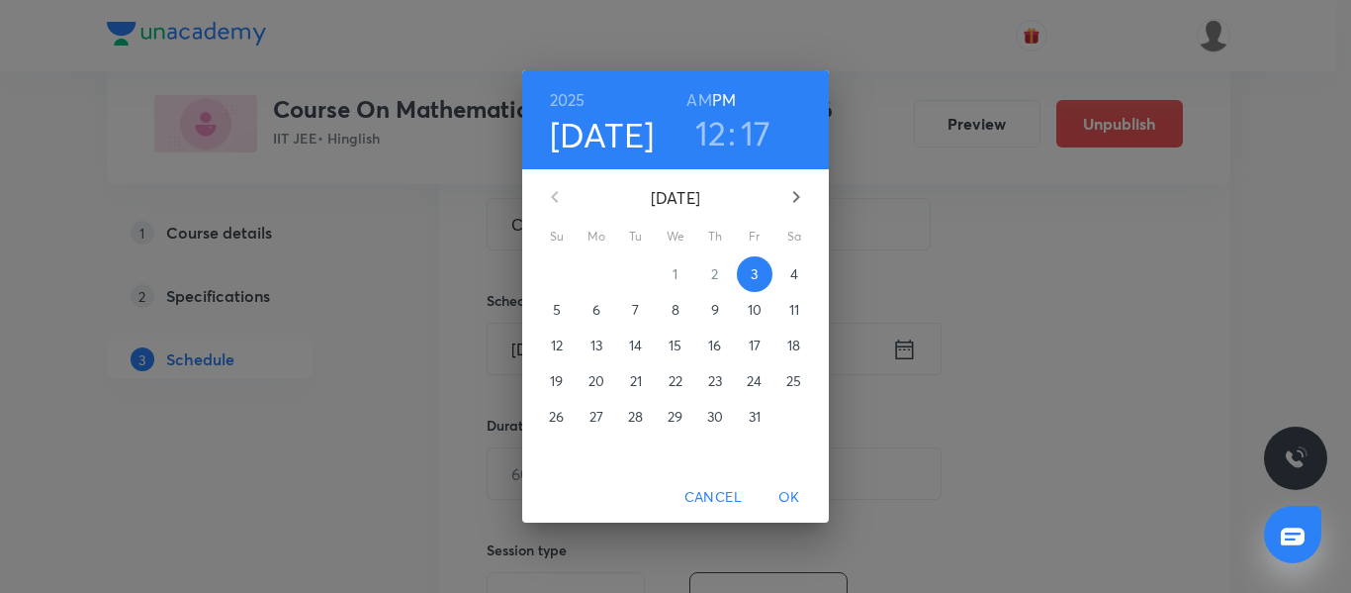
click at [790, 281] on p "4" at bounding box center [794, 274] width 8 height 20
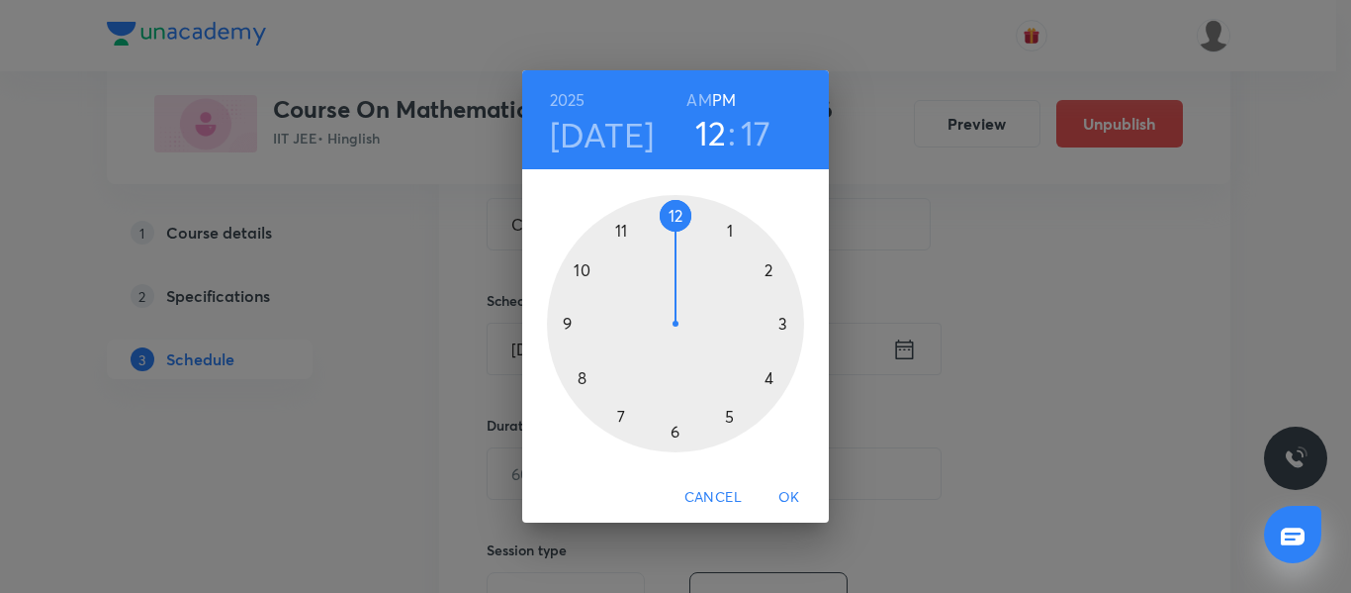
click at [767, 379] on div at bounding box center [675, 323] width 257 height 257
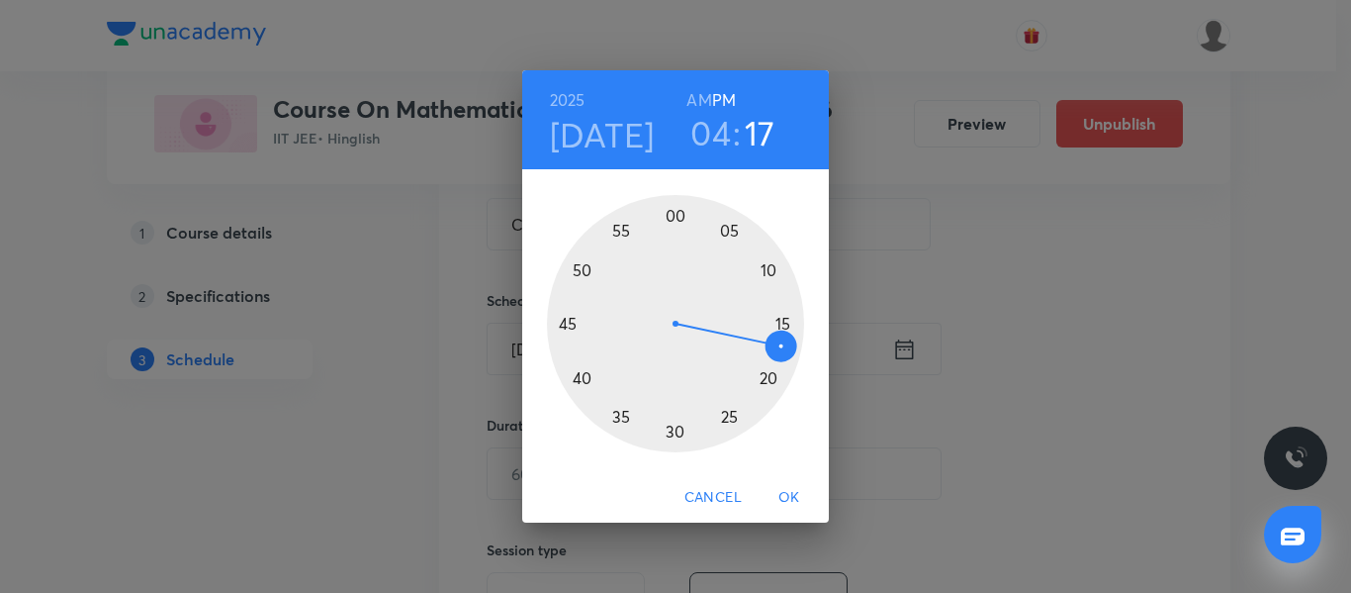
click at [676, 428] on div at bounding box center [675, 323] width 257 height 257
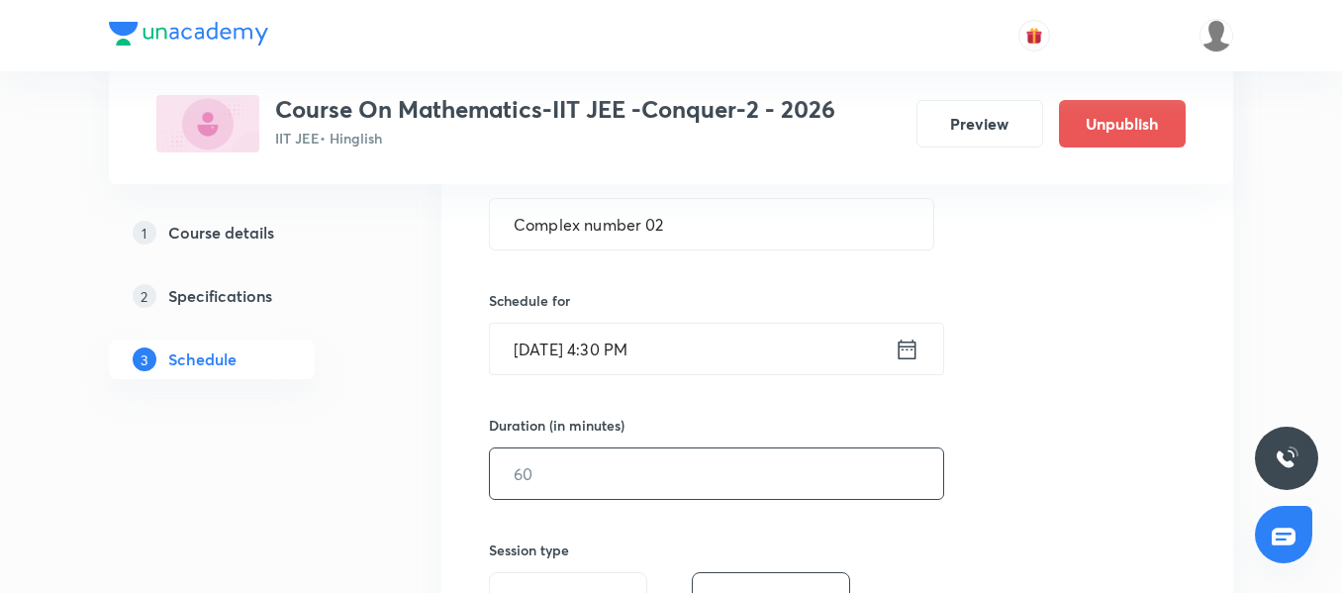
click at [591, 469] on input "text" at bounding box center [716, 473] width 453 height 50
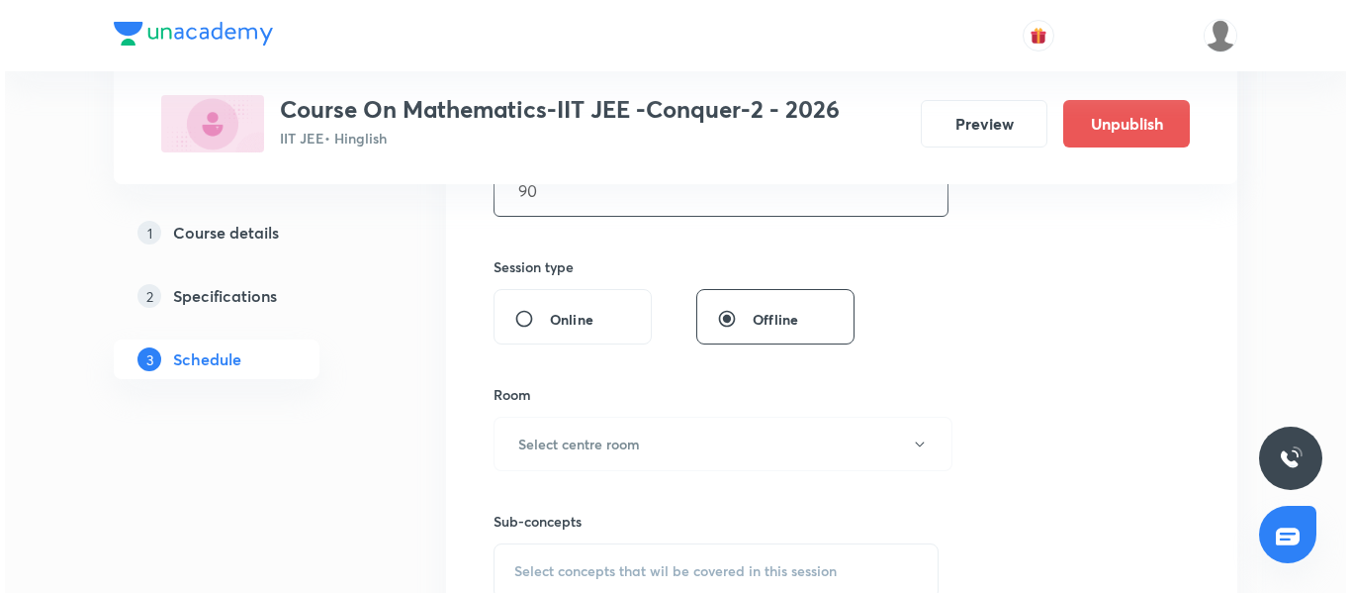
scroll to position [791, 0]
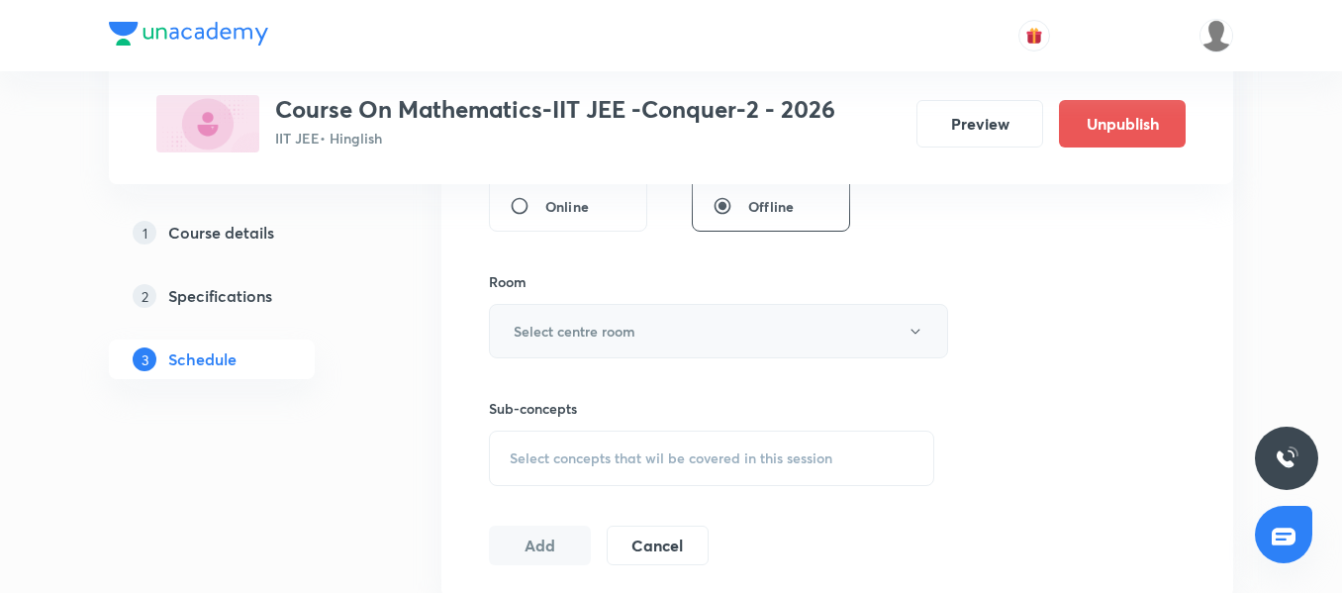
type input "90"
click at [592, 334] on h6 "Select centre room" at bounding box center [574, 331] width 122 height 21
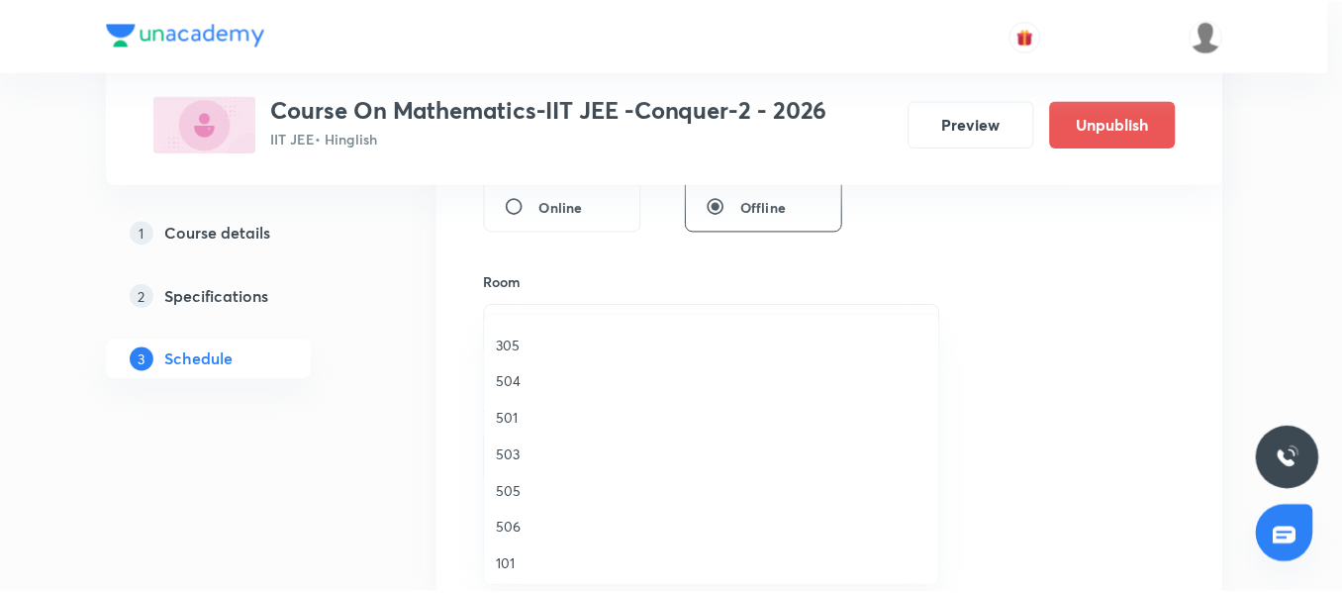
scroll to position [297, 0]
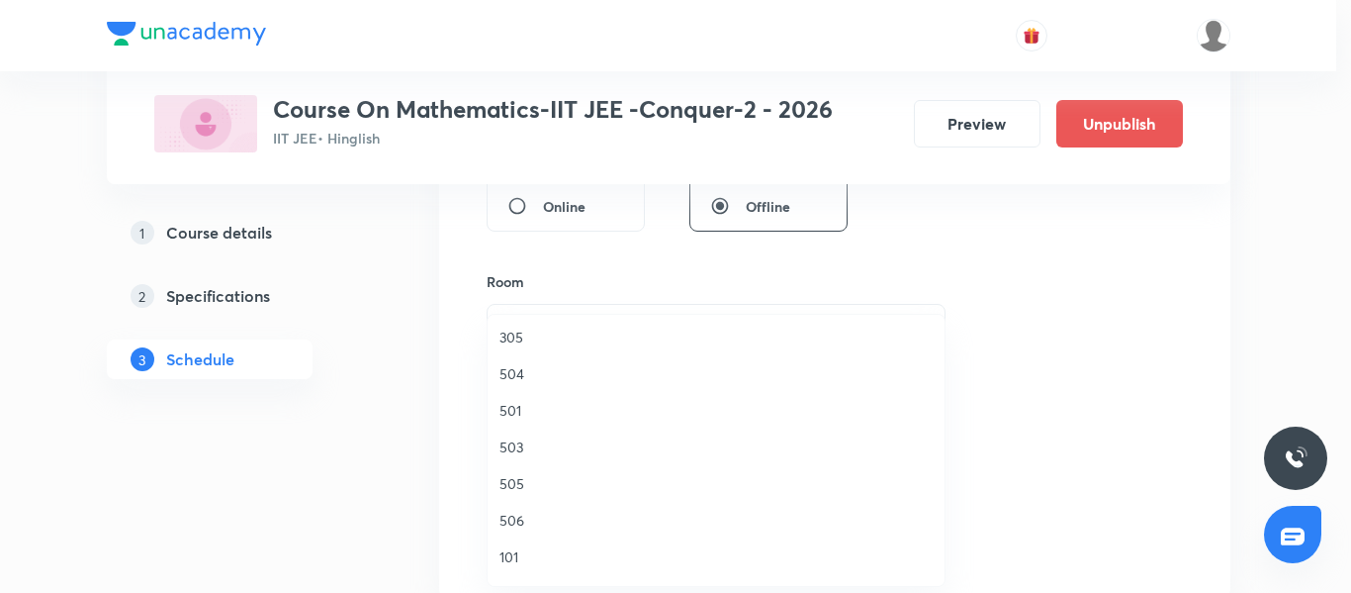
click at [548, 495] on li "505" at bounding box center [716, 483] width 457 height 37
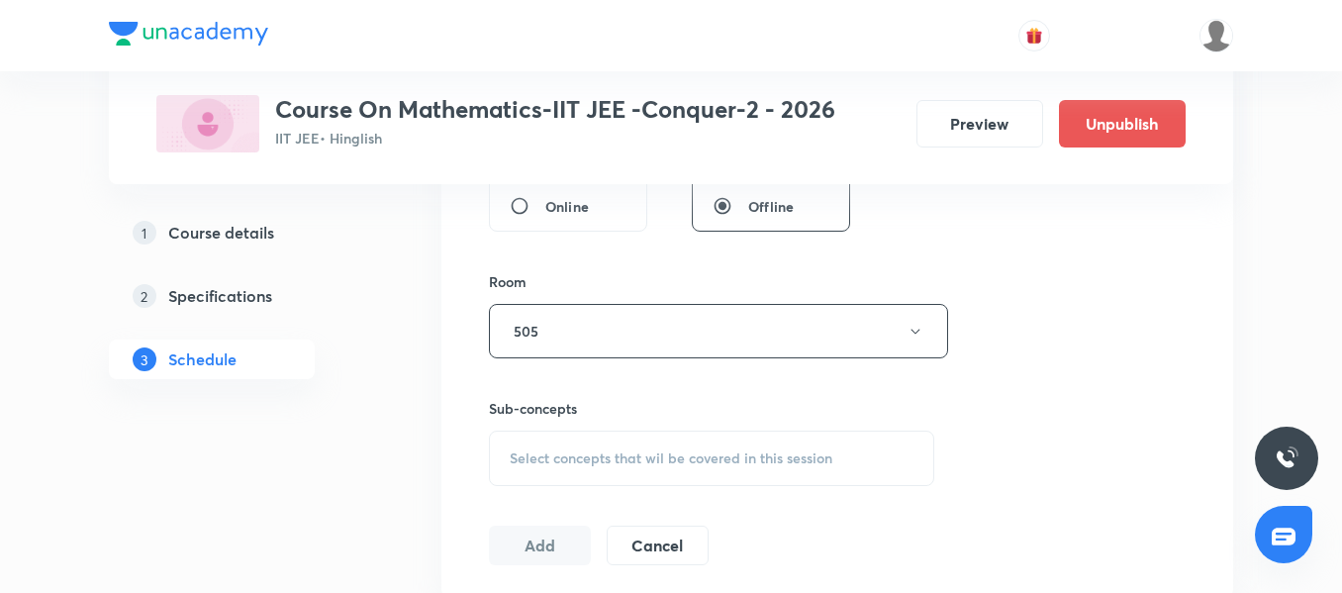
scroll to position [890, 0]
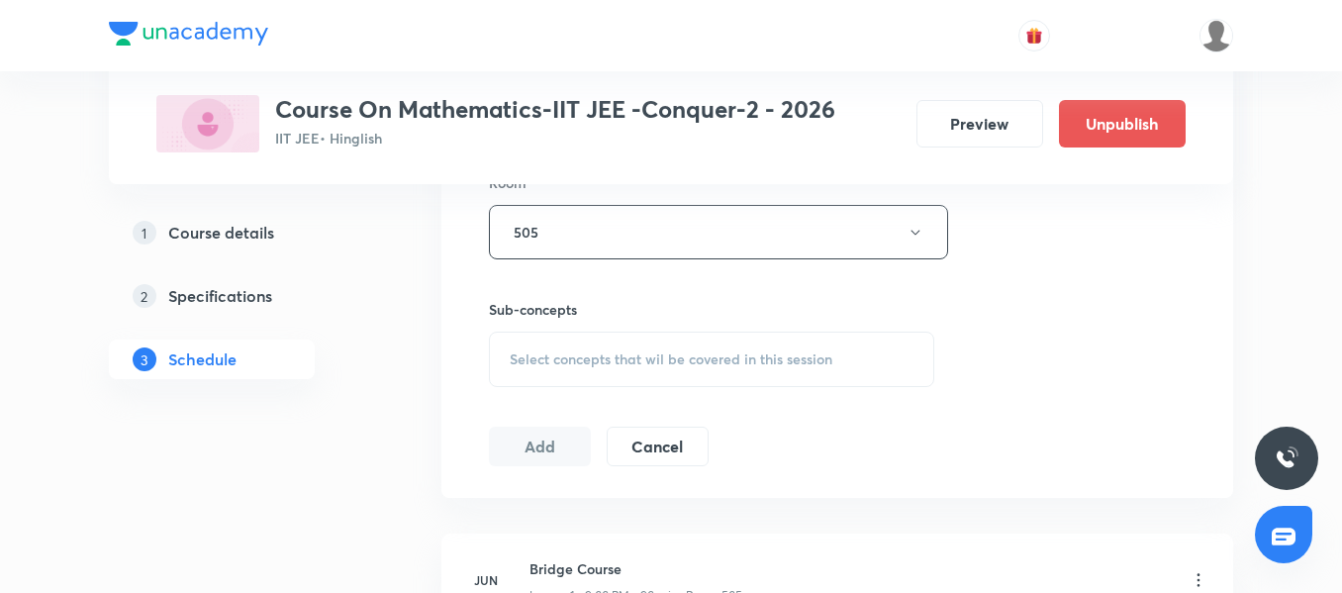
click at [596, 348] on div "Select concepts that wil be covered in this session" at bounding box center [711, 358] width 445 height 55
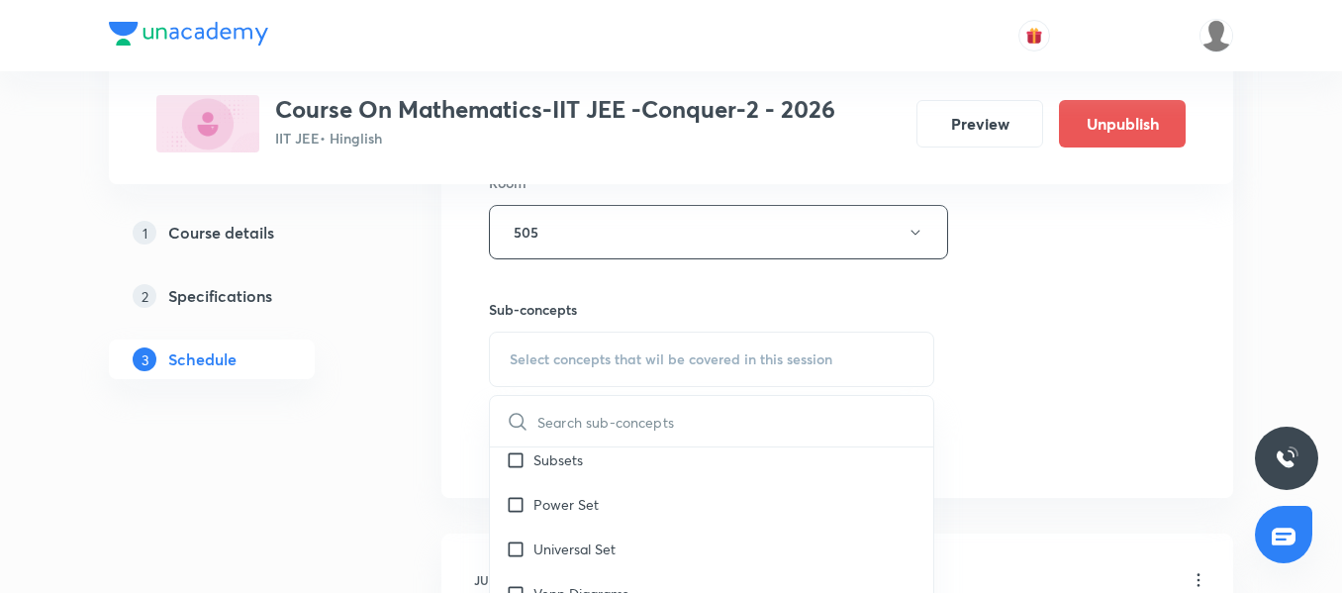
scroll to position [297, 0]
click at [582, 496] on div "Power Set" at bounding box center [711, 484] width 443 height 45
checkbox input "true"
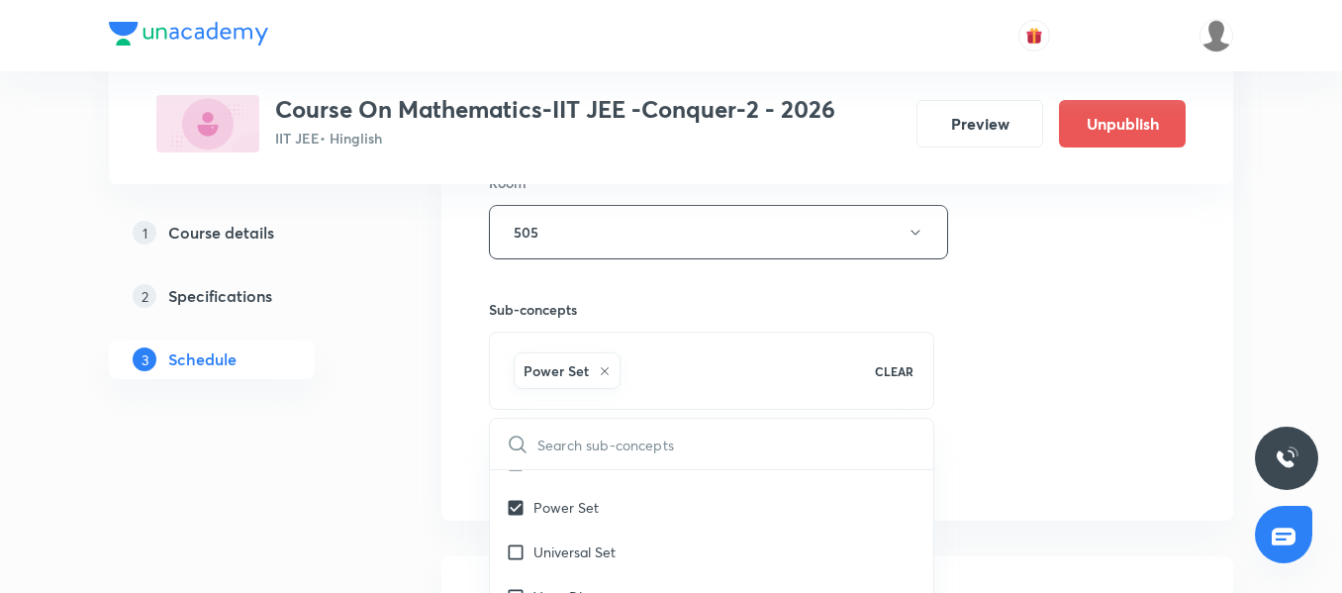
click at [484, 404] on div "Session 85 Live class Session title 17/99 Complex number 02 ​ Schedule for Oct …" at bounding box center [836, 12] width 791 height 1015
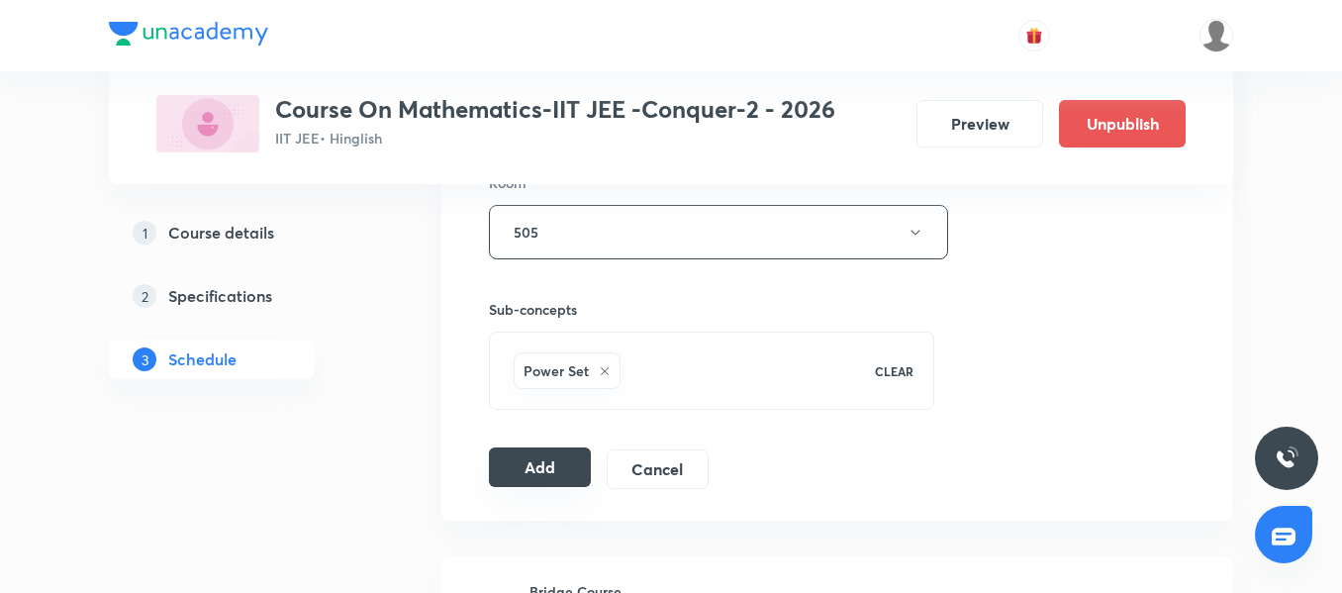
click at [545, 456] on button "Add" at bounding box center [540, 467] width 102 height 40
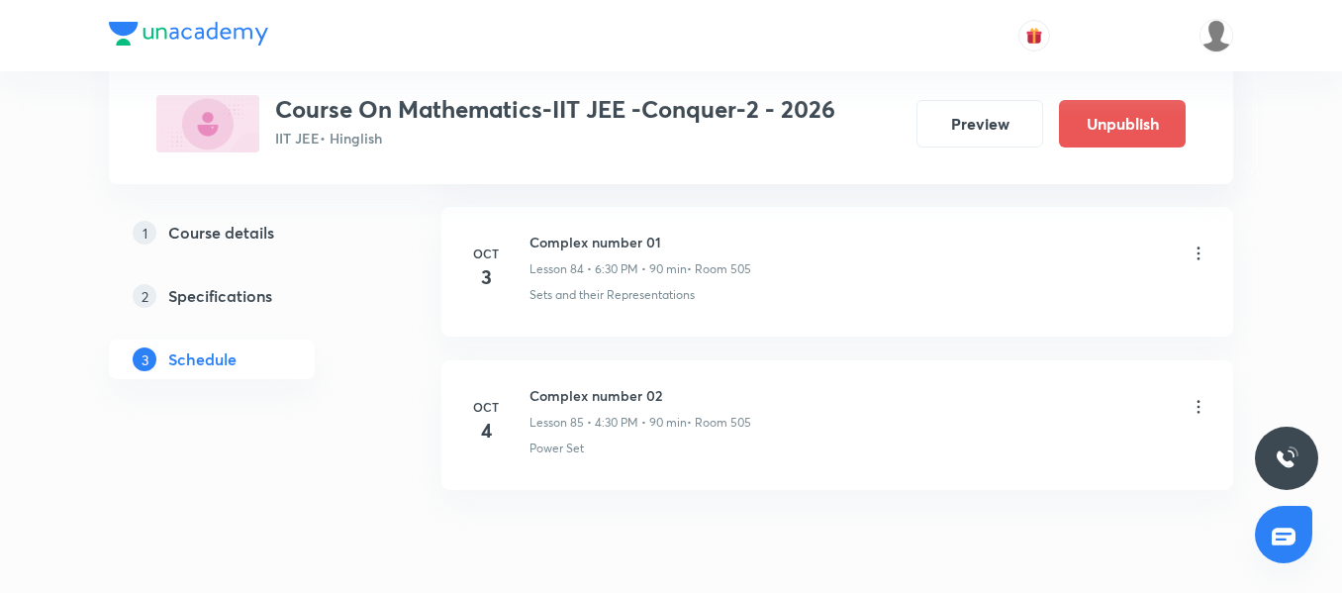
scroll to position [13129, 0]
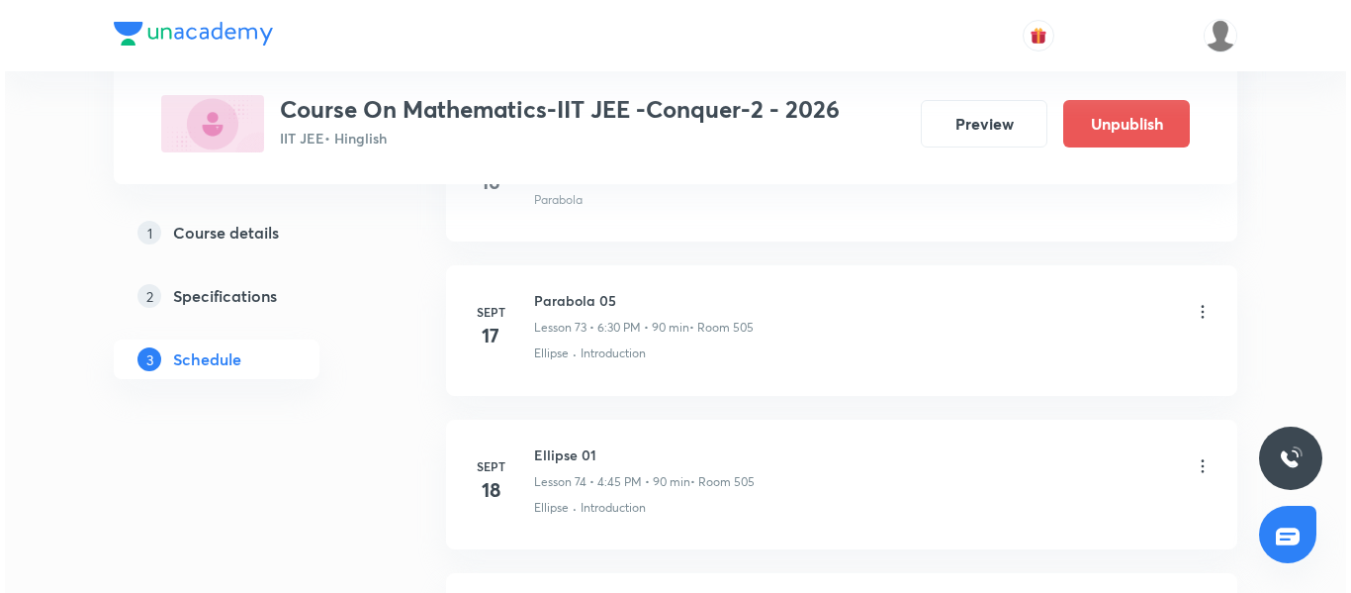
scroll to position [14038, 0]
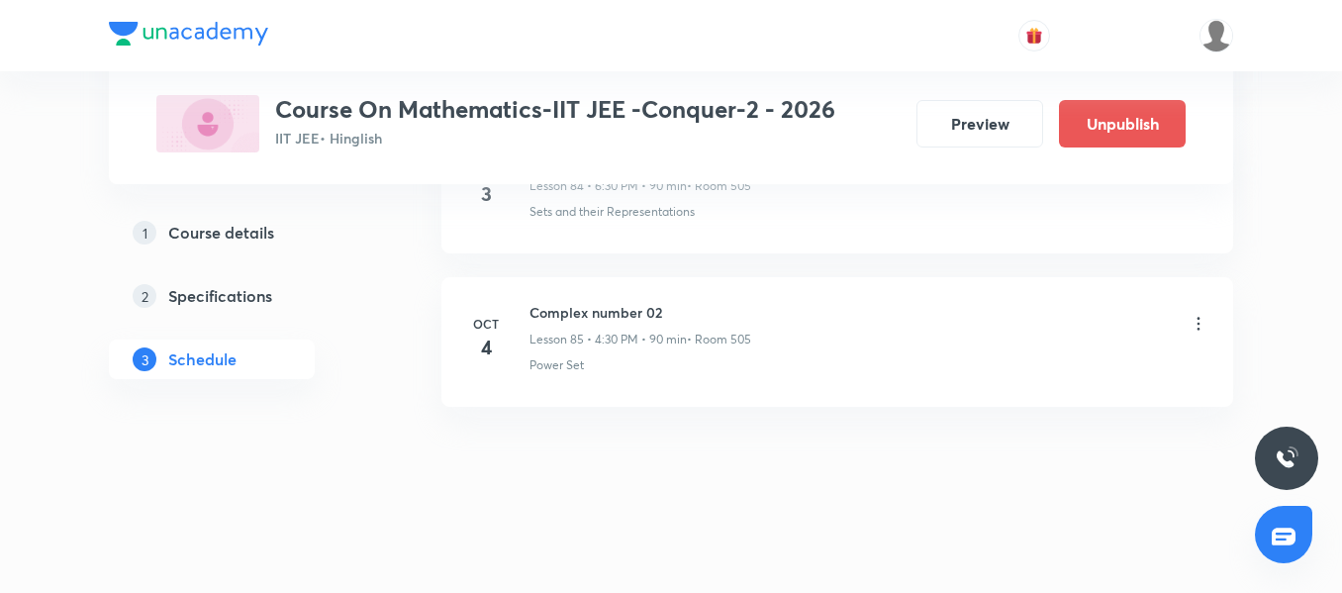
click at [1203, 327] on icon at bounding box center [1198, 324] width 20 height 20
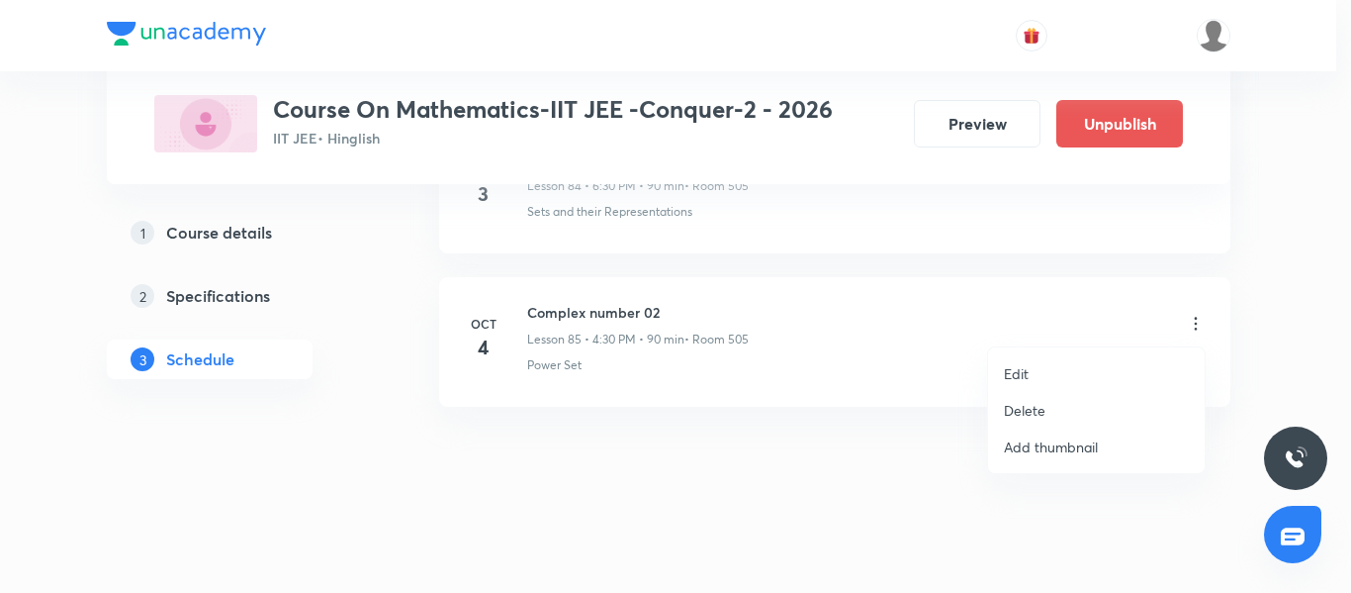
click at [1067, 374] on li "Edit" at bounding box center [1096, 373] width 217 height 37
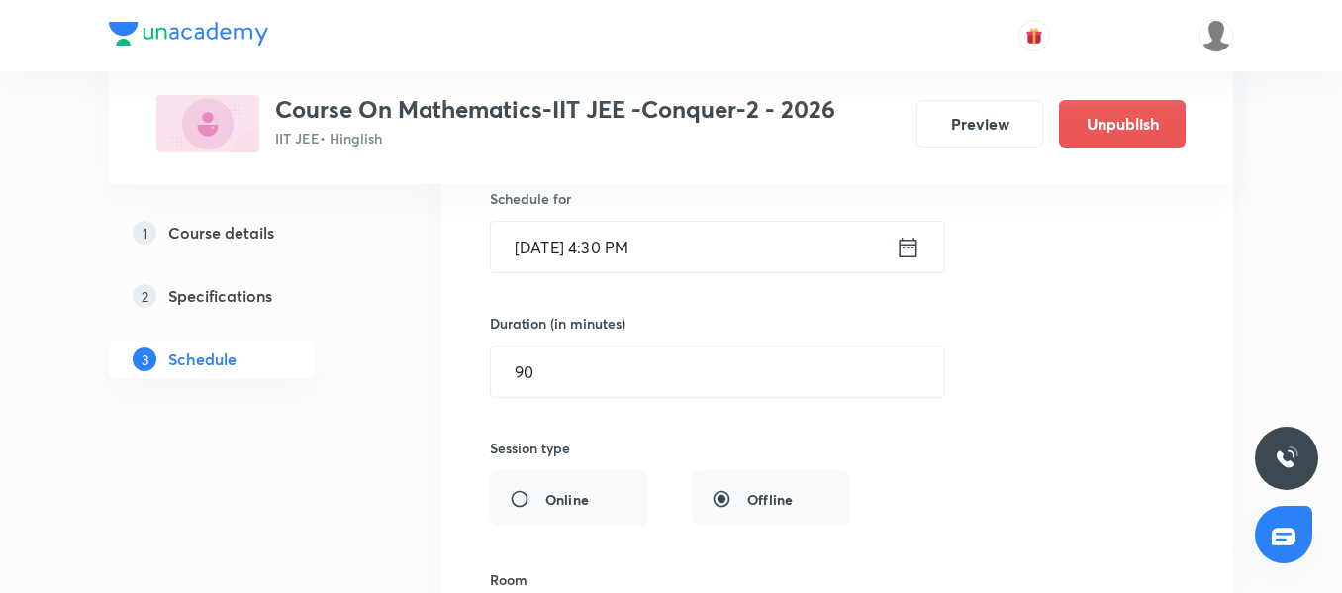
scroll to position [13296, 0]
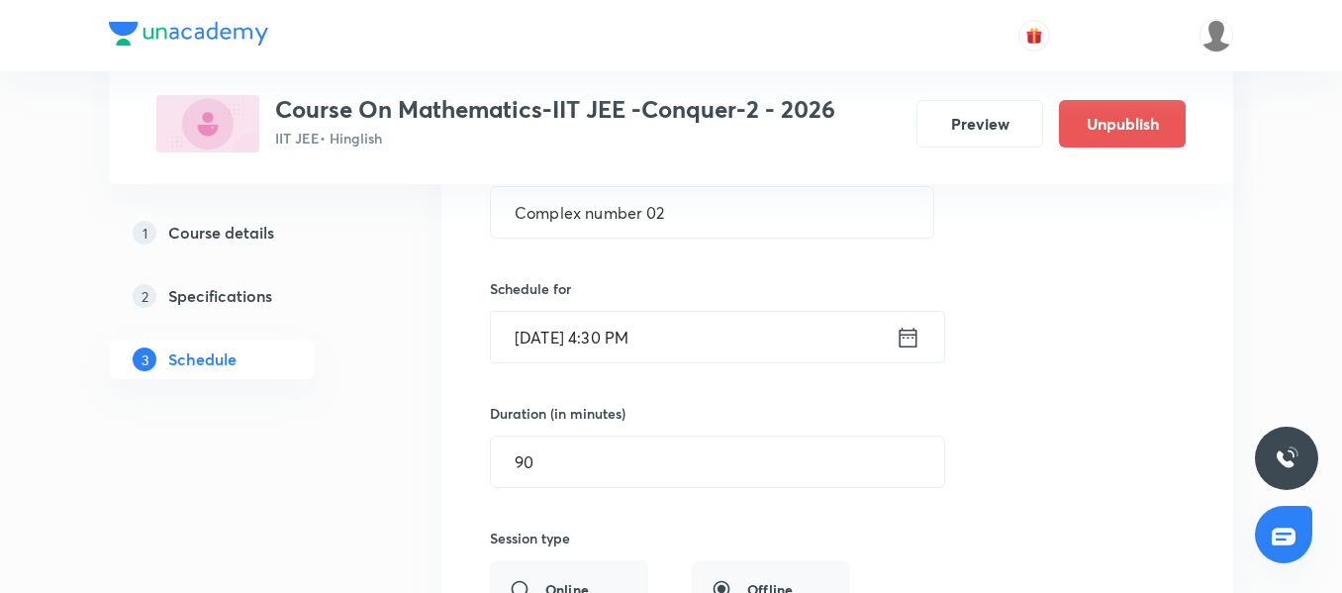
click at [712, 325] on input "[DATE] 4:30 PM" at bounding box center [693, 337] width 405 height 50
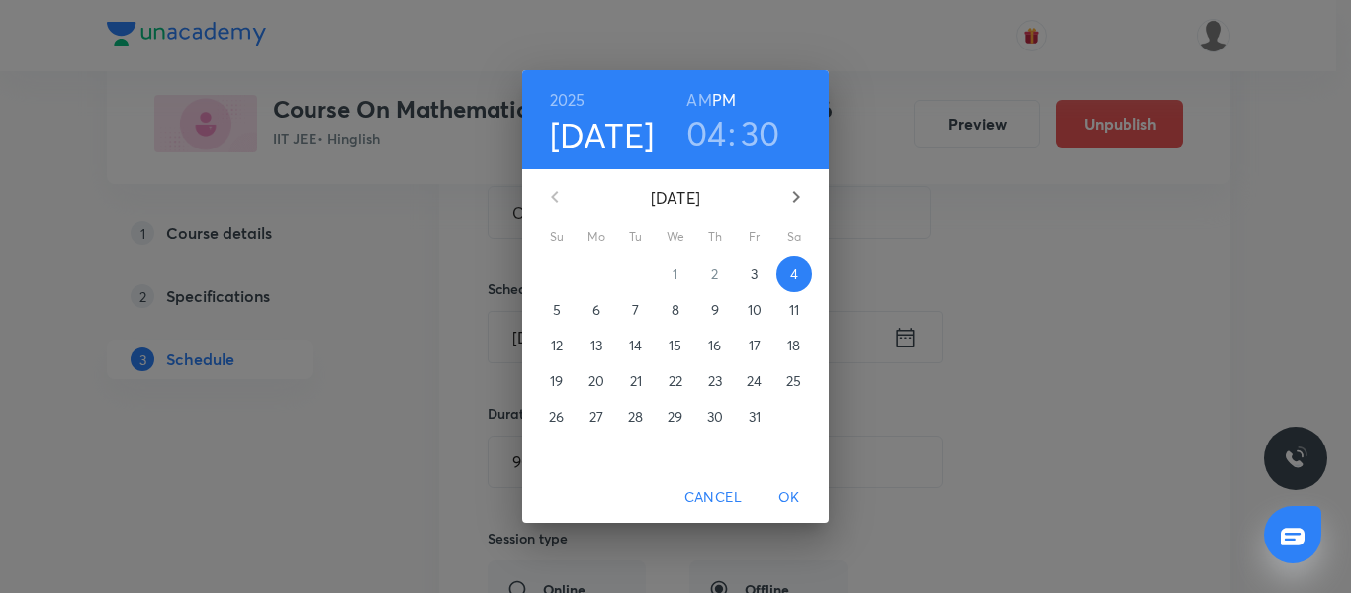
click at [699, 139] on h3 "04" at bounding box center [707, 133] width 41 height 42
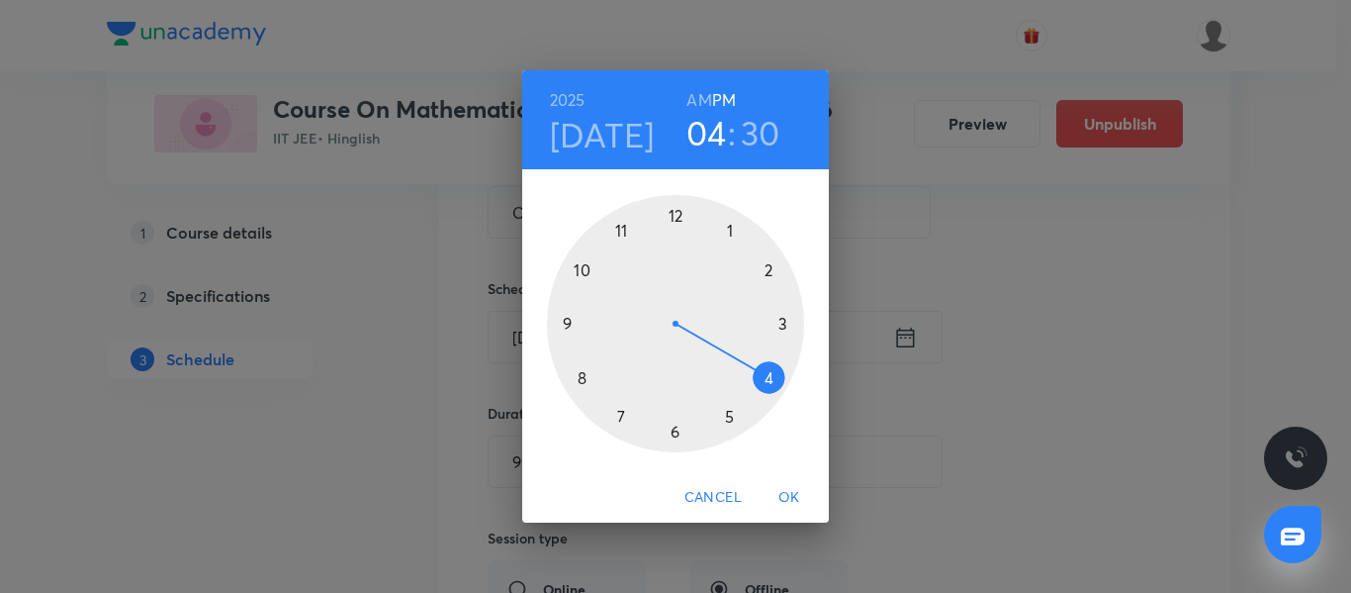
click at [772, 273] on div at bounding box center [675, 323] width 257 height 257
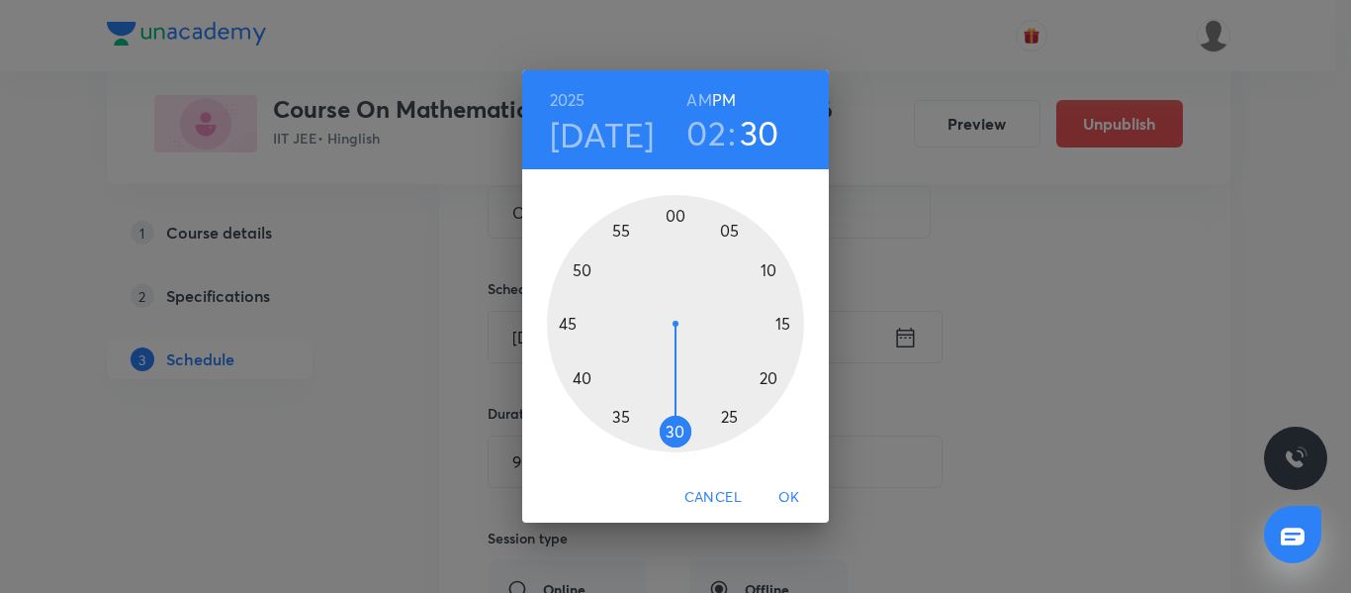
click at [568, 324] on div at bounding box center [675, 323] width 257 height 257
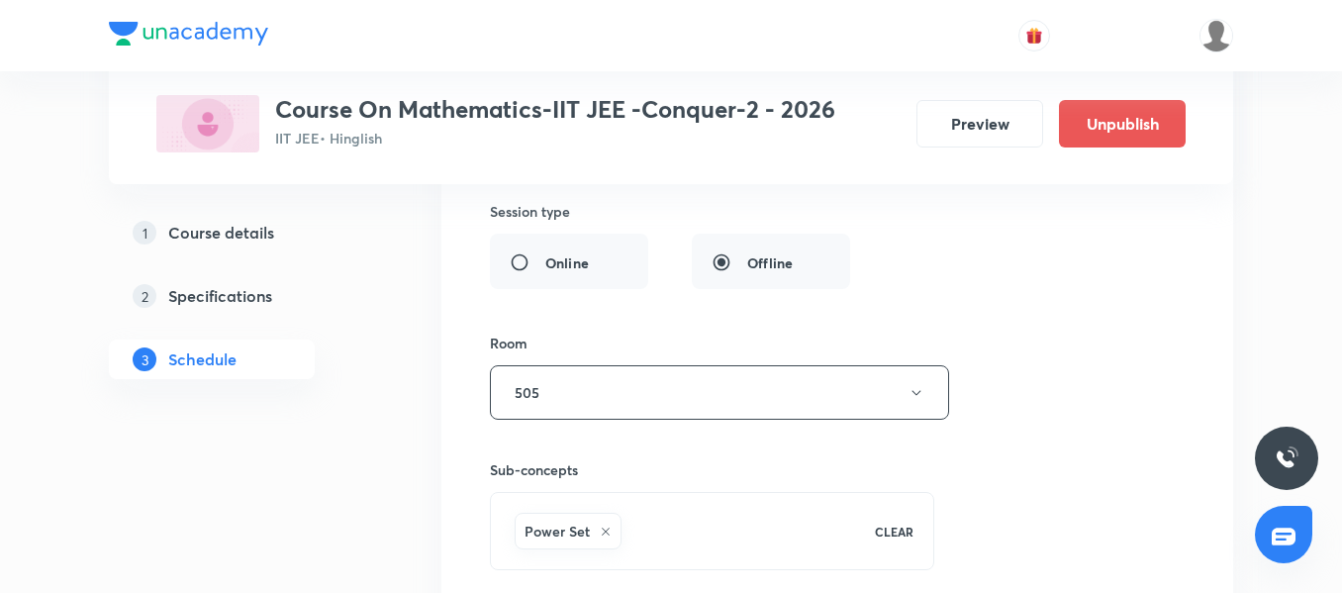
scroll to position [13791, 0]
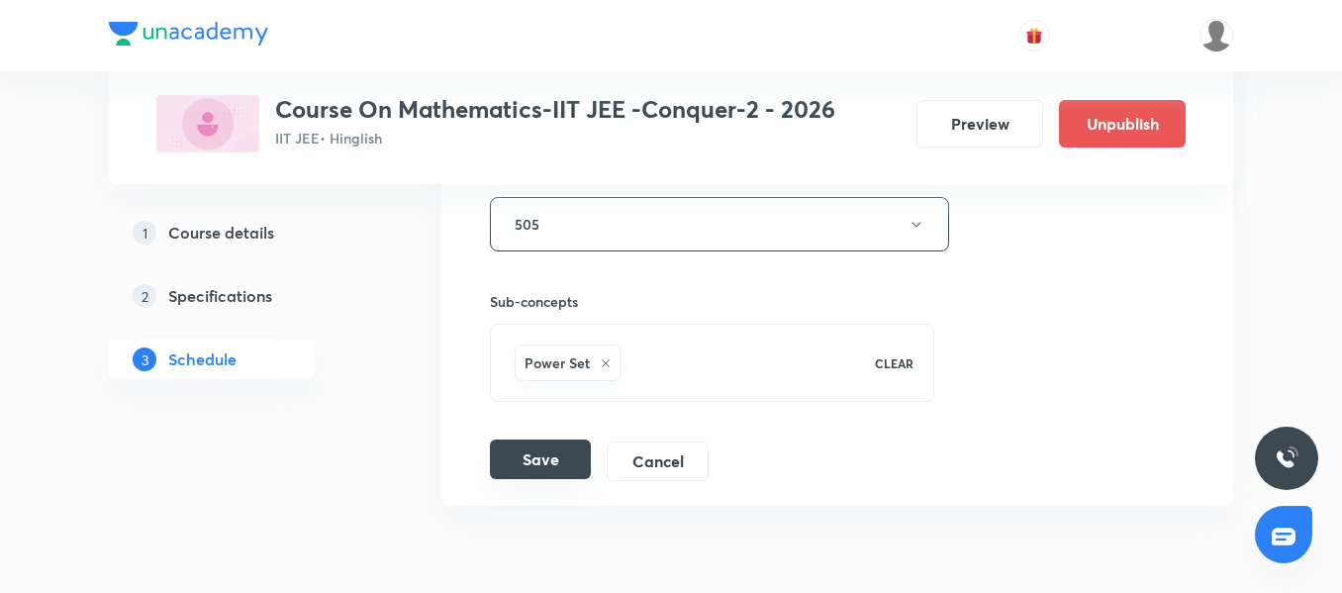
click at [520, 467] on button "Save" at bounding box center [540, 459] width 101 height 40
